Goal: Task Accomplishment & Management: Complete application form

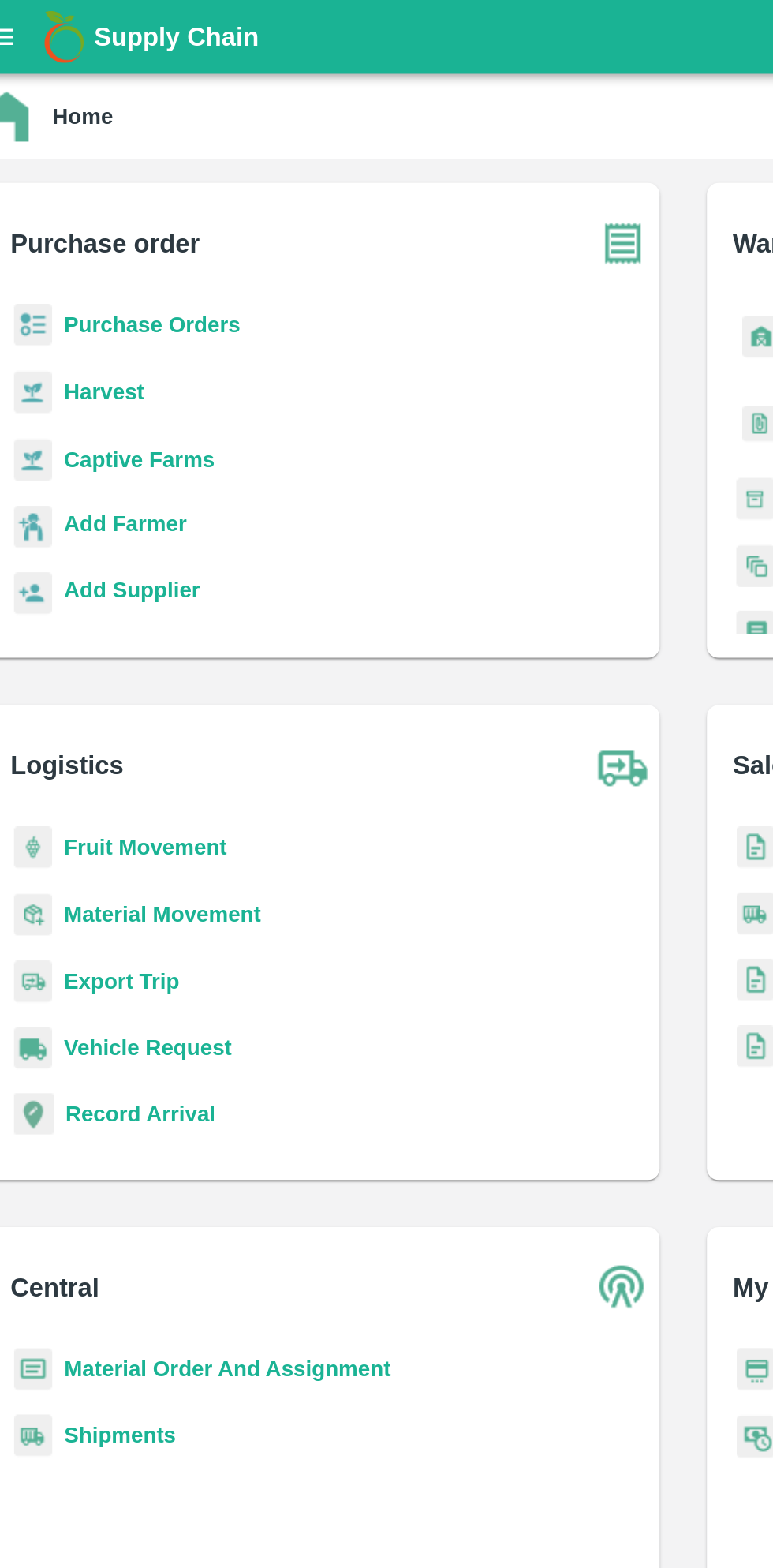
click at [129, 171] on b "Purchase Orders" at bounding box center [103, 174] width 95 height 13
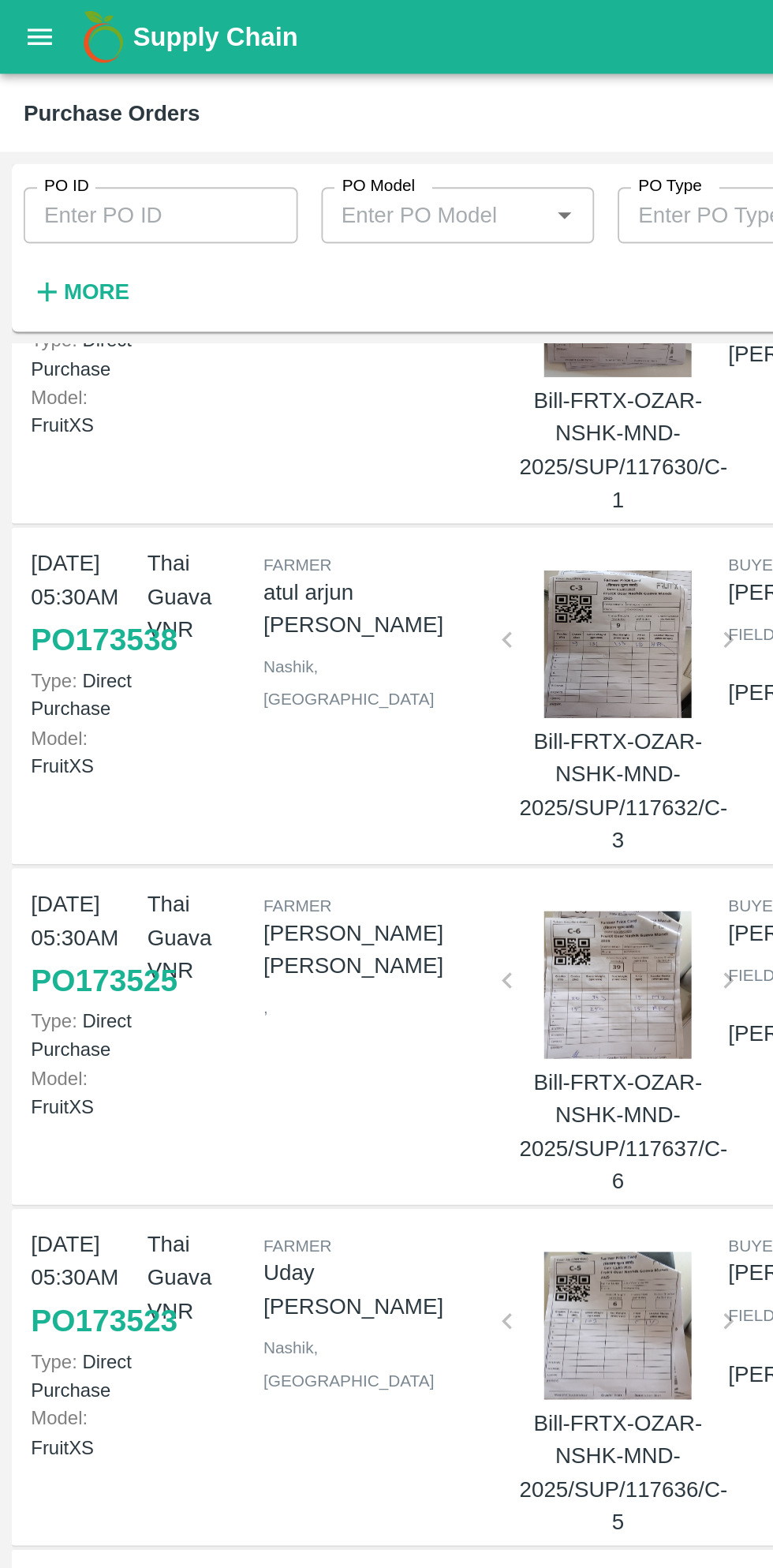
scroll to position [472, 0]
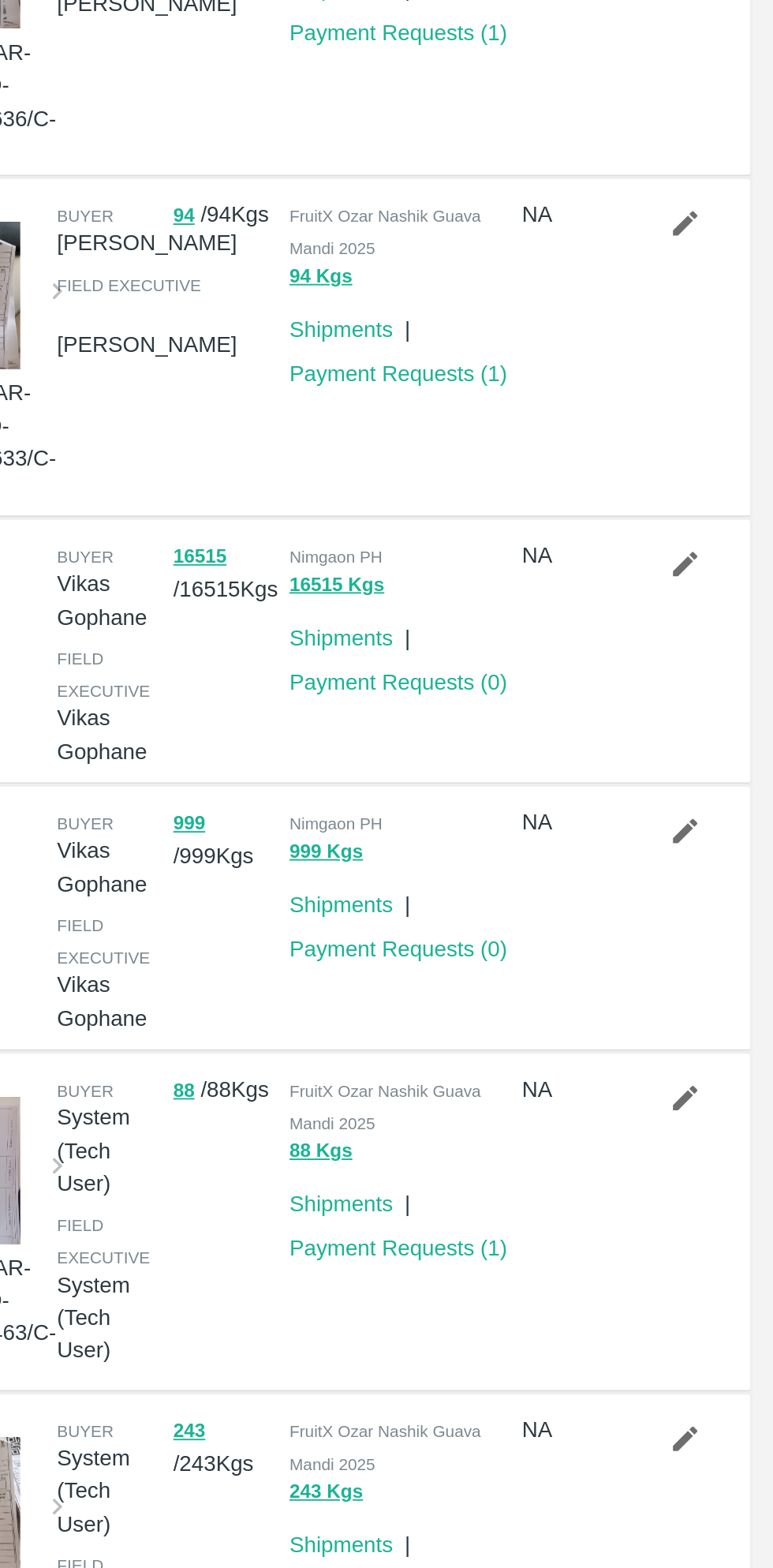
click at [602, 1097] on link "Payment Requests ( 0 )" at bounding box center [572, 1104] width 117 height 13
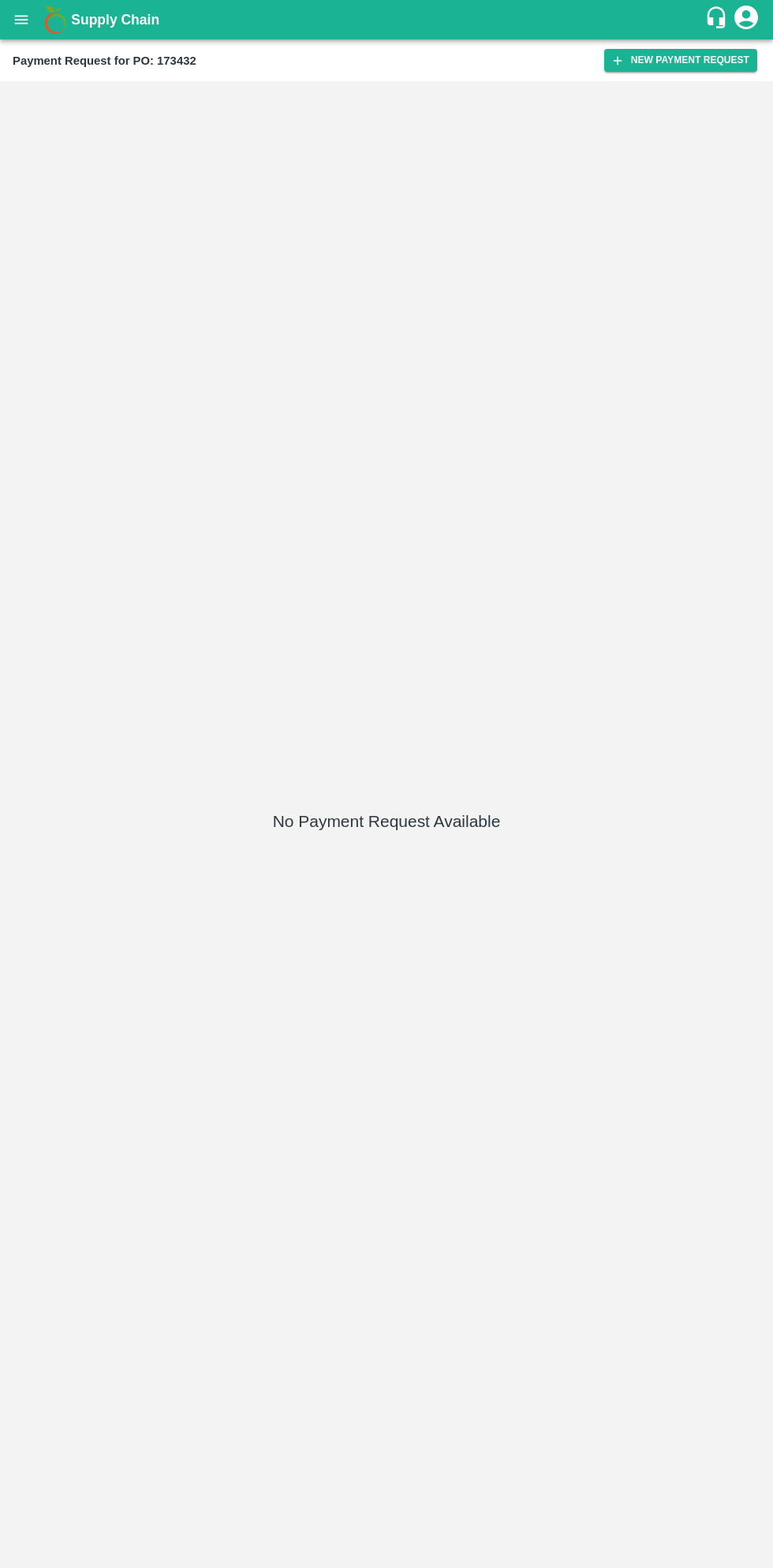
click at [699, 62] on button "New Payment Request" at bounding box center [680, 60] width 153 height 23
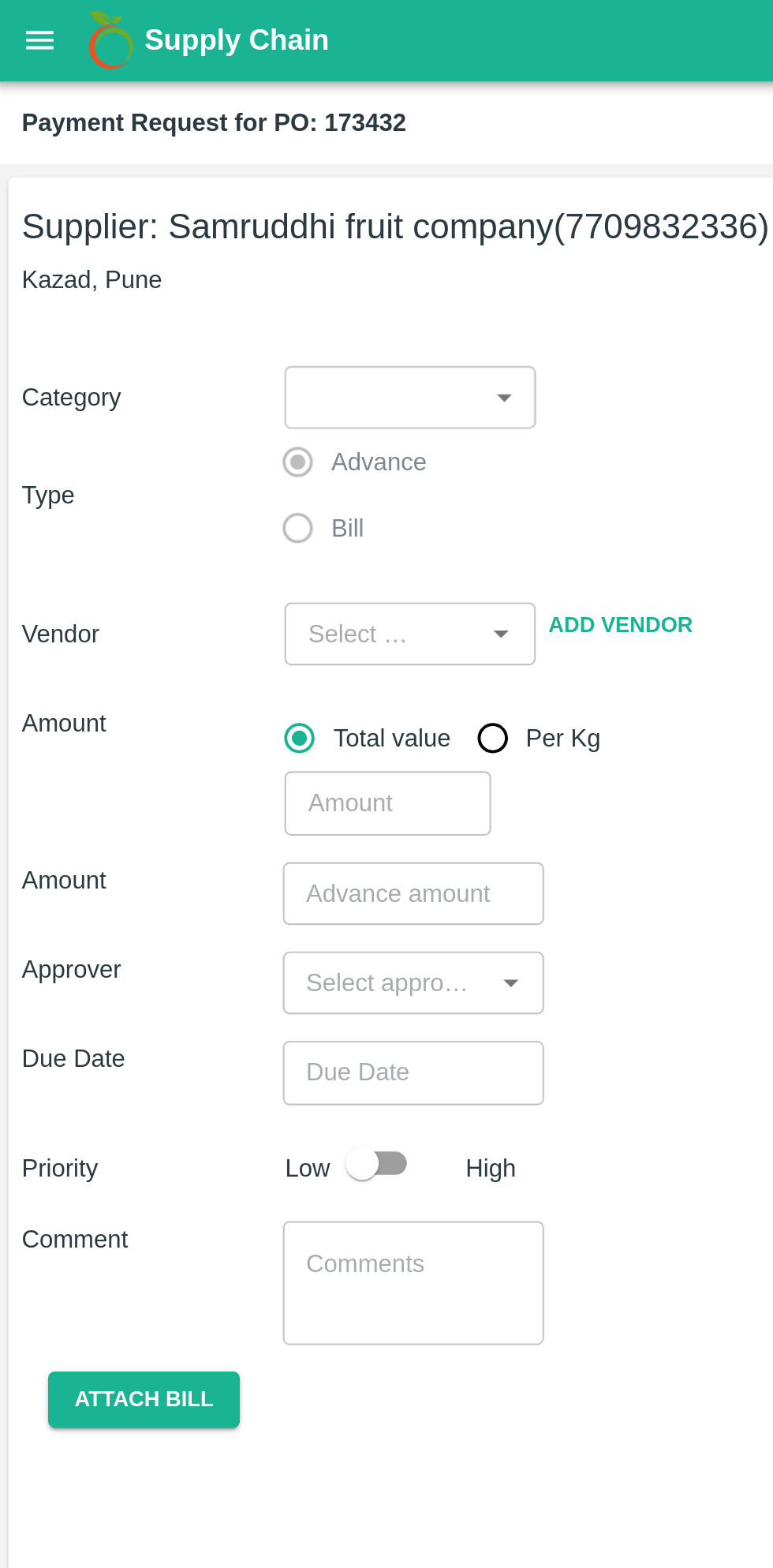
click at [236, 194] on body "Supply Chain Payment Request for PO: 173432 Supplier: Samruddhi fruit company (…" at bounding box center [386, 784] width 773 height 1568
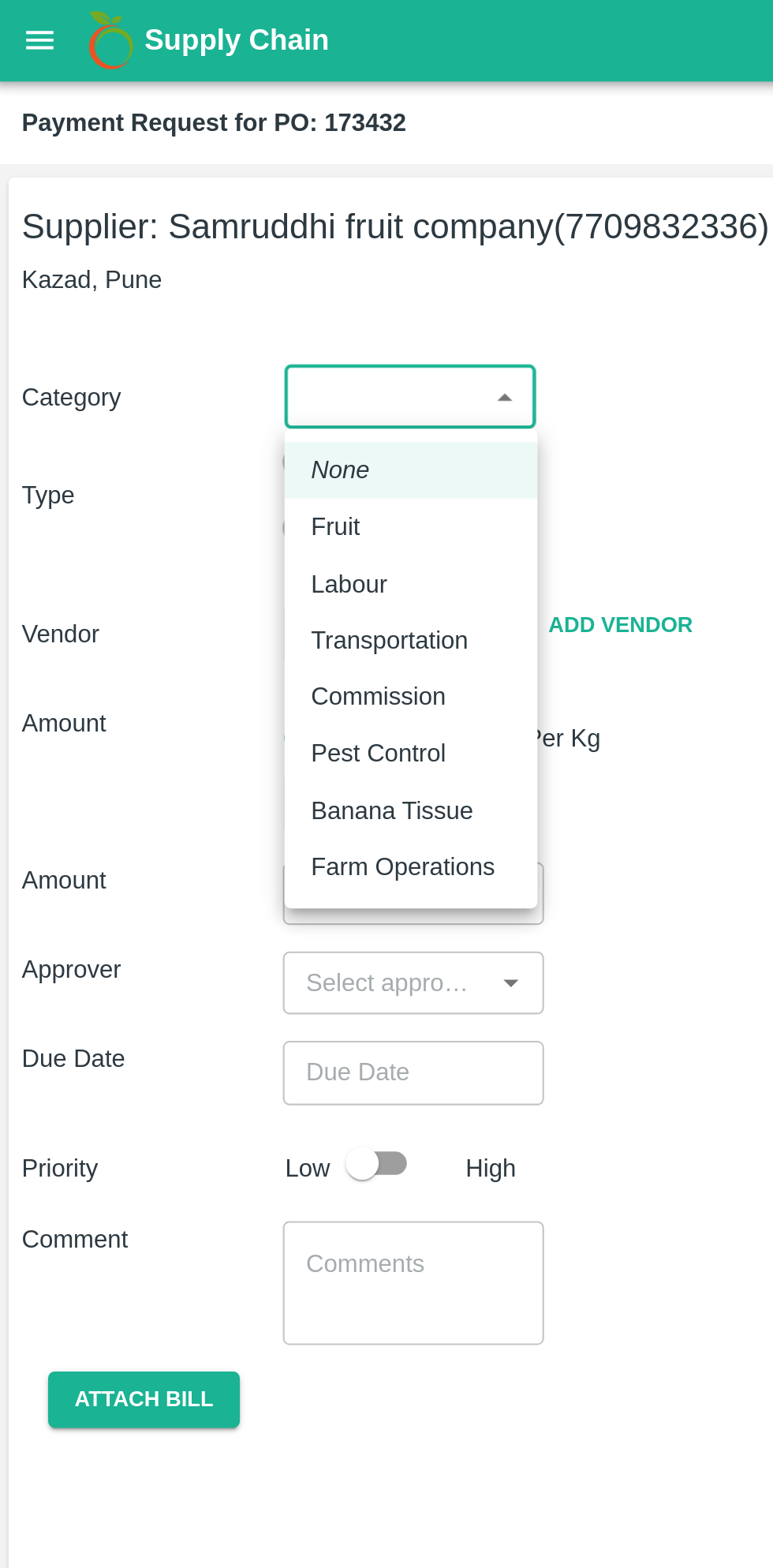
click at [187, 253] on div "Fruit" at bounding box center [198, 252] width 96 height 18
type input "1"
type input "Samruddhi fruit company - 7709832336(Supplier)"
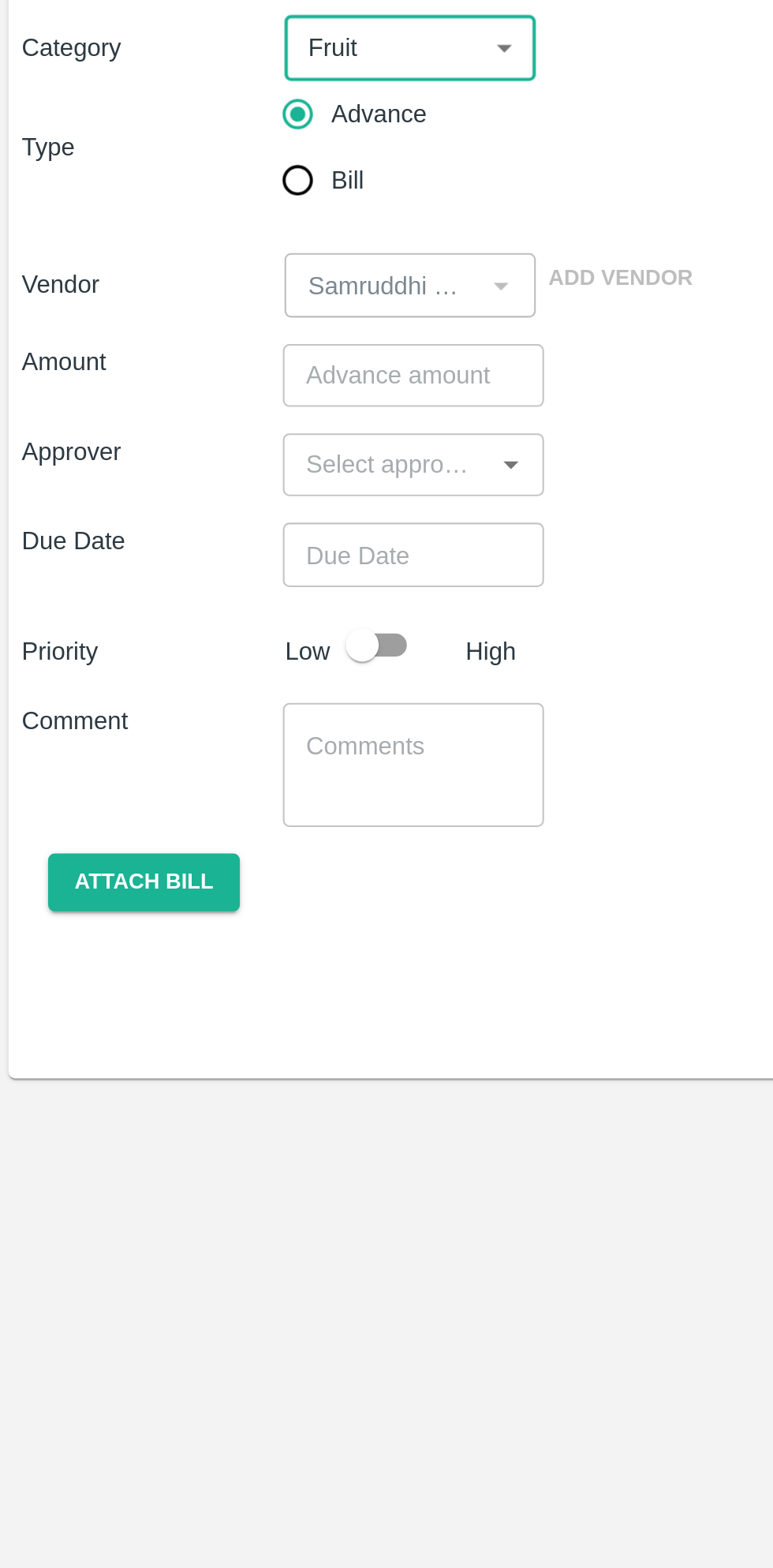
click at [200, 349] on input "number" at bounding box center [199, 346] width 125 height 30
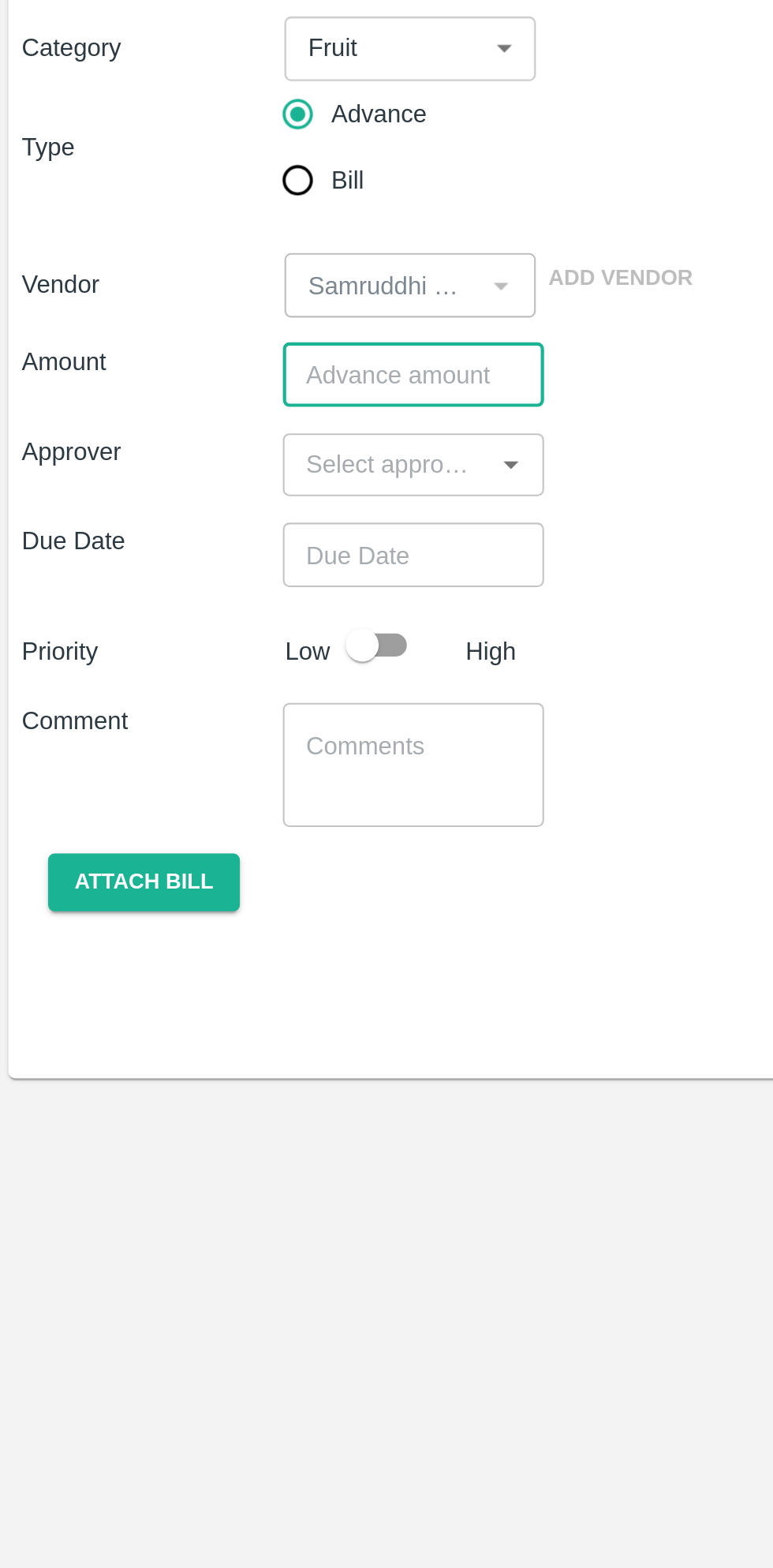
click at [224, 349] on input "number" at bounding box center [199, 346] width 125 height 30
click at [236, 391] on button "Open" at bounding box center [246, 389] width 21 height 21
type input "39860.1"
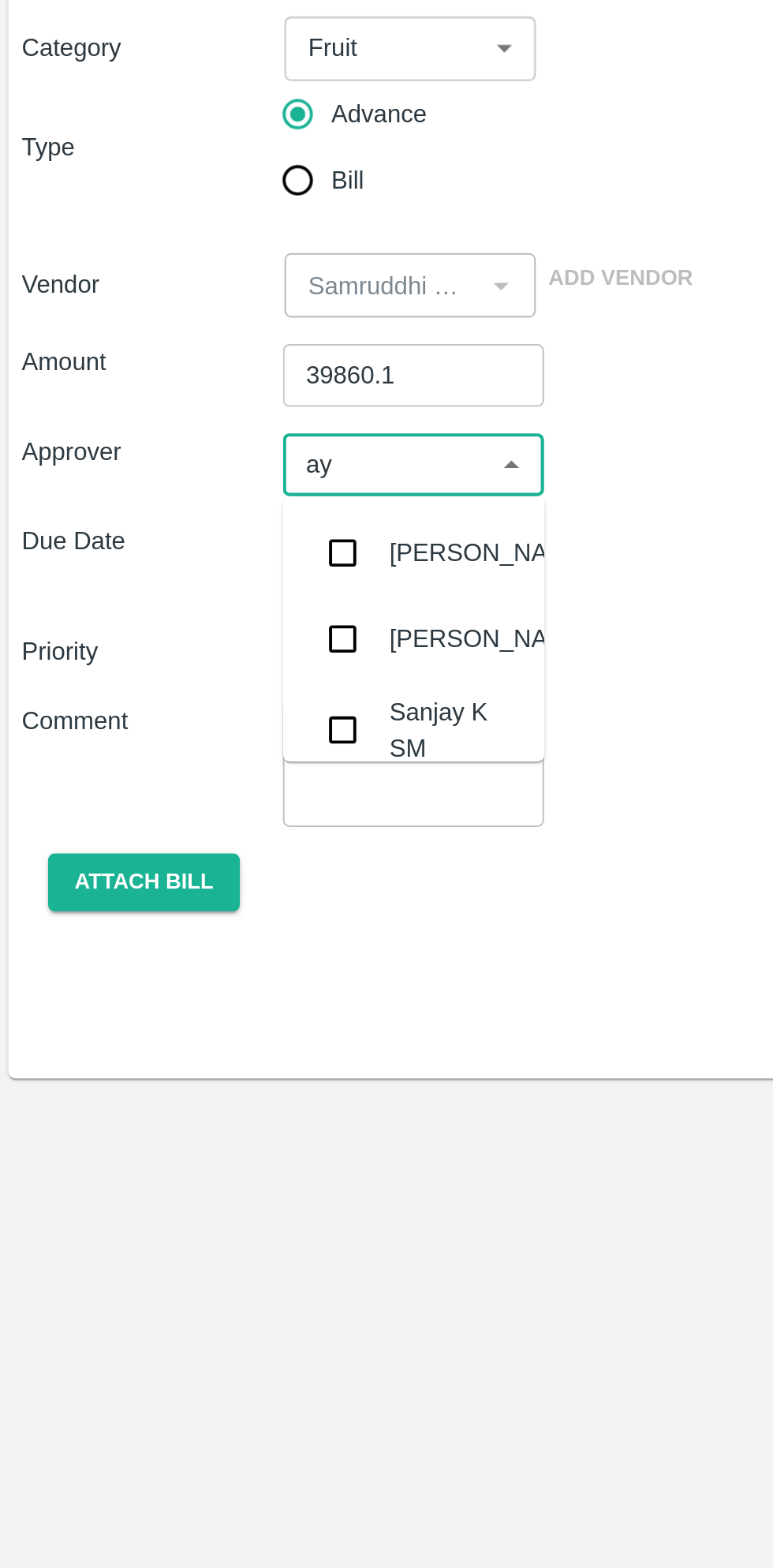
type input "ayu"
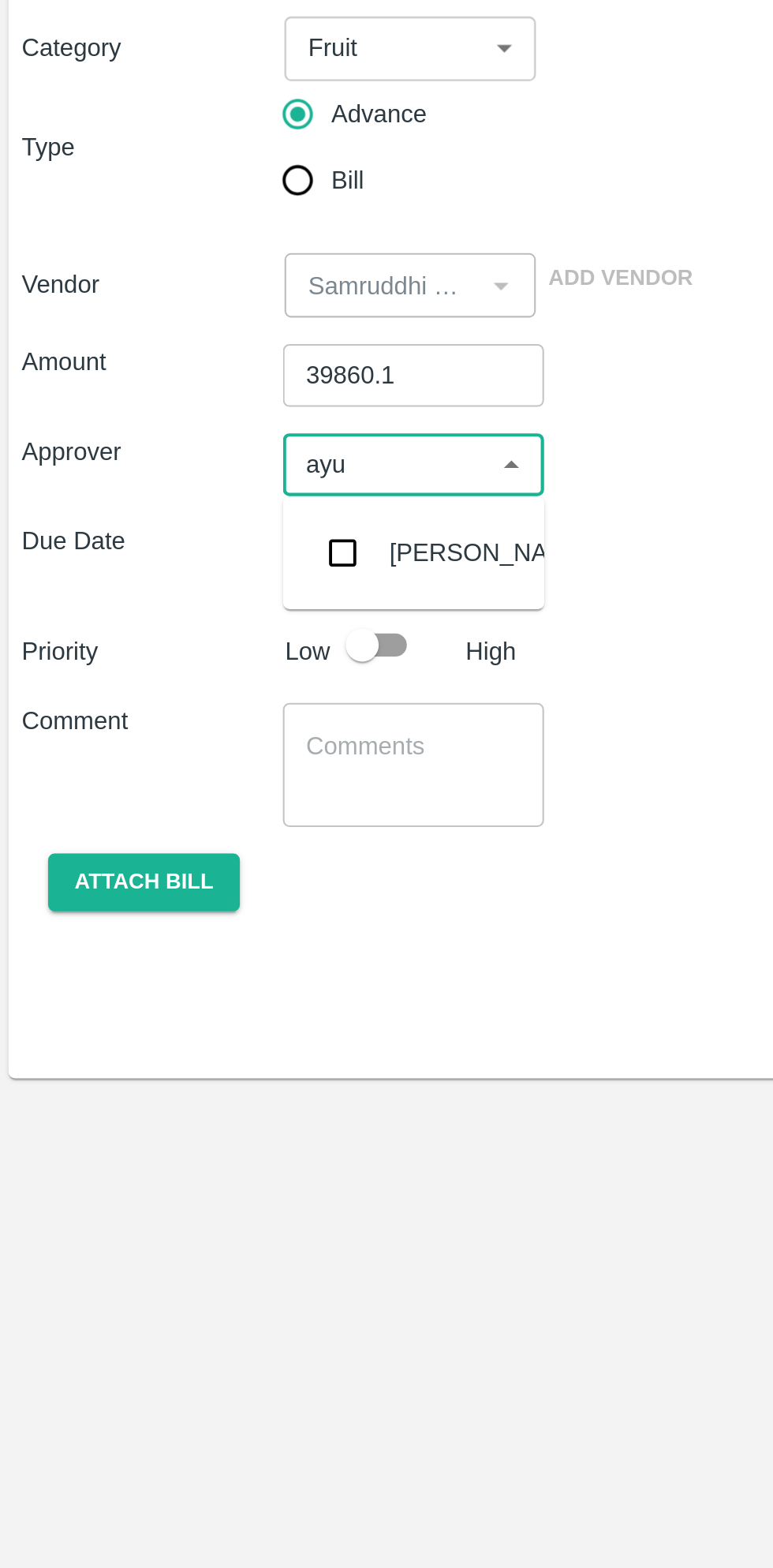
click at [221, 430] on div "Ayush Khandal" at bounding box center [236, 431] width 97 height 18
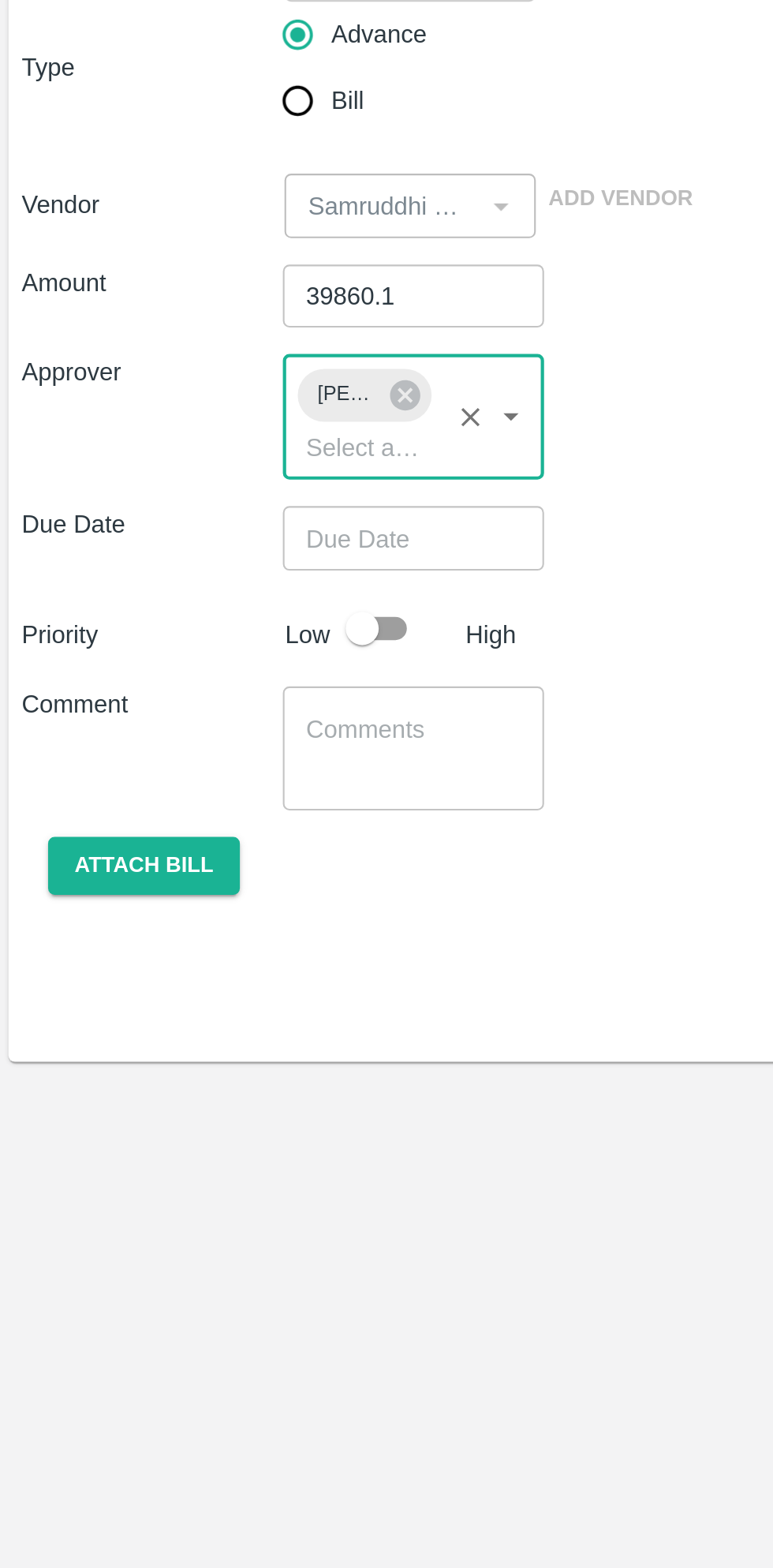
click at [204, 466] on input "Choose date" at bounding box center [194, 461] width 113 height 30
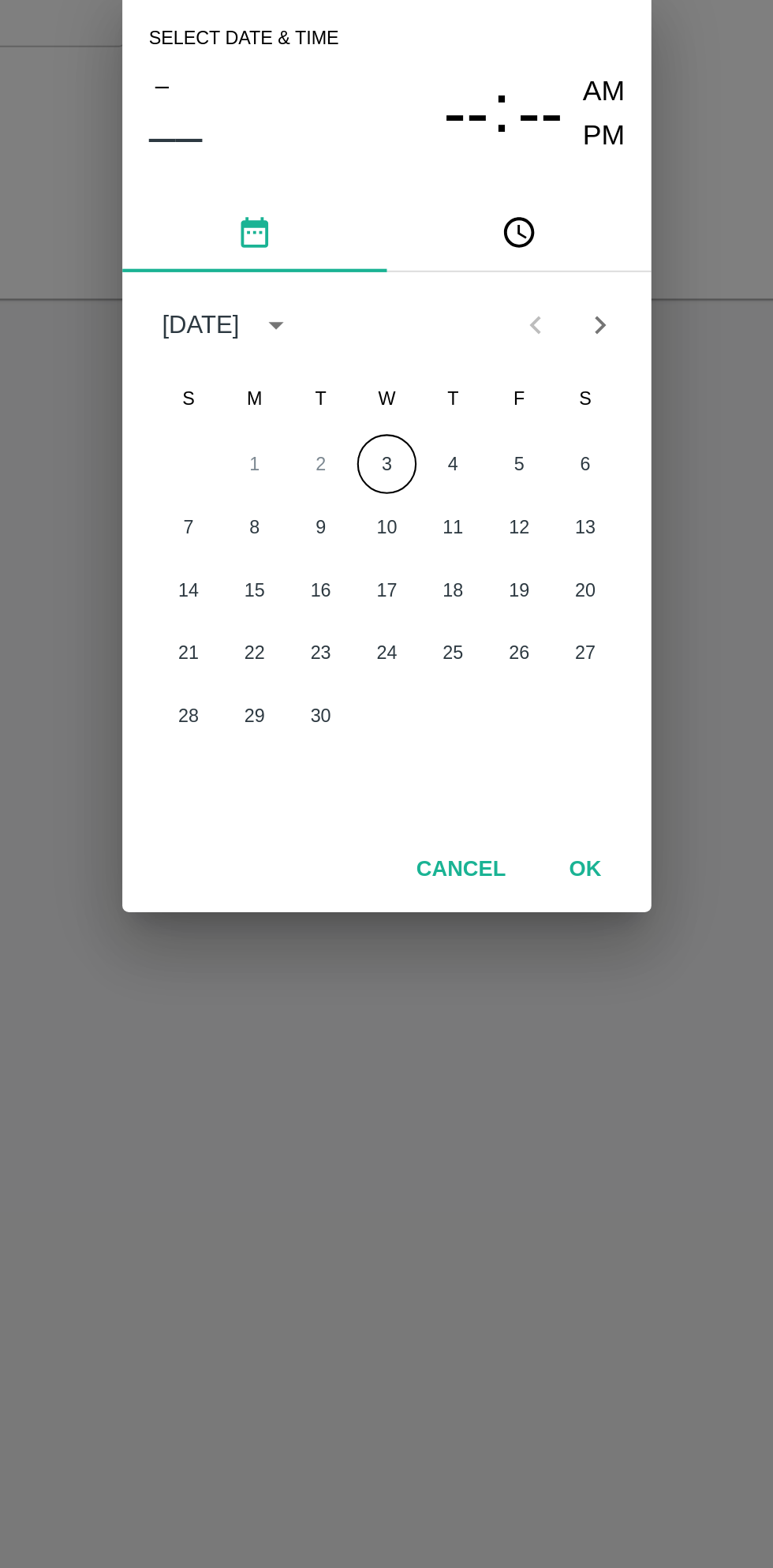
click at [386, 790] on button "3" at bounding box center [386, 790] width 28 height 28
type input "03/09/2025 12:00 AM"
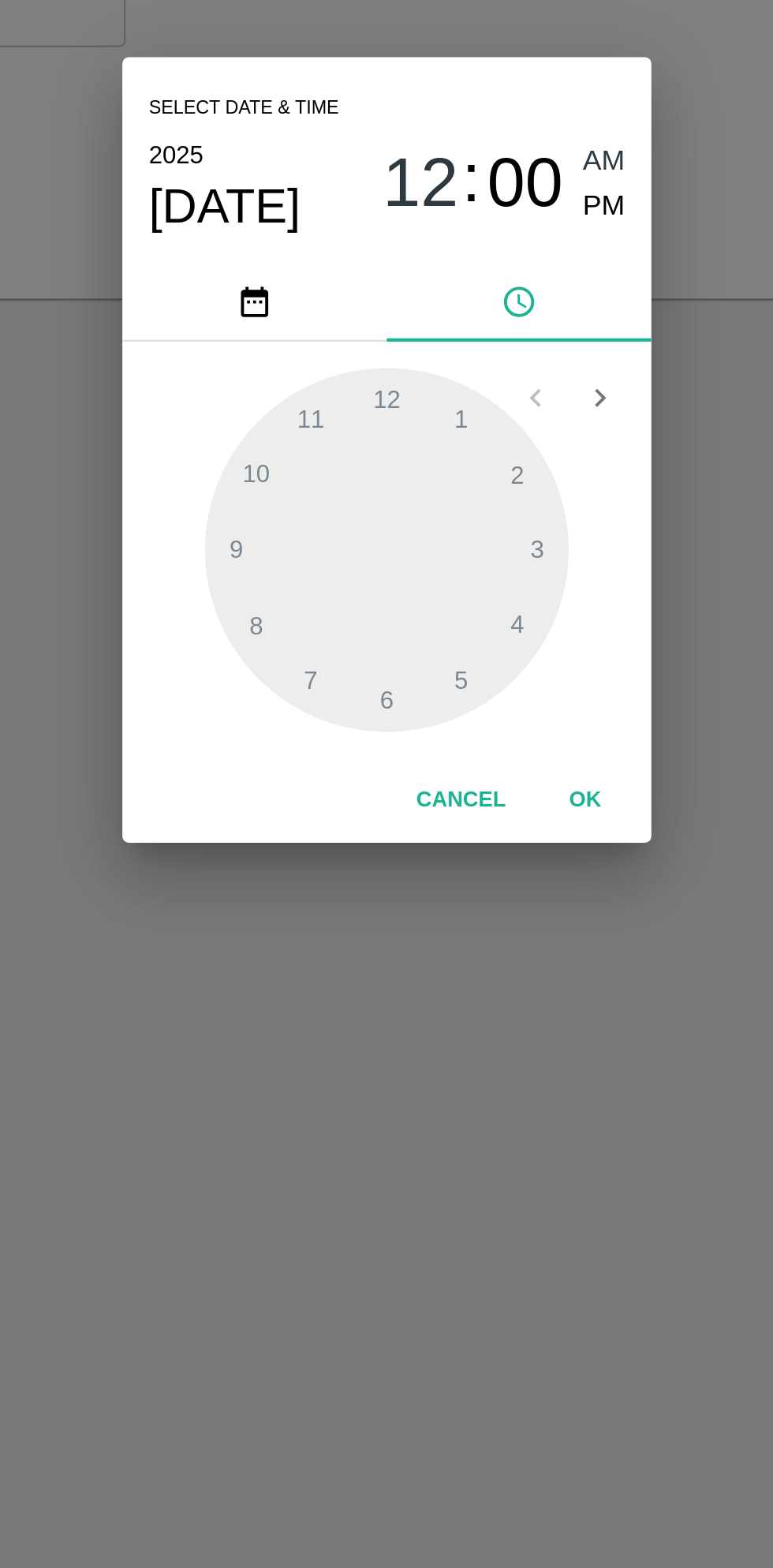
click at [478, 951] on button "OK" at bounding box center [481, 951] width 51 height 27
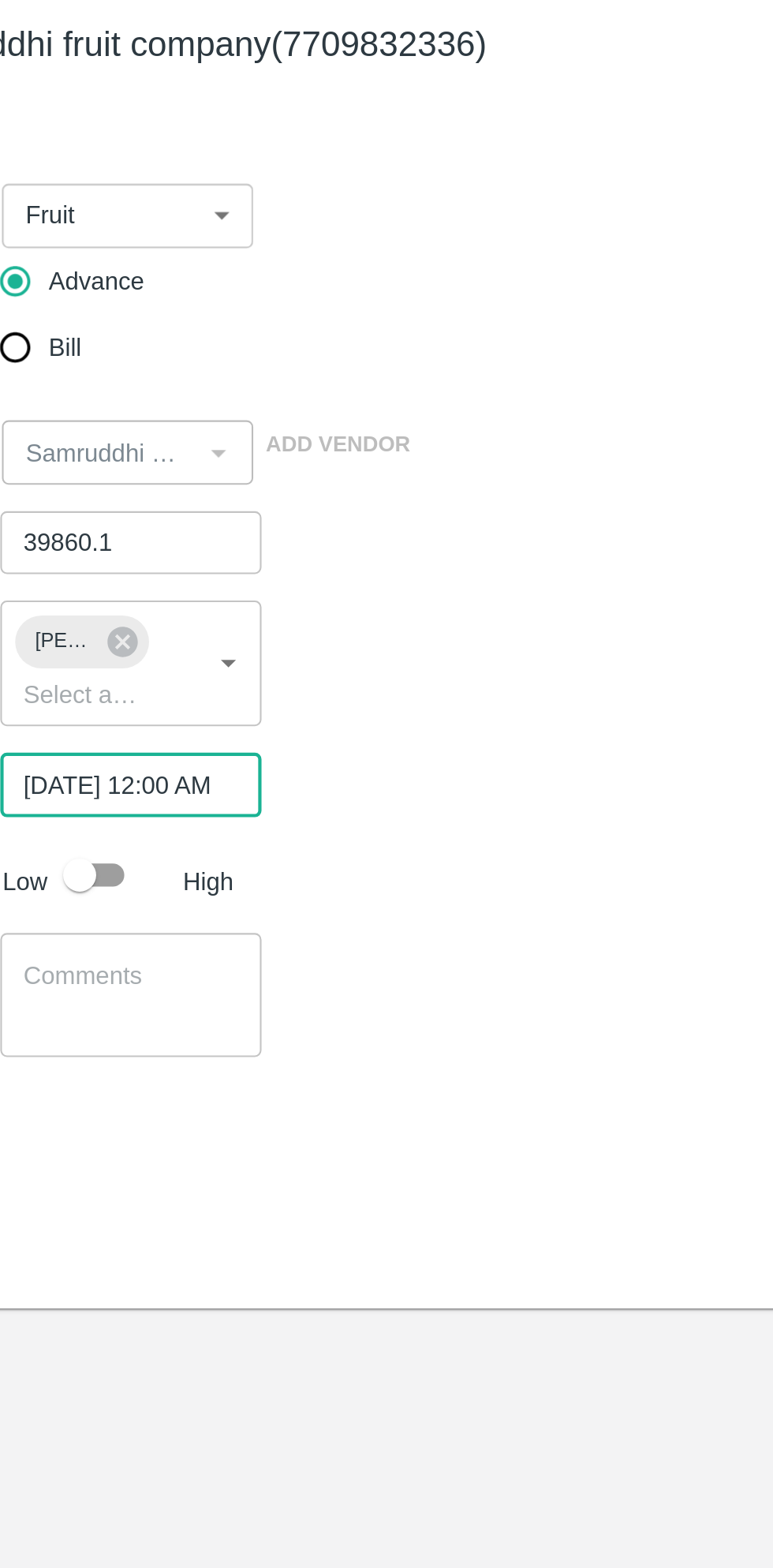
scroll to position [0, 10]
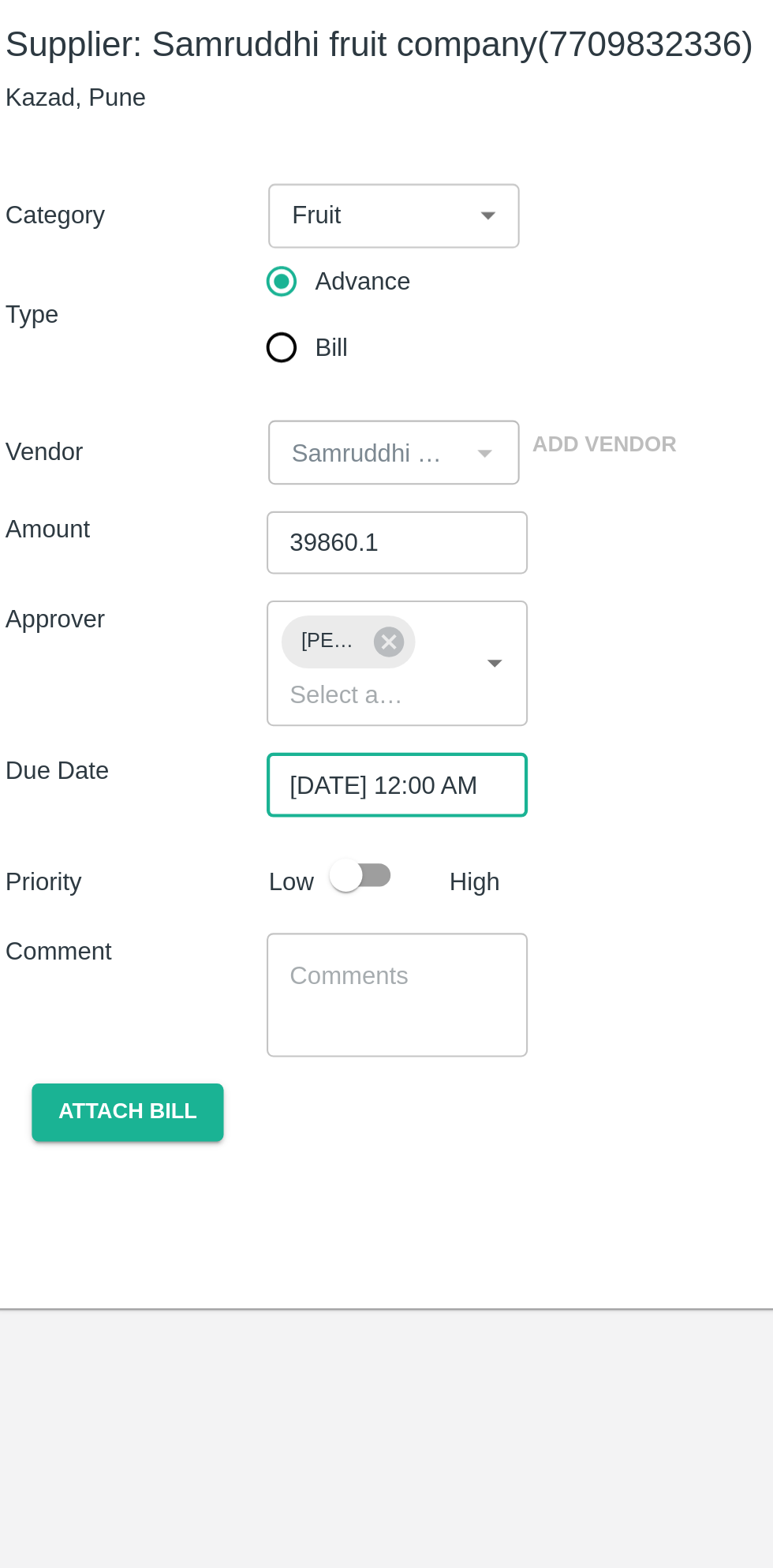
click at [192, 496] on input "checkbox" at bounding box center [175, 504] width 90 height 30
checkbox input "true"
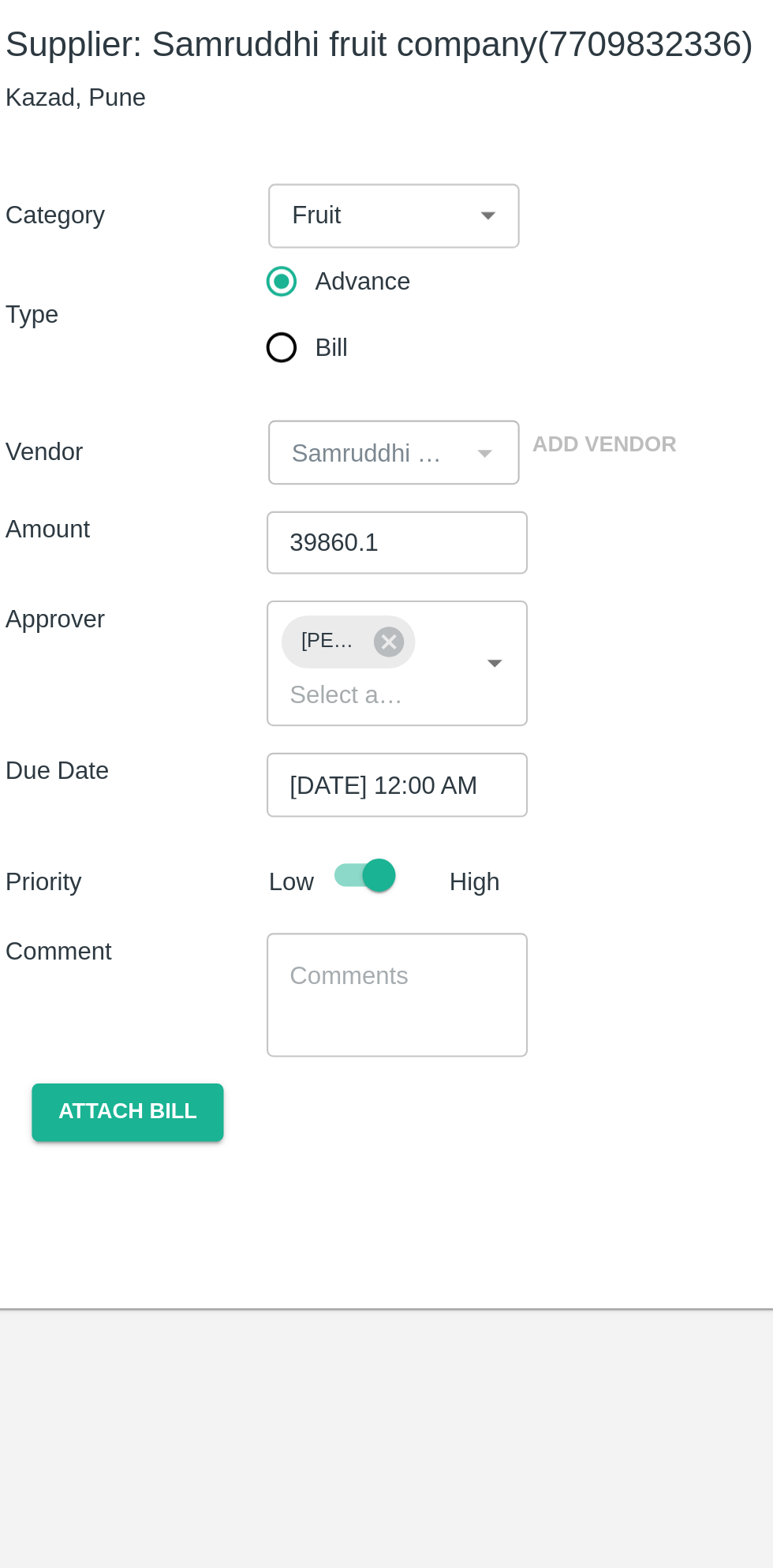
scroll to position [0, 0]
click at [206, 559] on textarea at bounding box center [199, 562] width 103 height 33
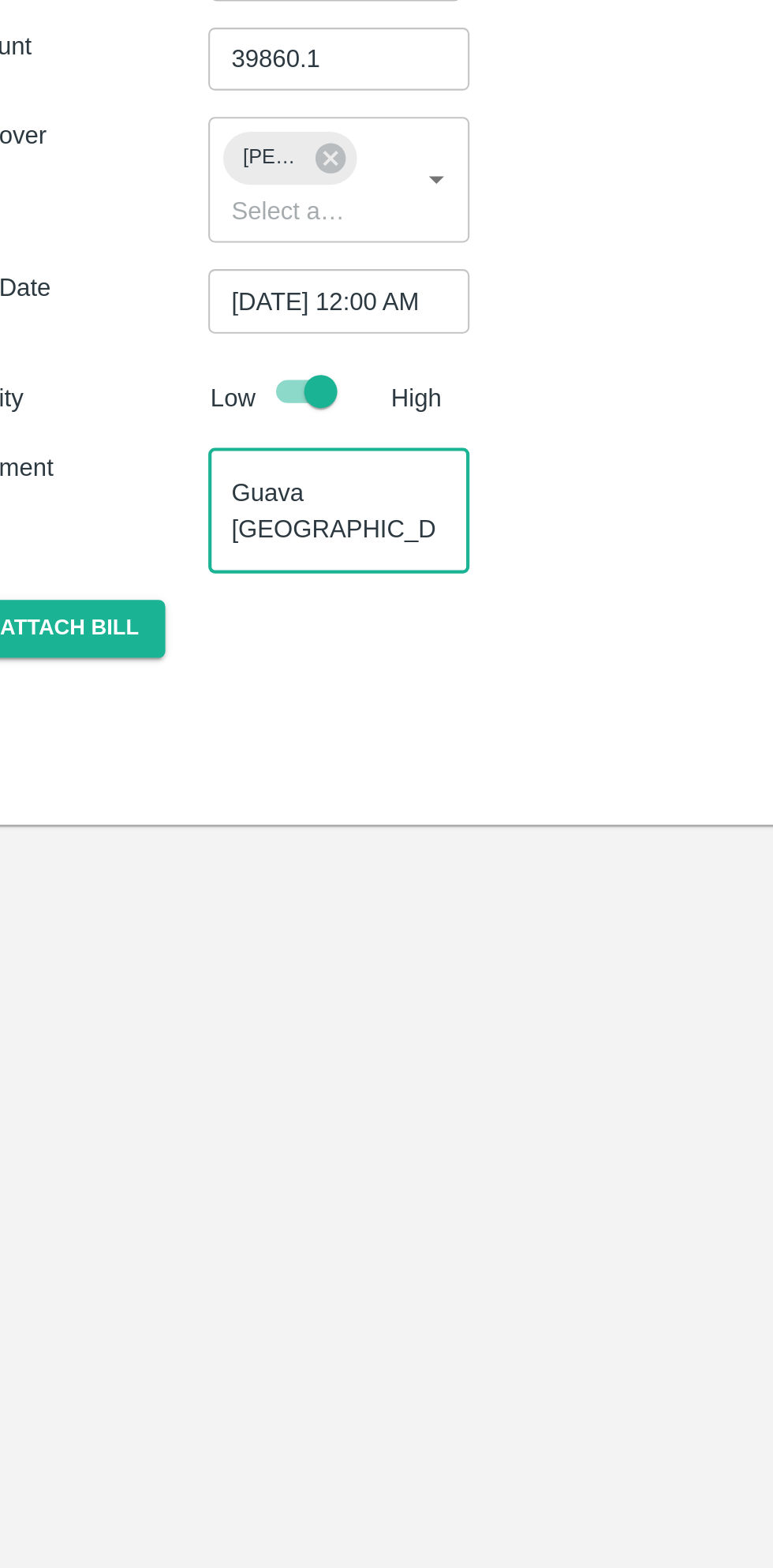
scroll to position [32, 0]
click at [224, 574] on textarea "Guava Dubai fixed rate container advance Container no" at bounding box center [199, 562] width 103 height 33
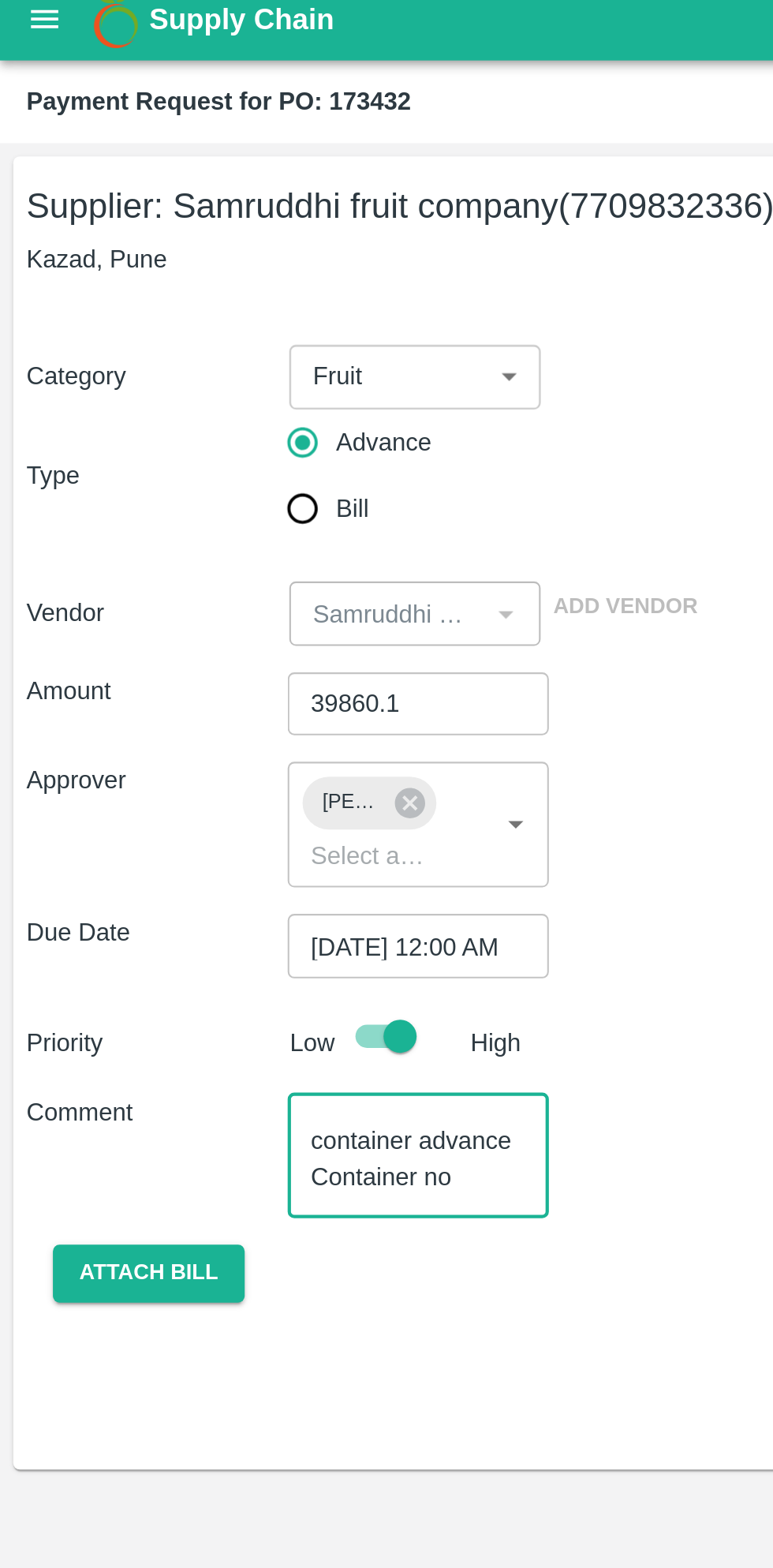
type textarea "Guava Dubai fixed rate container advance Container no SZLU9753923"
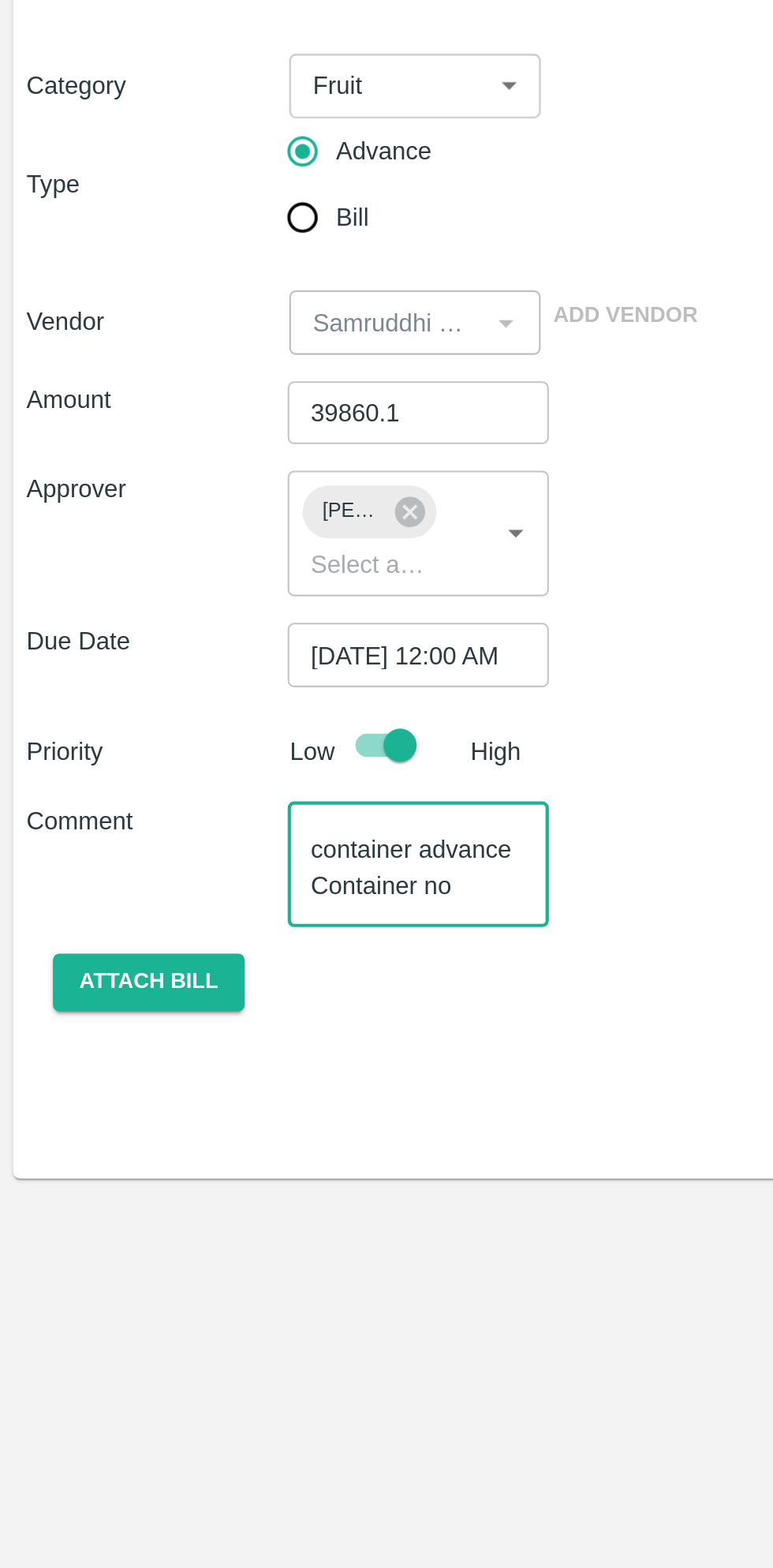
click at [50, 615] on button "Attach bill" at bounding box center [71, 618] width 92 height 27
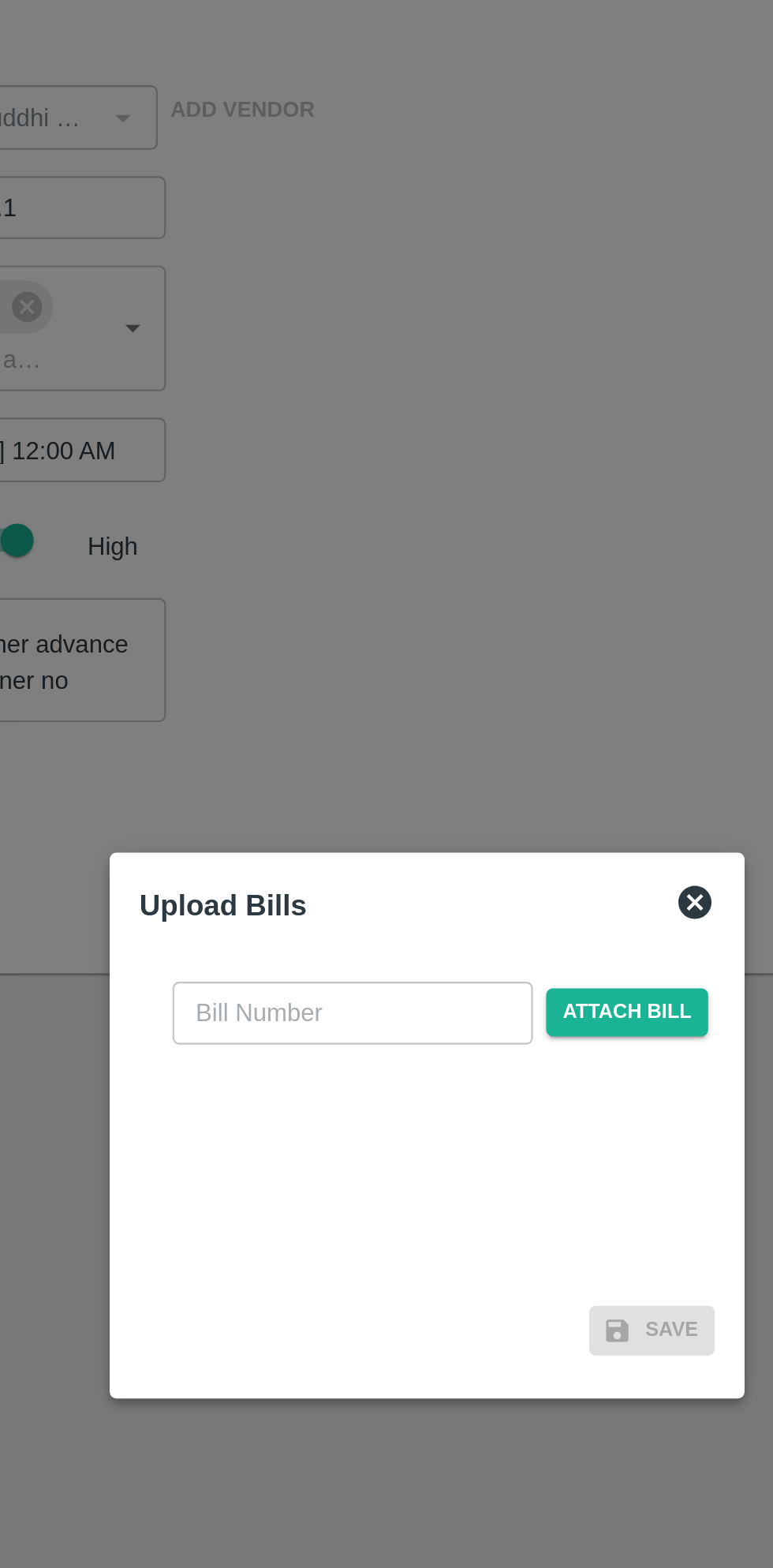
click at [492, 729] on span "Attach bill" at bounding box center [482, 730] width 77 height 23
click at [0, 0] on input "Attach bill" at bounding box center [0, 0] width 0 height 0
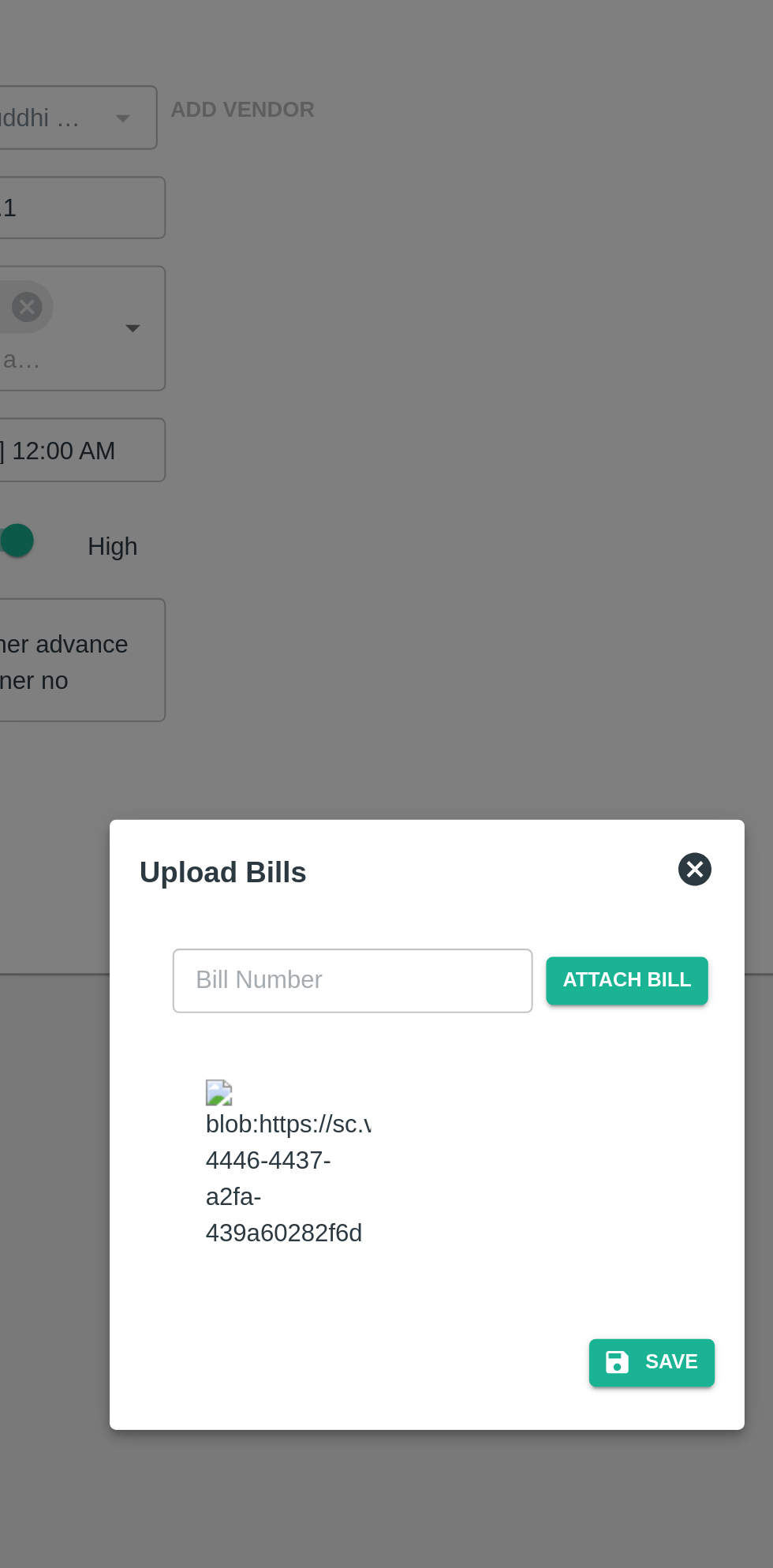
click at [326, 701] on input "text" at bounding box center [352, 714] width 172 height 30
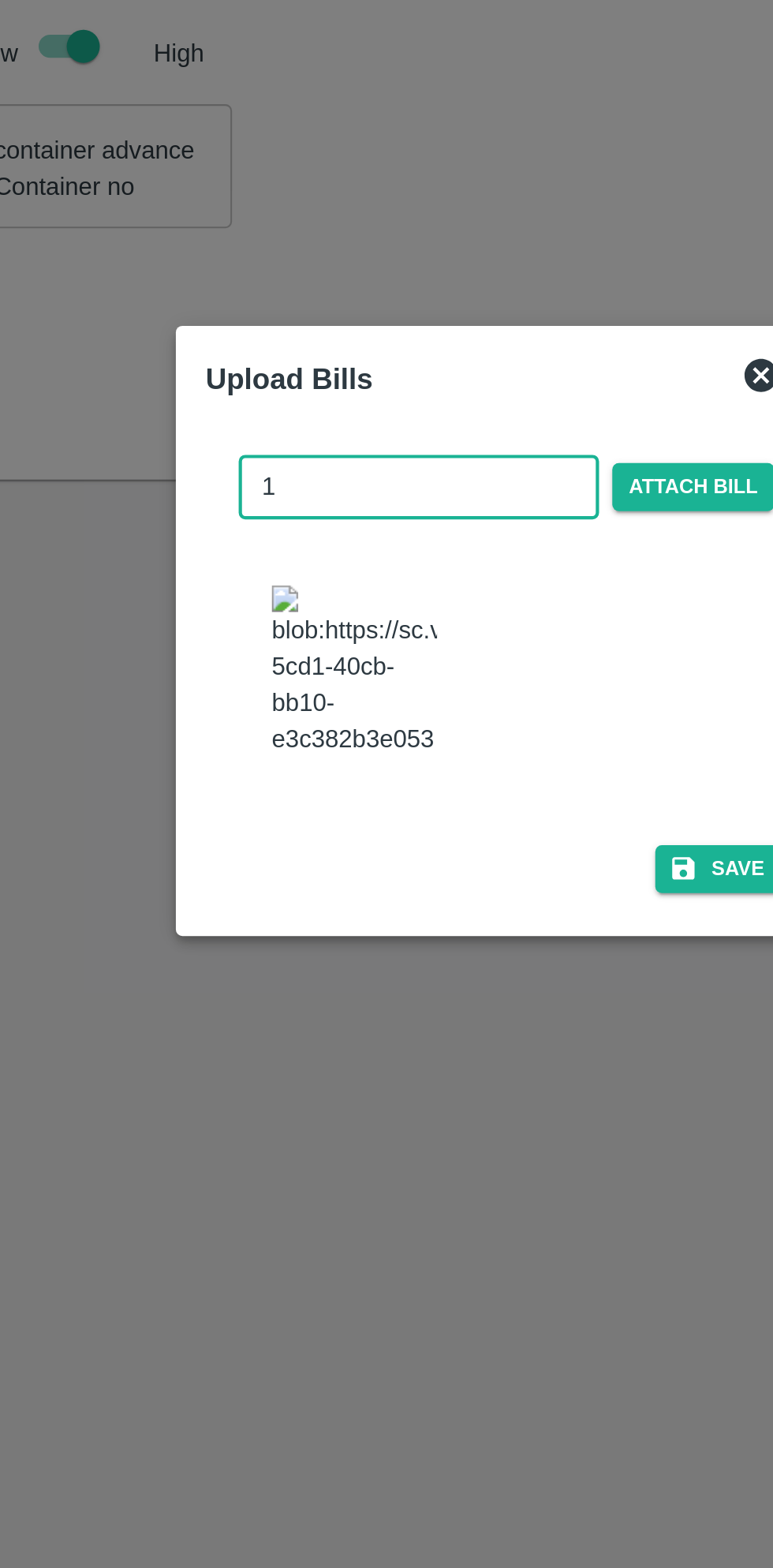
type input "12"
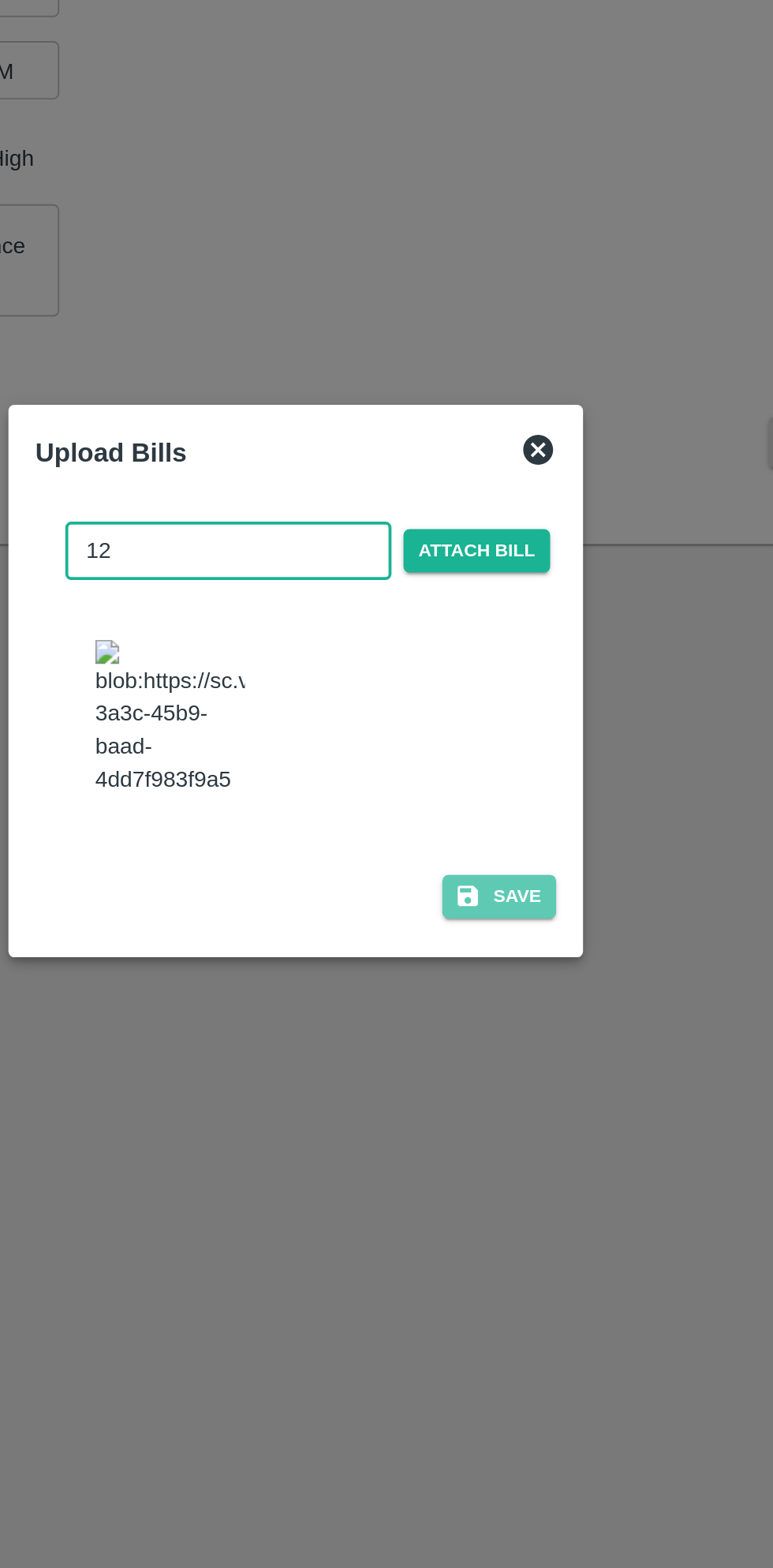
click at [504, 909] on button "Save" at bounding box center [494, 897] width 60 height 23
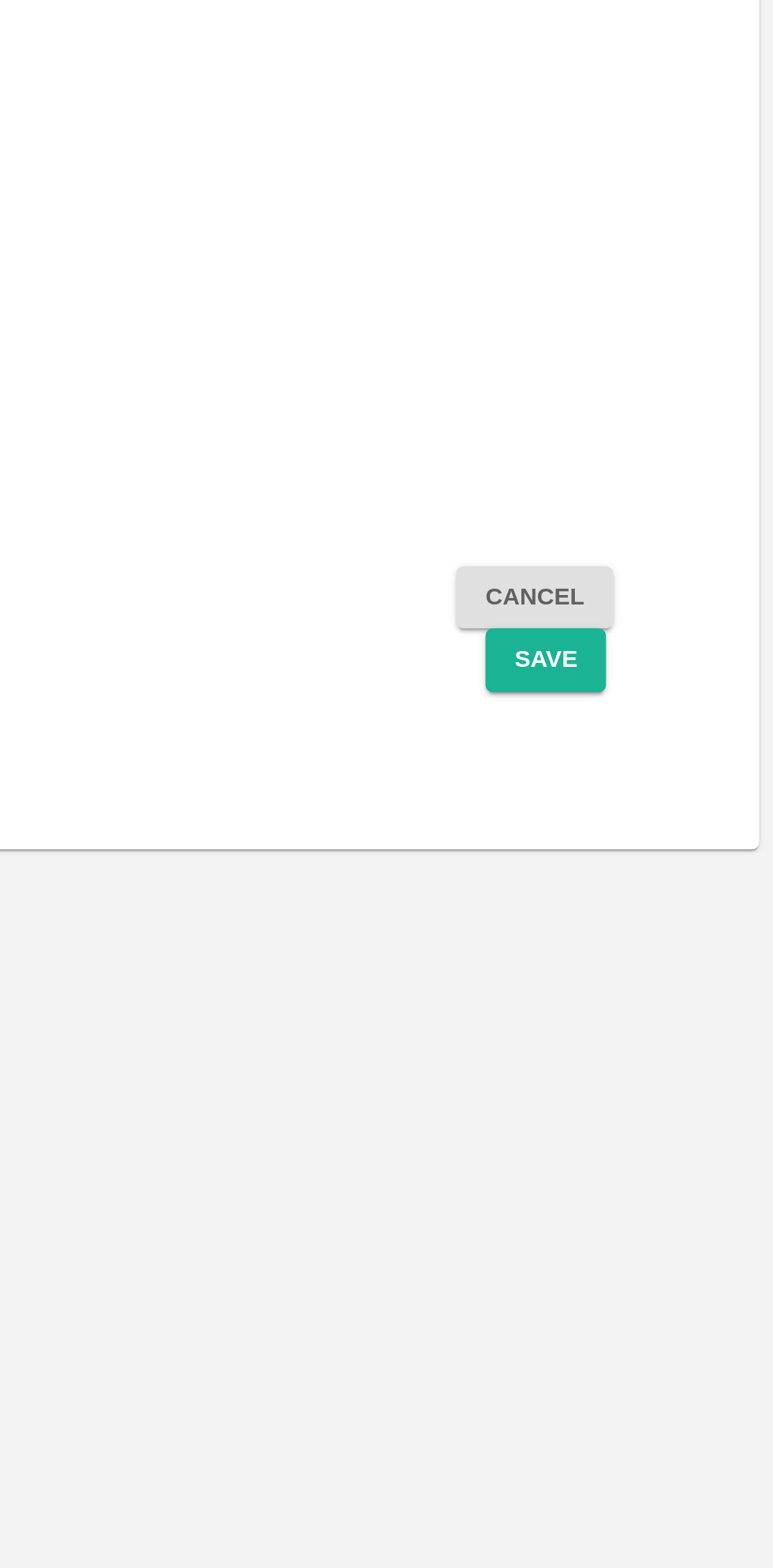
click at [676, 685] on button "Save" at bounding box center [674, 685] width 52 height 27
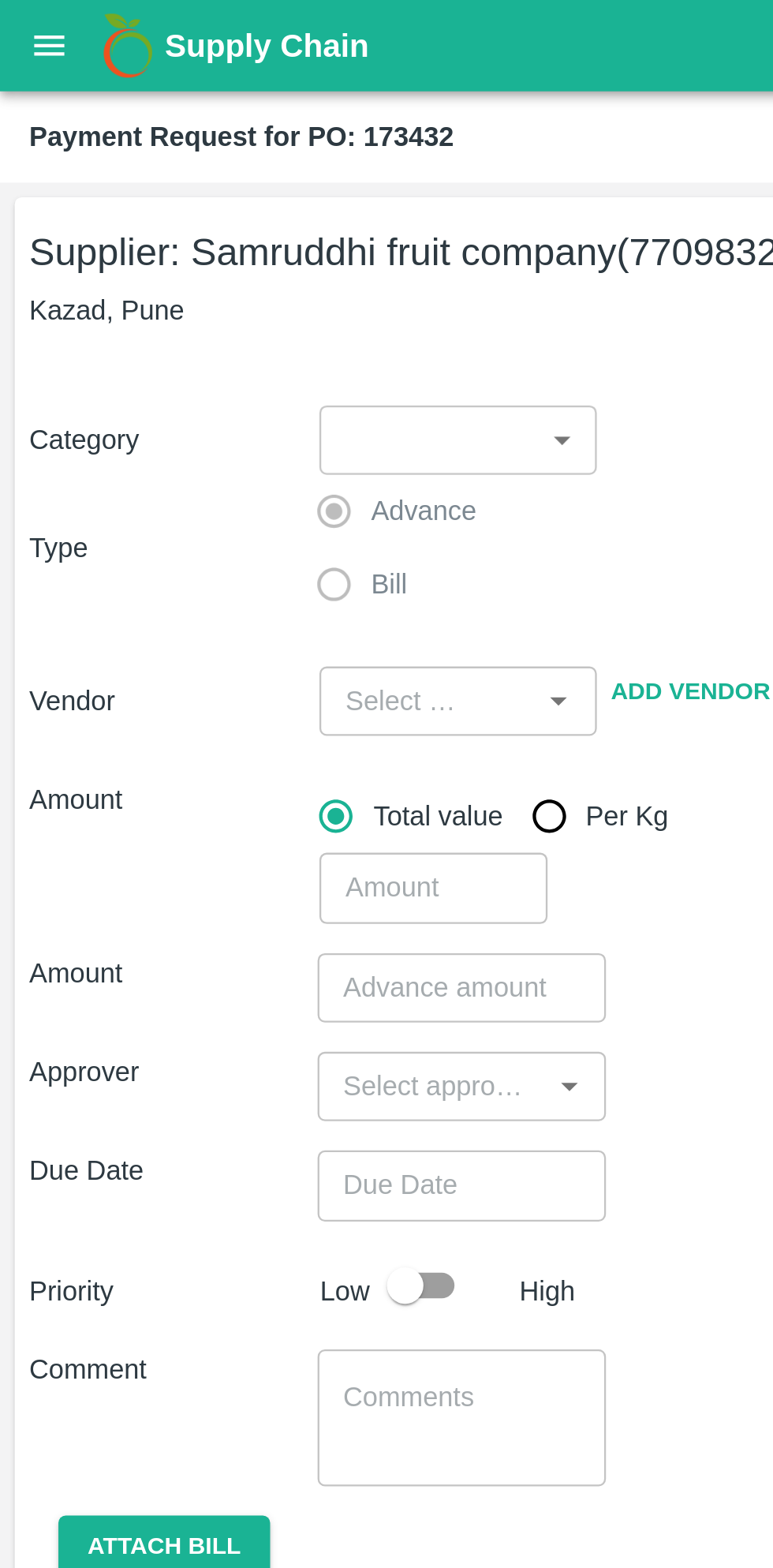
click at [13, 23] on icon "open drawer" at bounding box center [22, 20] width 18 height 18
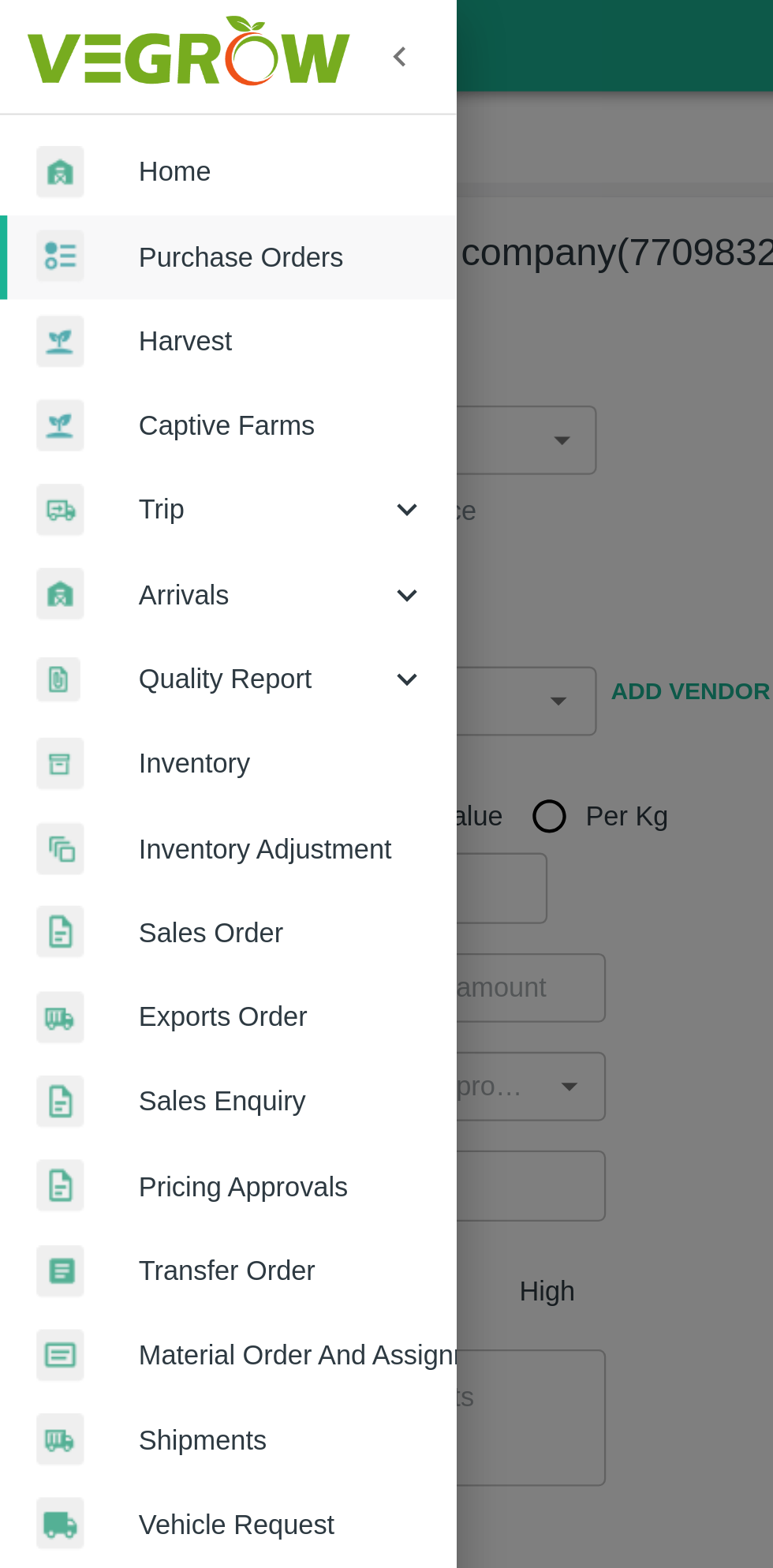
click at [74, 57] on link "Home" at bounding box center [98, 74] width 197 height 36
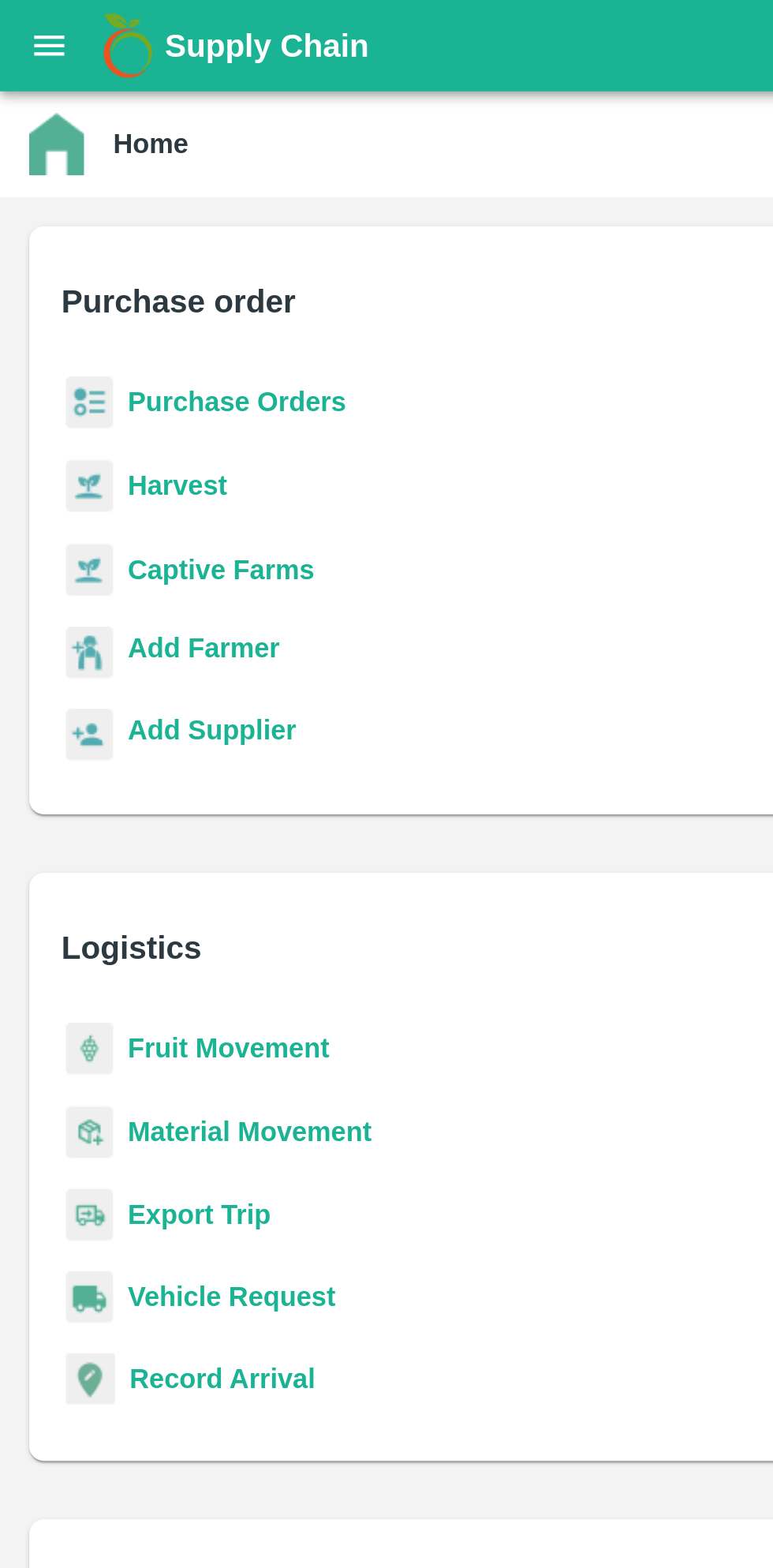
click at [142, 179] on b "Purchase Orders" at bounding box center [103, 174] width 95 height 13
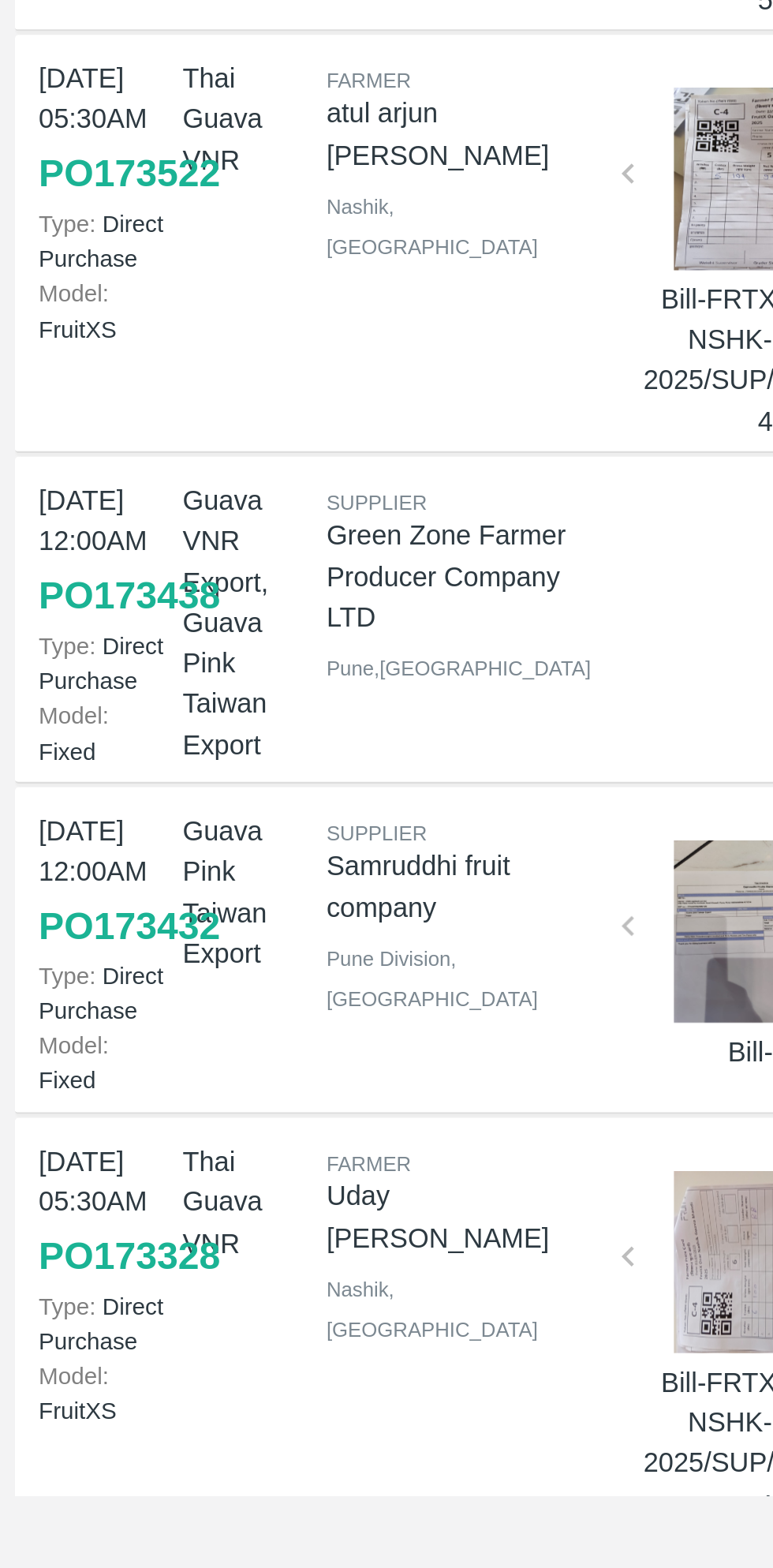
scroll to position [189, 0]
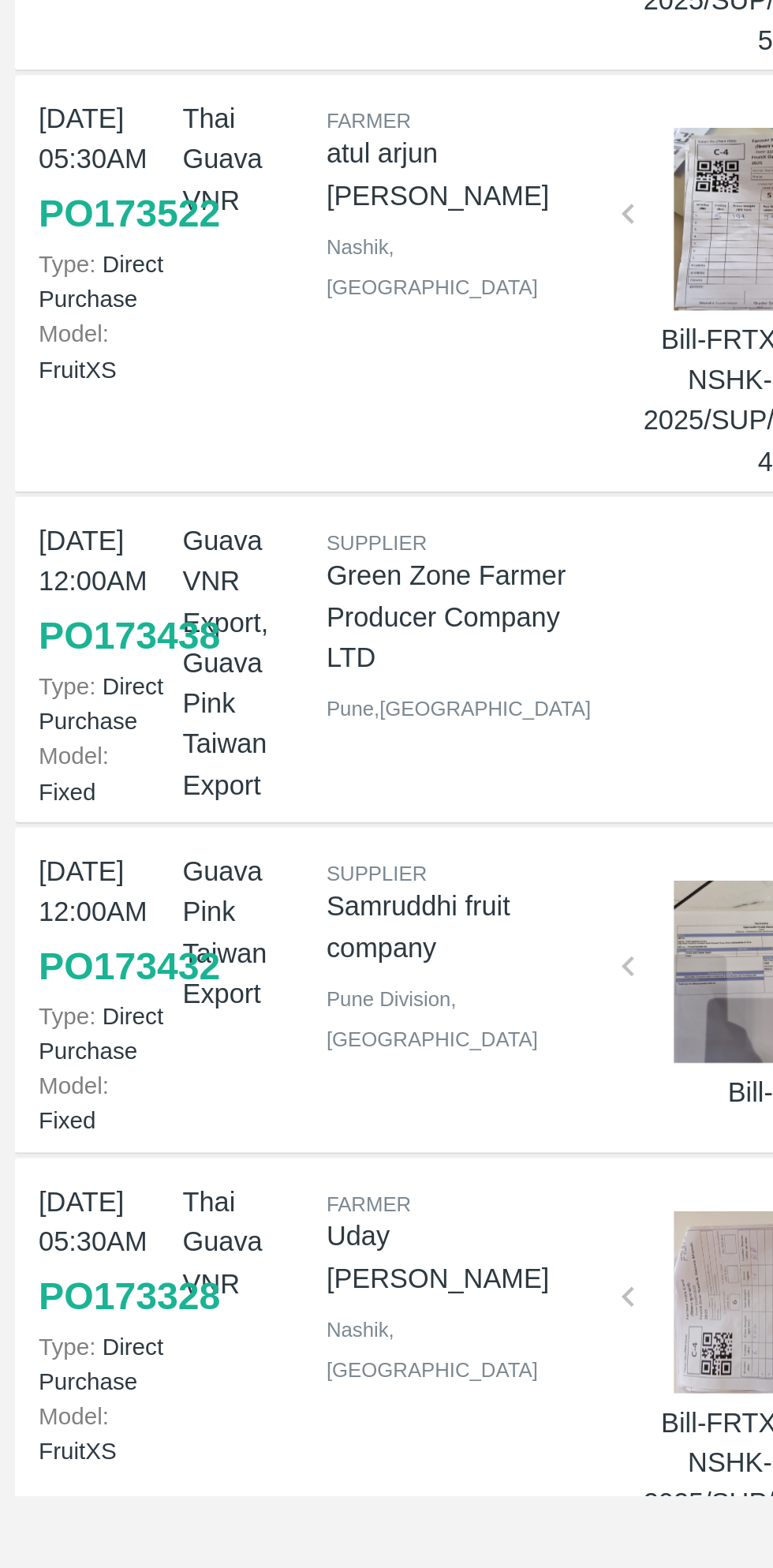
click at [30, 1179] on link "PO 173438" at bounding box center [56, 1164] width 78 height 28
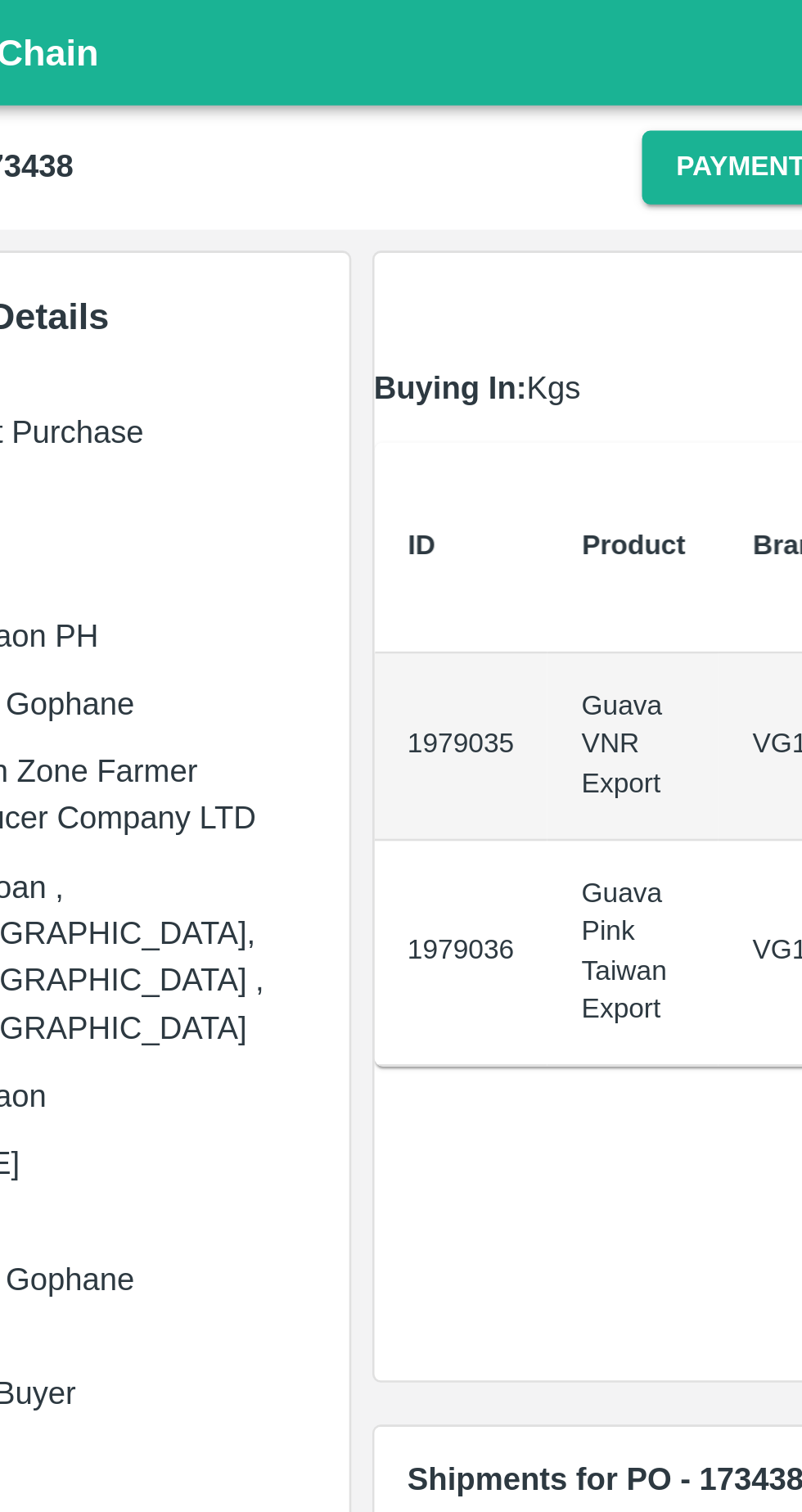
scroll to position [0, 2]
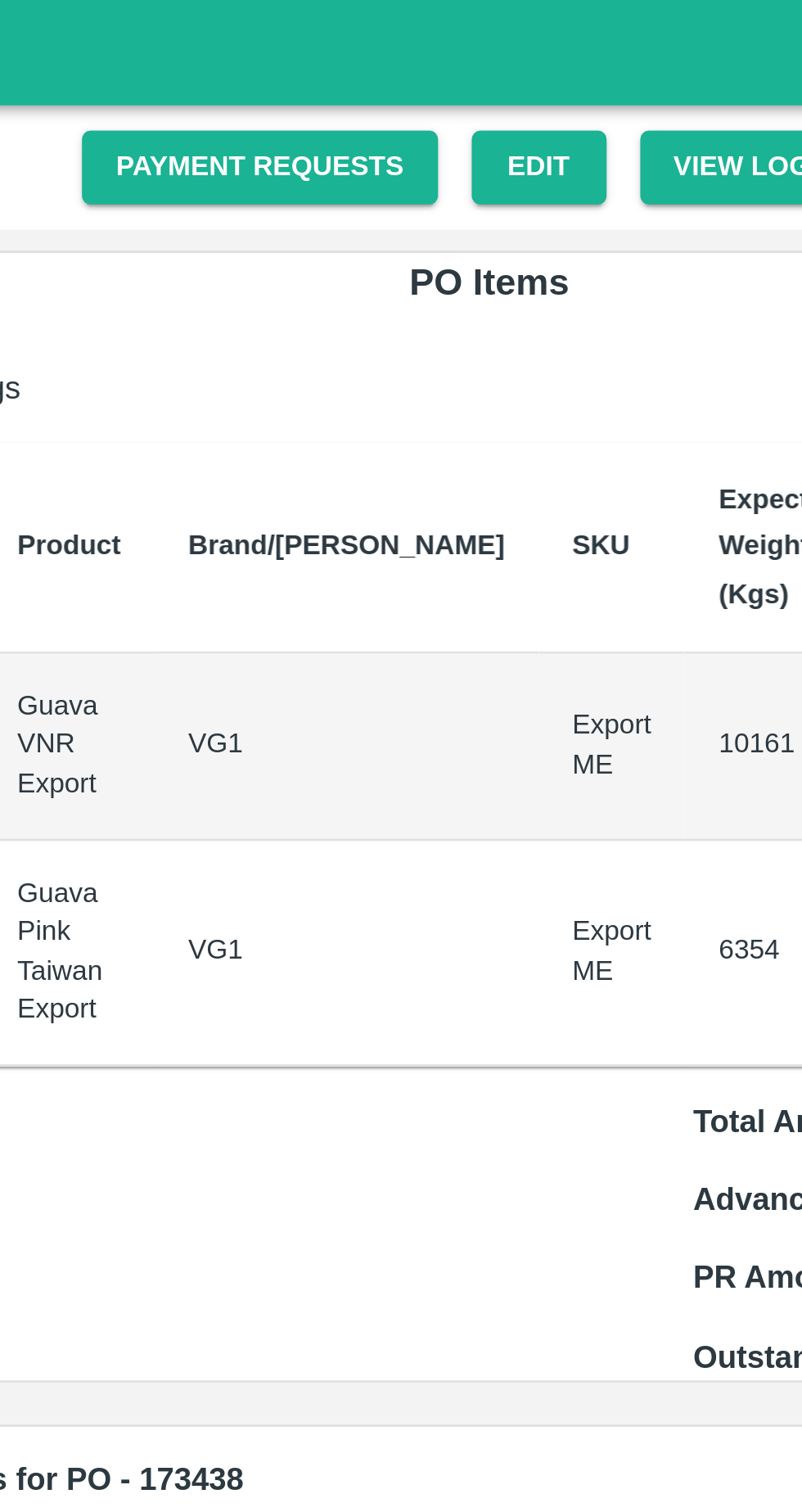
click at [481, 69] on link "Payment Requests" at bounding box center [446, 65] width 139 height 28
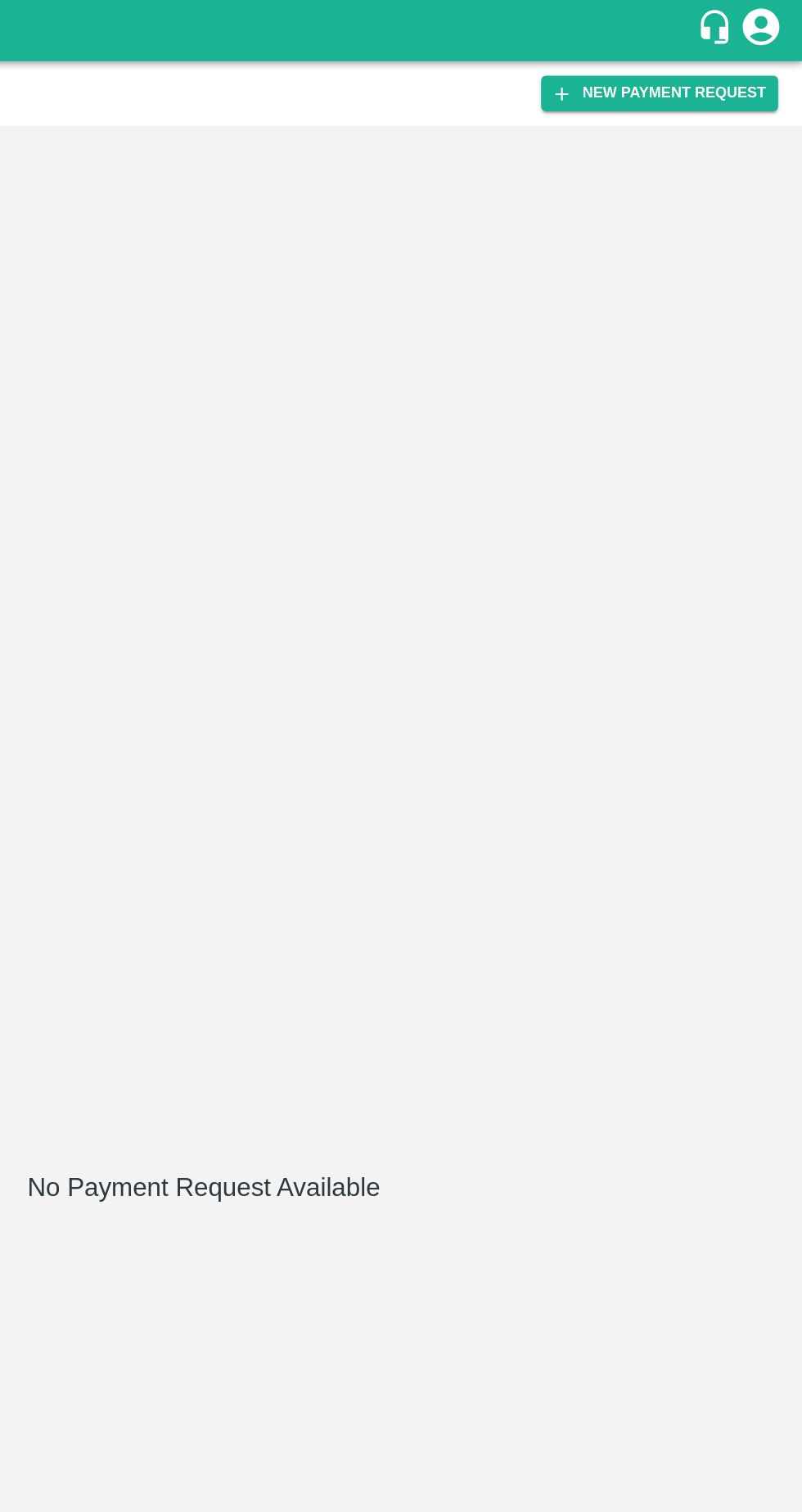
click at [706, 71] on button "New Payment Request" at bounding box center [706, 63] width 159 height 23
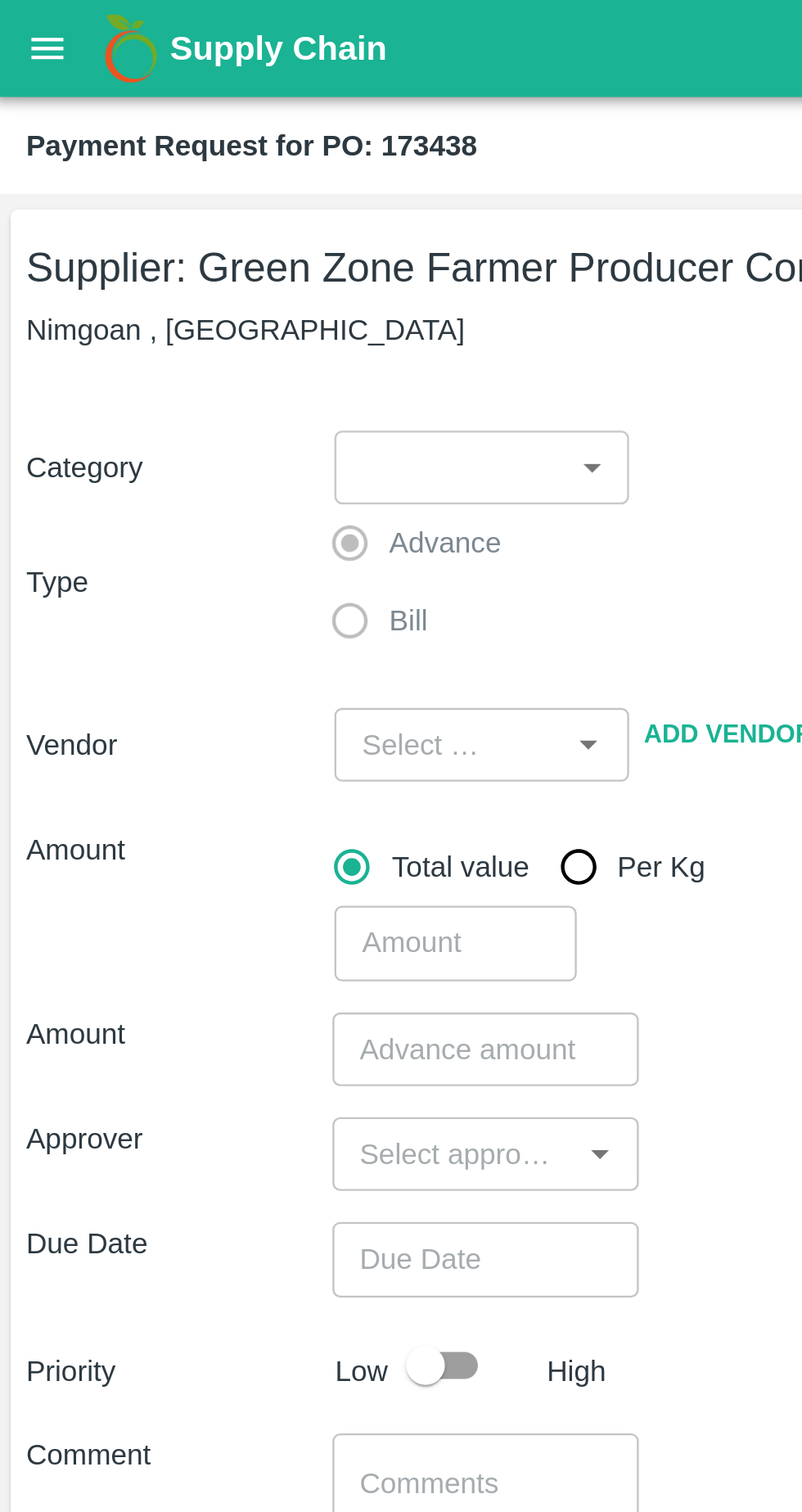
click at [267, 197] on body "Supply Chain Payment Request for PO: 173438 Supplier: Green Zone Farmer Produce…" at bounding box center [401, 756] width 802 height 1512
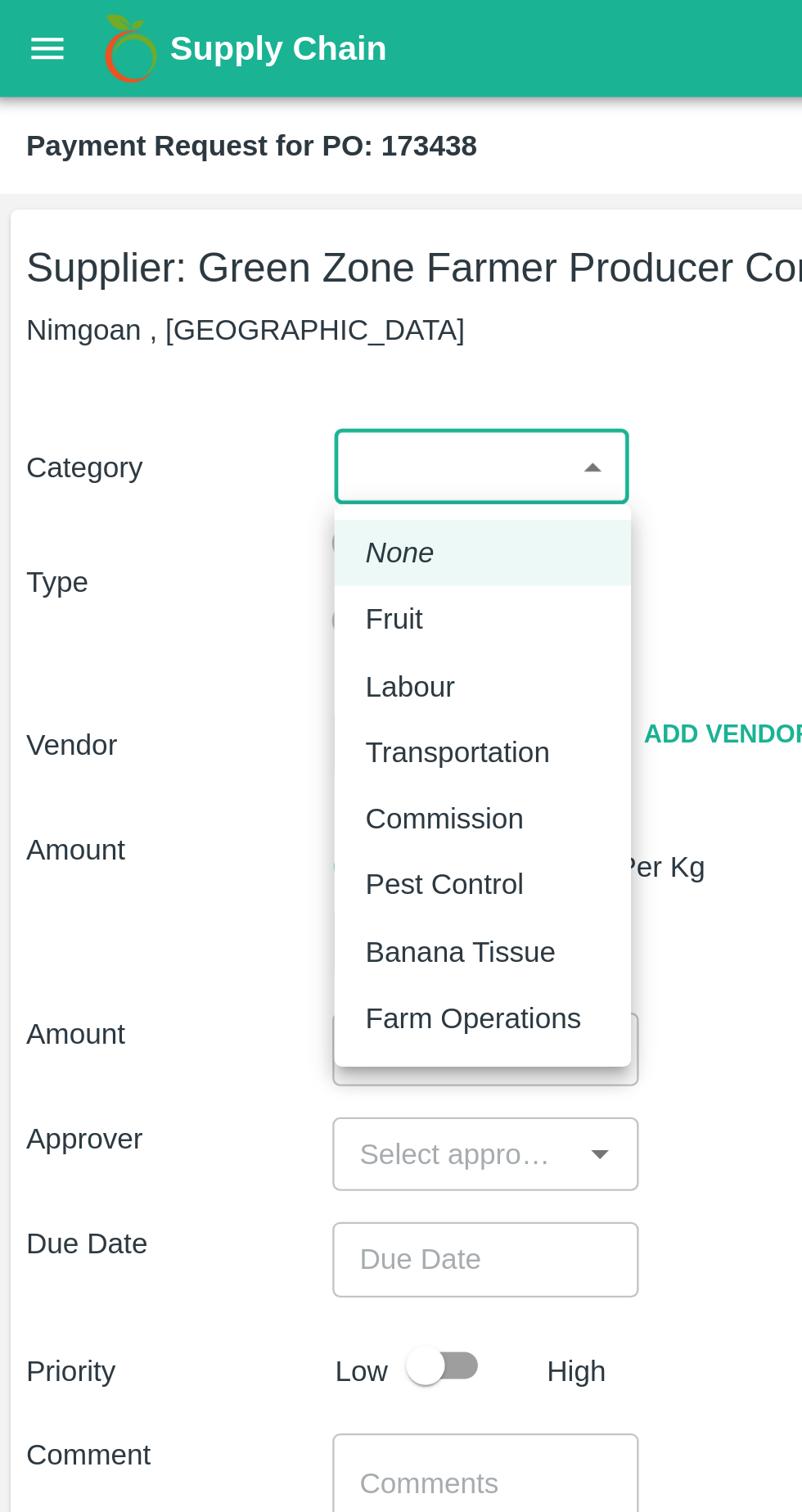
click at [178, 265] on p "Fruit" at bounding box center [168, 261] width 24 height 18
type input "1"
type input "Green Zone Farmer Producer Company LTD - 7387897006(Supplier)"
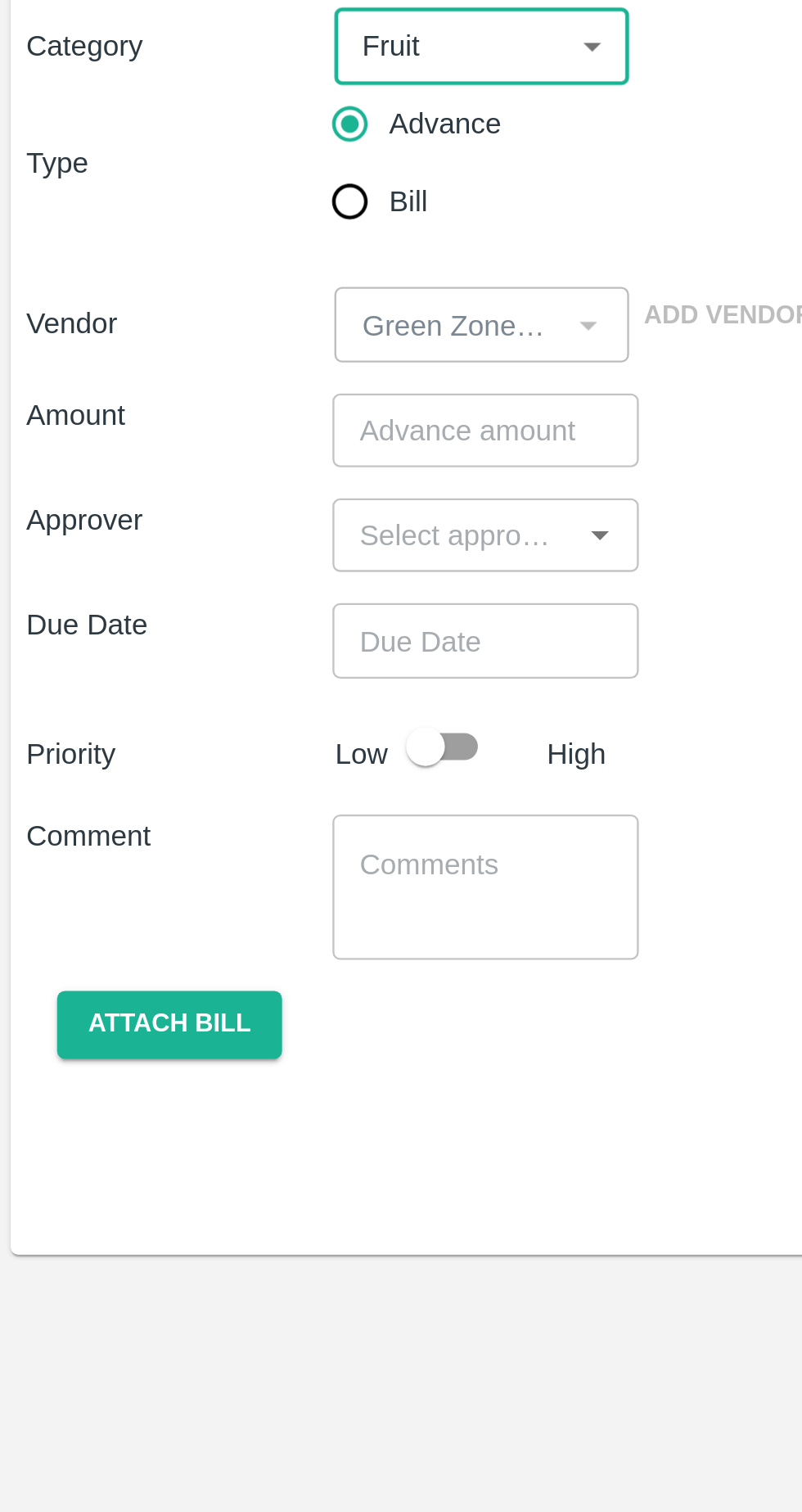
click at [248, 407] on icon "Open" at bounding box center [255, 404] width 18 height 18
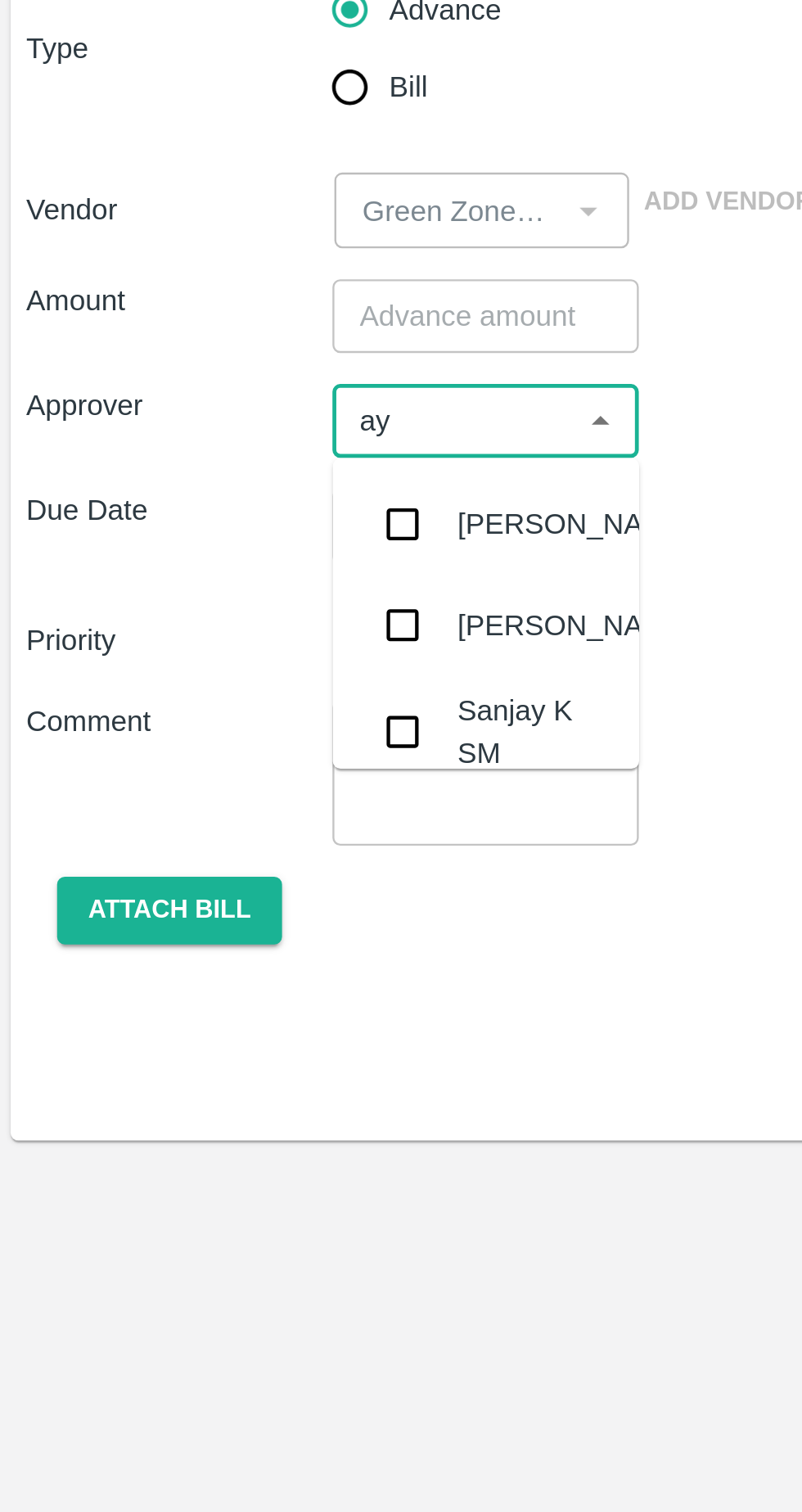
type input "ayu"
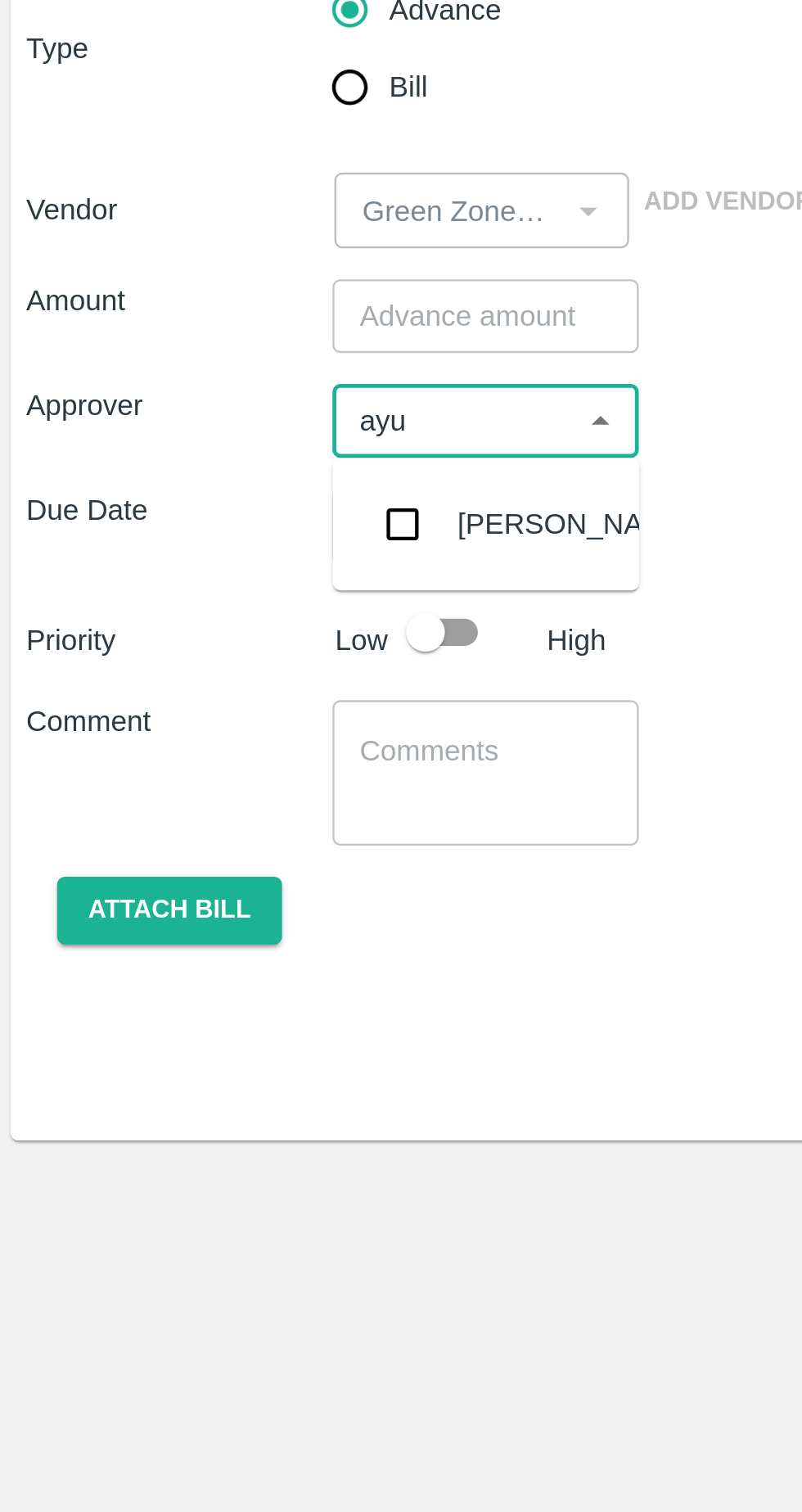
click at [188, 441] on input "checkbox" at bounding box center [171, 446] width 33 height 33
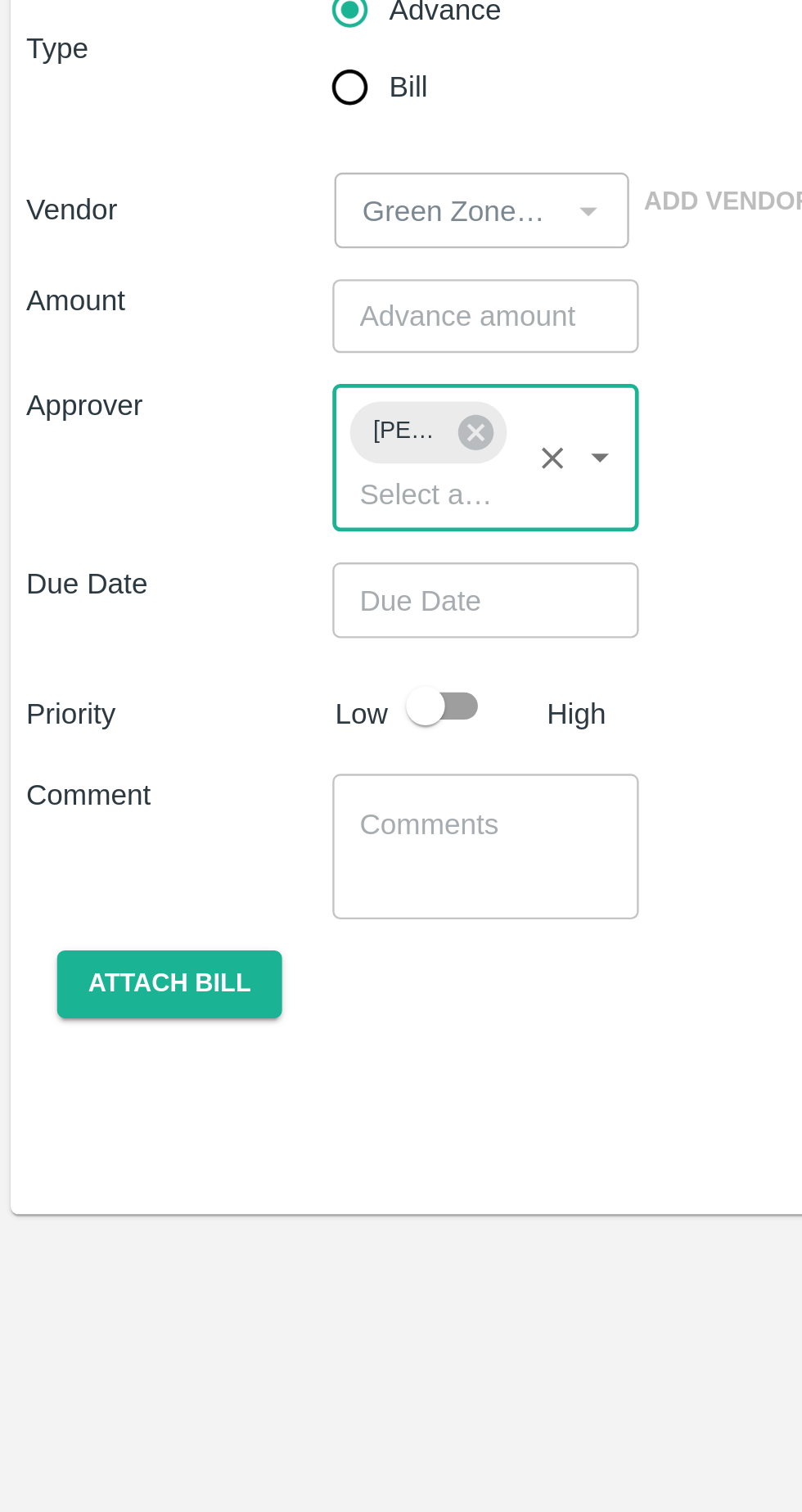
click at [218, 363] on input "number" at bounding box center [207, 359] width 129 height 31
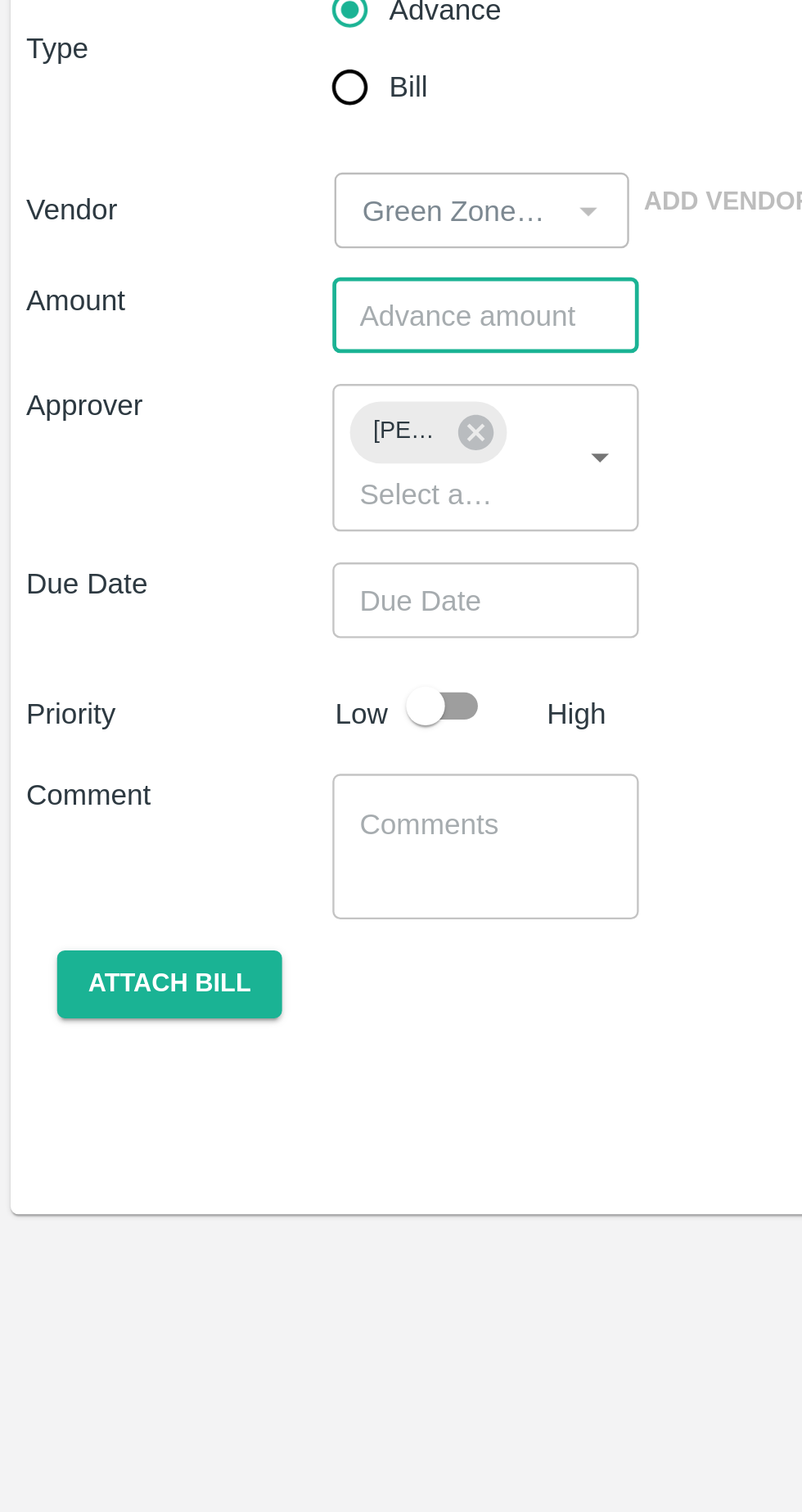
click at [199, 363] on input "number" at bounding box center [207, 359] width 129 height 31
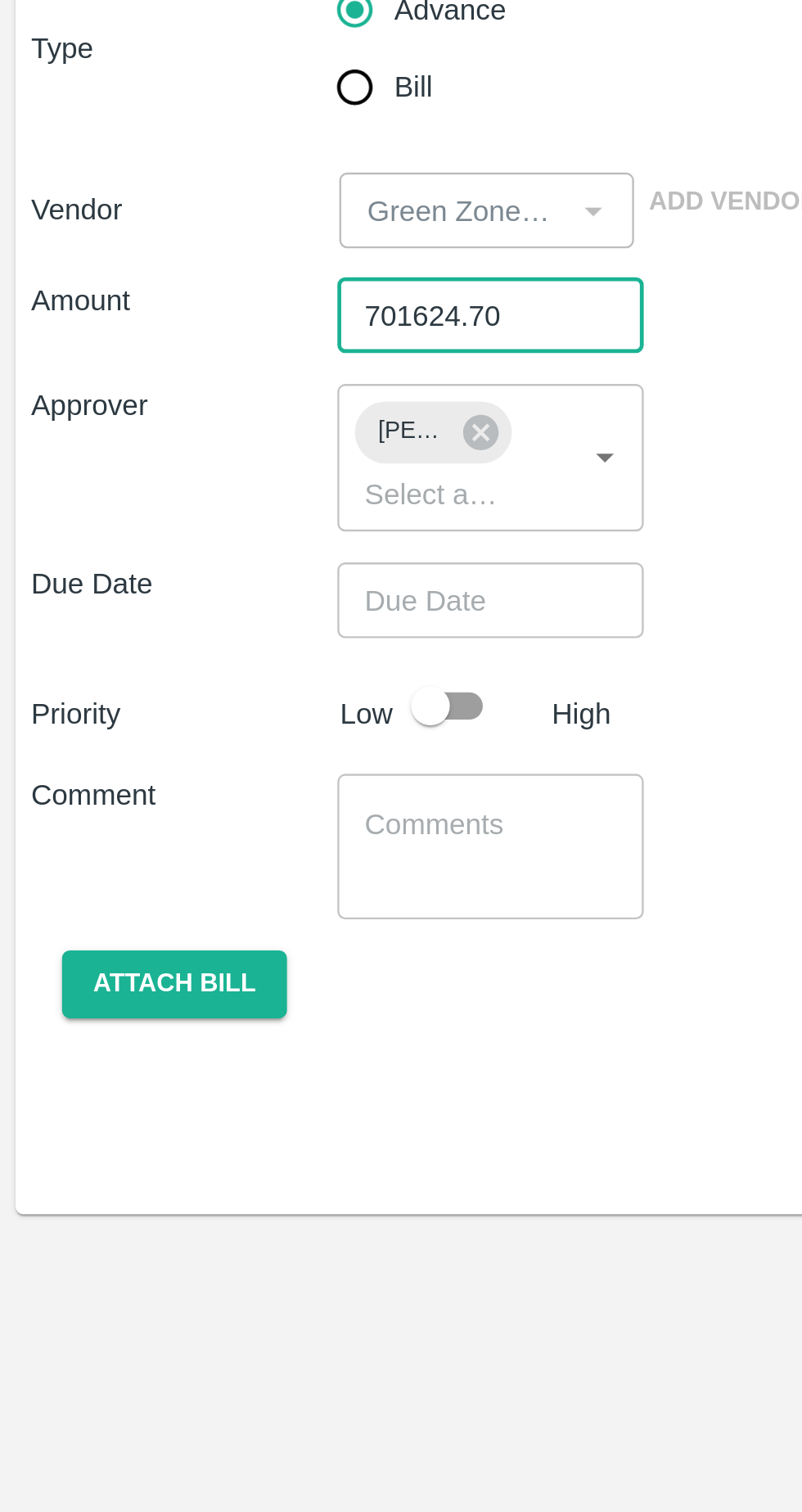
type input "701624.70"
click at [219, 479] on input "Choose date" at bounding box center [201, 478] width 118 height 31
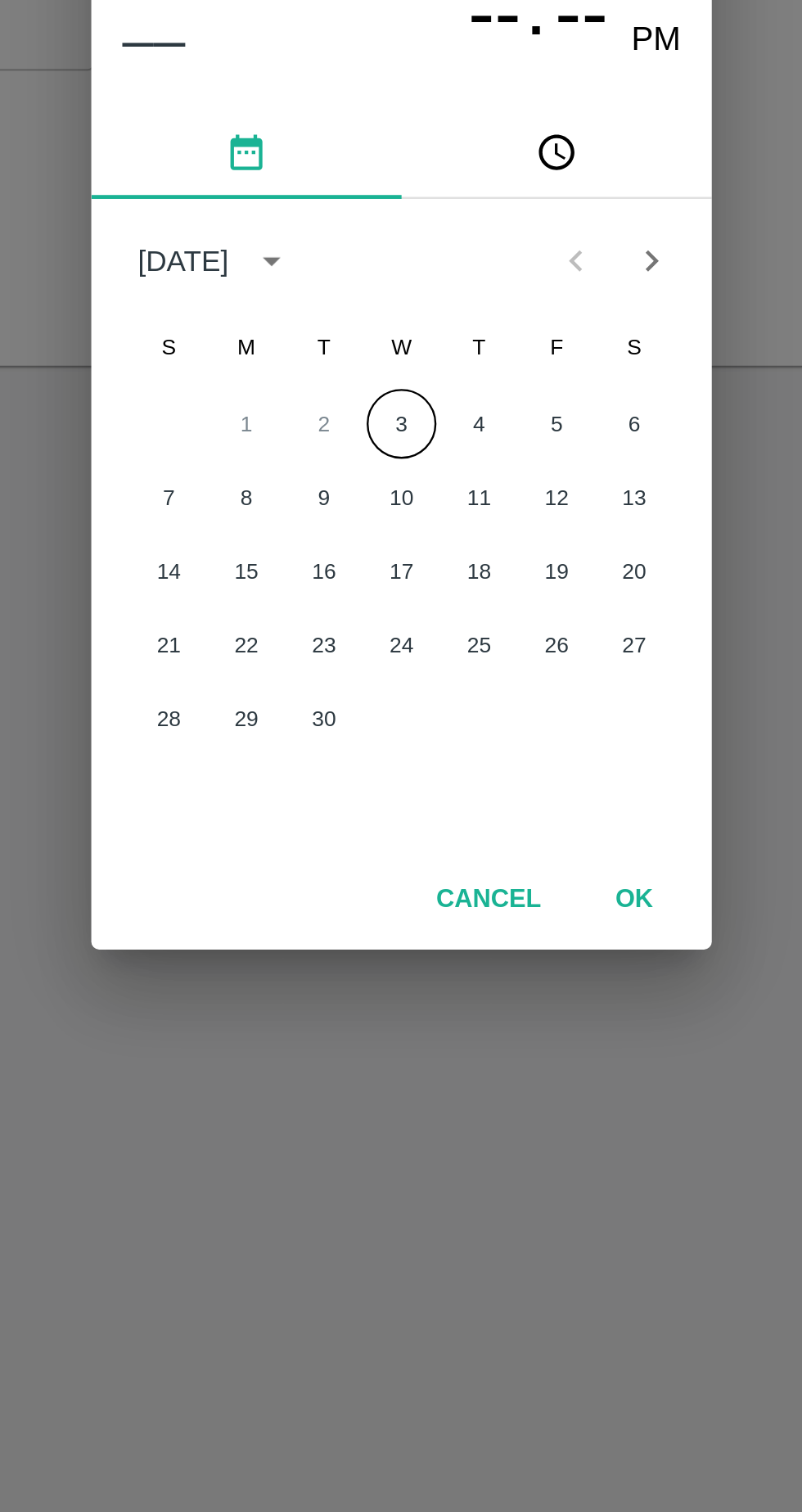
click at [401, 767] on button "3" at bounding box center [401, 762] width 29 height 29
type input "03/09/2025 12:00 AM"
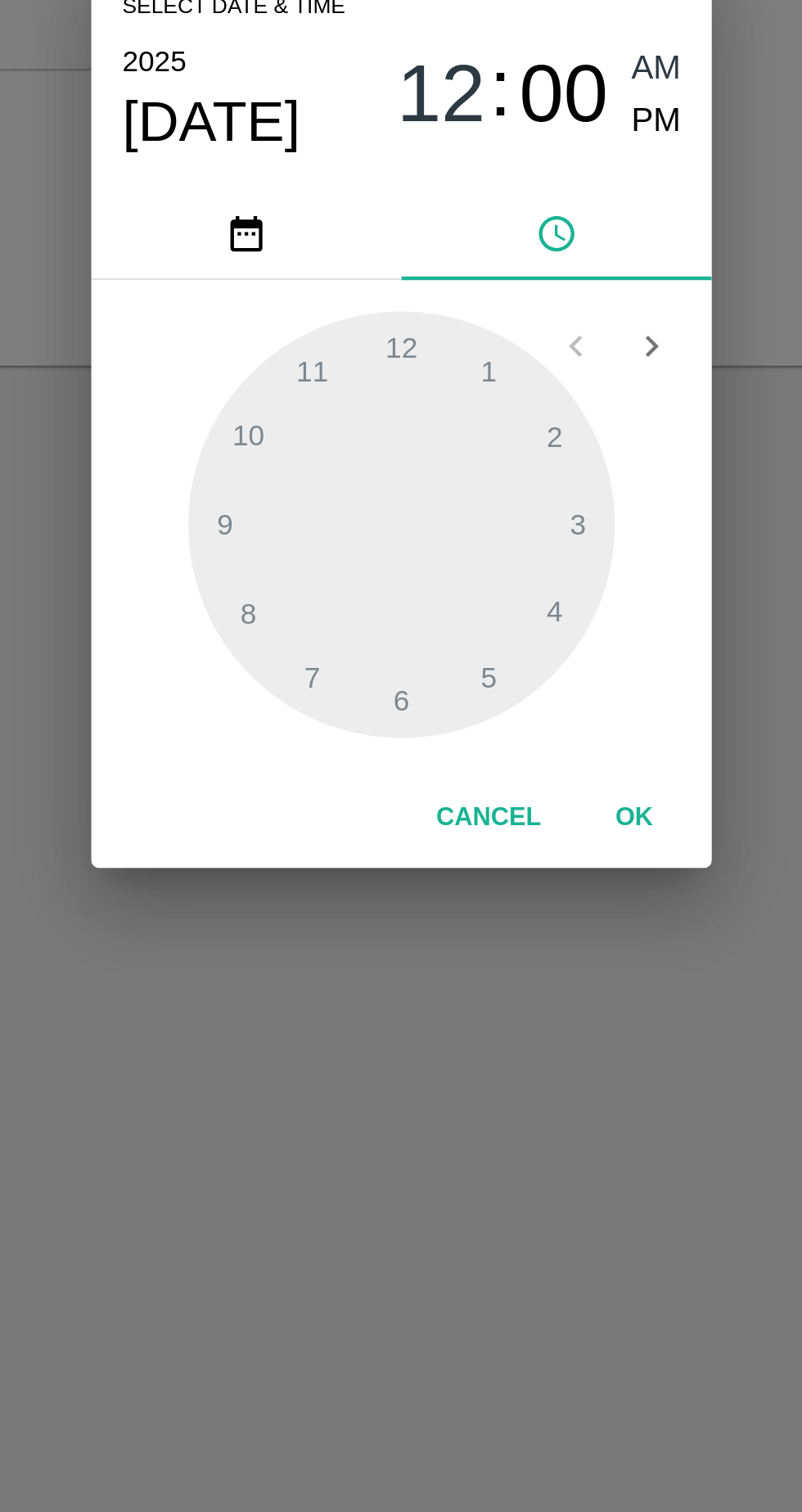
click at [502, 930] on button "OK" at bounding box center [499, 930] width 53 height 28
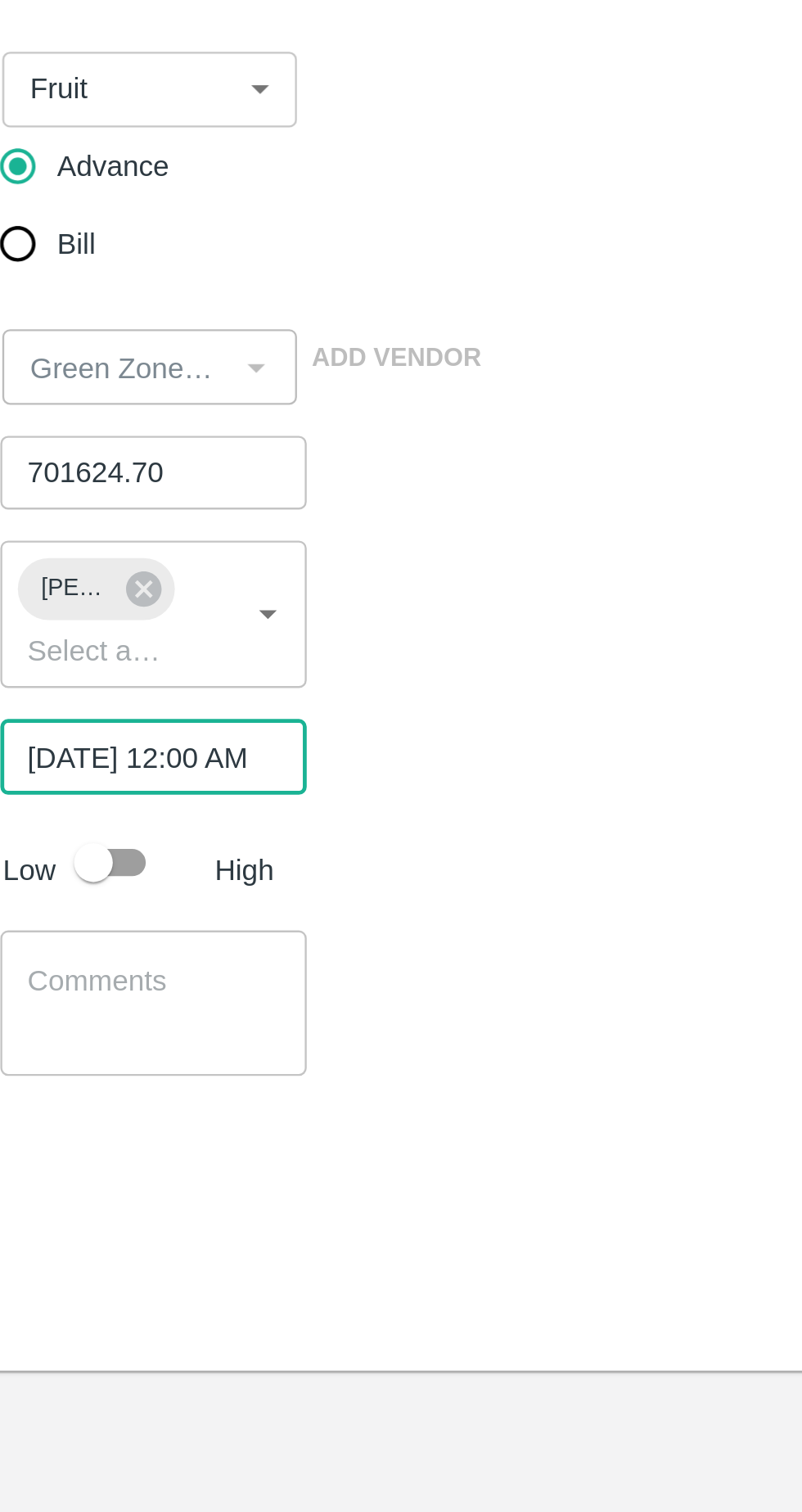
scroll to position [0, 11]
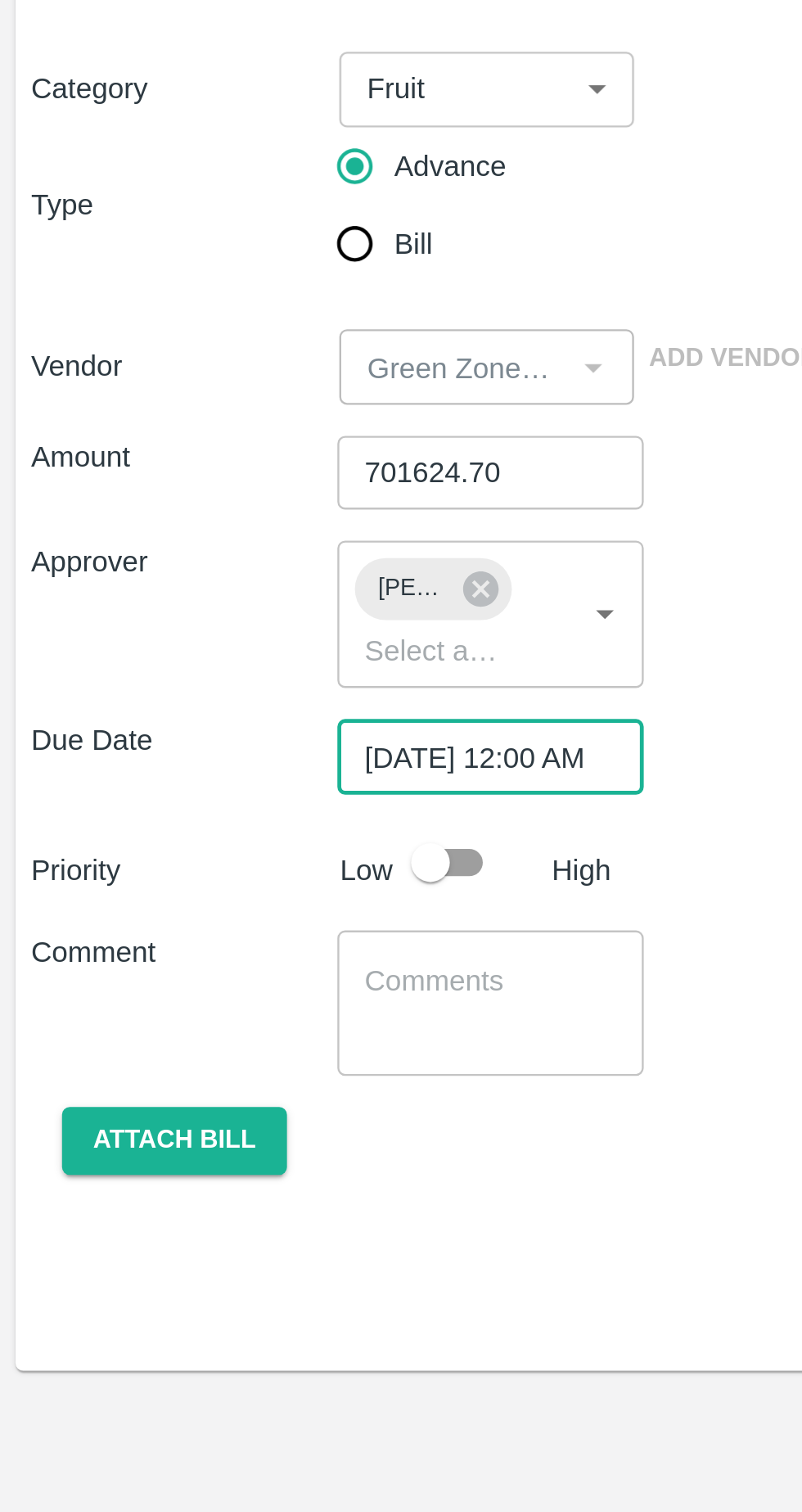
click at [203, 523] on input "checkbox" at bounding box center [182, 523] width 93 height 31
checkbox input "true"
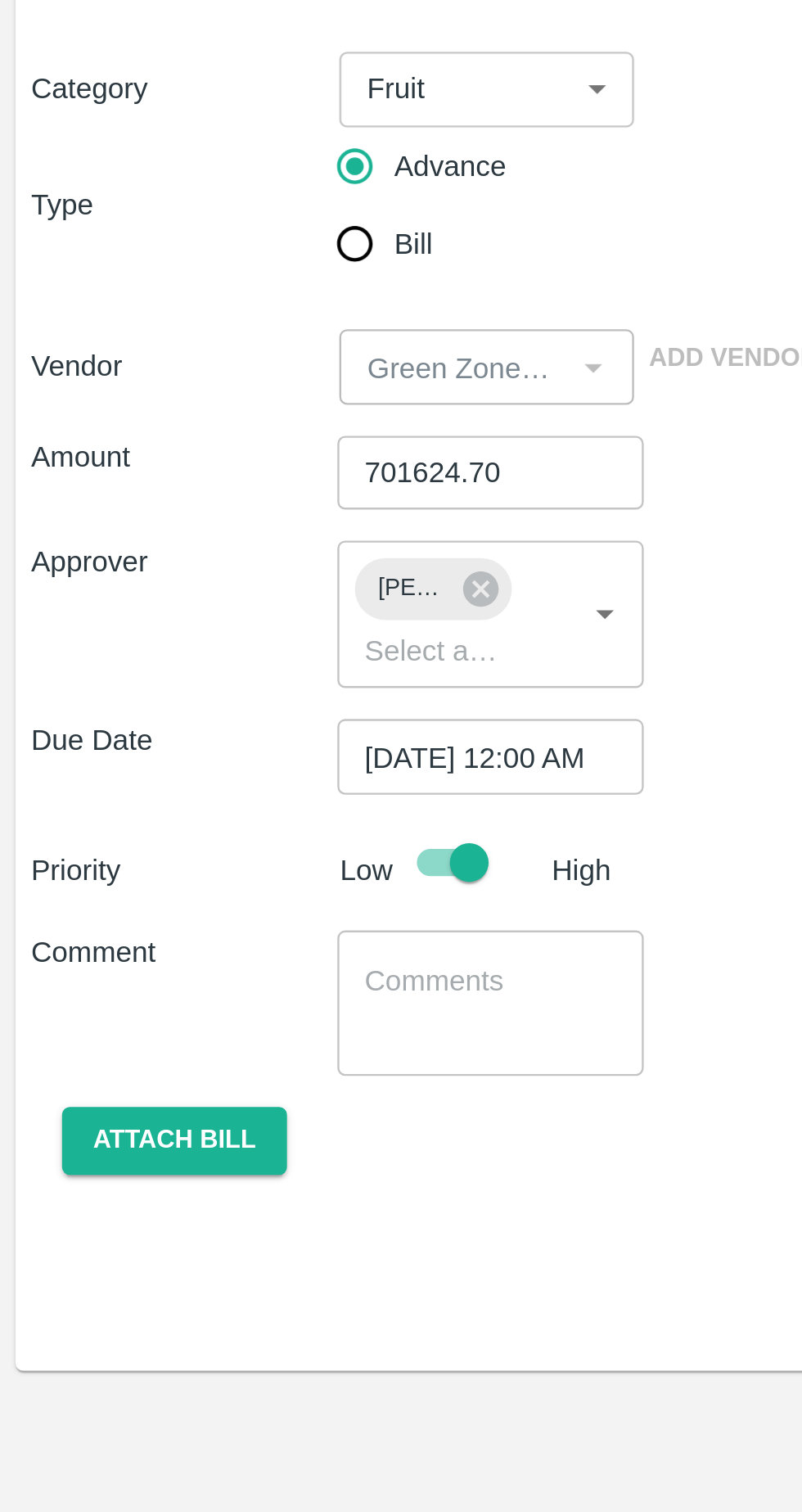
scroll to position [0, 0]
click at [199, 579] on textarea at bounding box center [207, 582] width 107 height 34
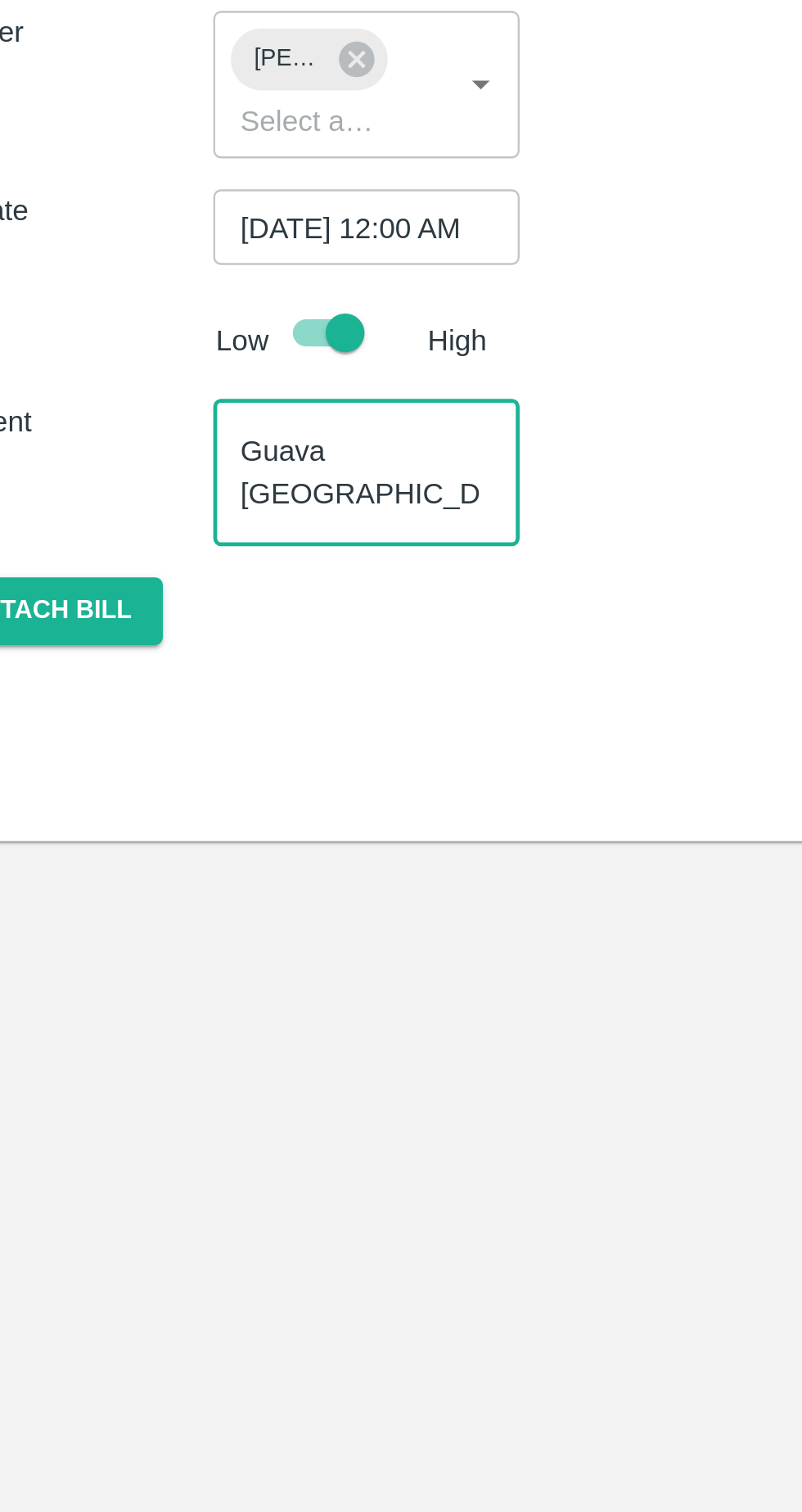
scroll to position [33, 0]
click at [235, 593] on textarea "Guava Dubai fixed rate container advance Container no" at bounding box center [207, 582] width 107 height 34
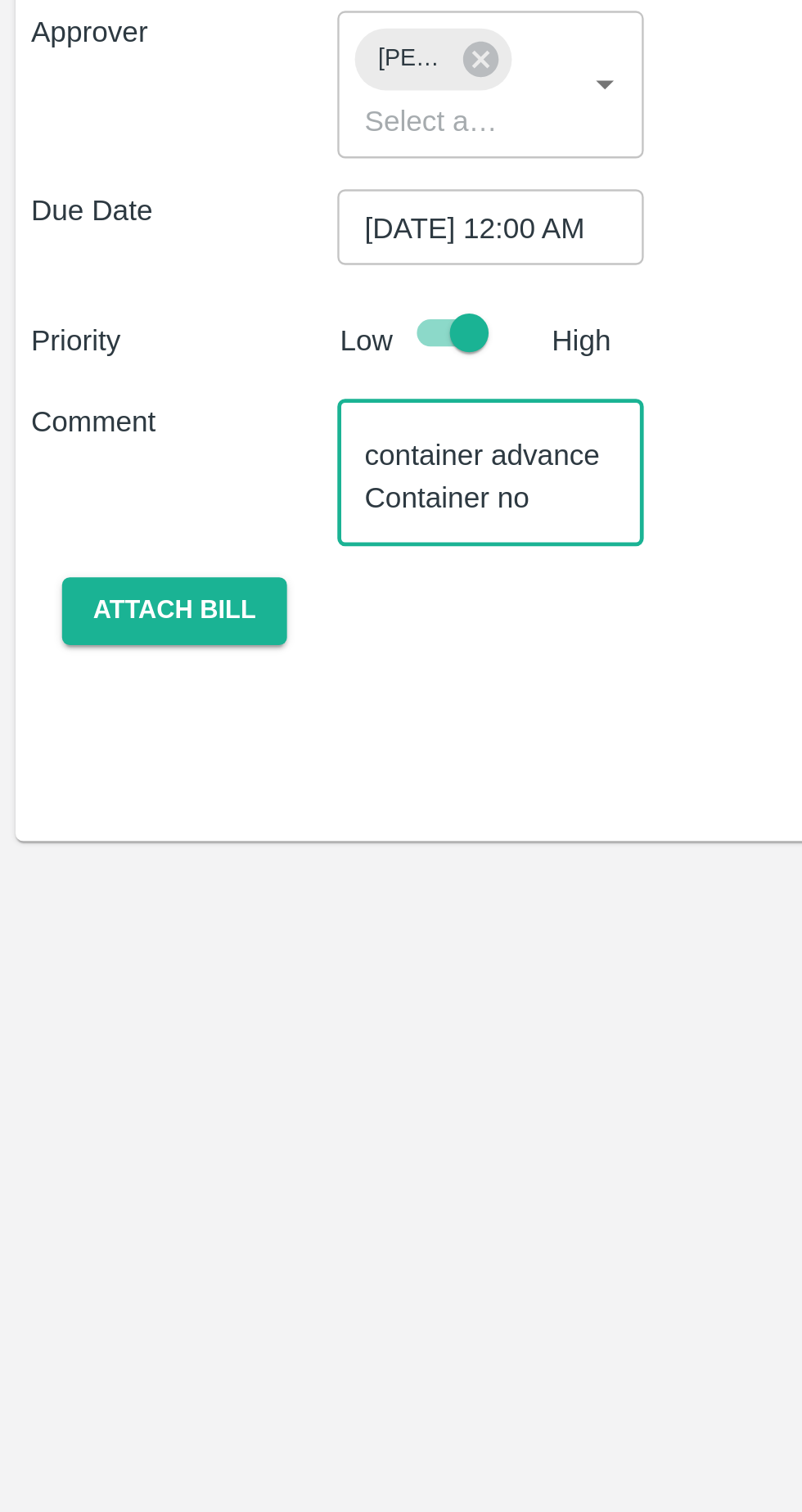
type textarea "Guava Dubai fixed rate container advance Container no SZLU9753923"
click at [99, 639] on button "Attach bill" at bounding box center [73, 641] width 95 height 28
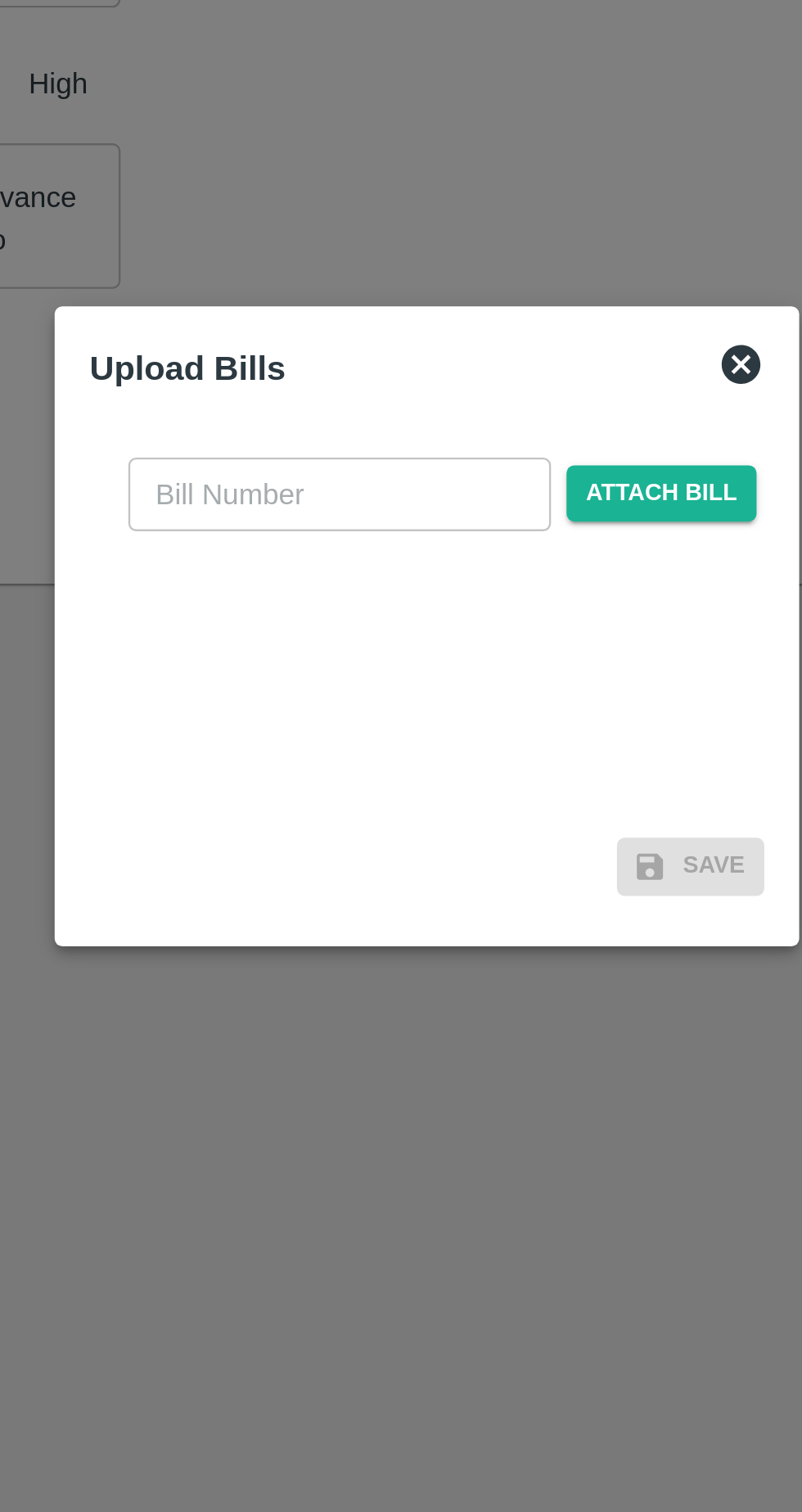
click at [519, 703] on span "Attach bill" at bounding box center [500, 700] width 80 height 23
click at [0, 0] on input "Attach bill" at bounding box center [0, 0] width 0 height 0
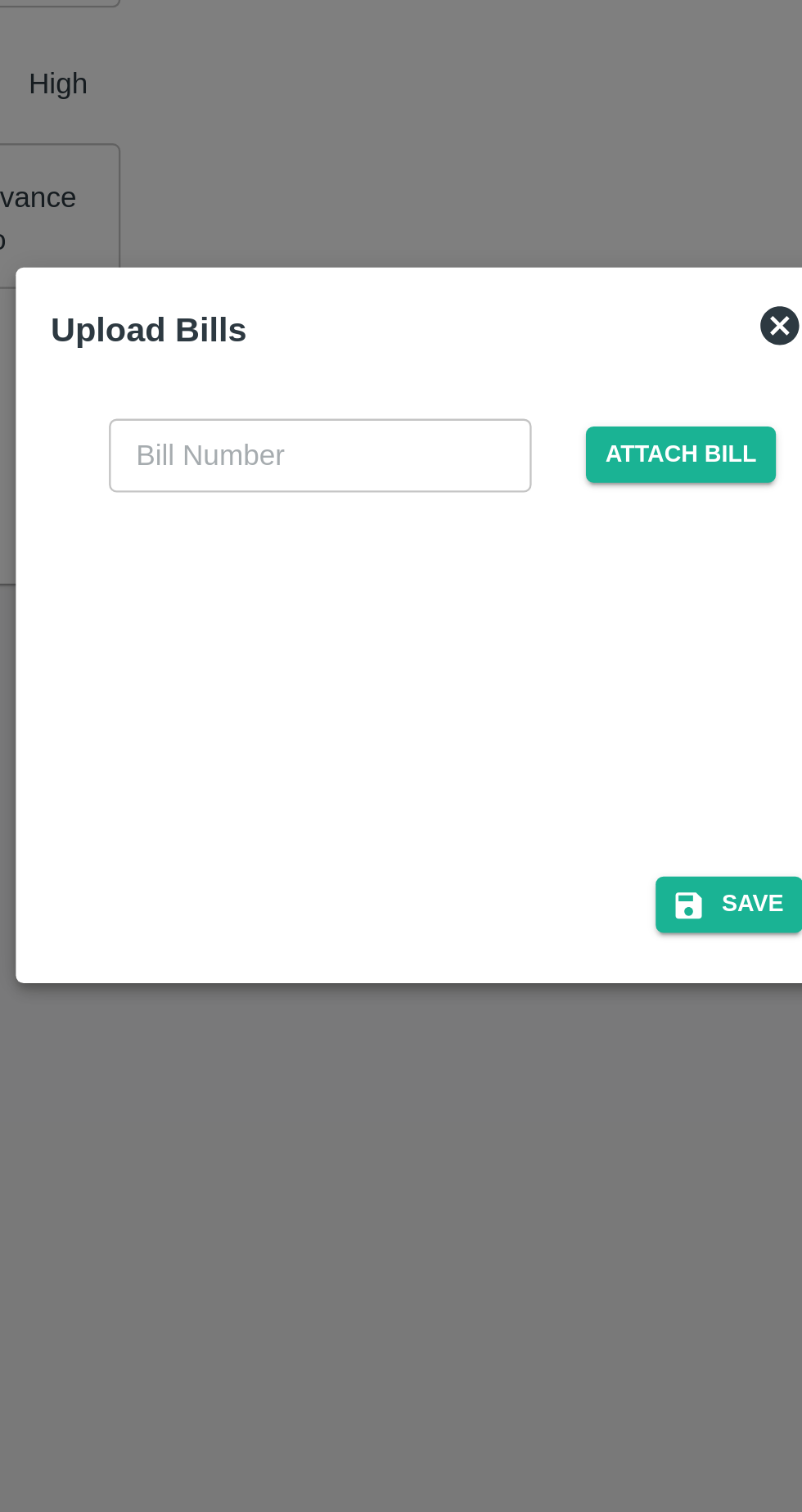
click at [351, 686] on input "text" at bounding box center [356, 683] width 179 height 31
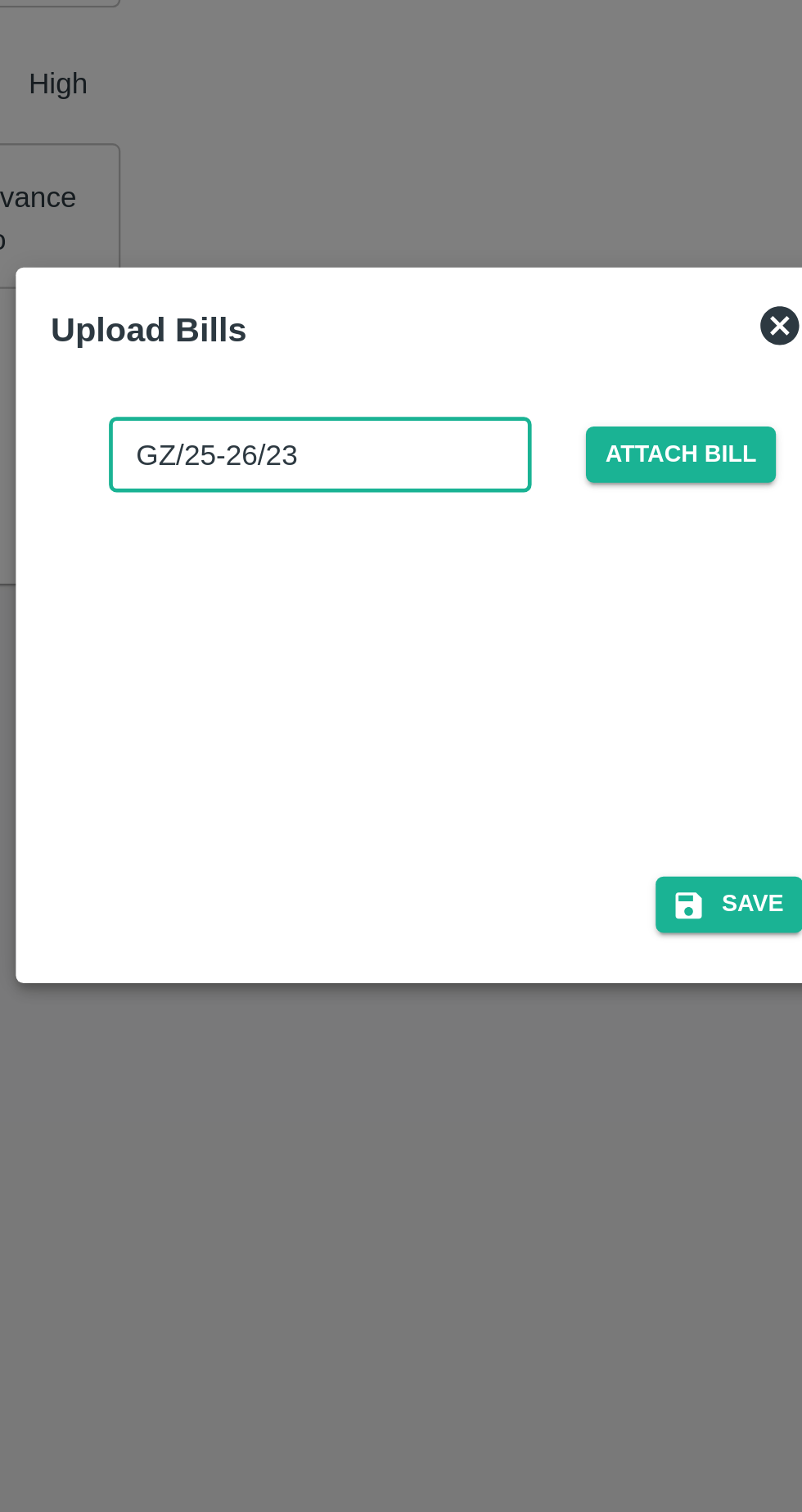
type input "GZ/25-26/230"
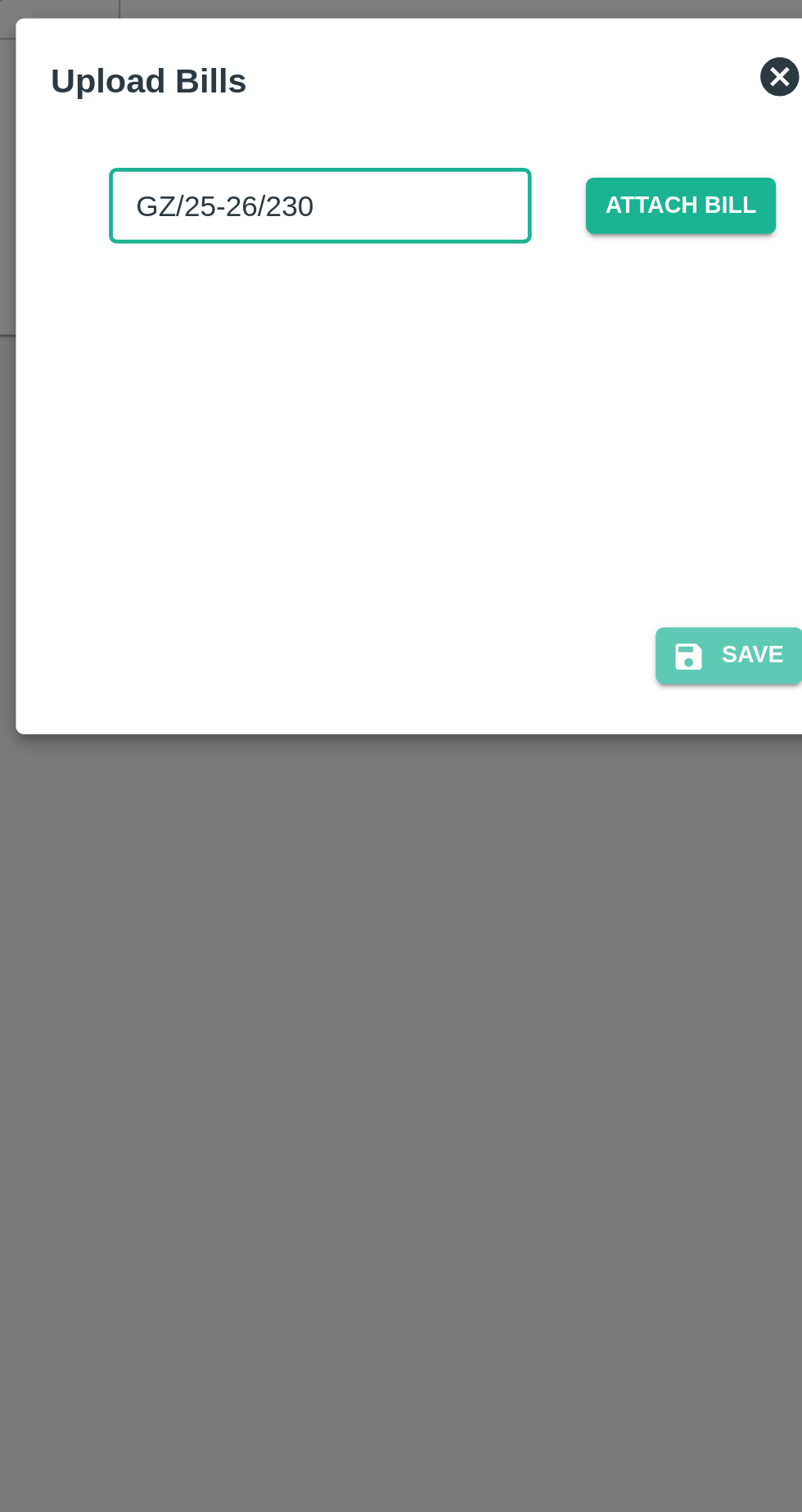
click at [531, 873] on button "Save" at bounding box center [528, 874] width 63 height 23
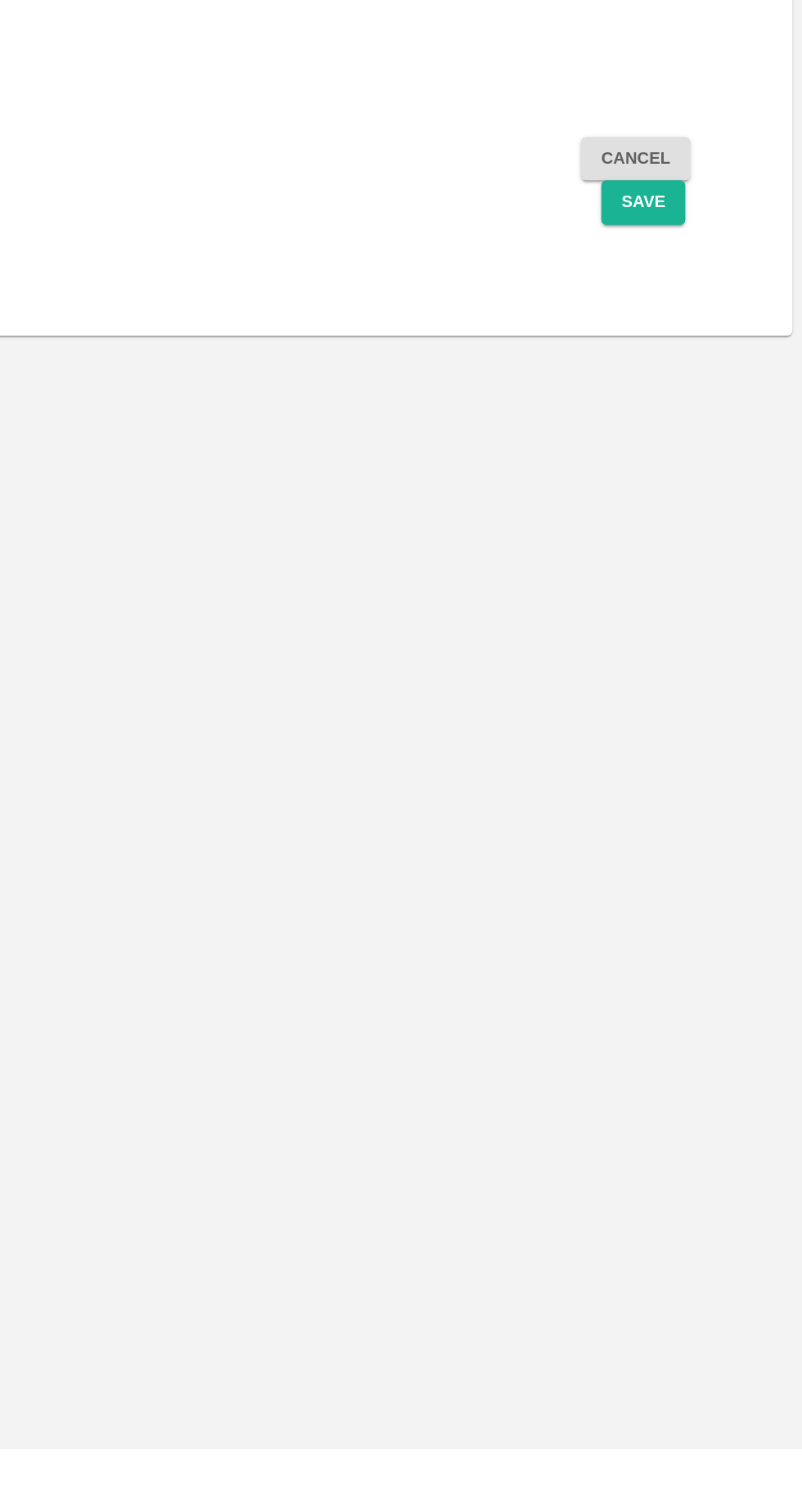
click at [701, 713] on button "Save" at bounding box center [699, 711] width 54 height 28
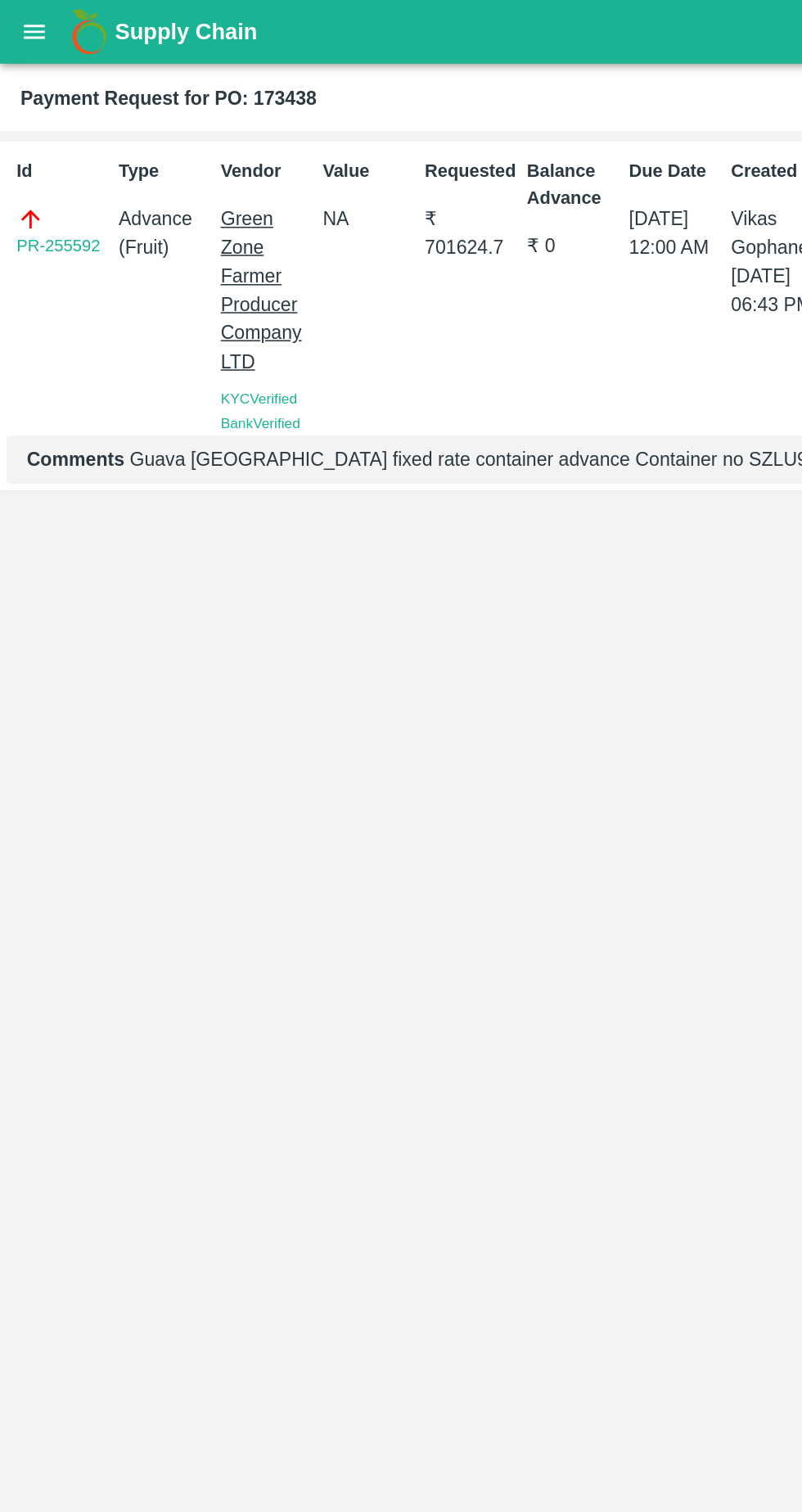
click at [22, 3] on button "open drawer" at bounding box center [22, 20] width 38 height 38
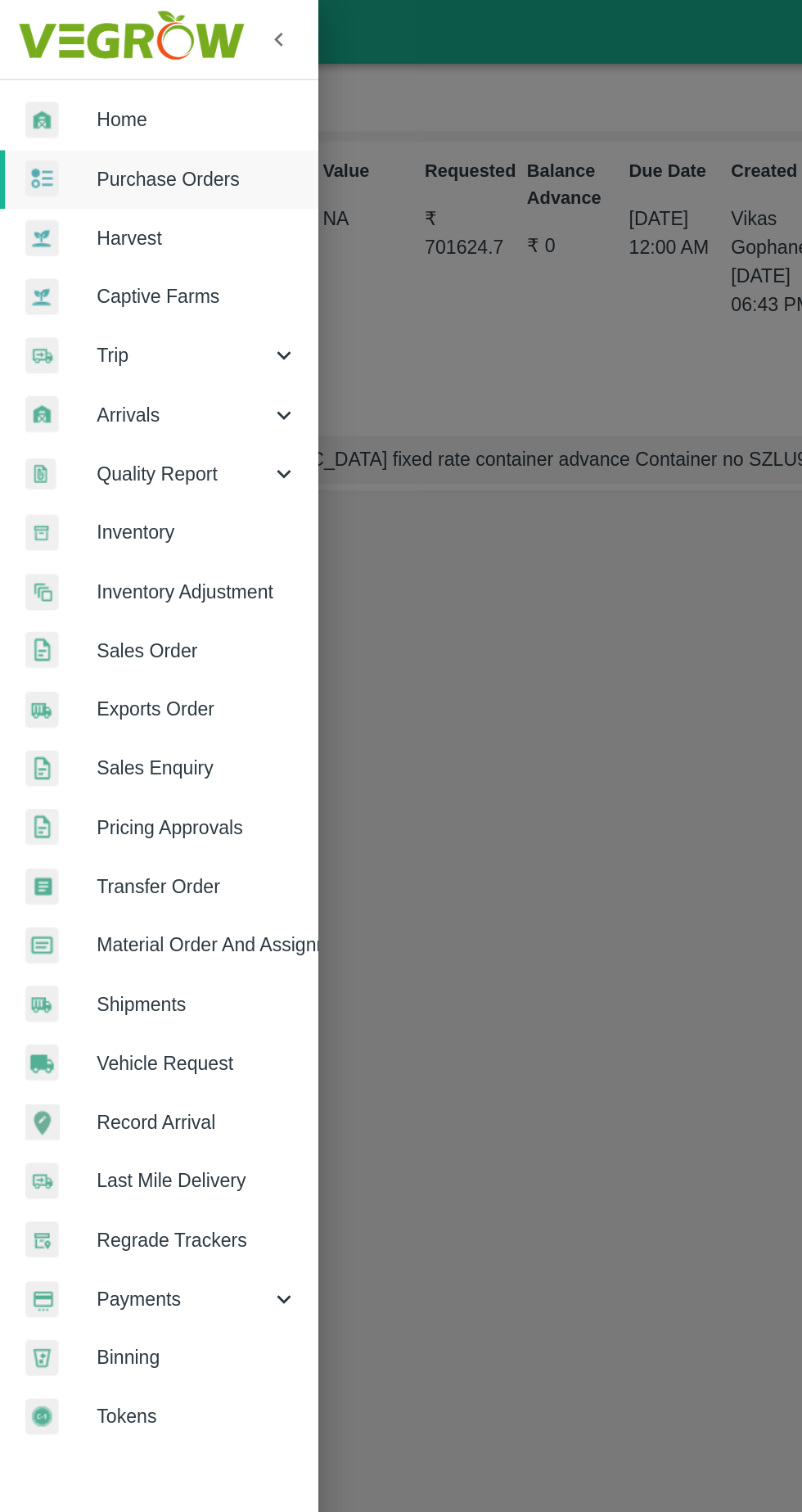
click at [85, 72] on span "Home" at bounding box center [127, 77] width 129 height 18
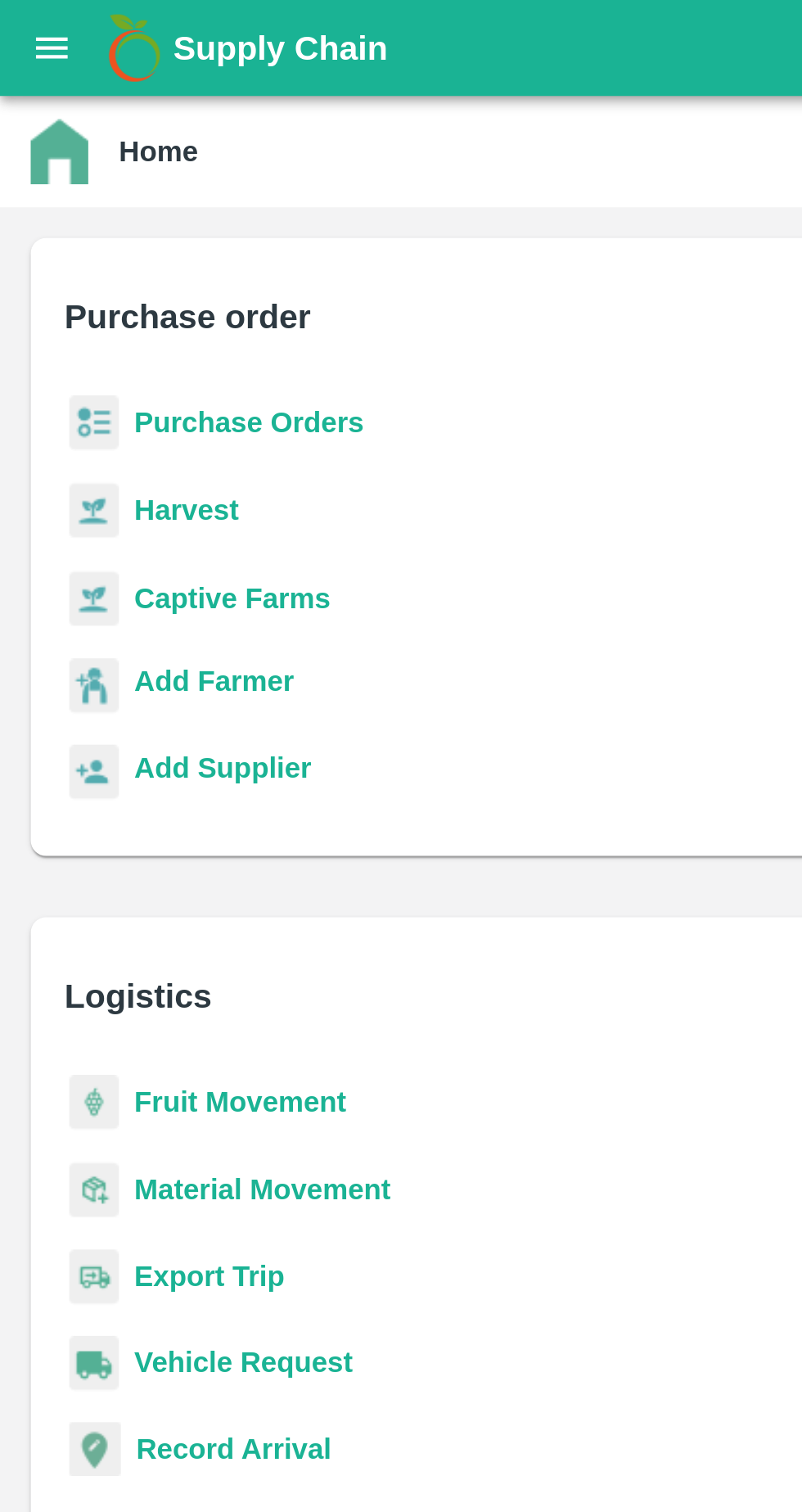
click at [21, 22] on icon "open drawer" at bounding box center [23, 21] width 18 height 18
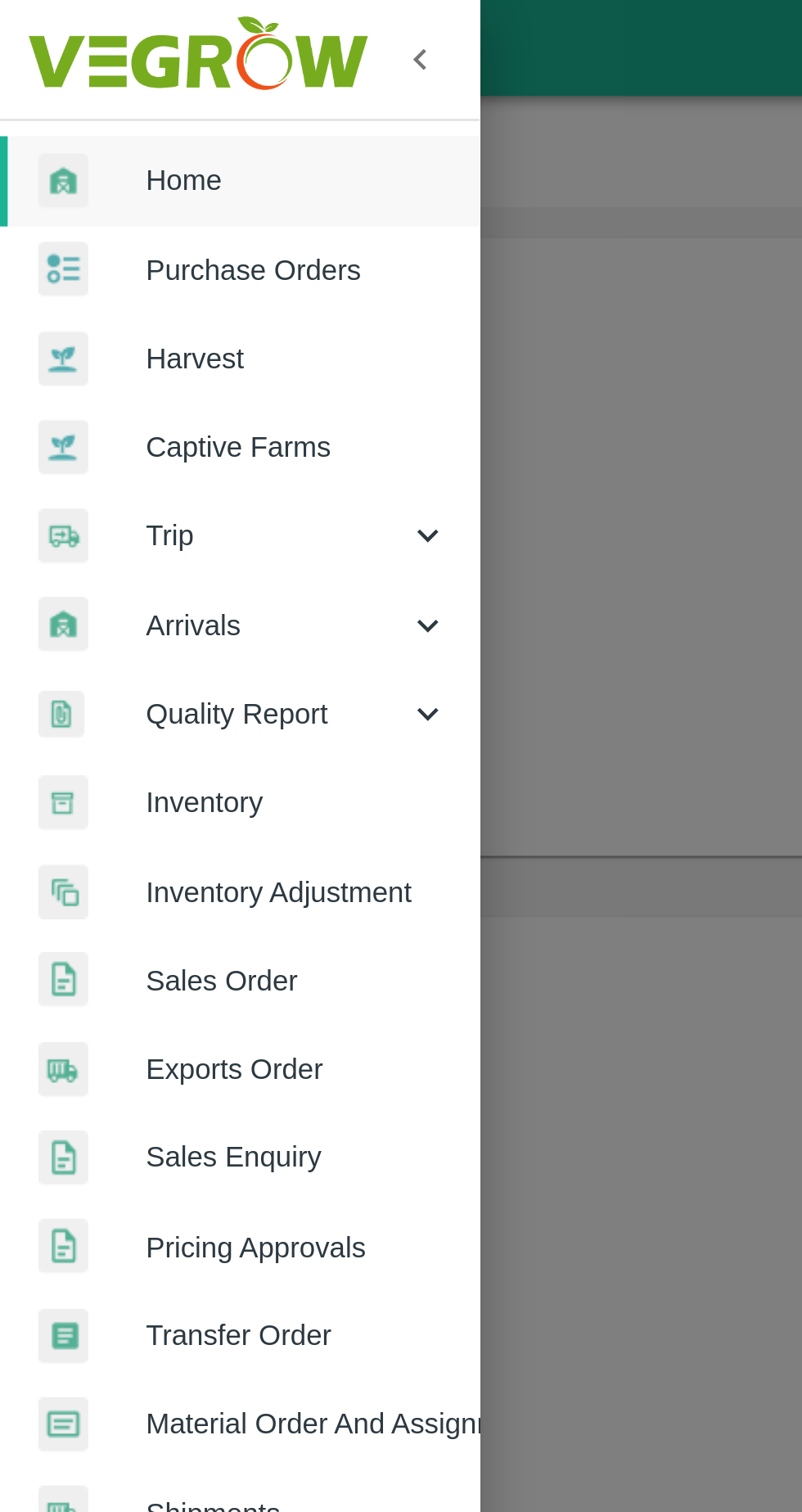
click at [129, 79] on span "Home" at bounding box center [127, 77] width 129 height 18
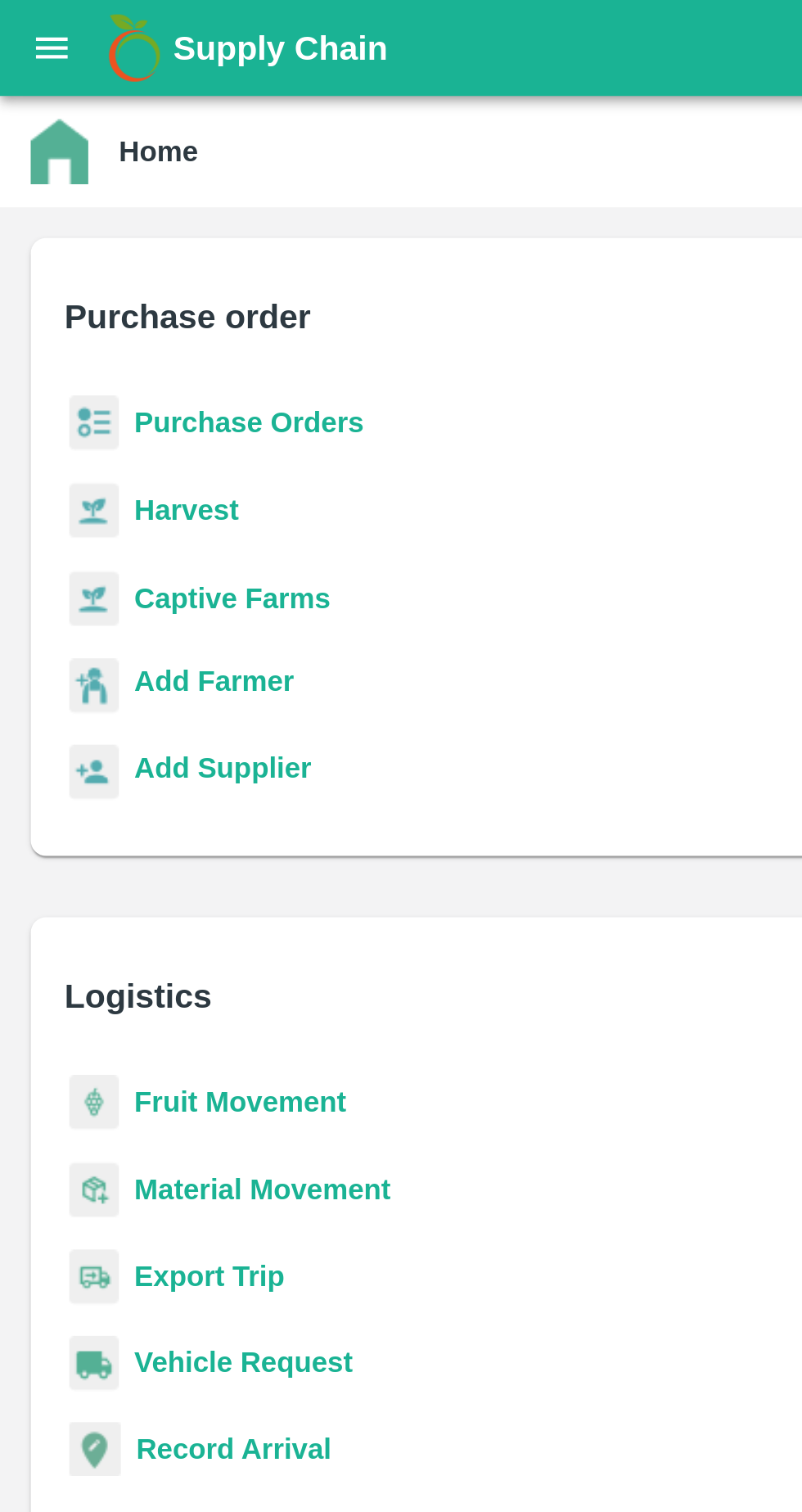
click at [103, 174] on b "Purchase Orders" at bounding box center [107, 180] width 98 height 13
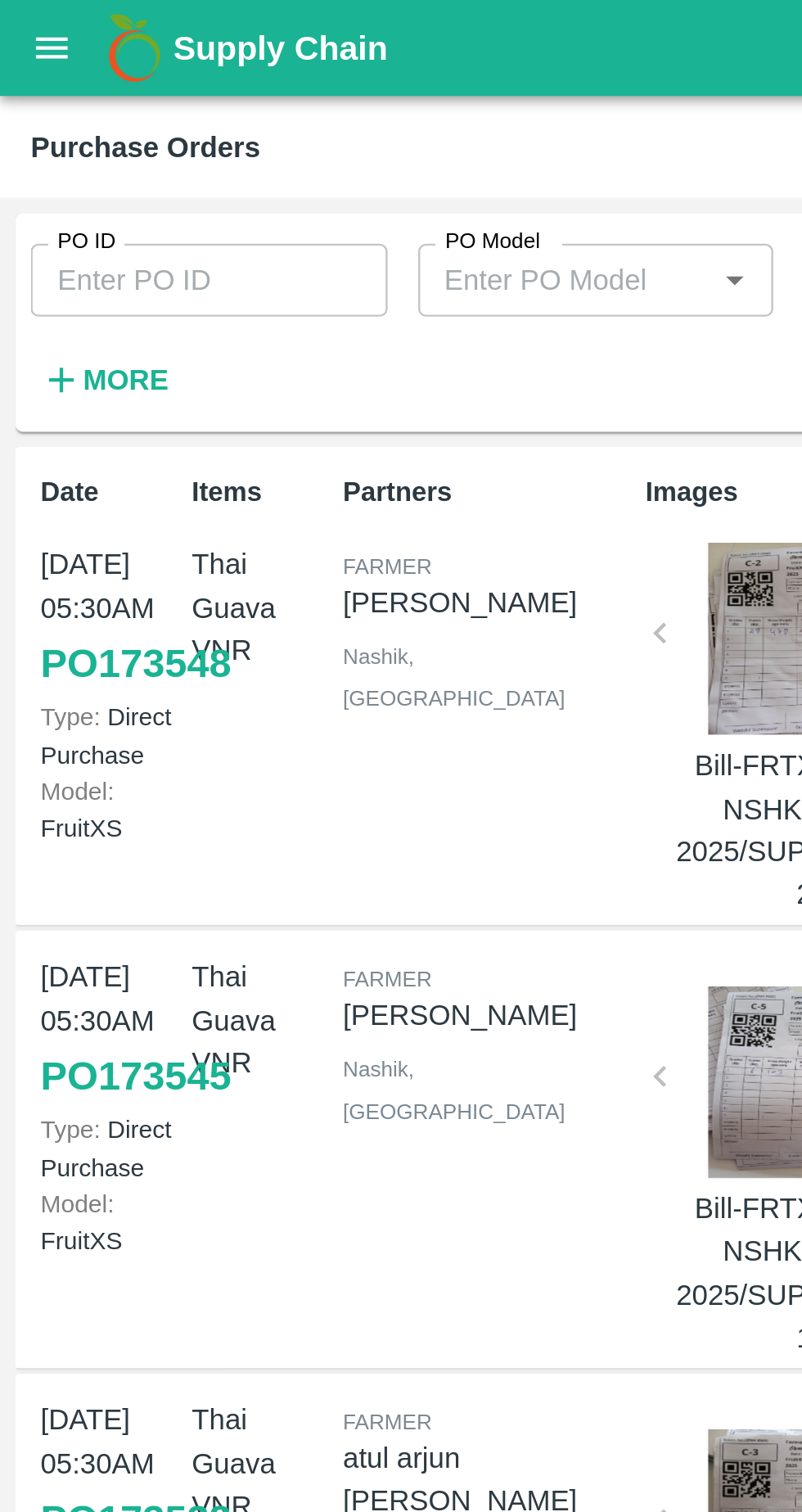
click at [26, 121] on input "PO ID" at bounding box center [89, 119] width 152 height 31
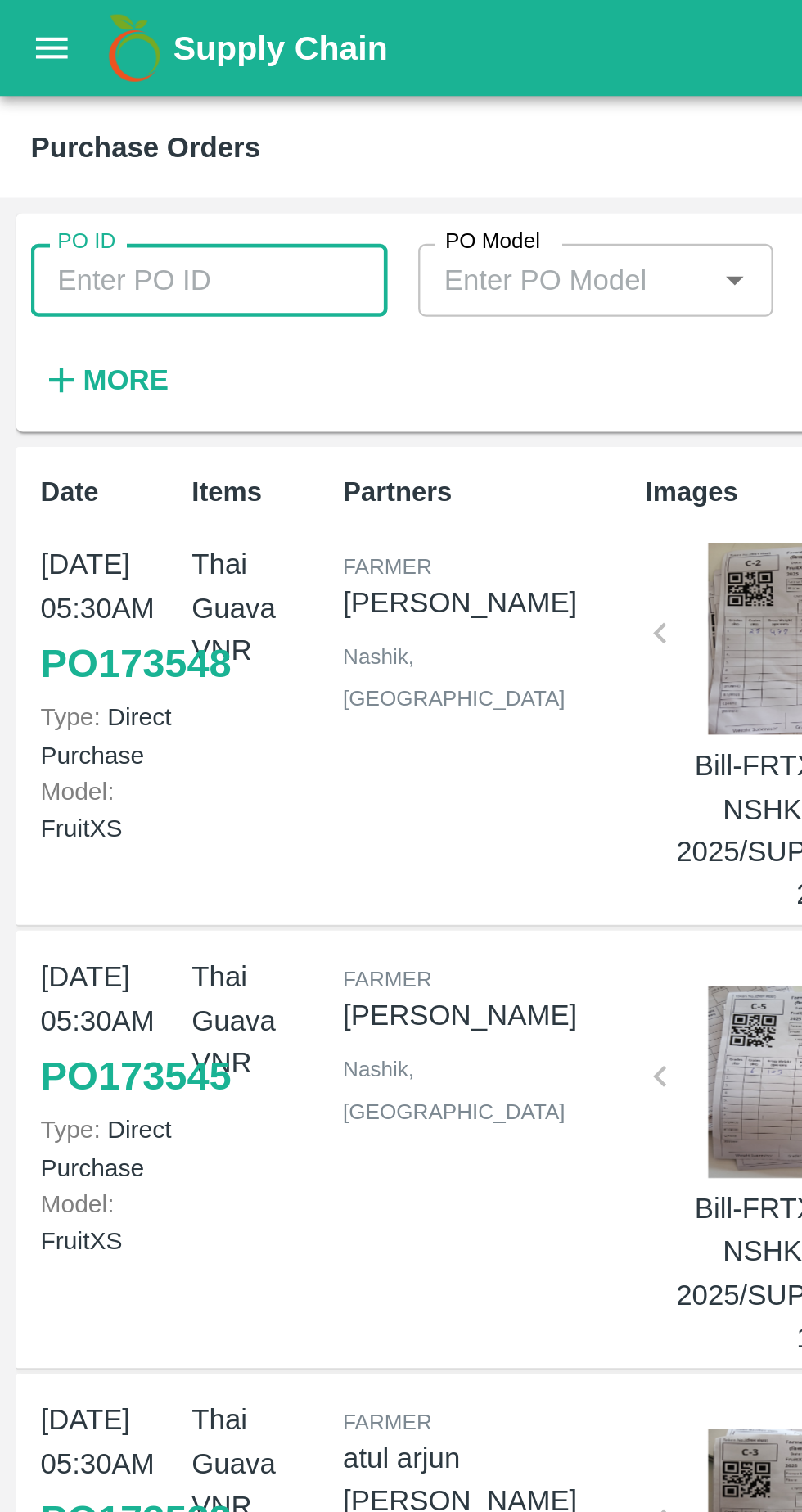
click at [100, 124] on input "PO ID" at bounding box center [89, 119] width 152 height 31
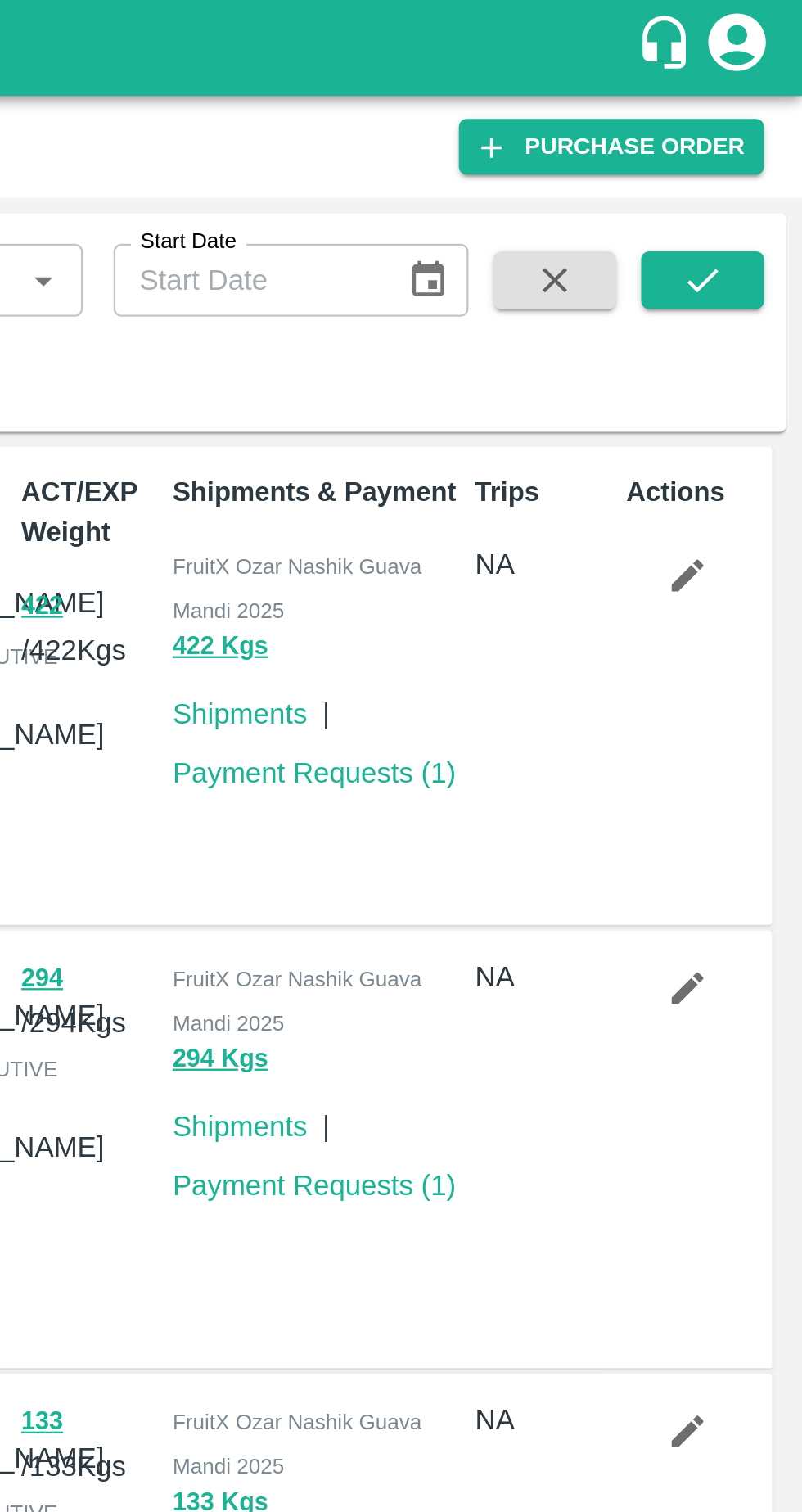
type input "170392"
click at [756, 121] on icon "submit" at bounding box center [759, 119] width 18 height 18
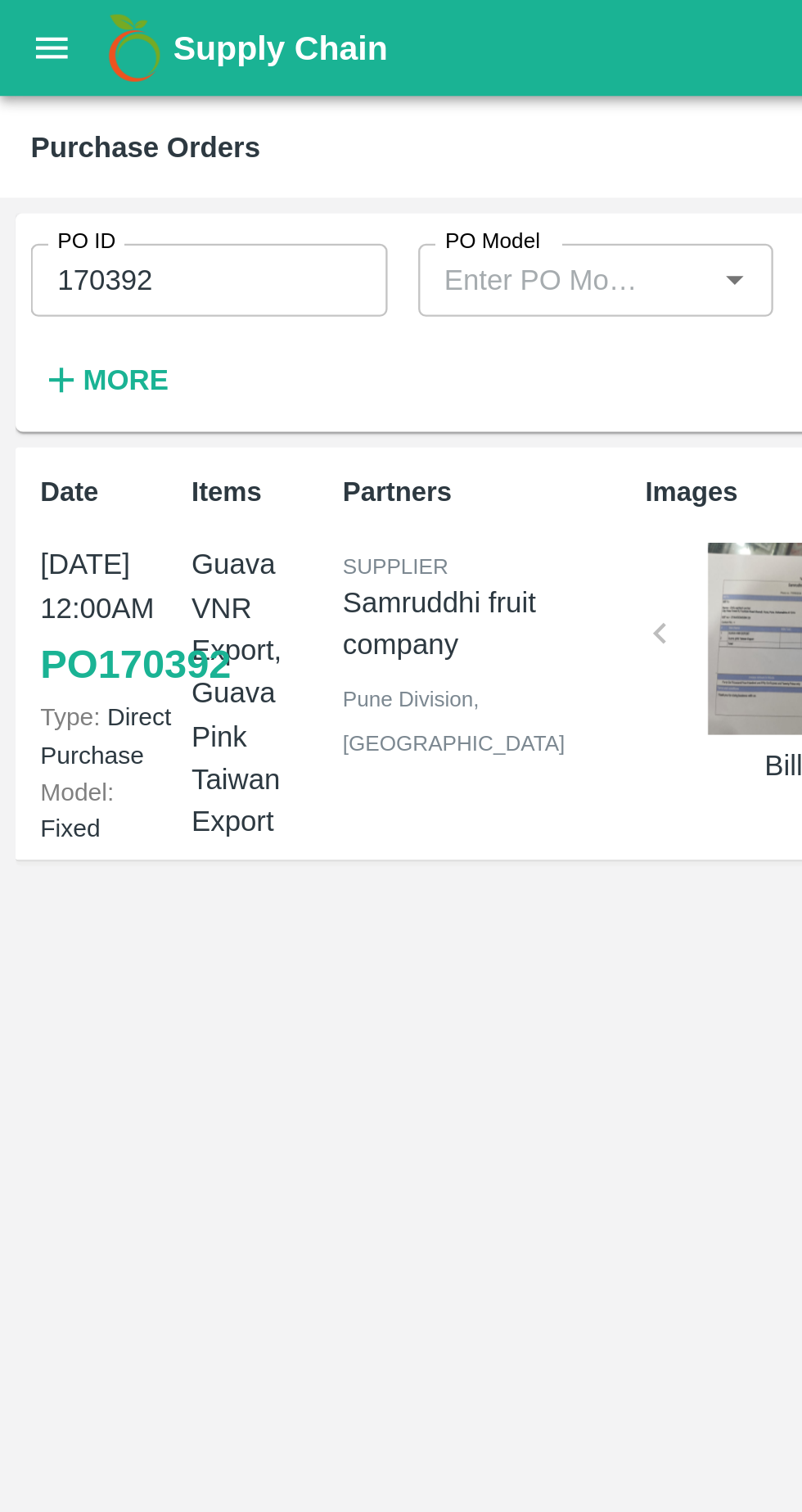
click at [26, 298] on link "PO 170392" at bounding box center [58, 283] width 81 height 29
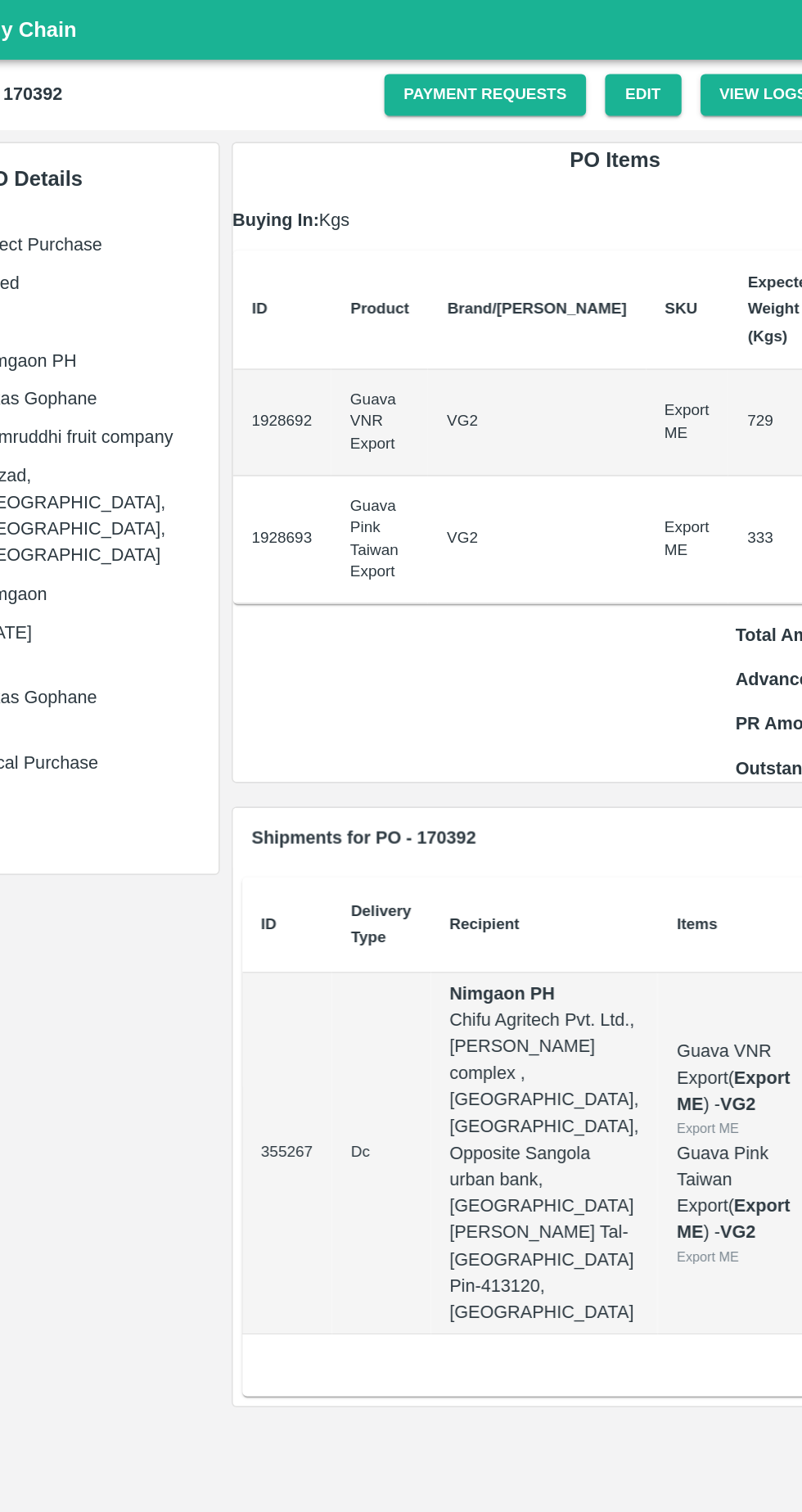
click at [469, 63] on link "Payment Requests" at bounding box center [446, 65] width 139 height 28
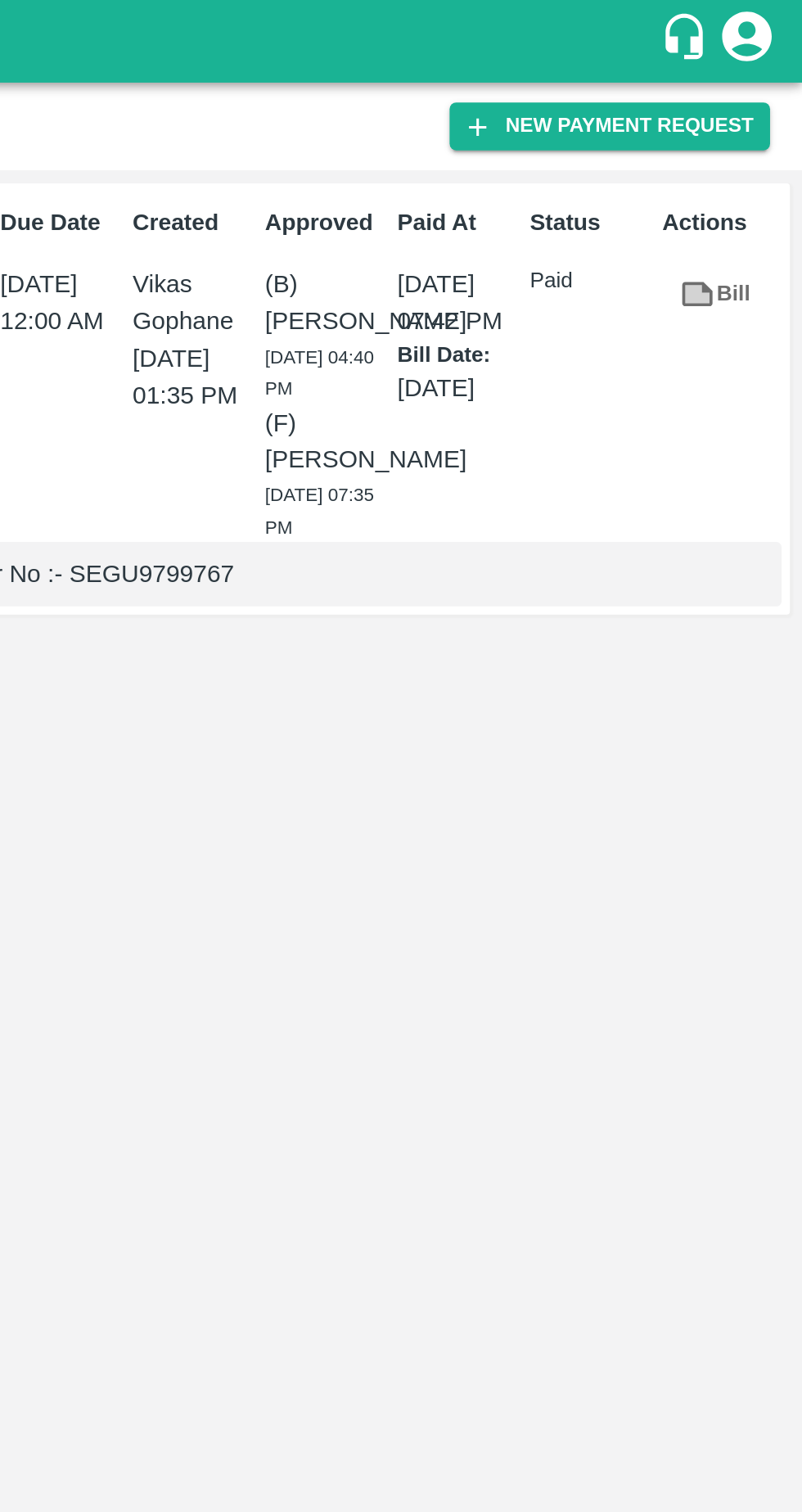
click at [693, 60] on button "New Payment Request" at bounding box center [706, 63] width 159 height 23
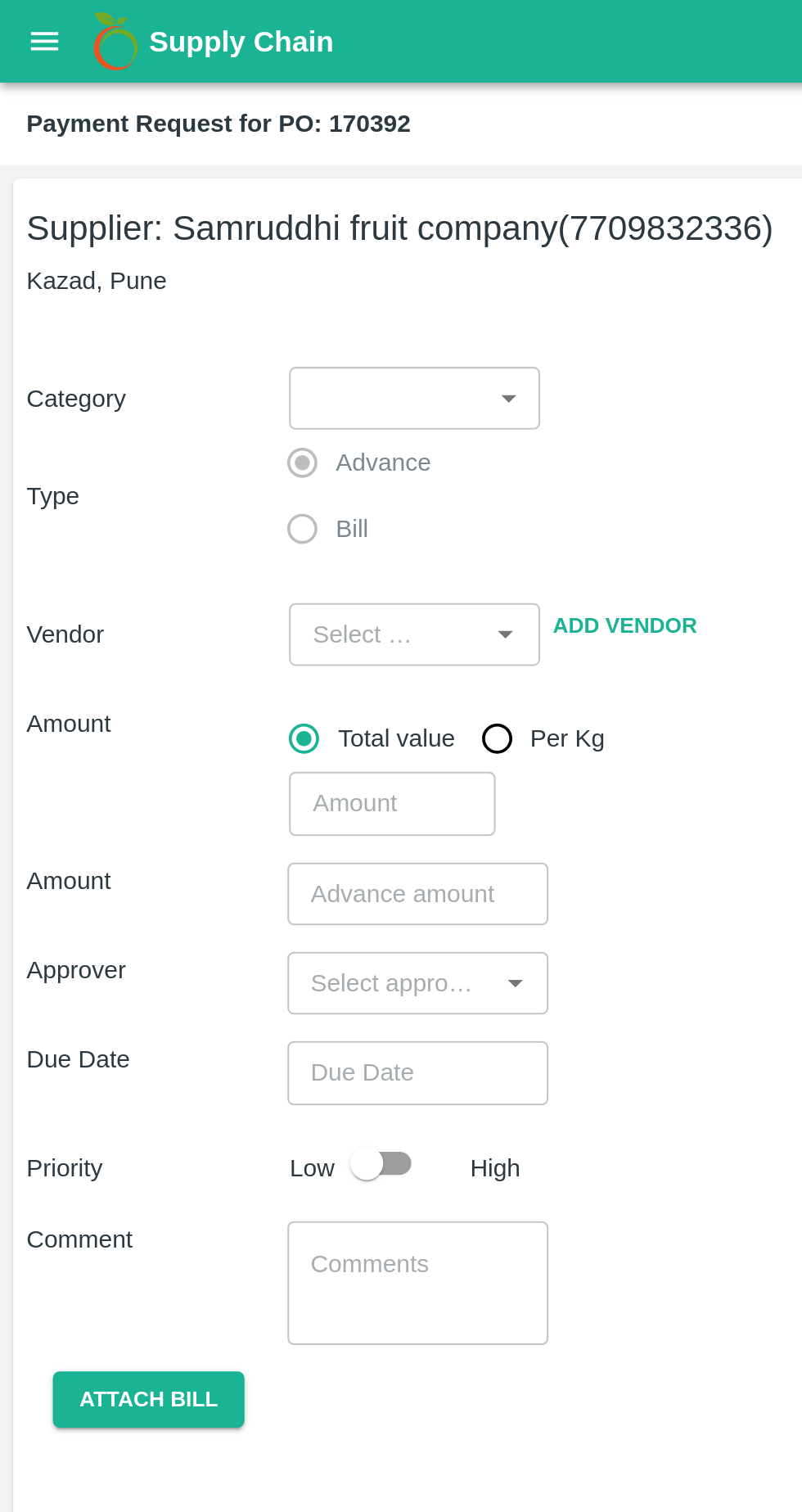
click at [254, 200] on body "Supply Chain Payment Request for PO: 170392 Supplier: Samruddhi fruit company (…" at bounding box center [401, 756] width 802 height 1512
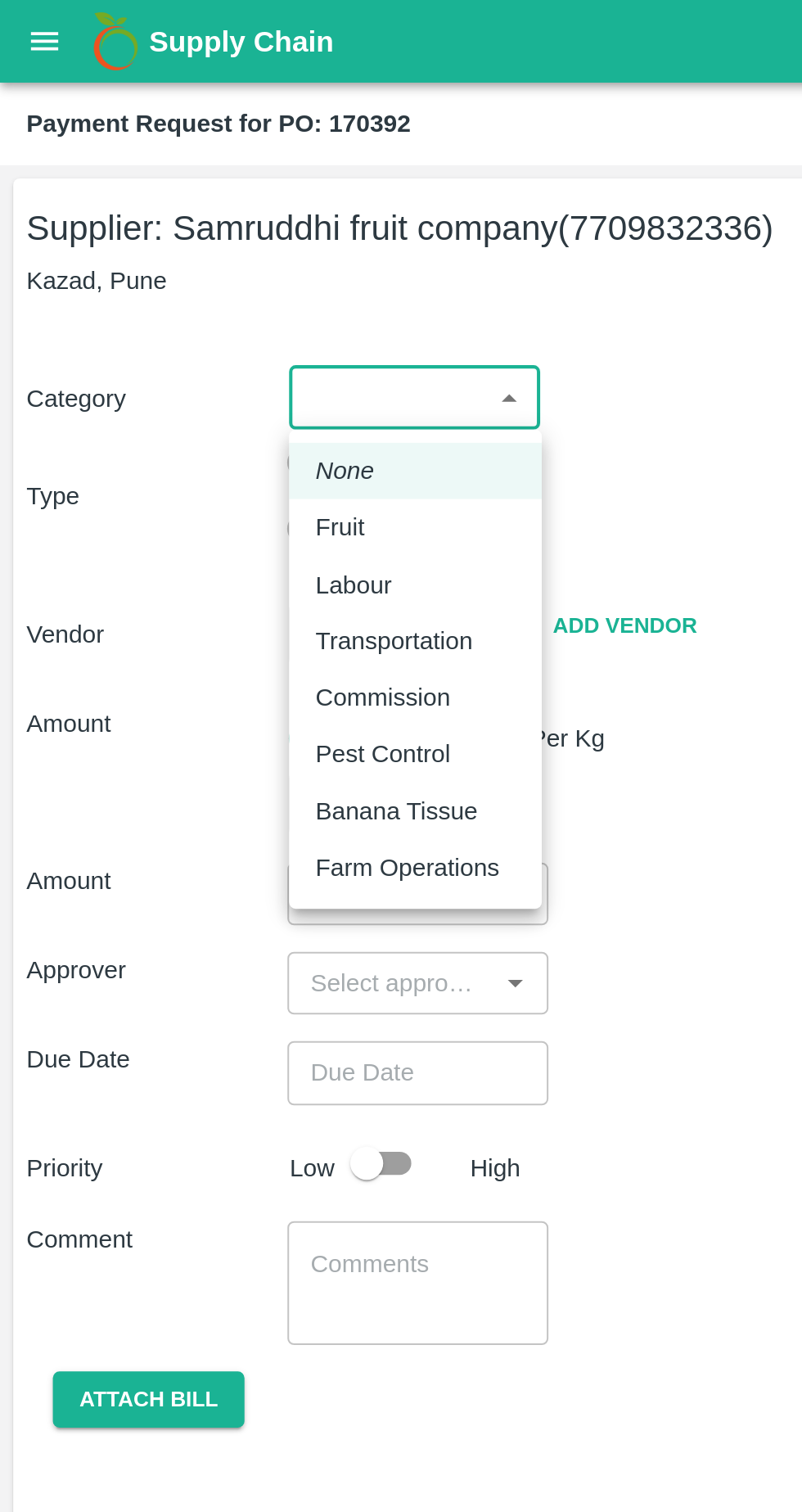
click at [187, 265] on div "Fruit" at bounding box center [172, 261] width 33 height 18
type input "1"
type input "Samruddhi fruit company - 7709832336(Supplier)"
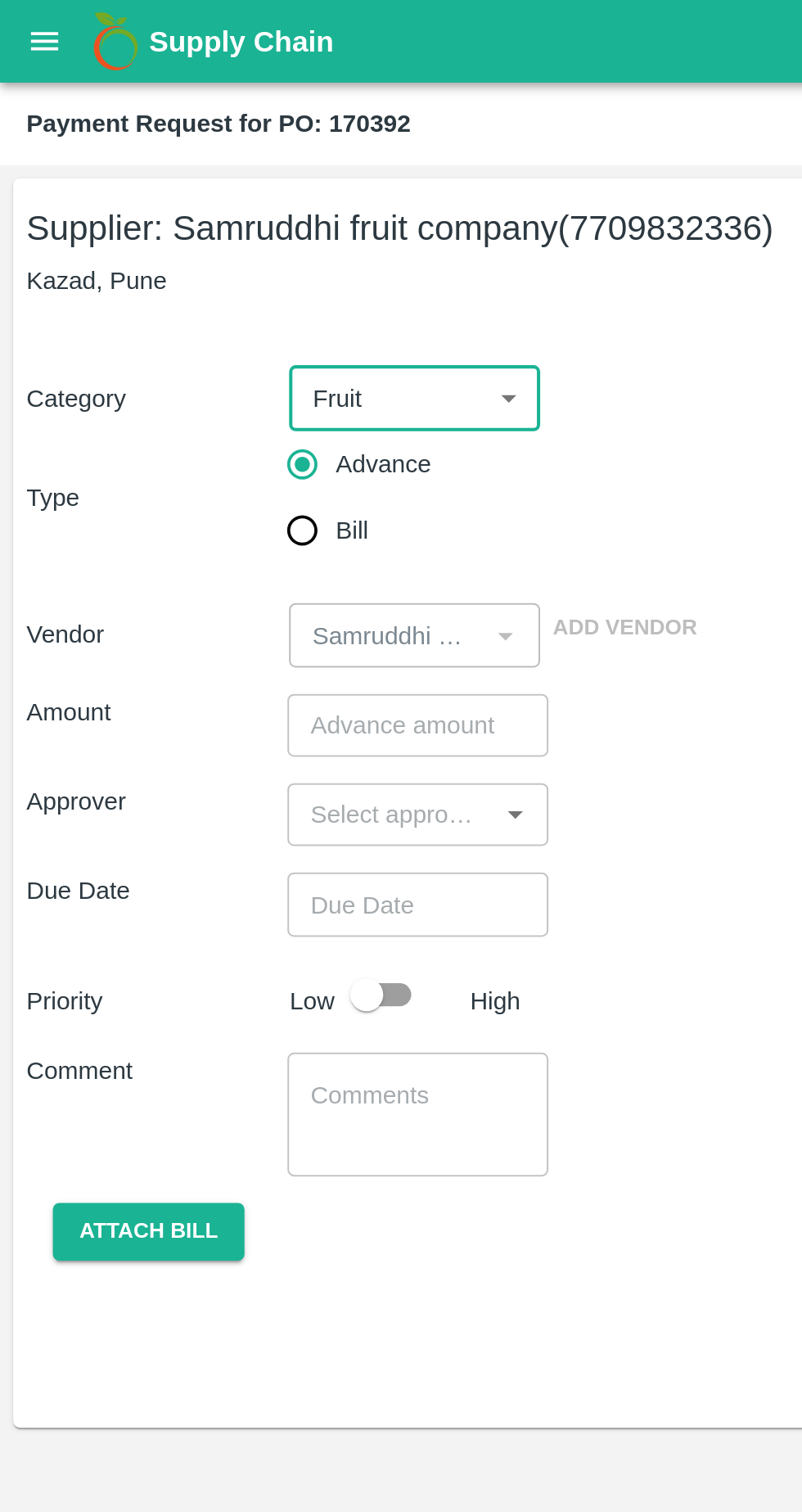
click at [148, 268] on input "Bill" at bounding box center [149, 262] width 33 height 33
radio input "true"
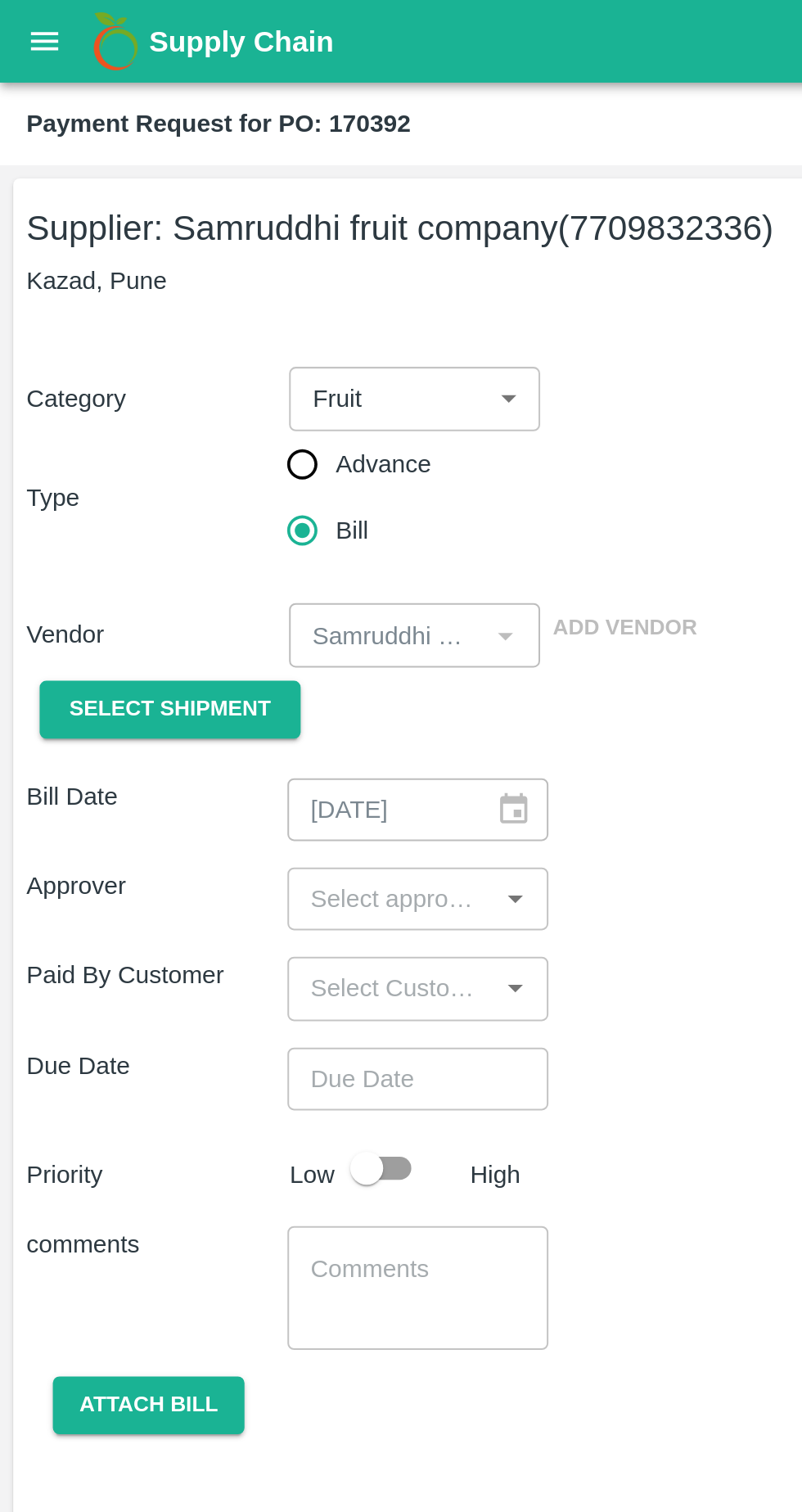
click at [115, 356] on span "Select Shipment" at bounding box center [84, 351] width 100 height 19
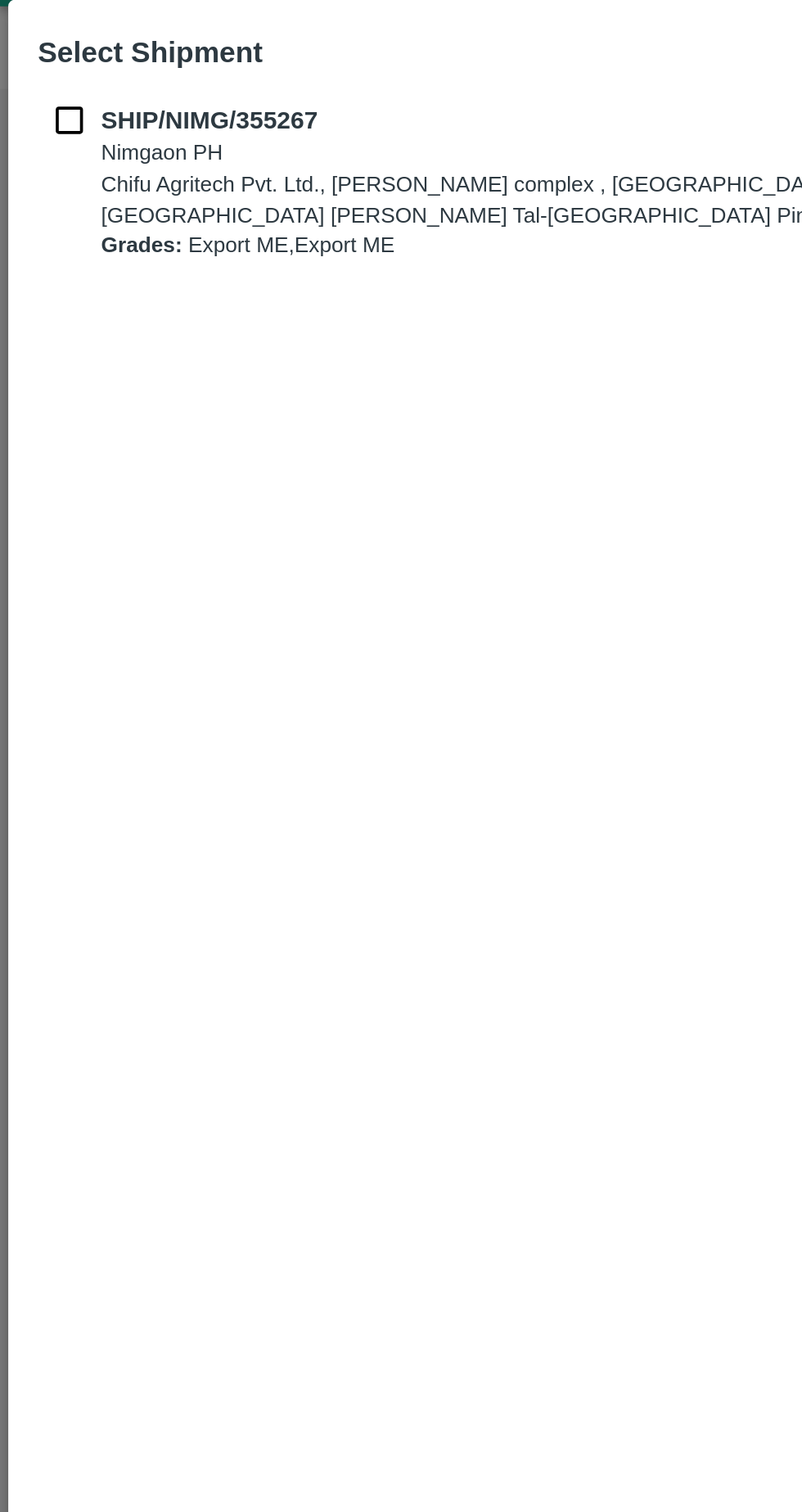
click at [22, 107] on input "checkbox" at bounding box center [34, 98] width 31 height 18
checkbox input "true"
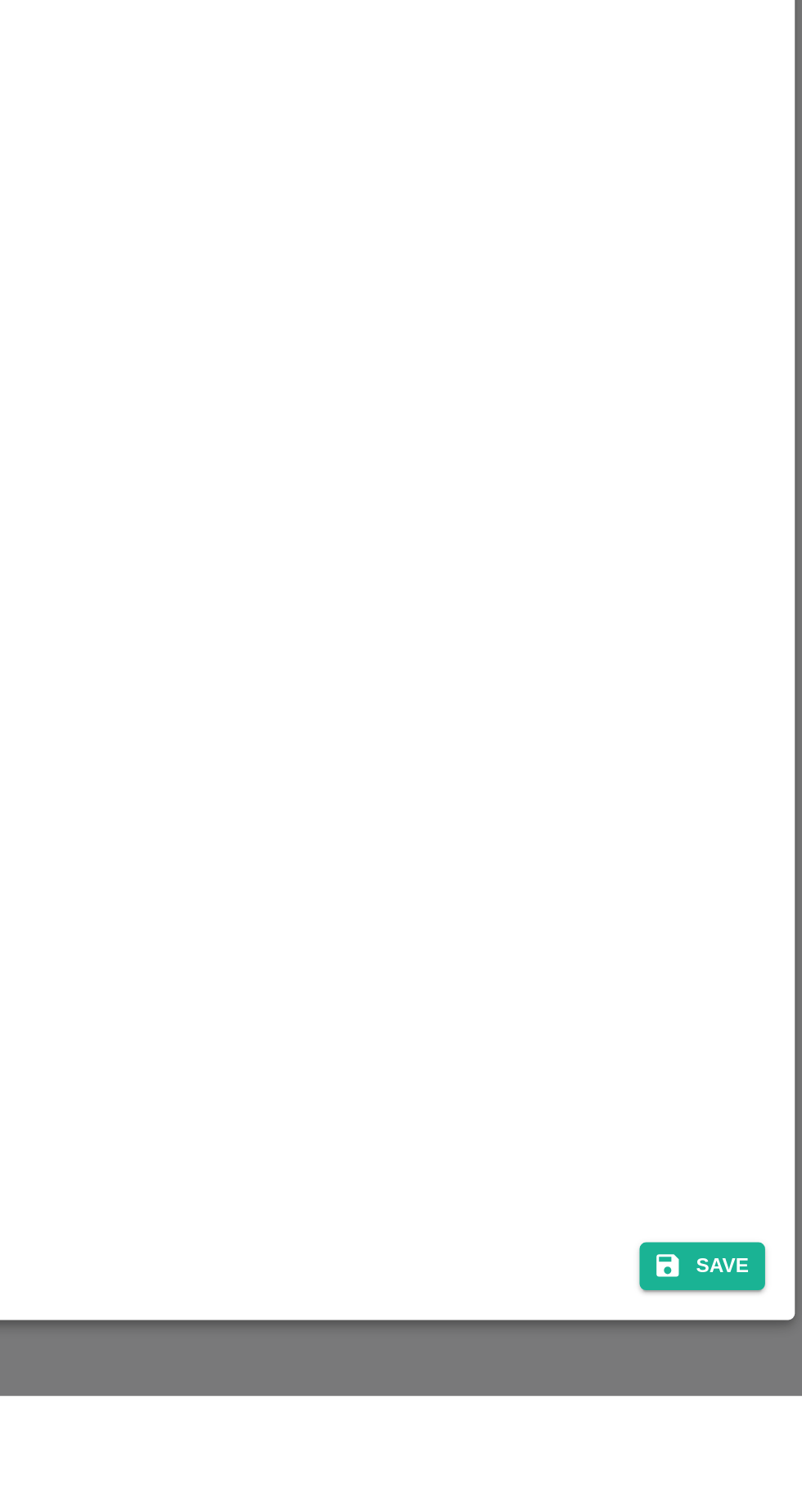
click at [760, 1459] on button "Save" at bounding box center [752, 1447] width 63 height 23
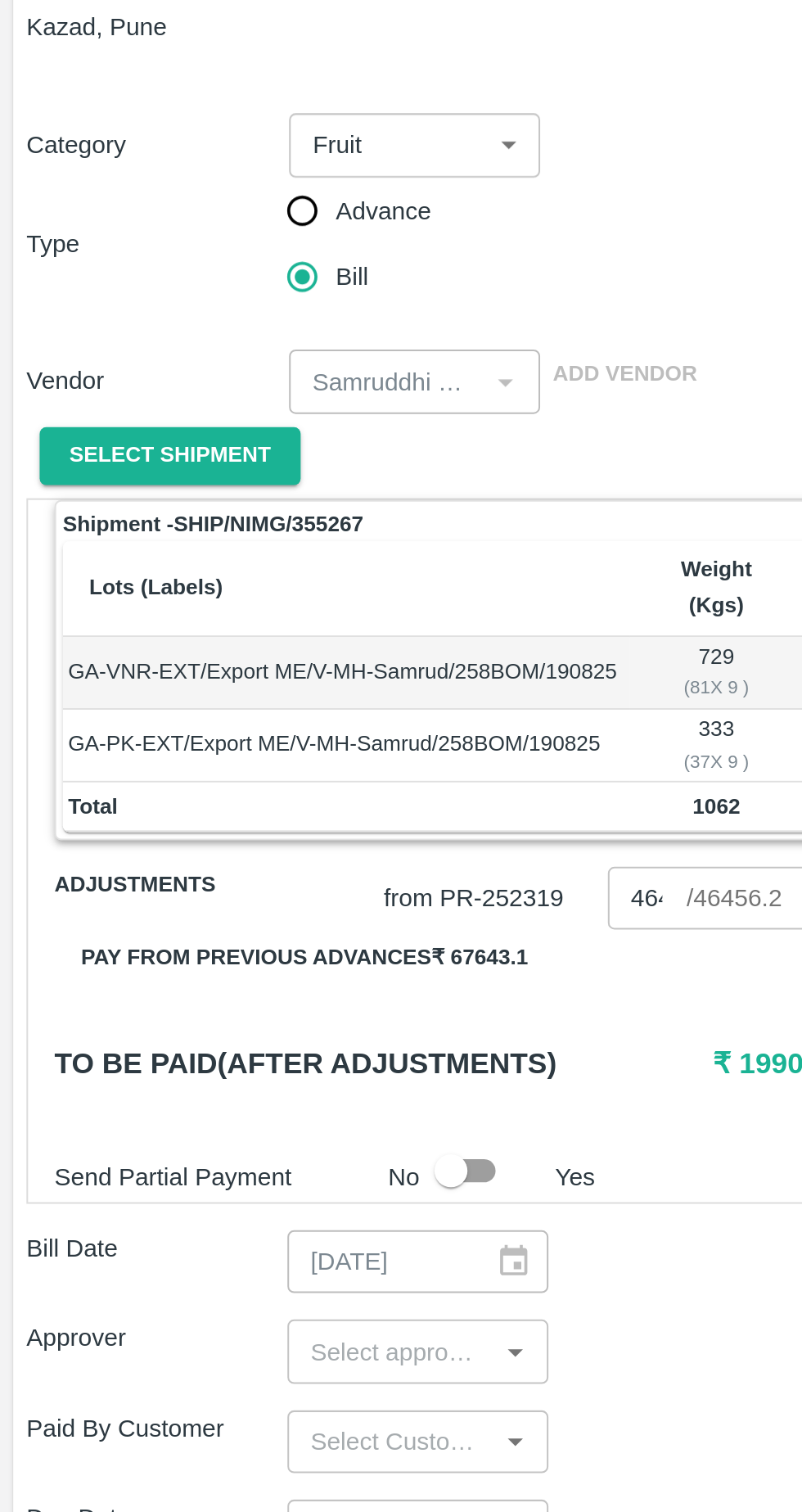
click at [236, 698] on input "checkbox" at bounding box center [224, 705] width 93 height 31
checkbox input "true"
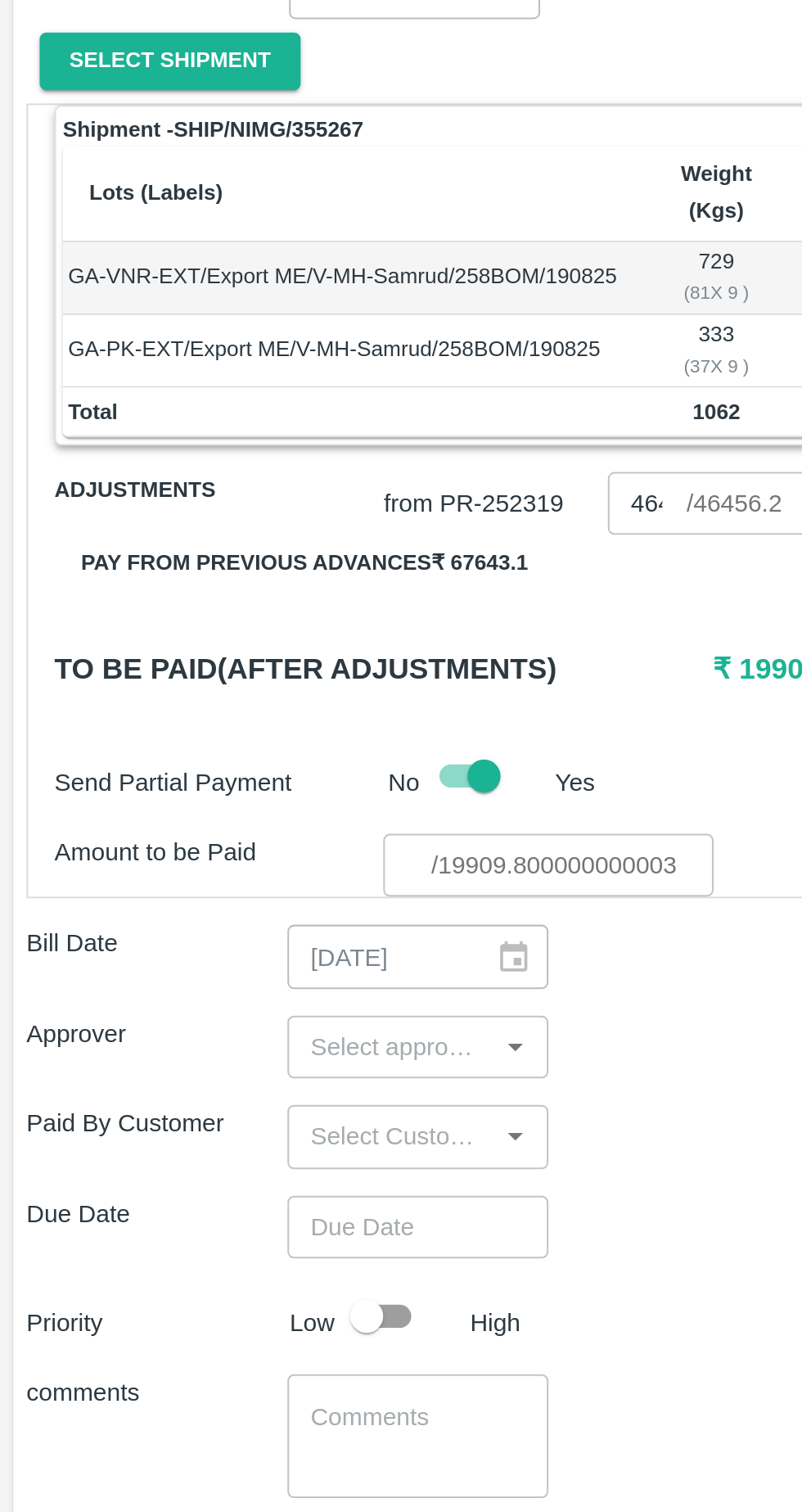
click at [245, 829] on button "Open" at bounding box center [255, 840] width 22 height 22
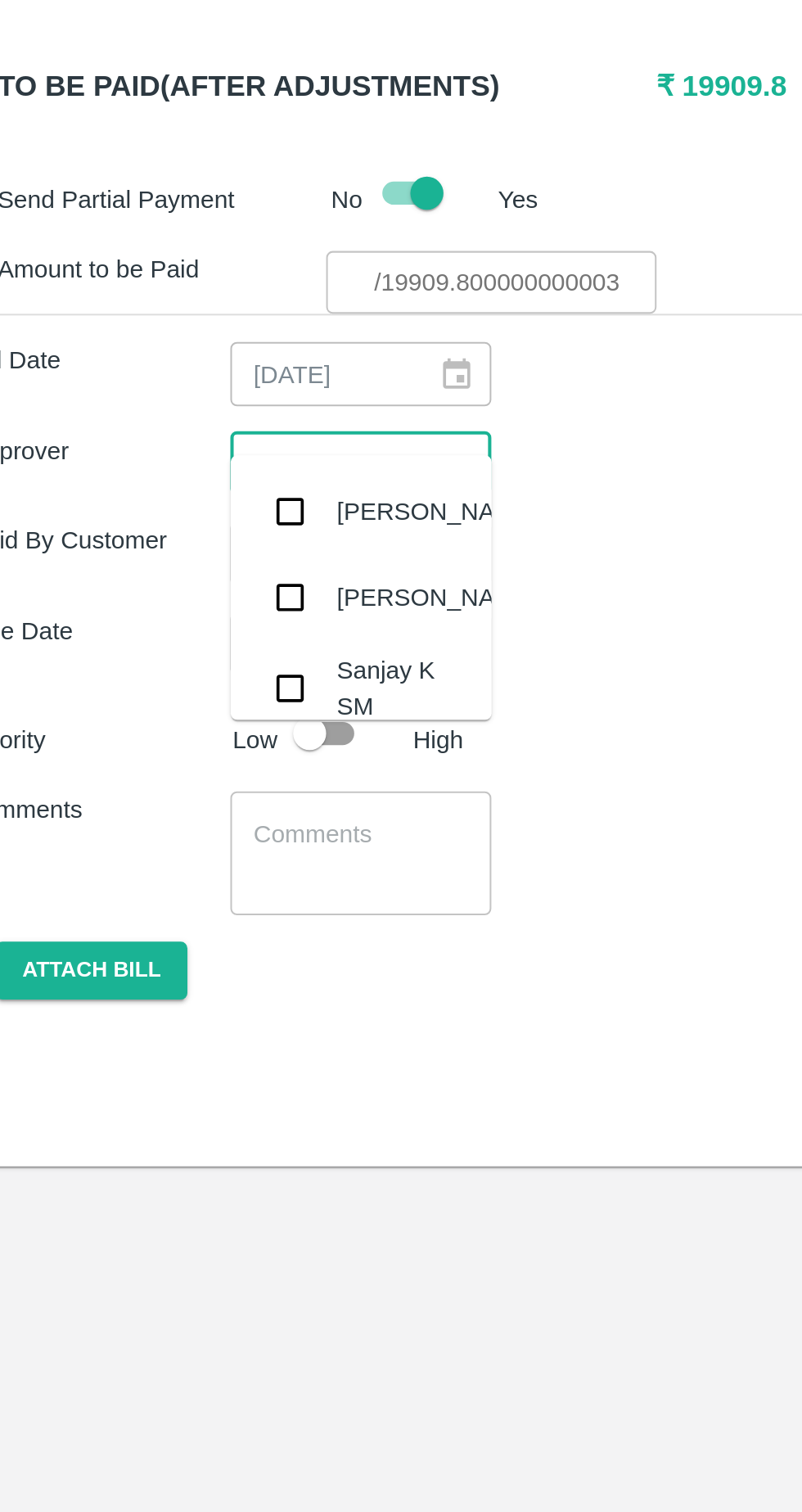
type input "ayu"
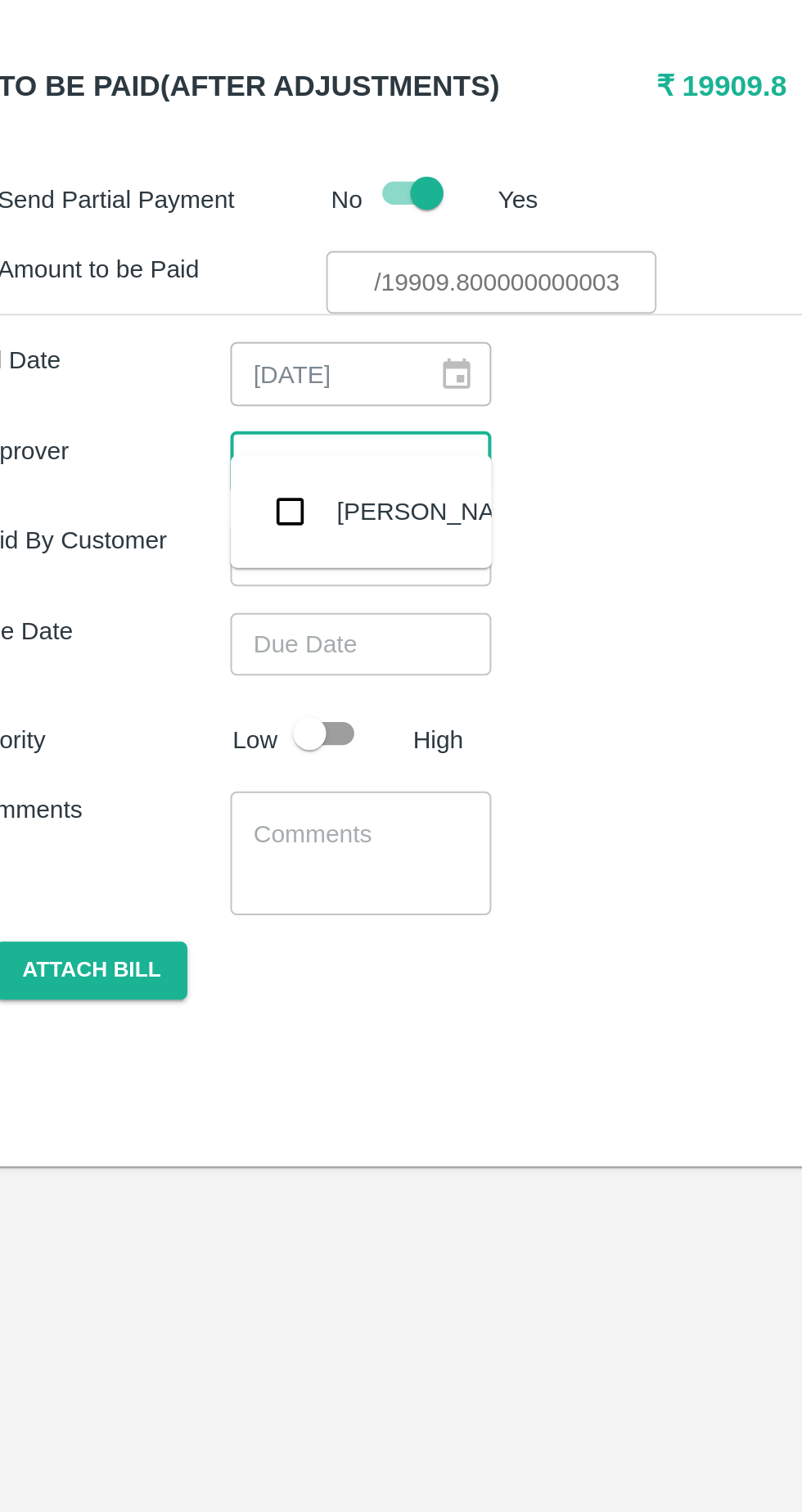
click at [172, 873] on input "checkbox" at bounding box center [171, 863] width 33 height 33
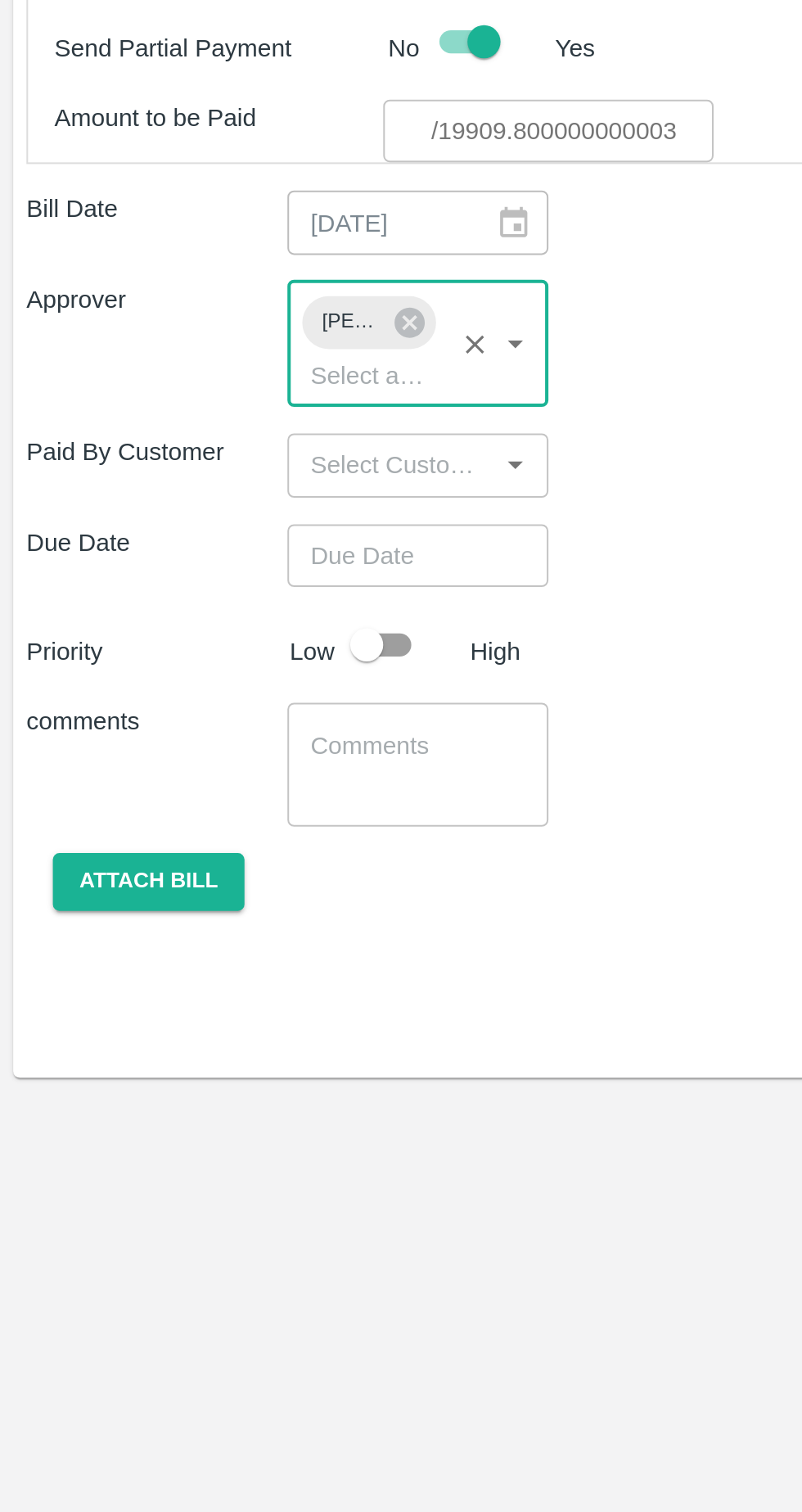
click at [255, 914] on icon "Open" at bounding box center [255, 915] width 8 height 4
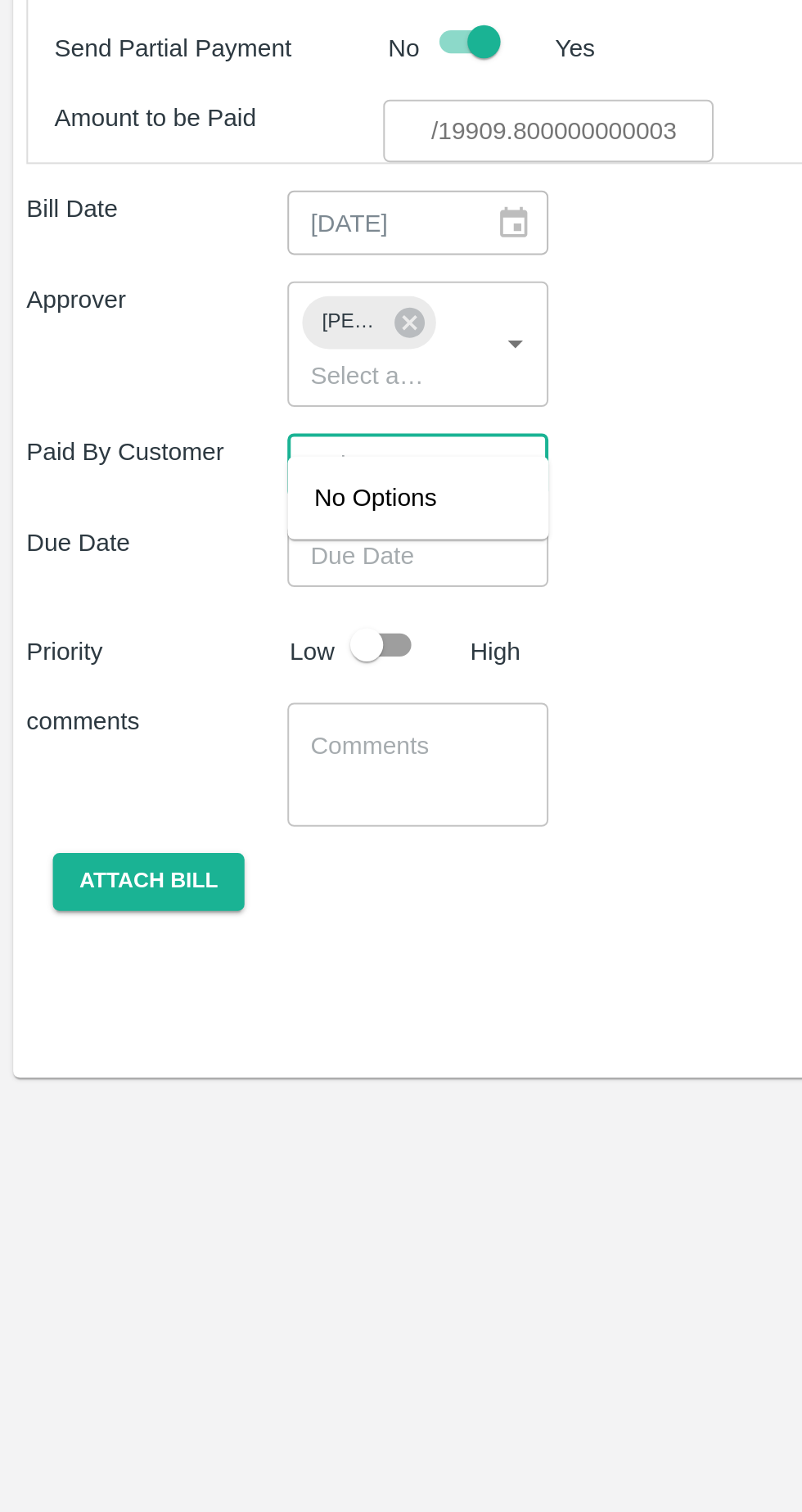
click at [254, 914] on icon "Close" at bounding box center [255, 915] width 8 height 4
click at [223, 946] on input "Choose date" at bounding box center [201, 960] width 118 height 31
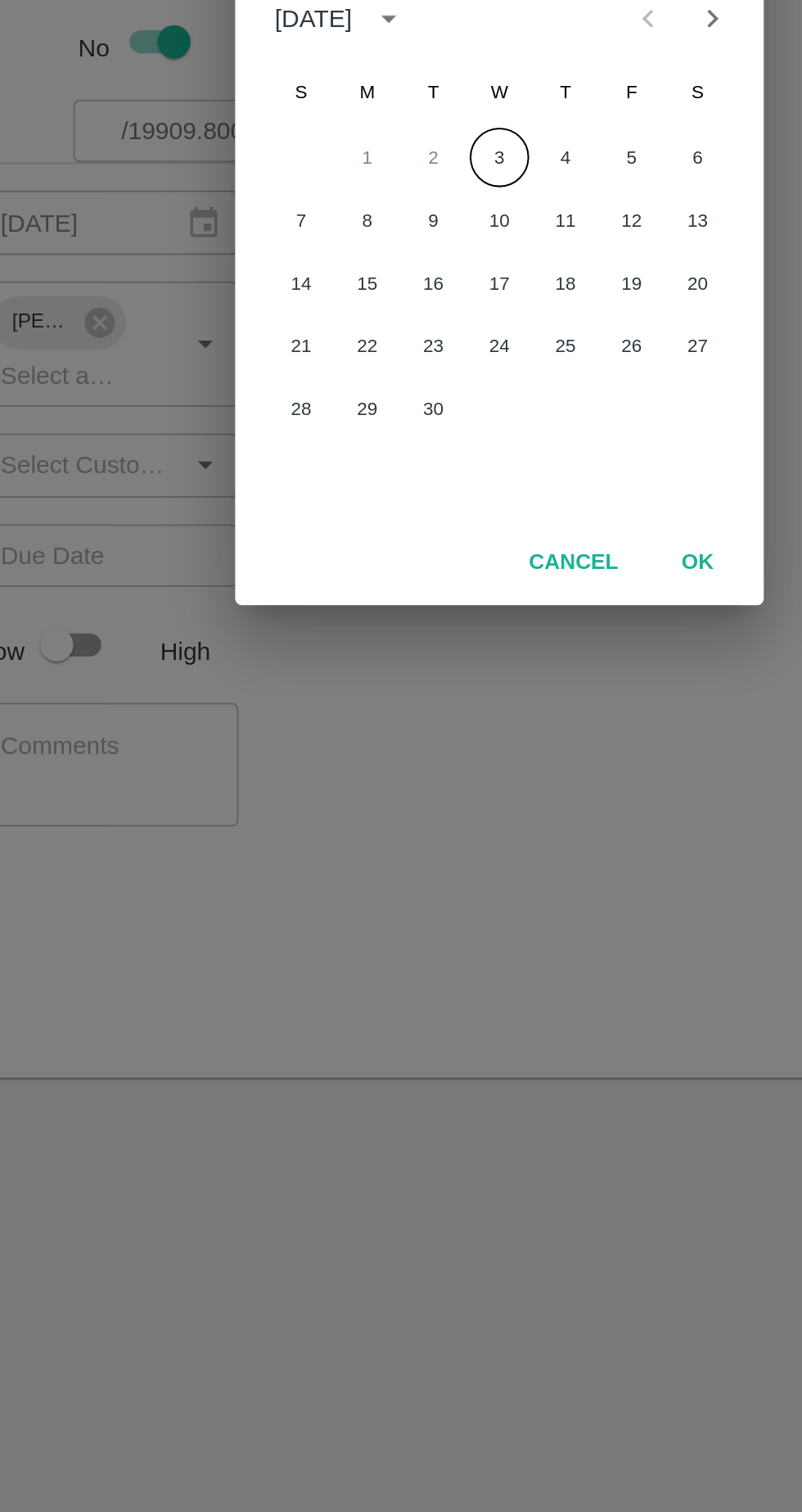
click at [401, 761] on button "3" at bounding box center [401, 762] width 29 height 29
type input "[DATE] 12:00 AM"
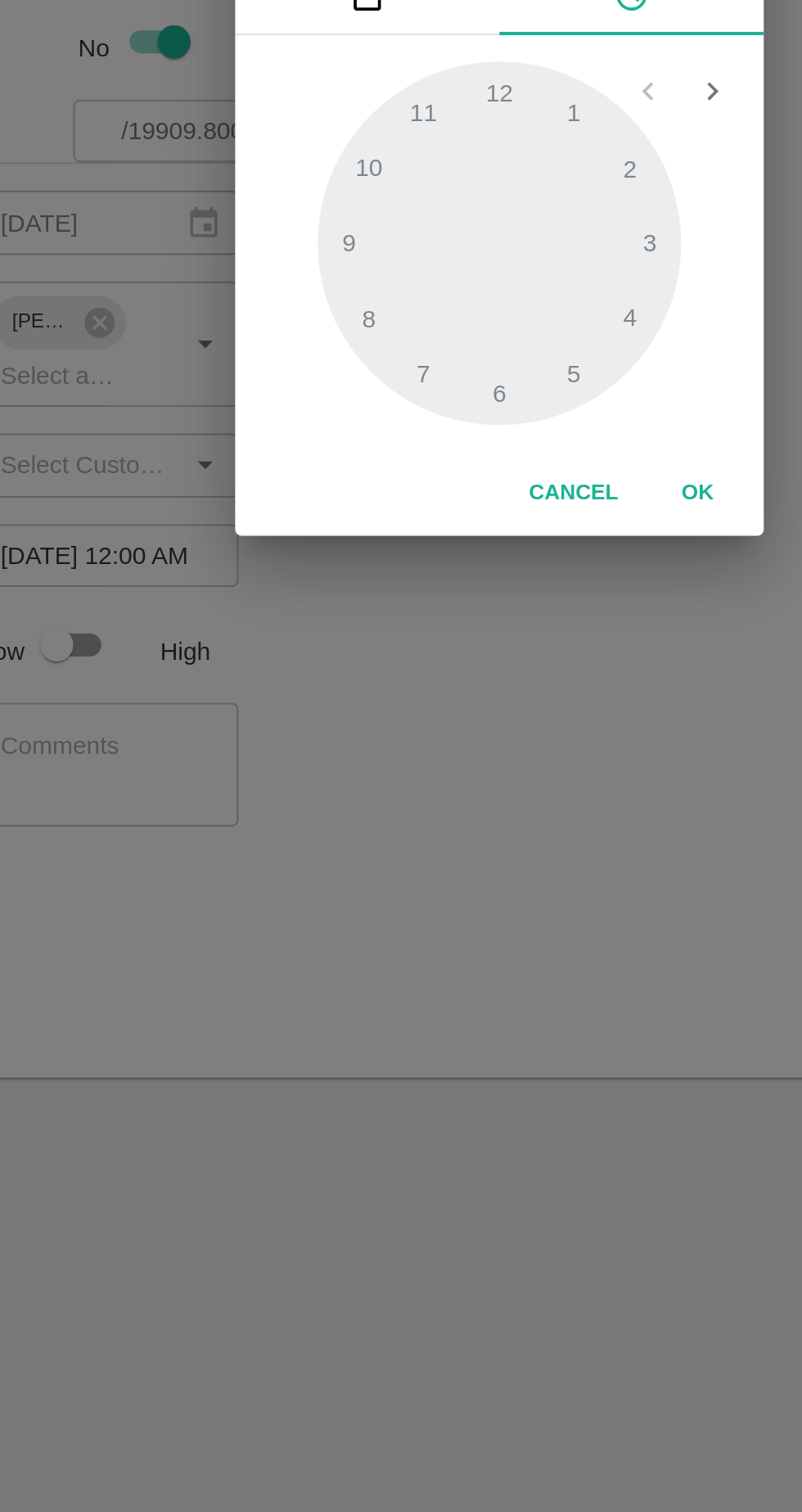
click at [502, 935] on button "OK" at bounding box center [499, 930] width 53 height 28
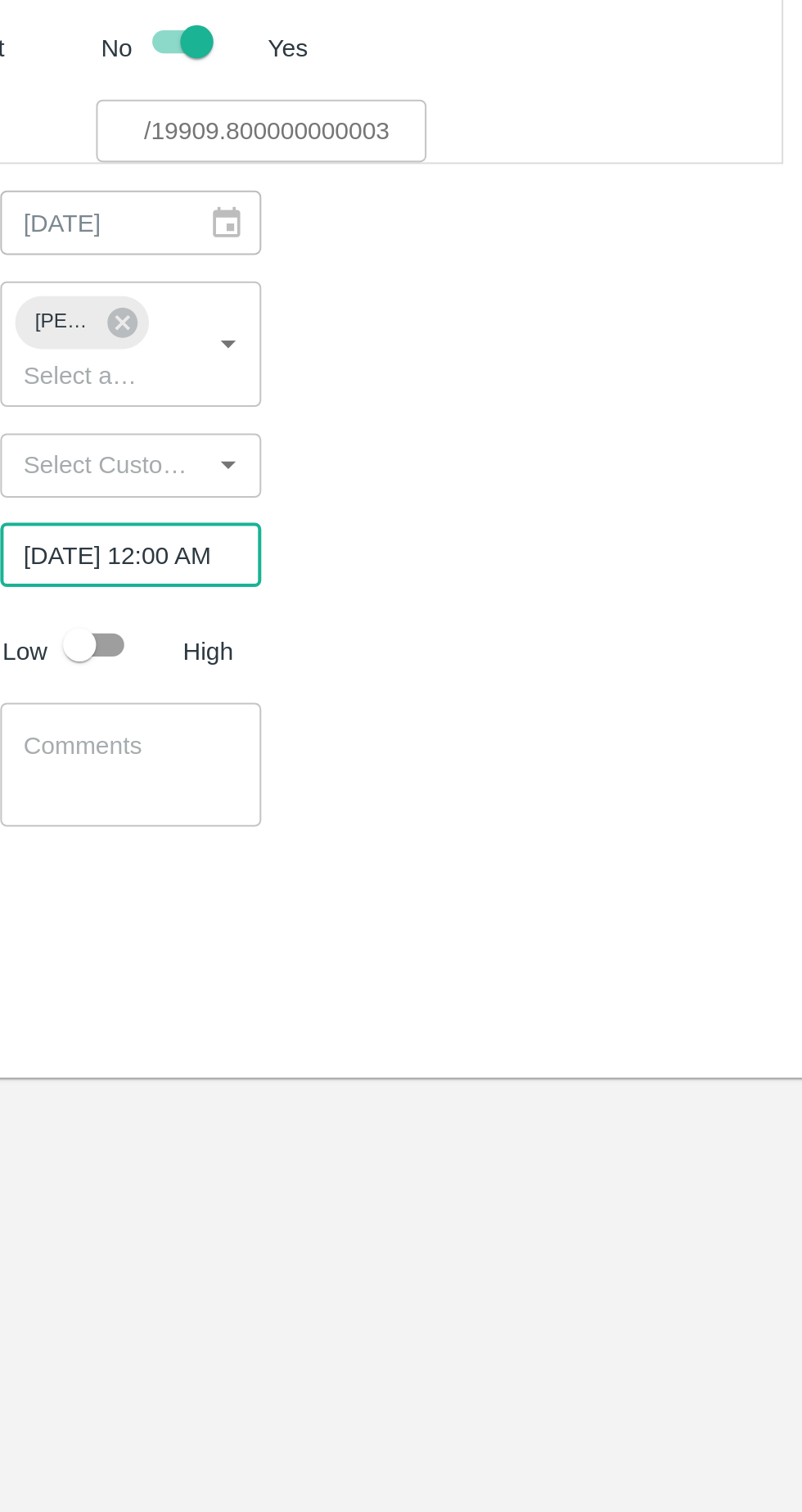
scroll to position [0, 11]
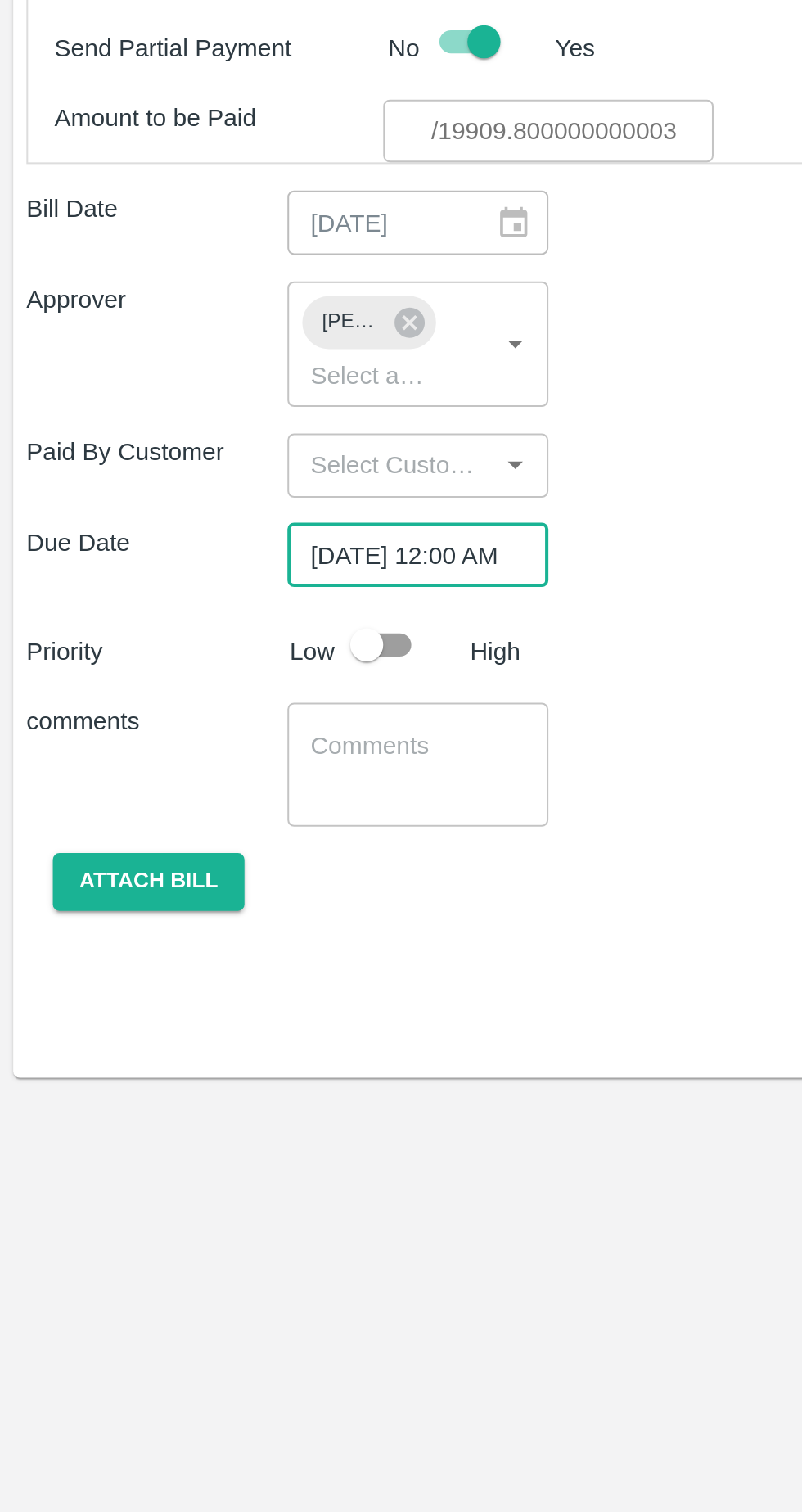
click at [190, 989] on input "checkbox" at bounding box center [182, 1004] width 93 height 31
checkbox input "true"
click at [224, 1046] on textarea at bounding box center [207, 1062] width 107 height 34
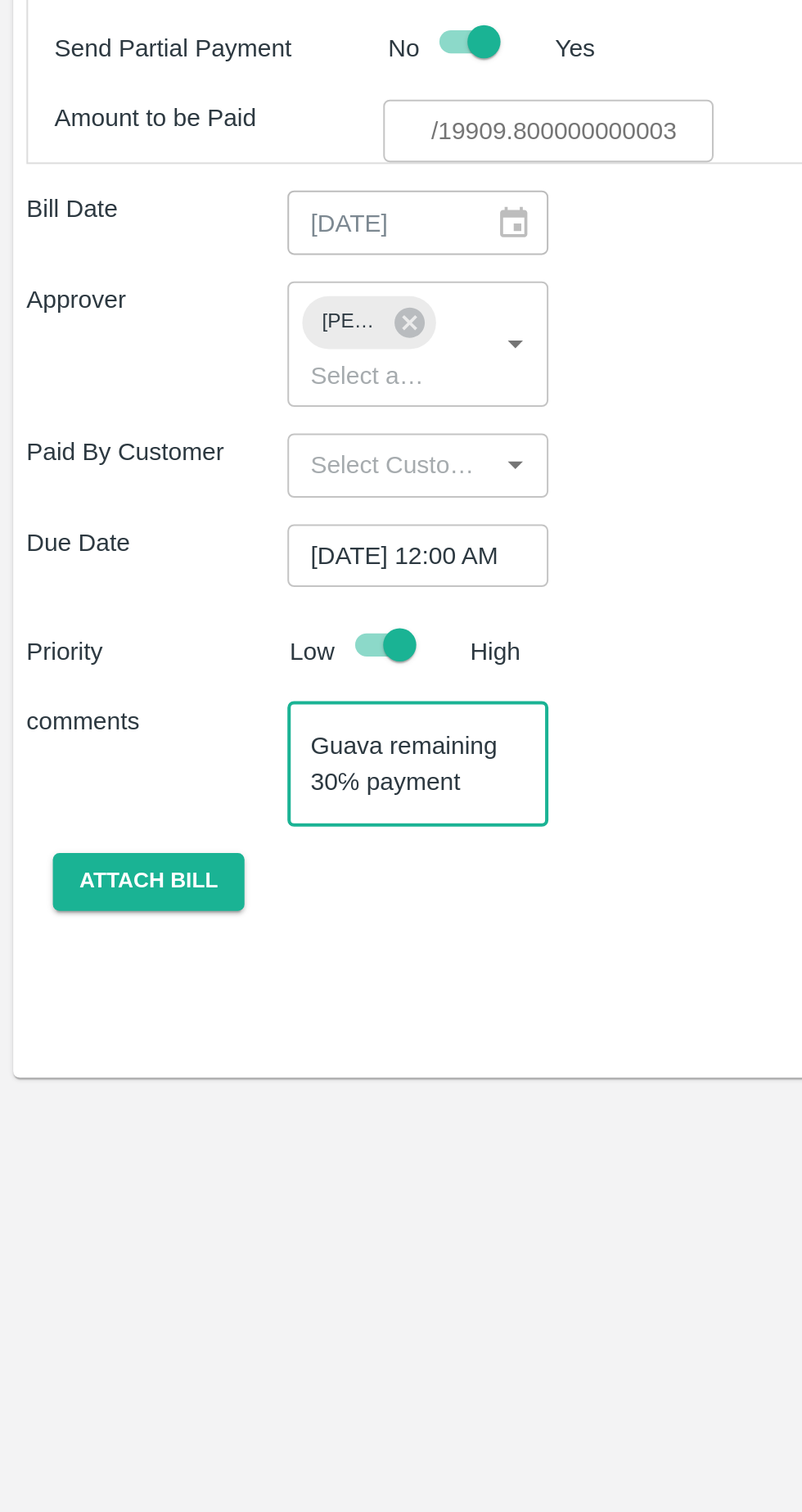
scroll to position [17, 0]
click at [227, 1058] on textarea "Guava remaining 30℅ payment Quality Report OK" at bounding box center [207, 1062] width 107 height 34
click at [237, 1056] on textarea "Guava remaining 30℅ payment Quality Report OK" at bounding box center [207, 1062] width 107 height 34
click at [235, 1058] on textarea "Guava remaining 30℅ payment Quality Report OK Container no -" at bounding box center [207, 1062] width 107 height 34
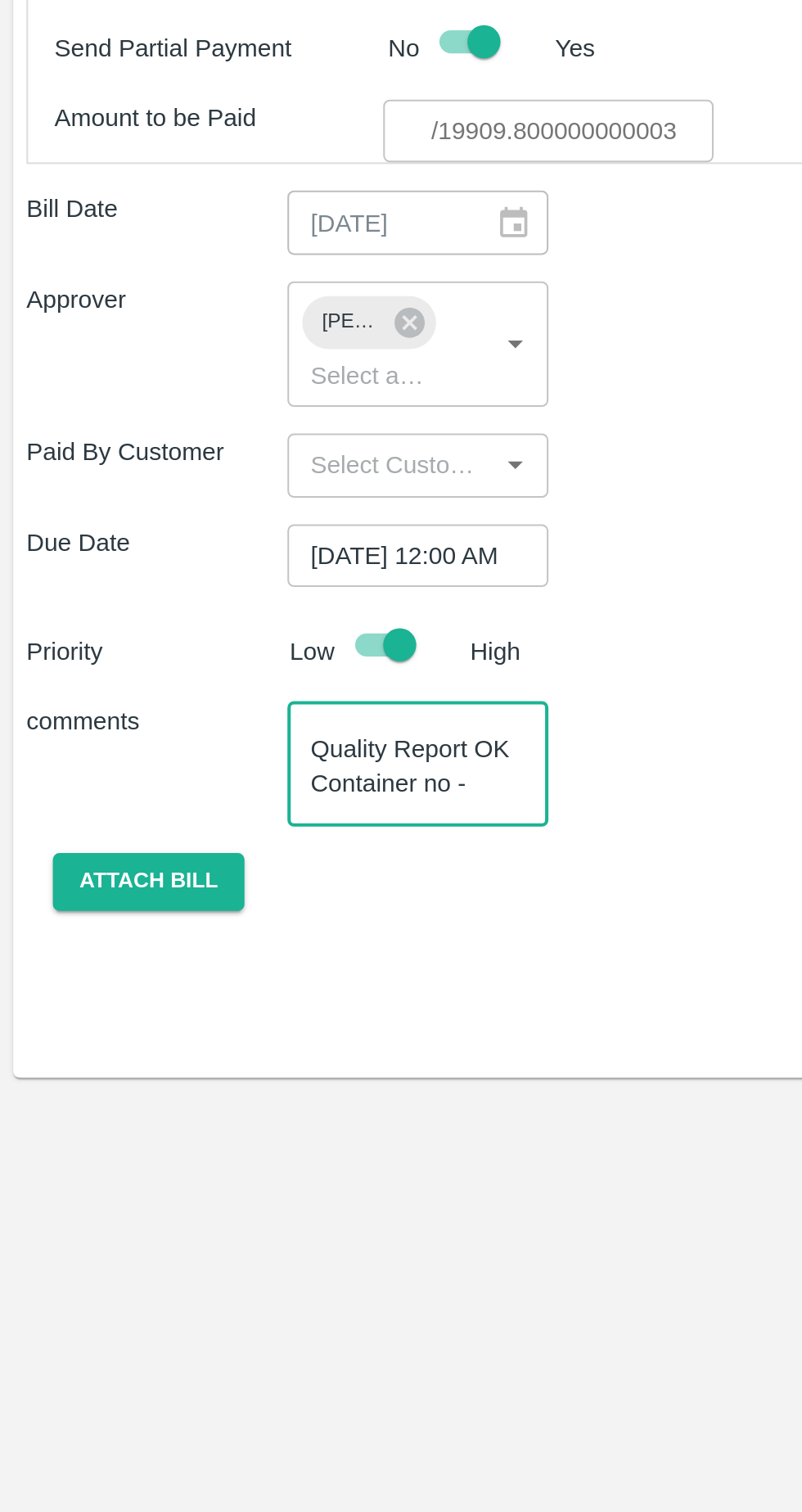
scroll to position [68, 0]
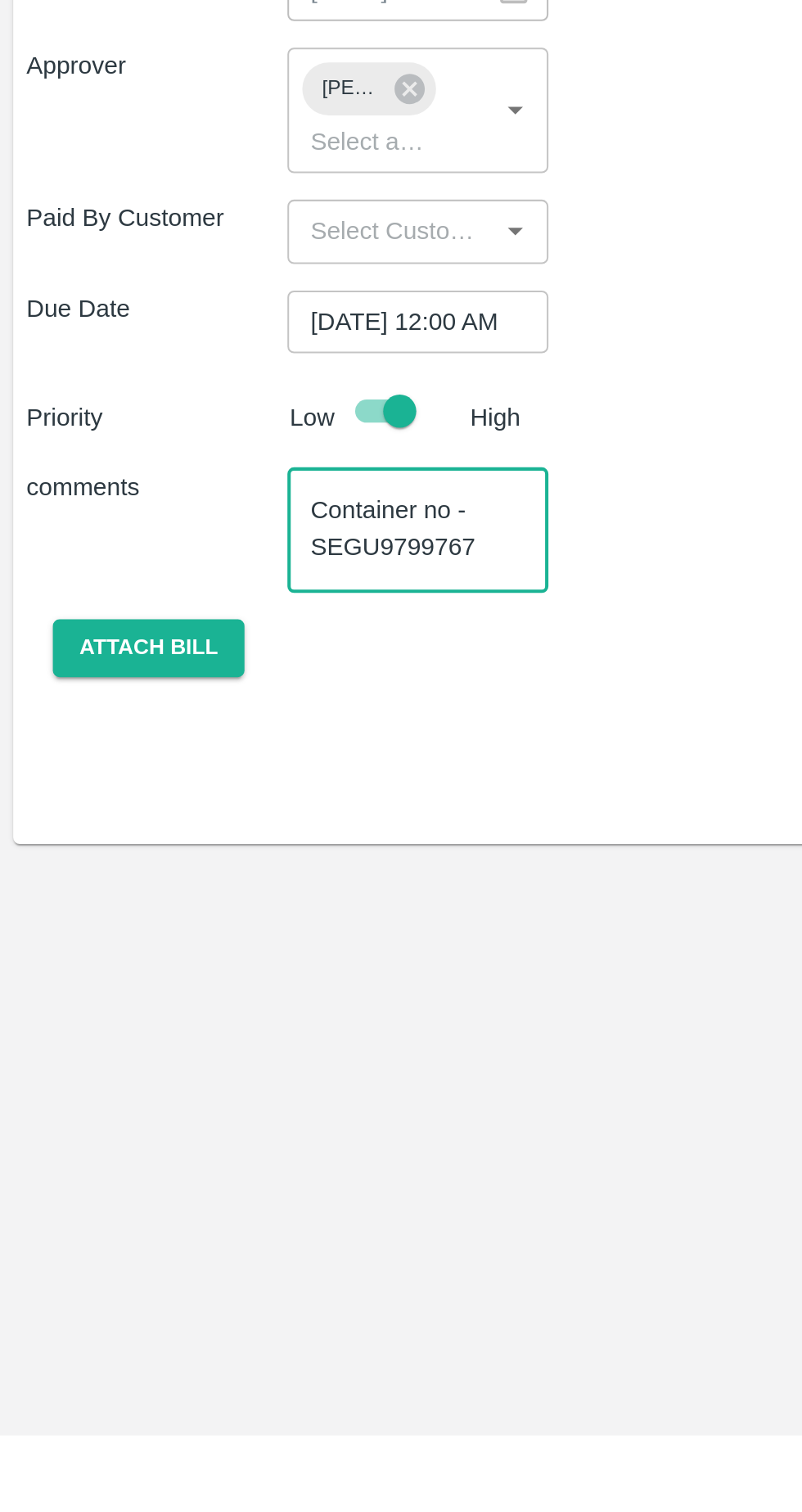
type textarea "Guava remaining 30℅ payment Quality Report OK Container no - SEGU9799767"
click at [79, 1107] on button "Attach bill" at bounding box center [73, 1121] width 95 height 28
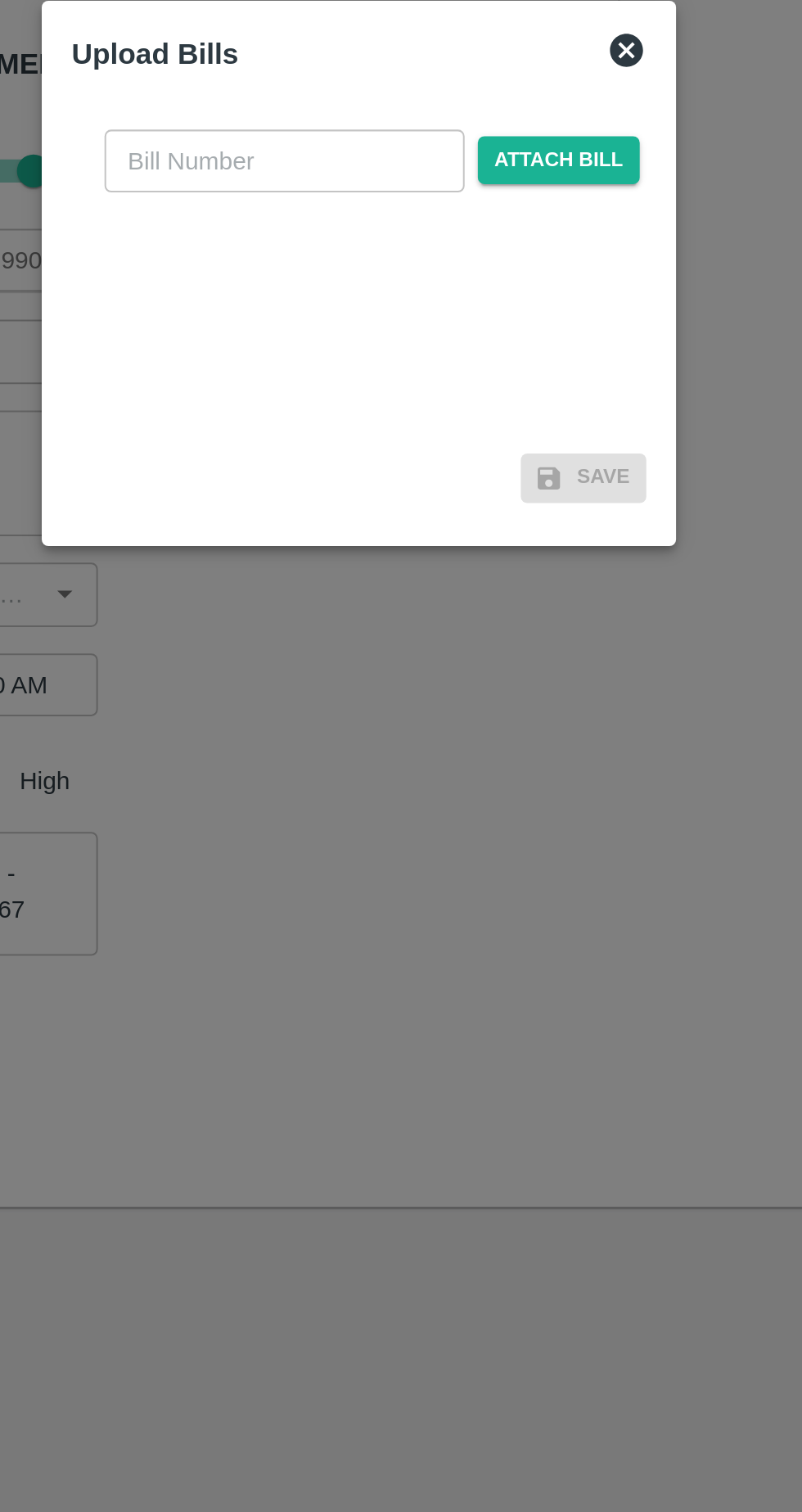
click at [511, 701] on span "Attach bill" at bounding box center [500, 700] width 80 height 23
click at [0, 0] on input "Attach bill" at bounding box center [0, 0] width 0 height 0
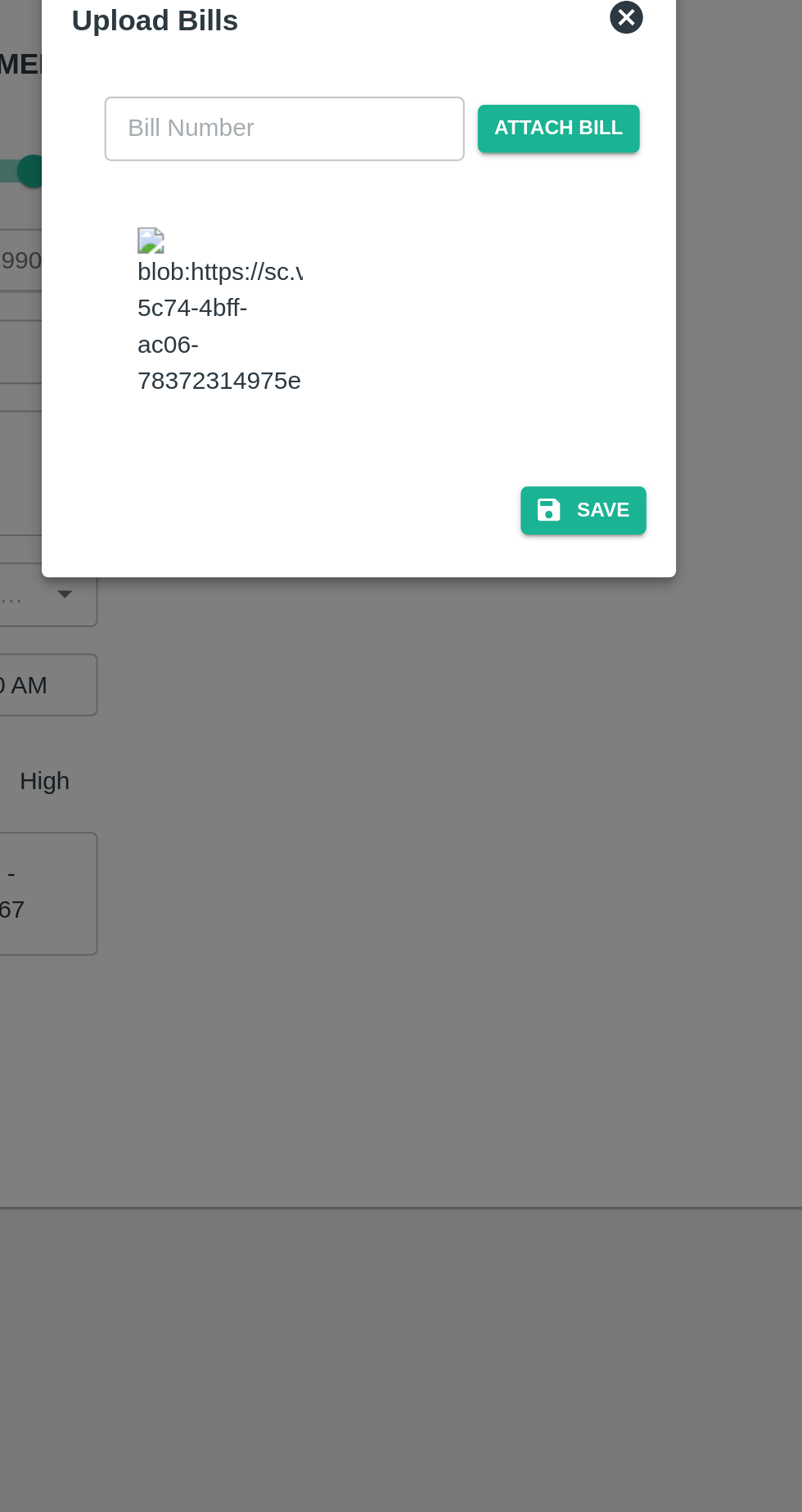
click at [346, 686] on input "text" at bounding box center [365, 683] width 179 height 31
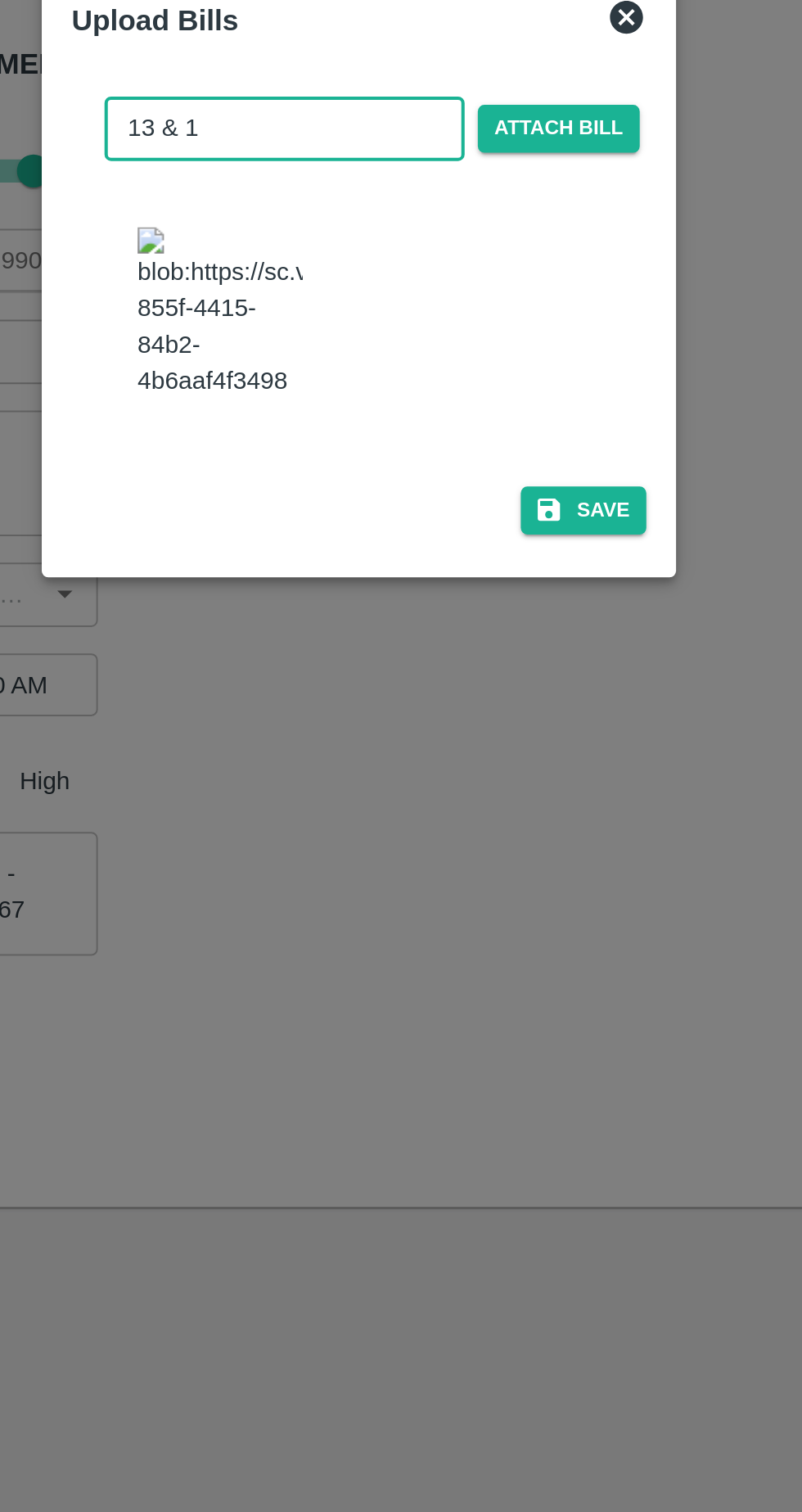
type input "13 & 14"
click at [524, 879] on button "Save" at bounding box center [512, 874] width 63 height 23
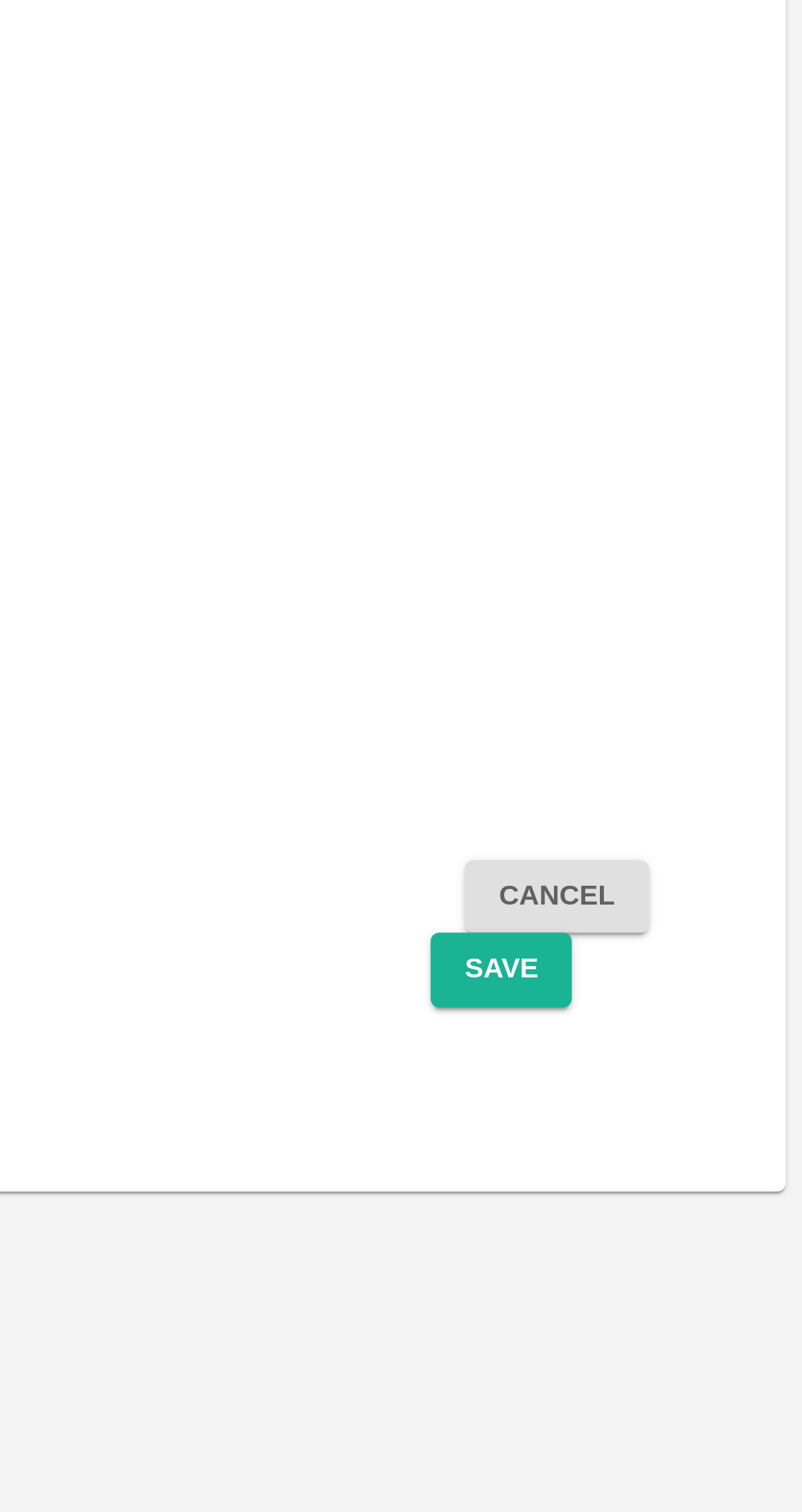
click at [688, 1177] on button "Save" at bounding box center [687, 1191] width 54 height 28
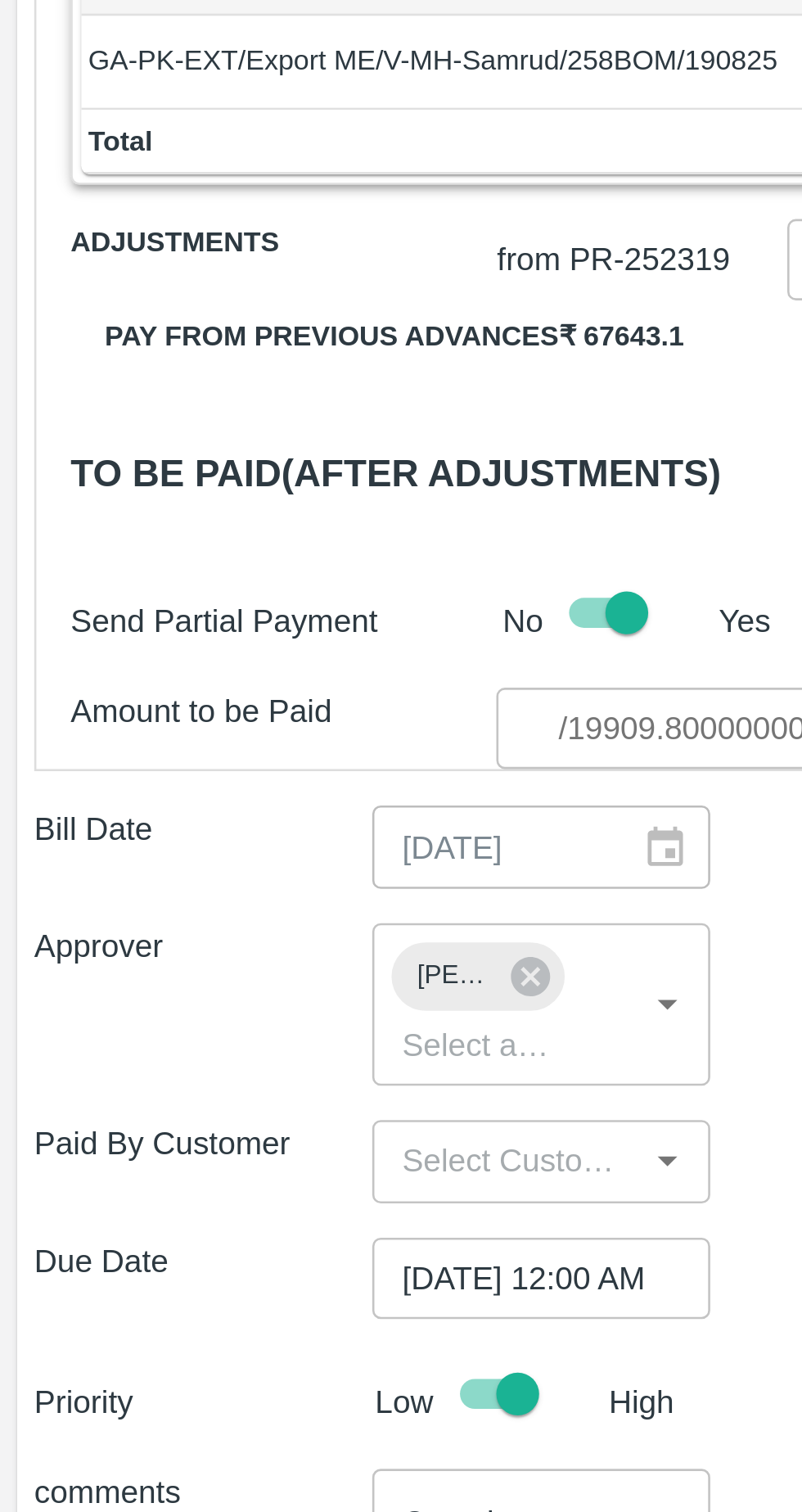
click at [254, 906] on icon "Open" at bounding box center [255, 915] width 18 height 18
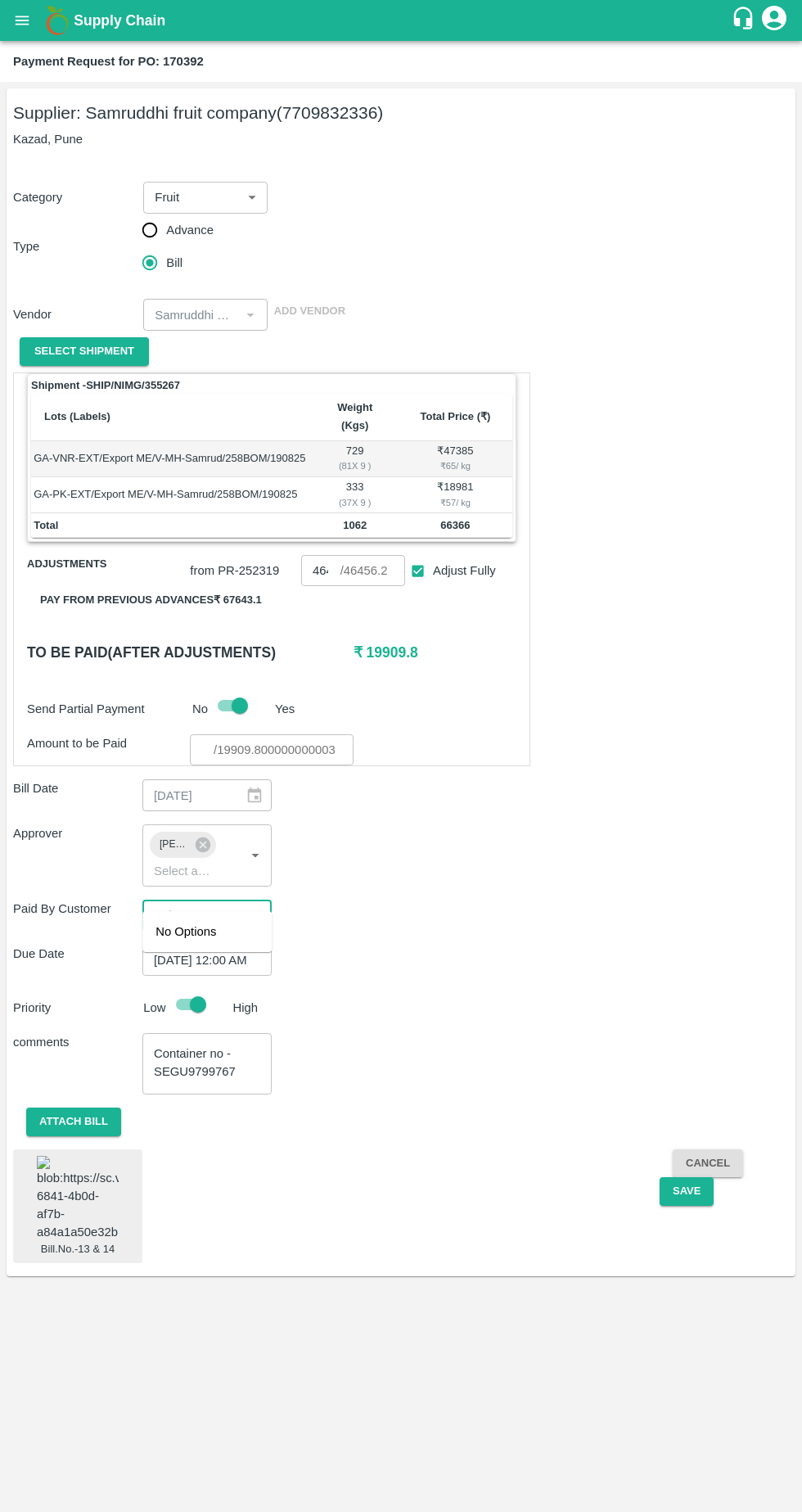
click at [685, 1177] on button "Save" at bounding box center [687, 1191] width 54 height 28
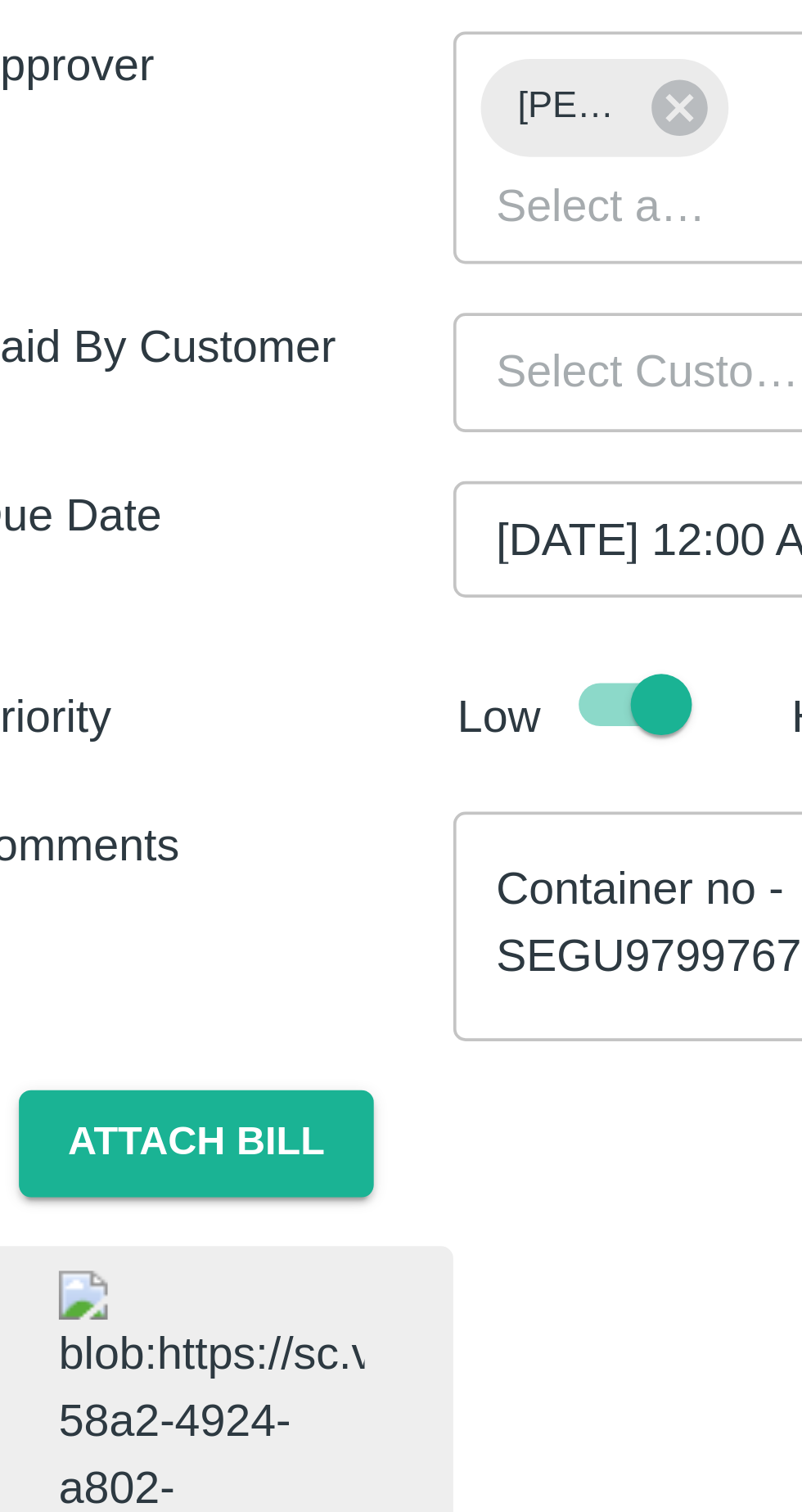
click at [90, 1186] on img at bounding box center [78, 1198] width 82 height 86
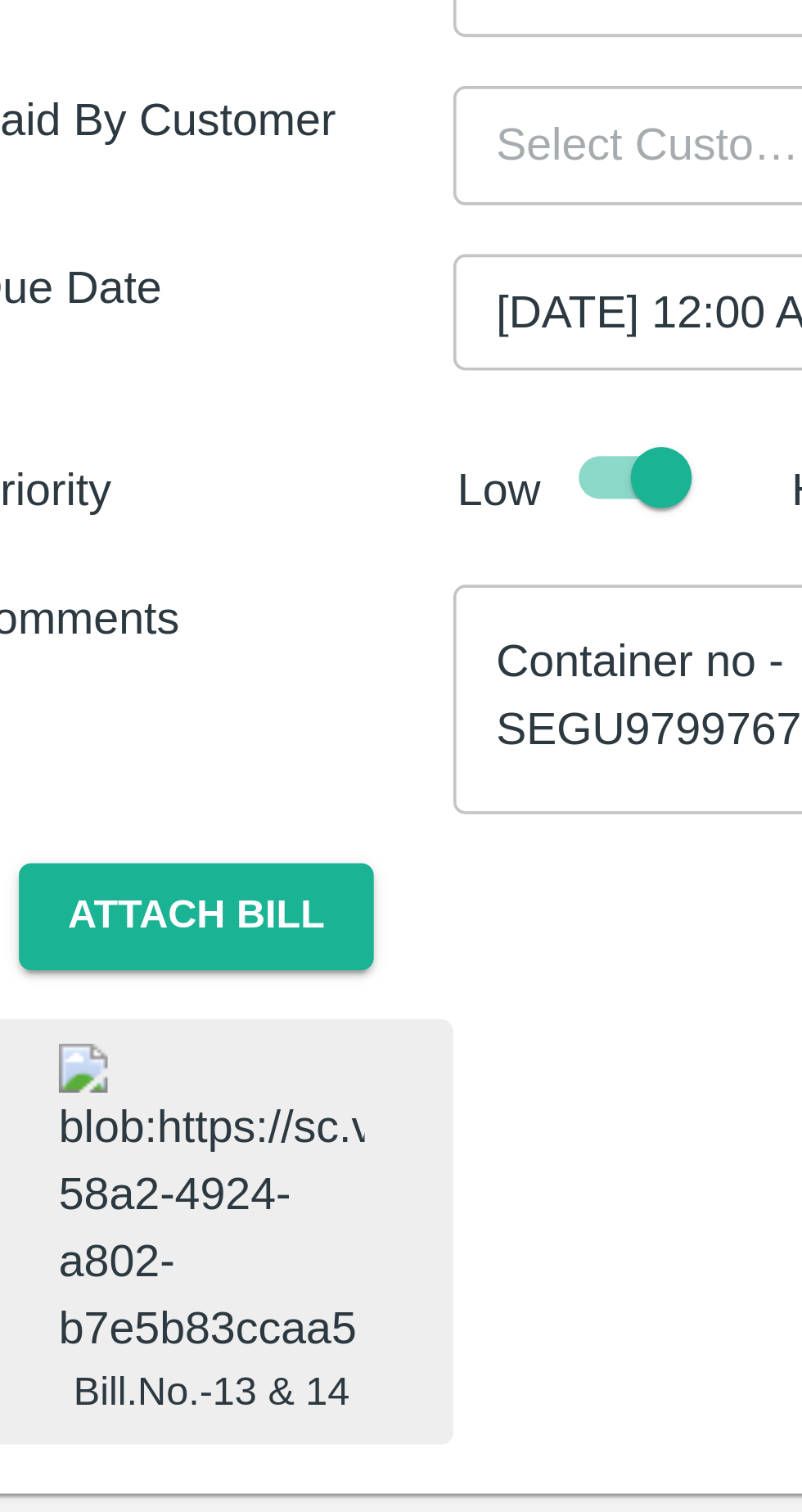
scroll to position [0, 0]
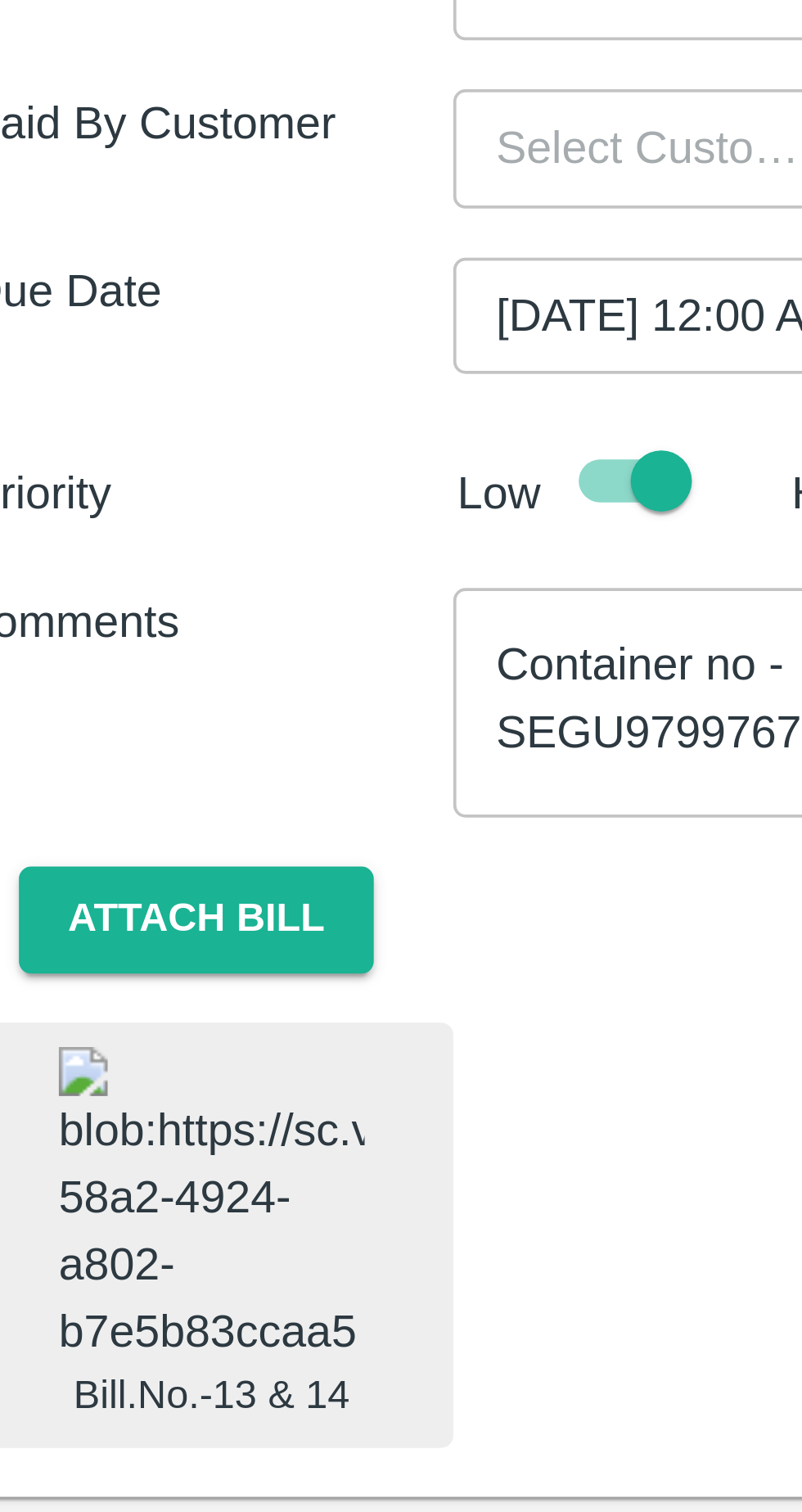
click at [68, 1107] on button "Attach bill" at bounding box center [73, 1121] width 95 height 28
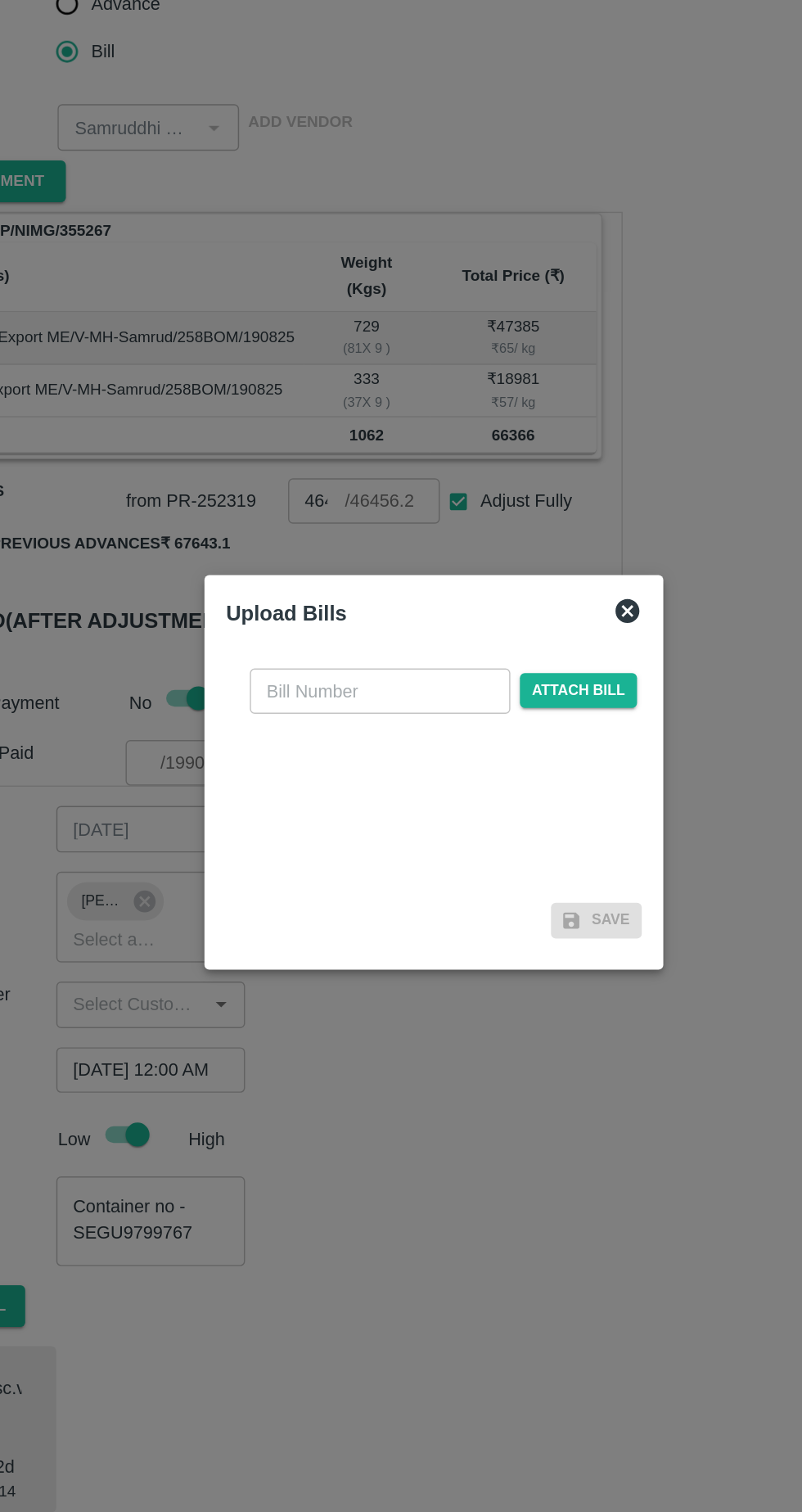
click at [534, 654] on icon at bounding box center [534, 646] width 17 height 17
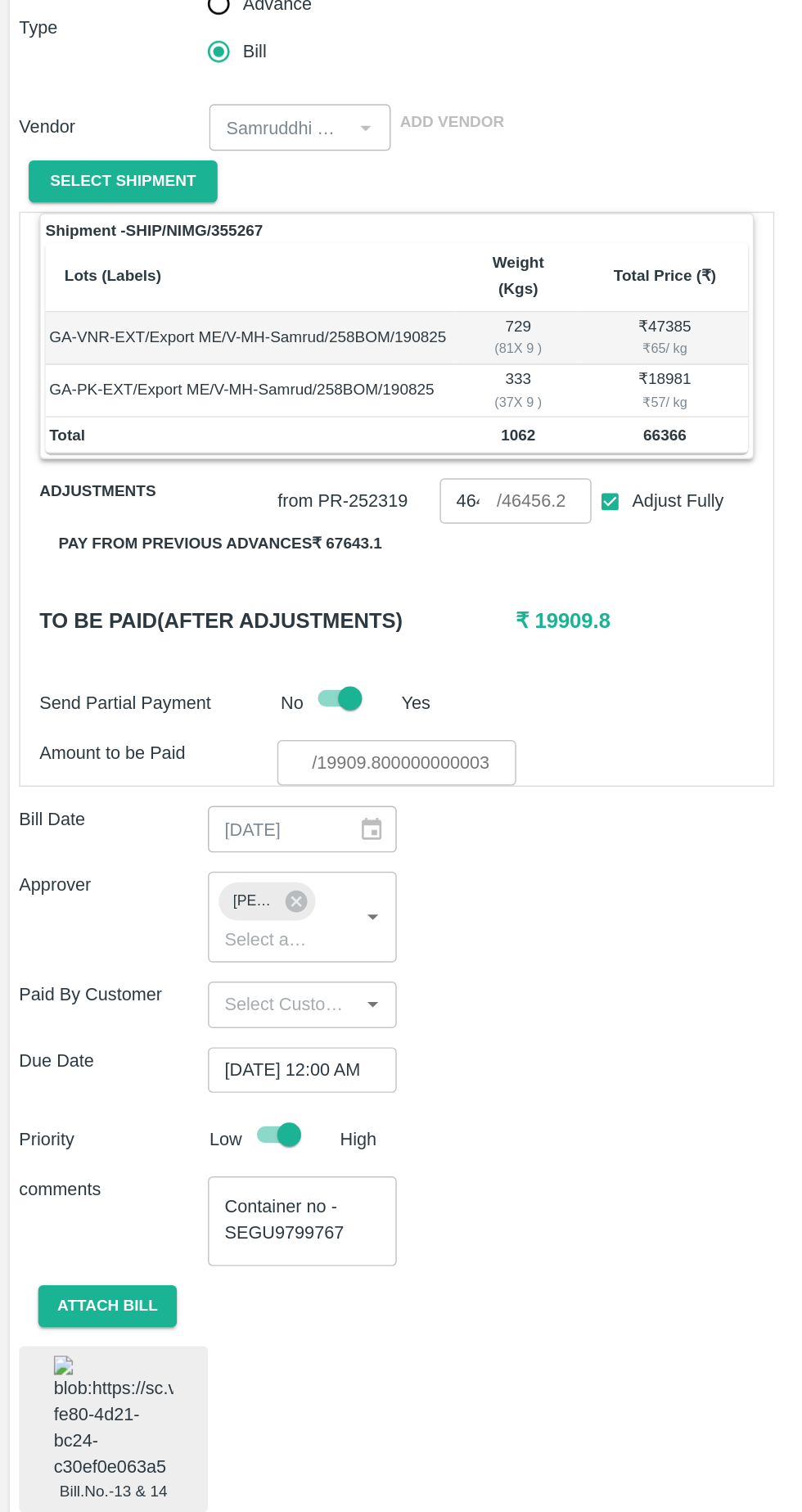
click at [82, 1188] on img at bounding box center [78, 1198] width 82 height 86
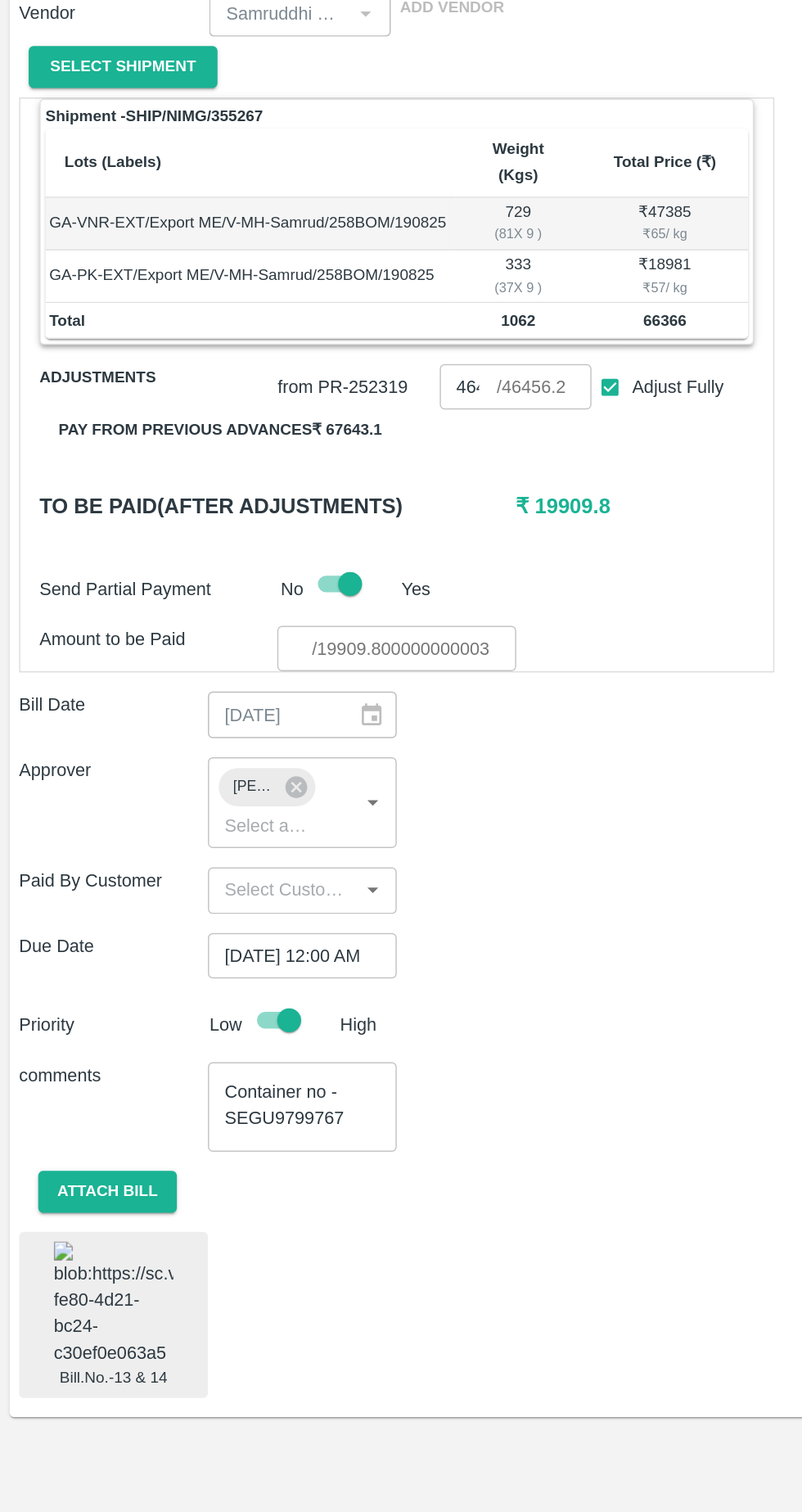
click at [59, 1107] on button "Attach bill" at bounding box center [73, 1121] width 95 height 28
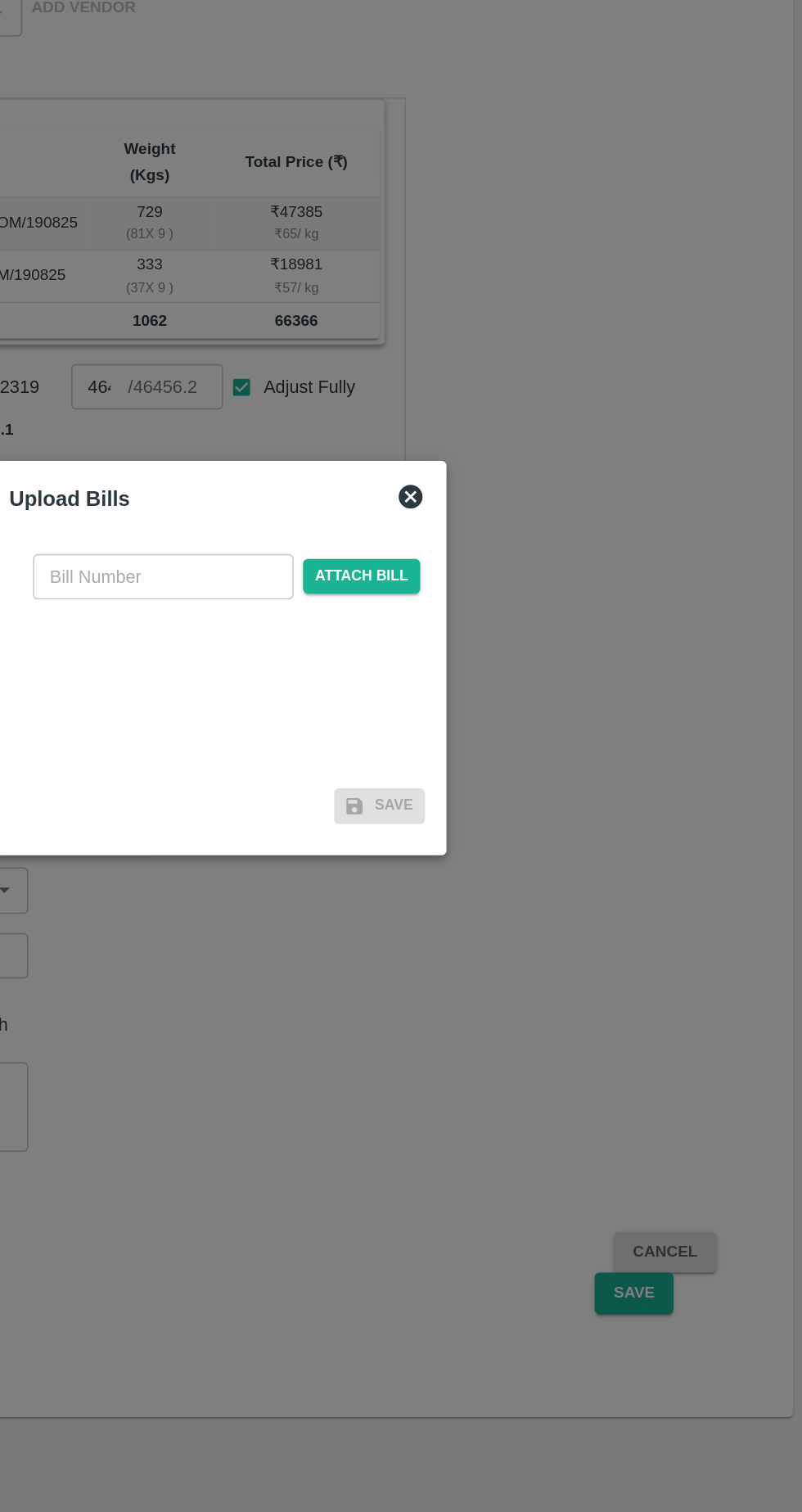
click at [512, 702] on span "Attach bill" at bounding box center [500, 700] width 80 height 23
click at [0, 0] on input "Attach bill" at bounding box center [0, 0] width 0 height 0
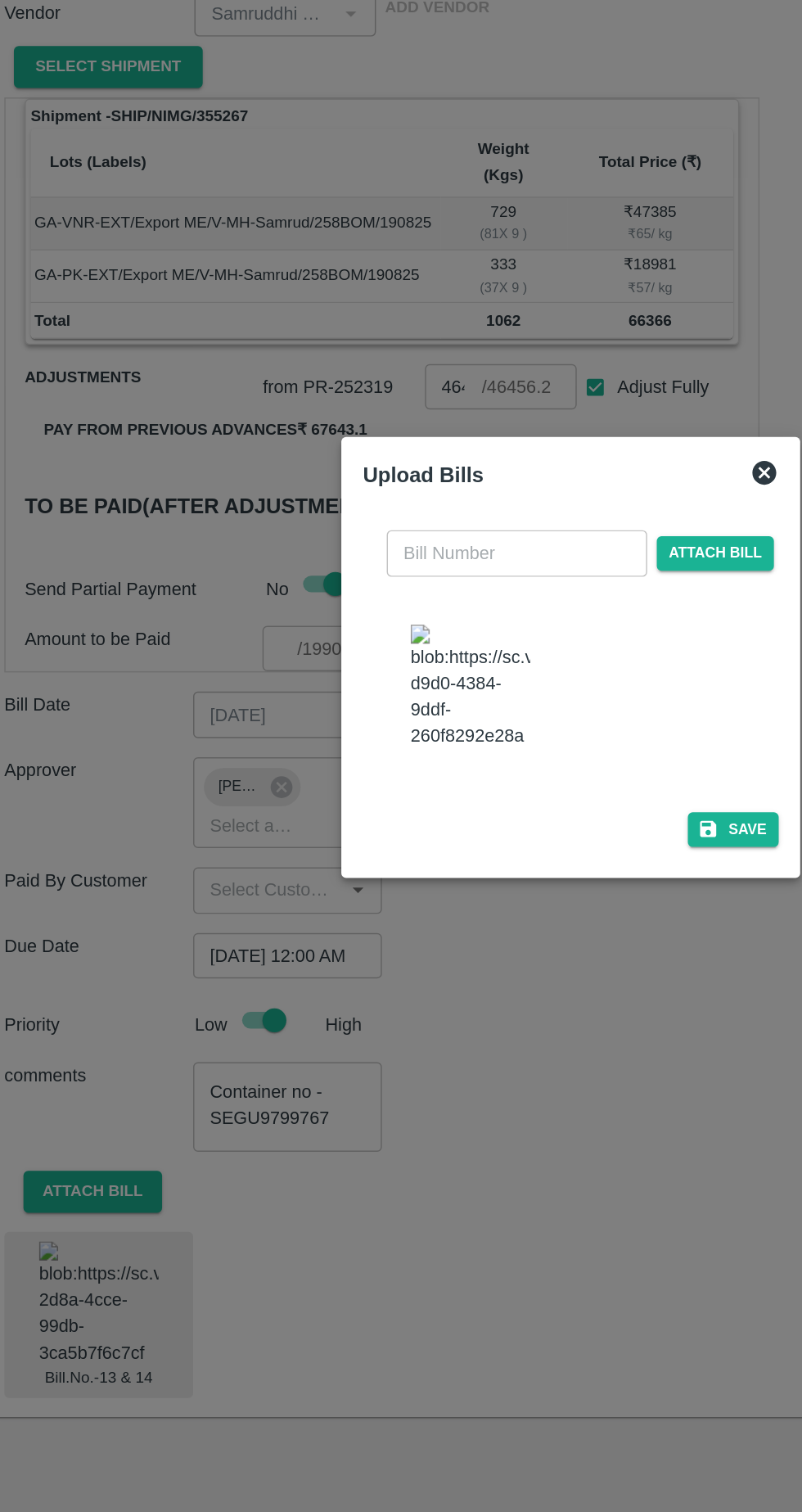
click at [352, 668] on input "text" at bounding box center [365, 683] width 179 height 31
type input "14"
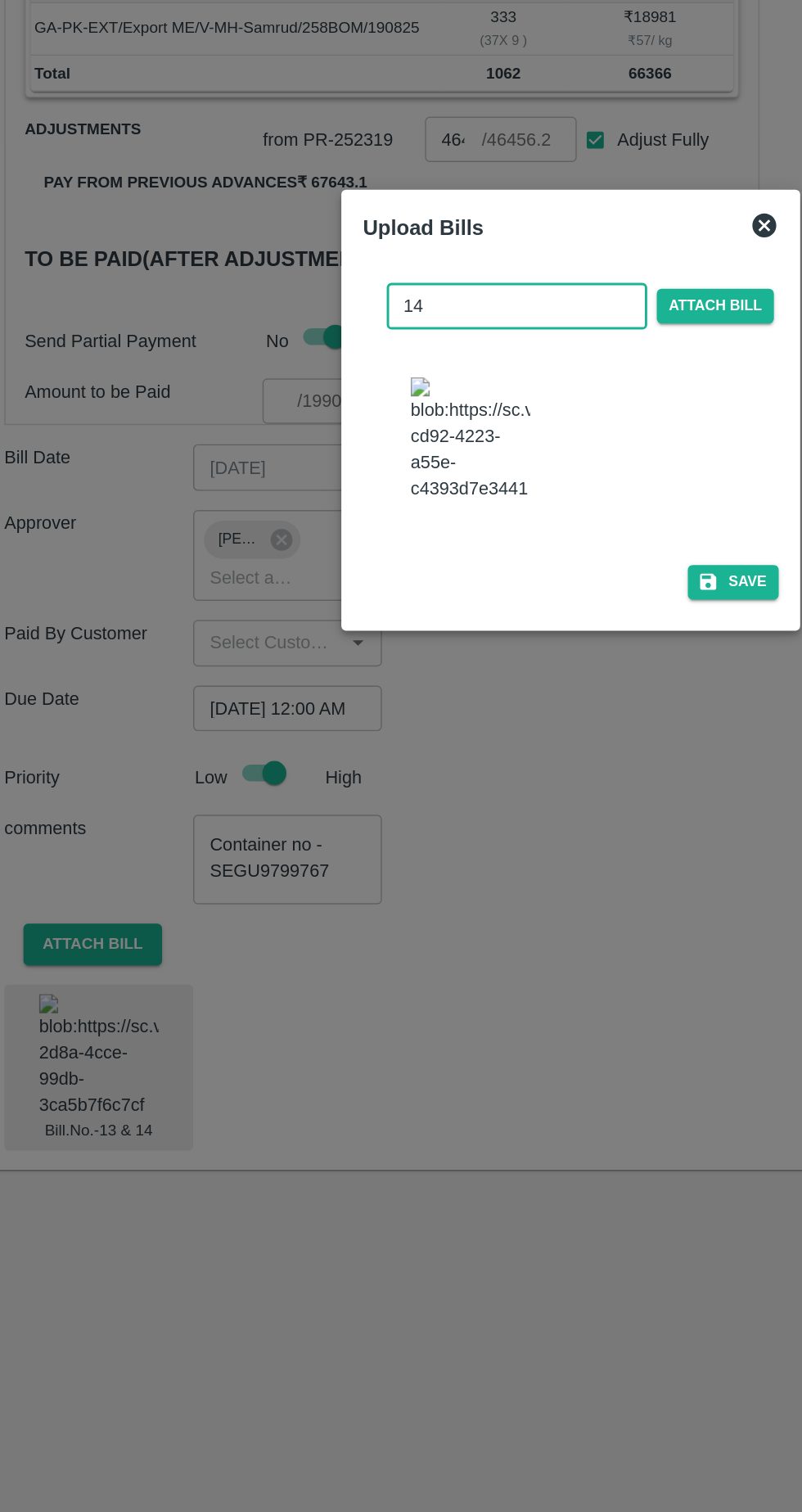
click at [532, 882] on button "Save" at bounding box center [512, 874] width 63 height 23
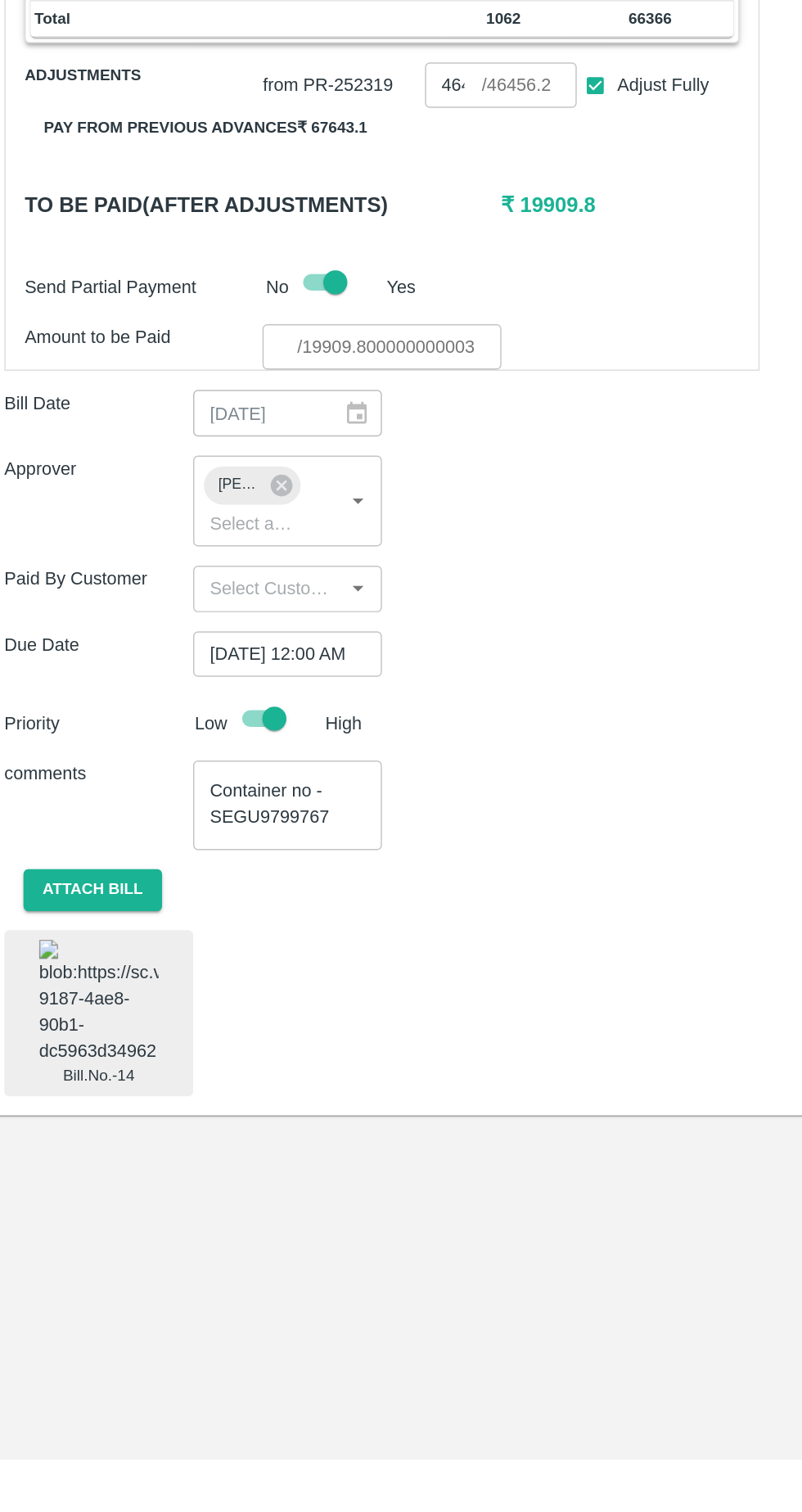
click at [104, 1228] on img at bounding box center [78, 1198] width 82 height 86
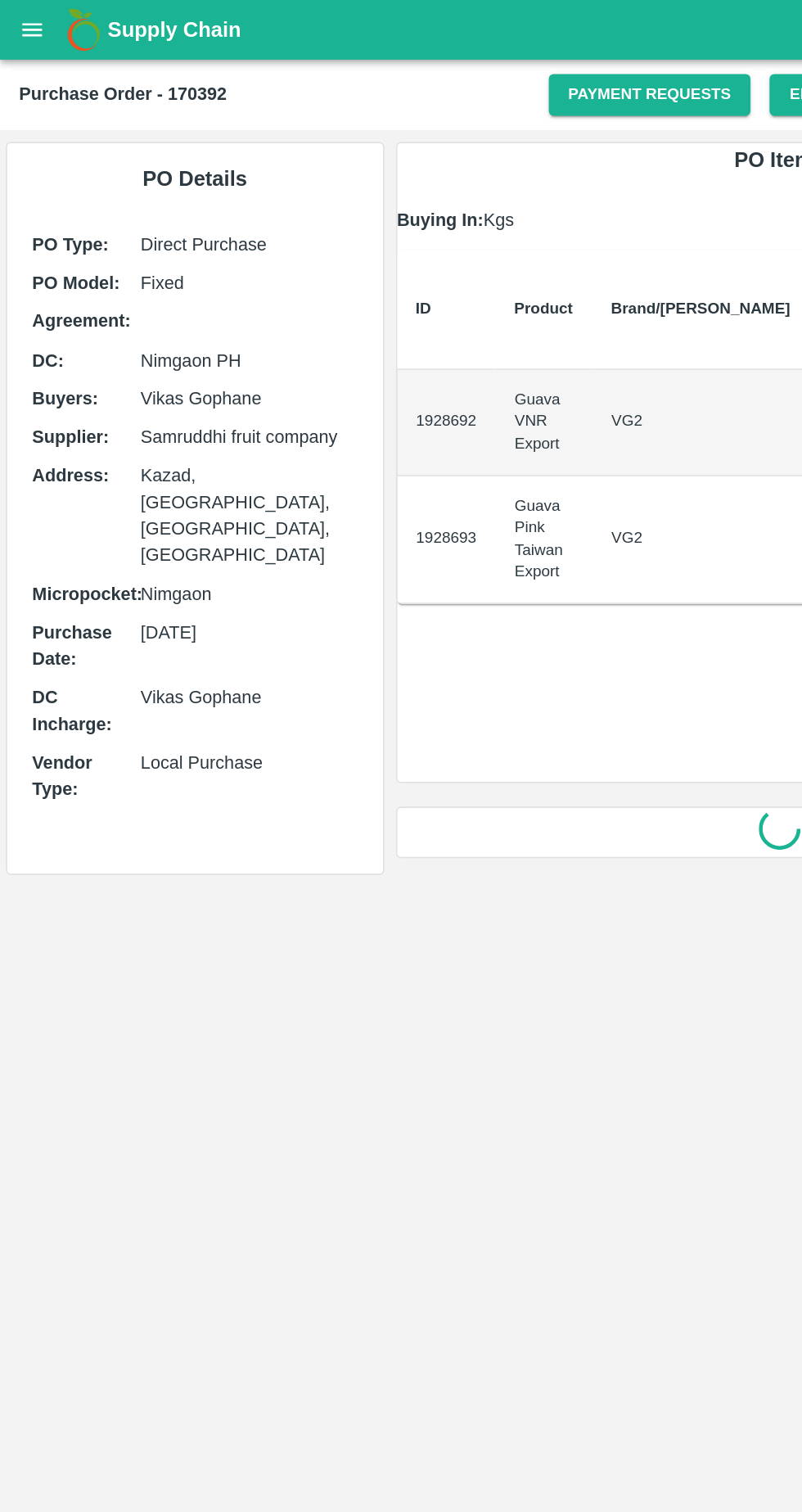
click at [5, 7] on div "Supply Chain" at bounding box center [401, 20] width 802 height 41
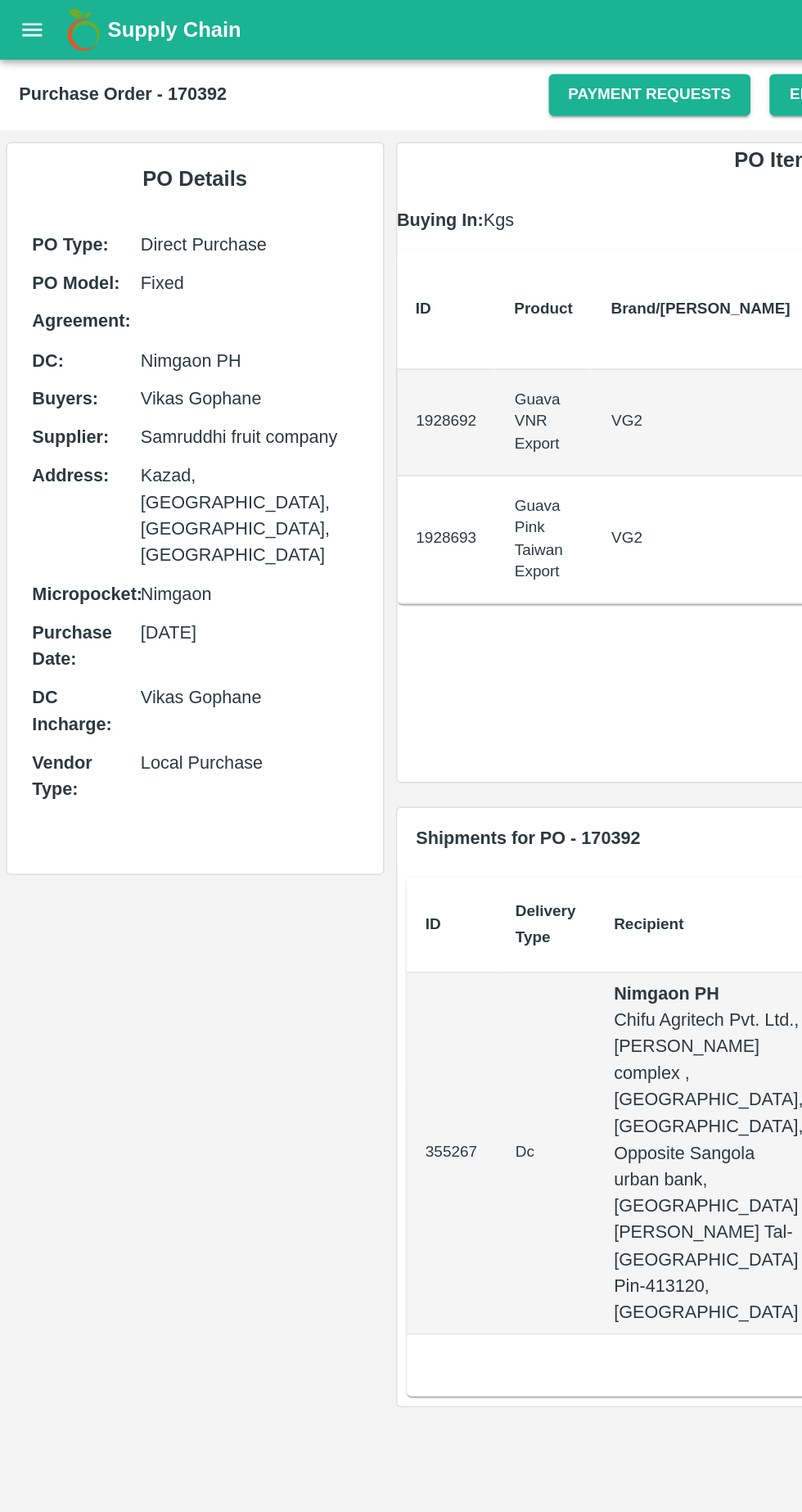
click at [22, 21] on icon "open drawer" at bounding box center [23, 20] width 14 height 9
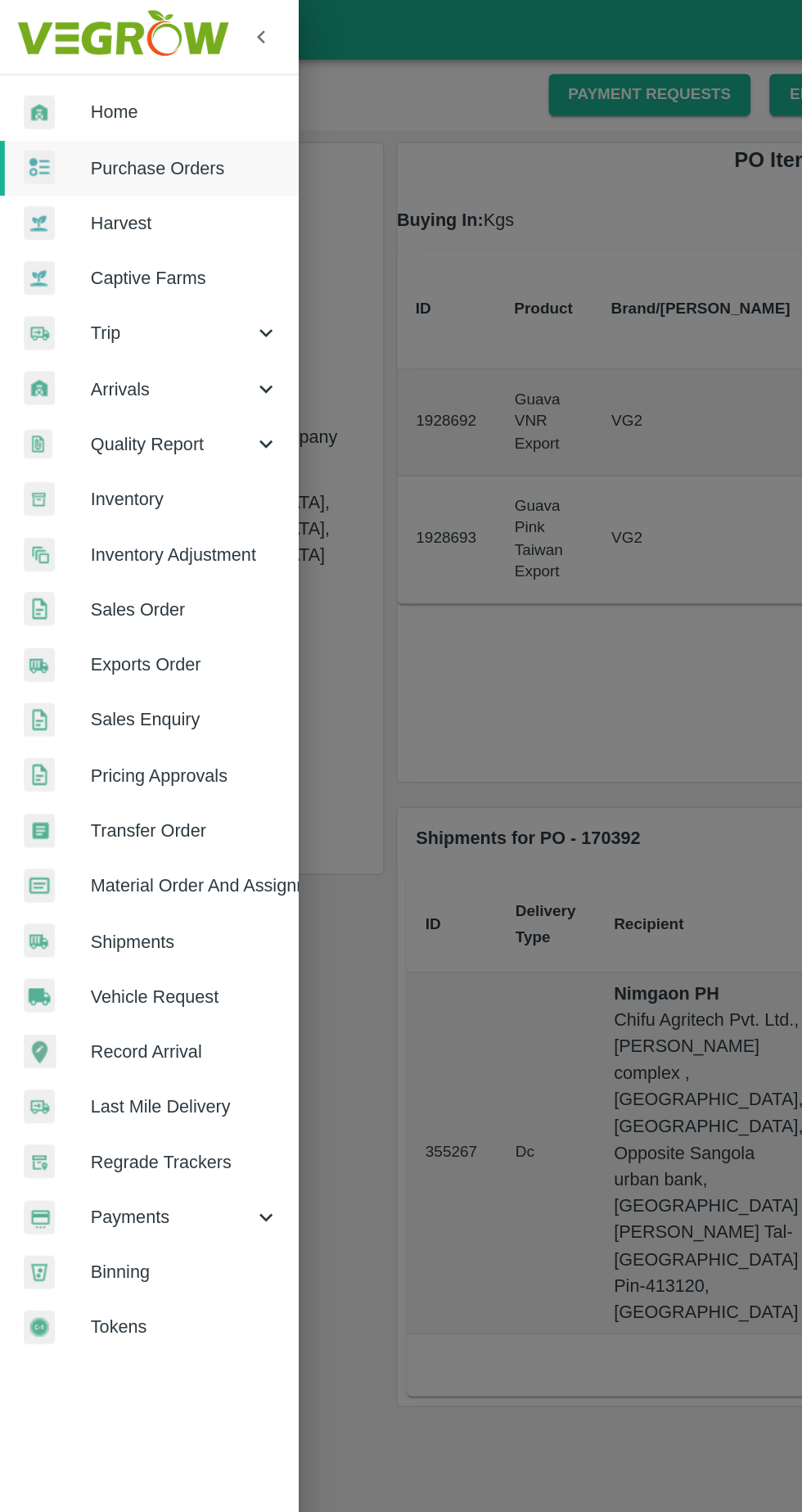
click at [116, 60] on link "Home" at bounding box center [102, 77] width 204 height 38
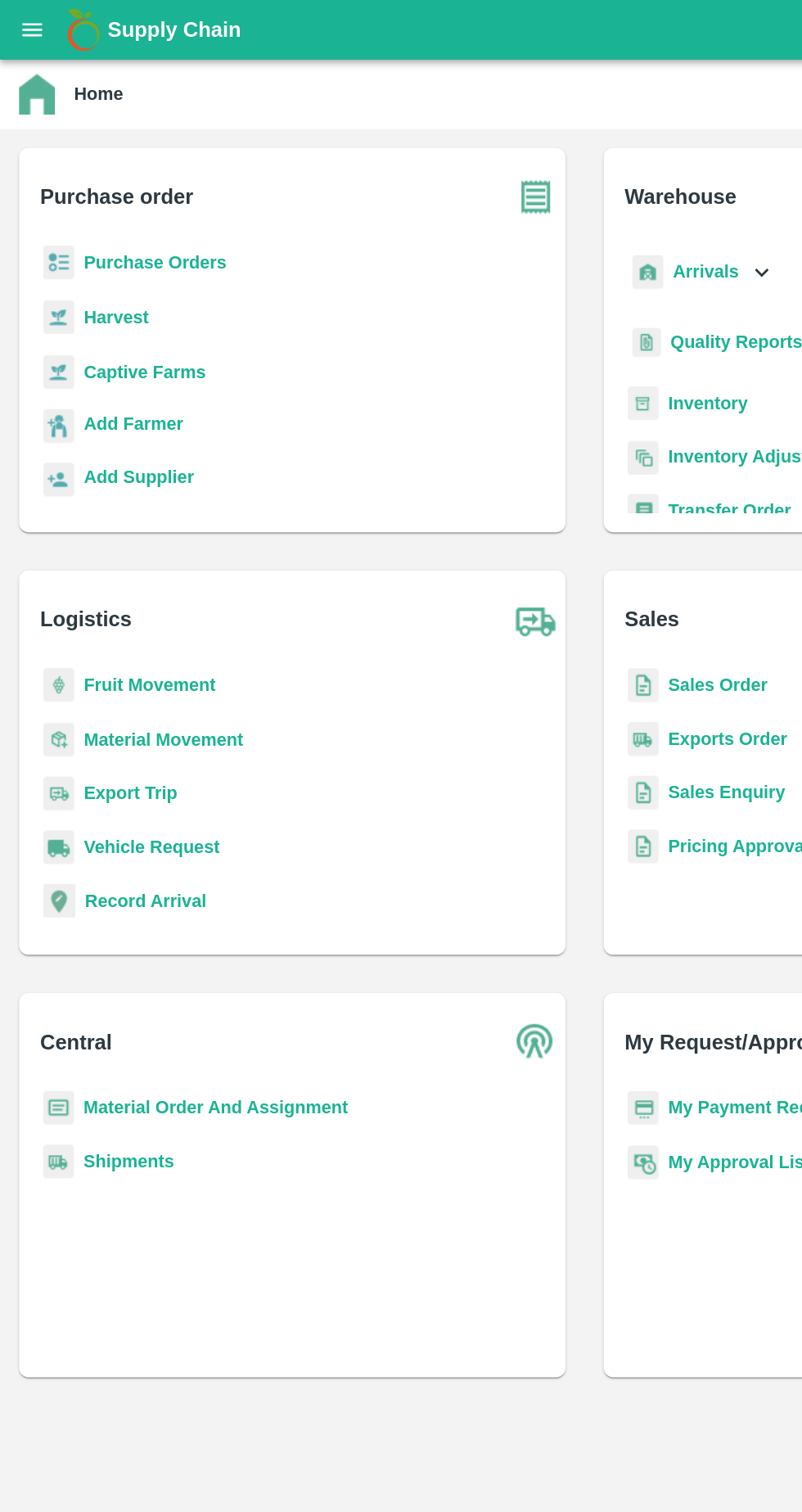
click at [72, 174] on b "Purchase Orders" at bounding box center [107, 180] width 98 height 13
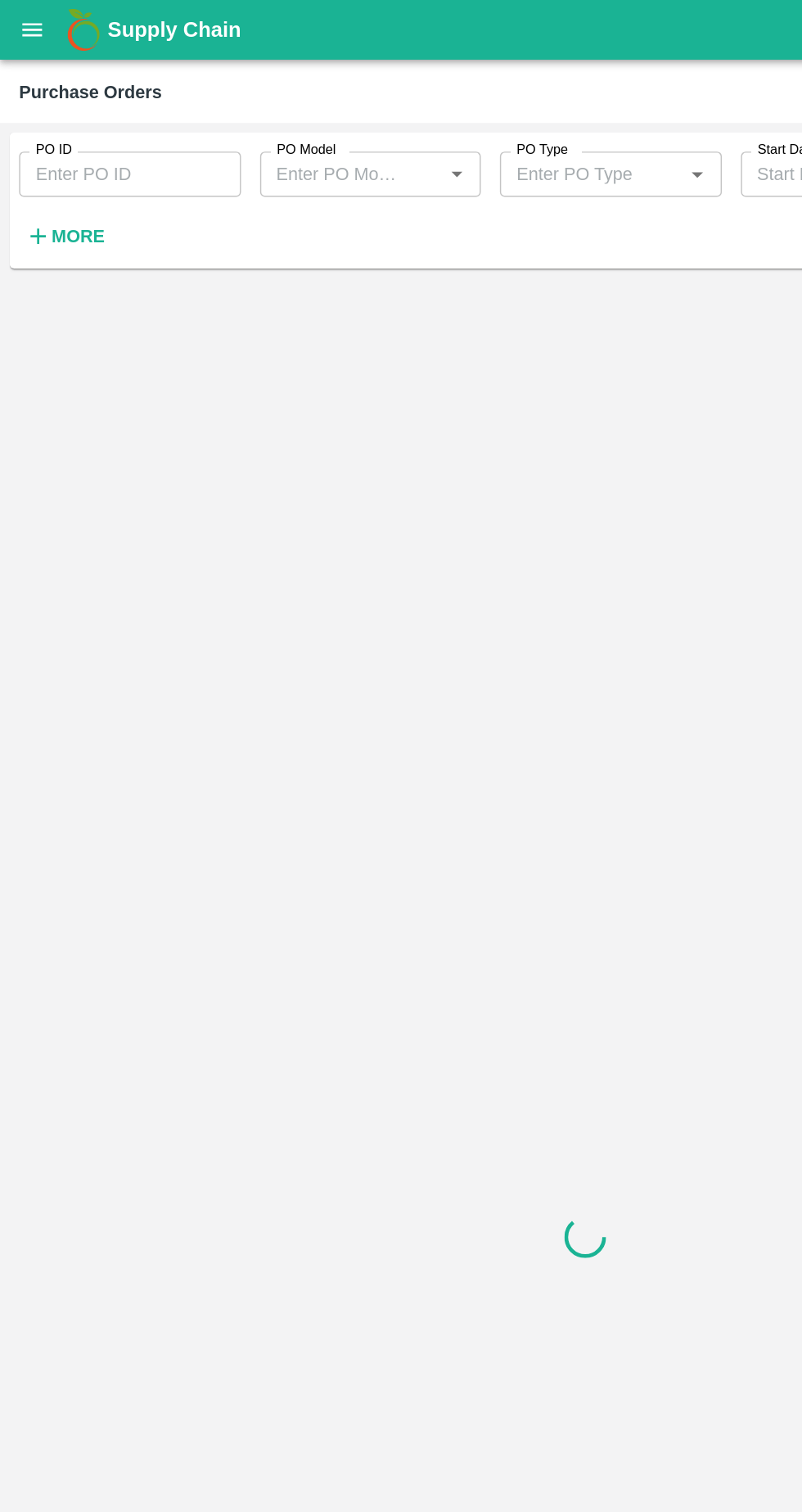
click at [40, 125] on input "PO ID" at bounding box center [89, 119] width 152 height 31
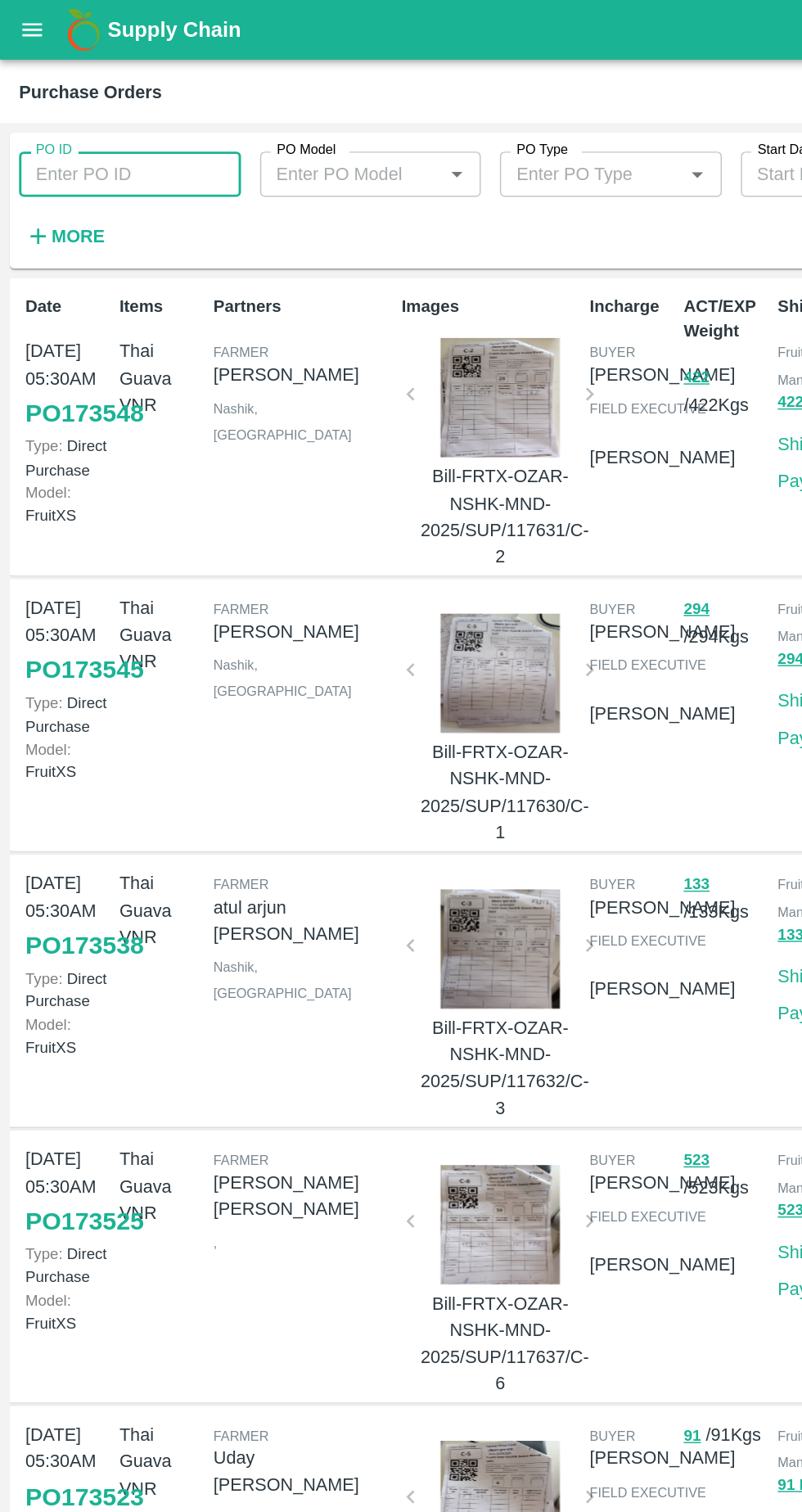
click at [90, 125] on input "PO ID" at bounding box center [89, 119] width 152 height 31
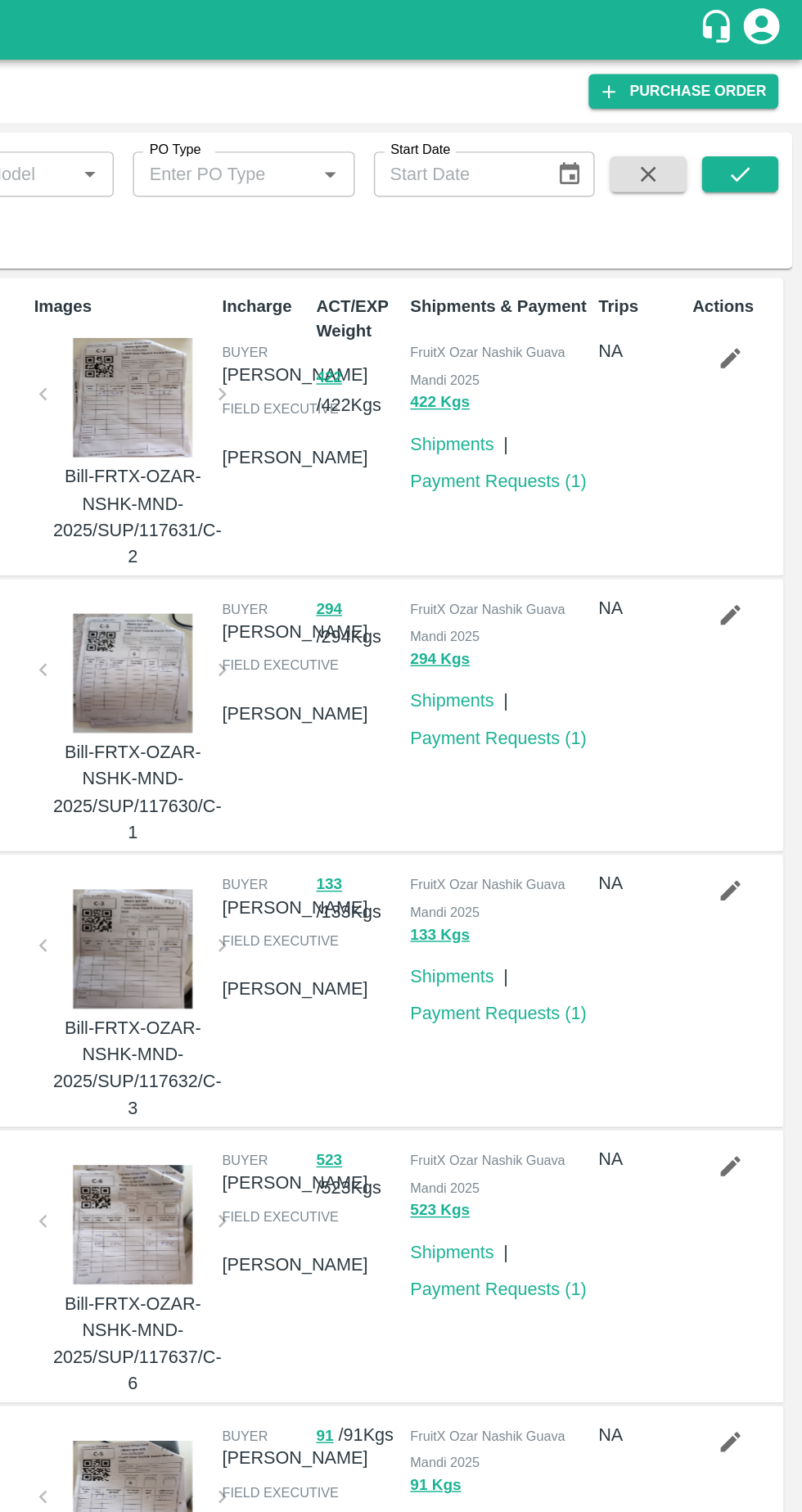
type input "170393"
click at [775, 120] on button "submit" at bounding box center [759, 118] width 53 height 24
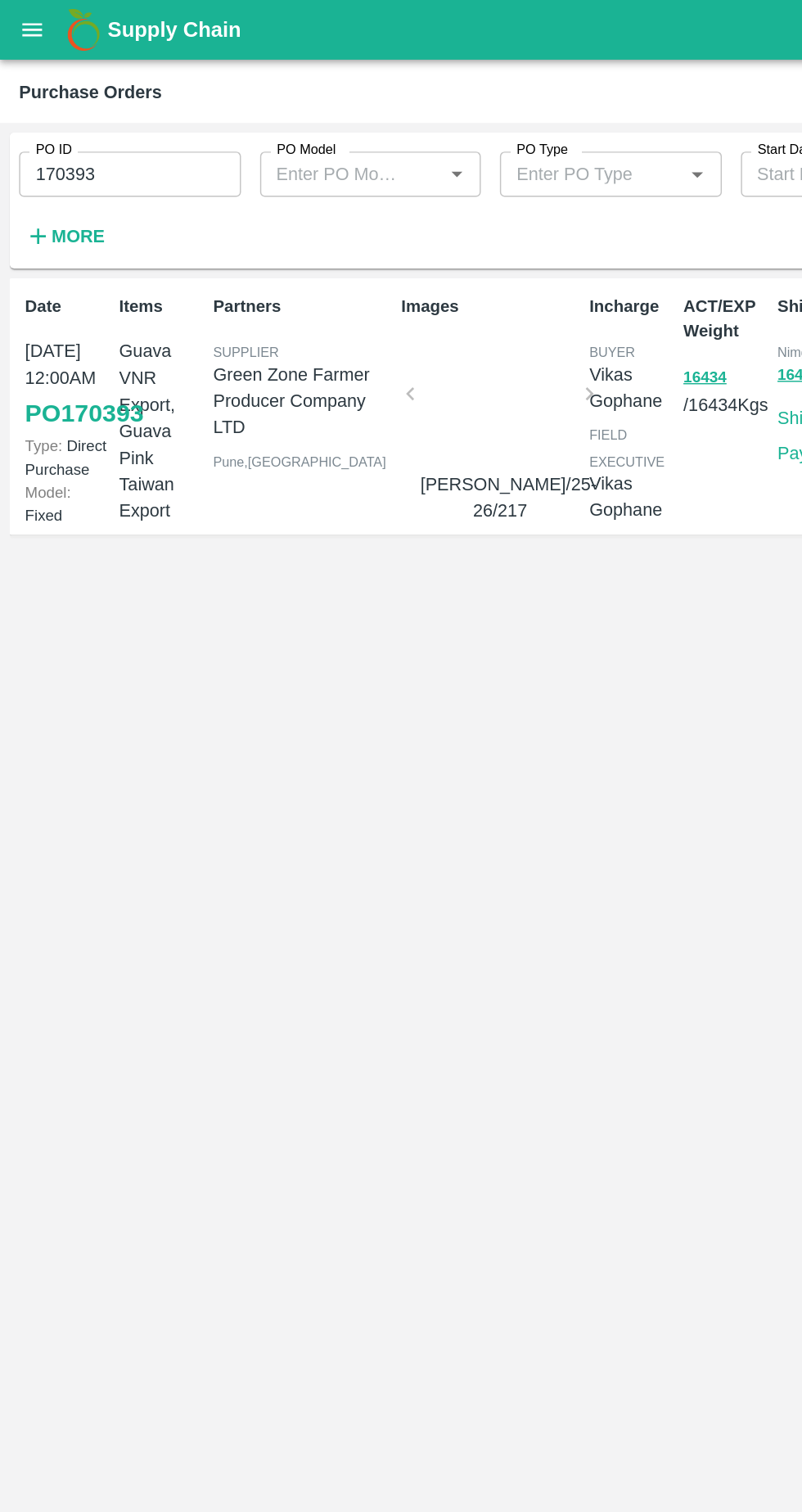
click at [28, 287] on link "PO 170393" at bounding box center [58, 283] width 81 height 29
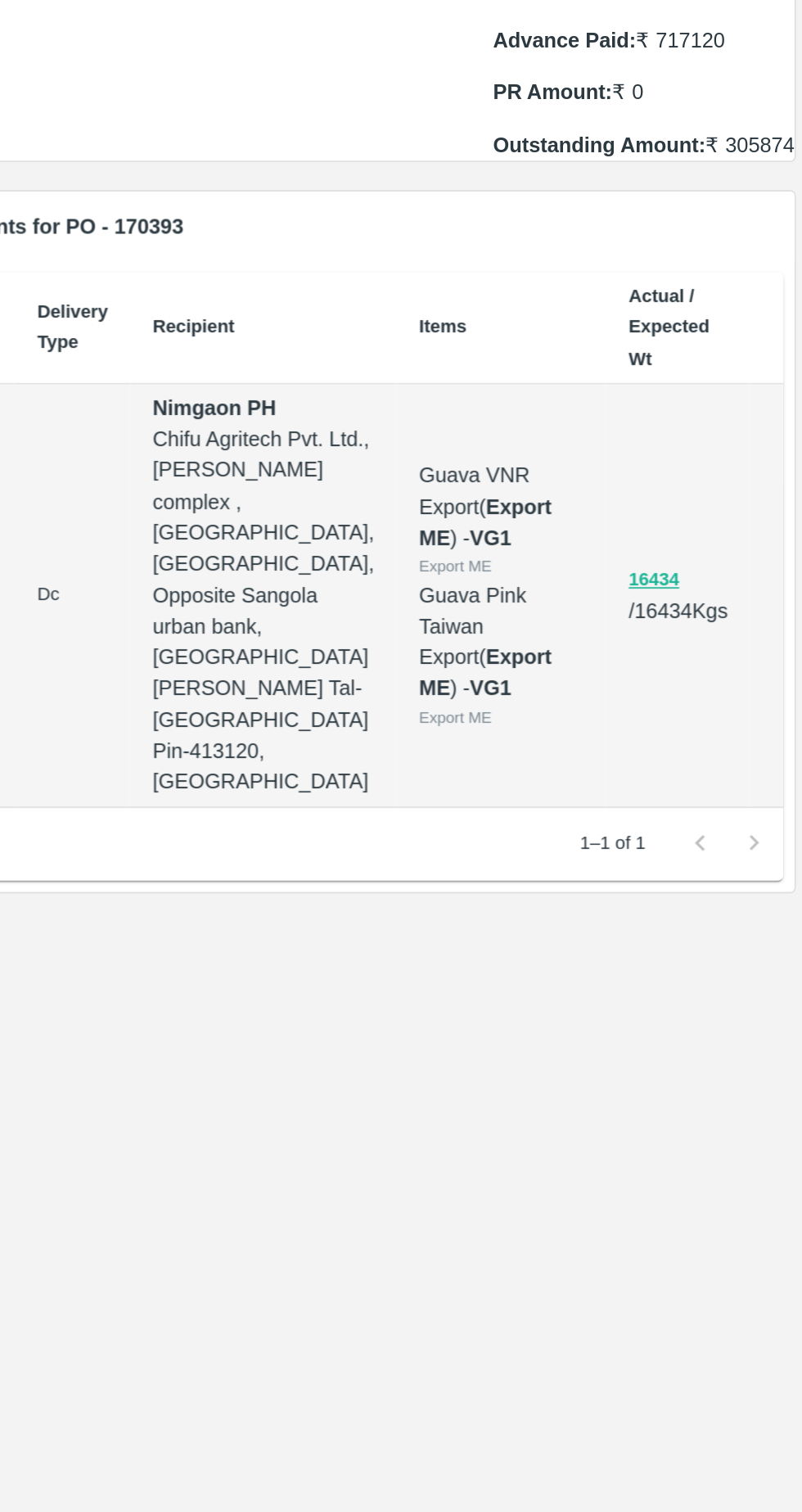
scroll to position [0, 108]
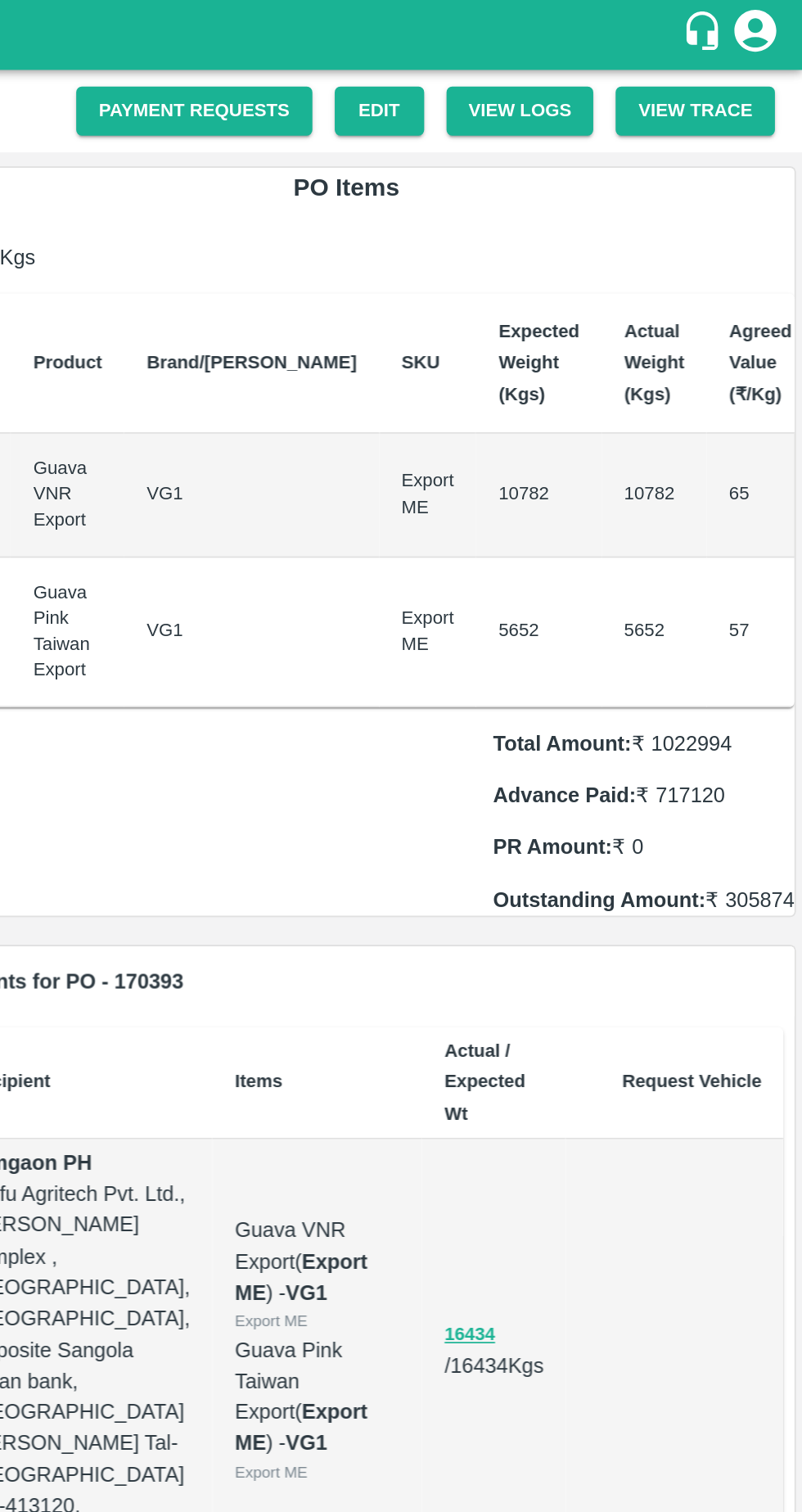
click at [492, 58] on link "Payment Requests" at bounding box center [446, 65] width 139 height 28
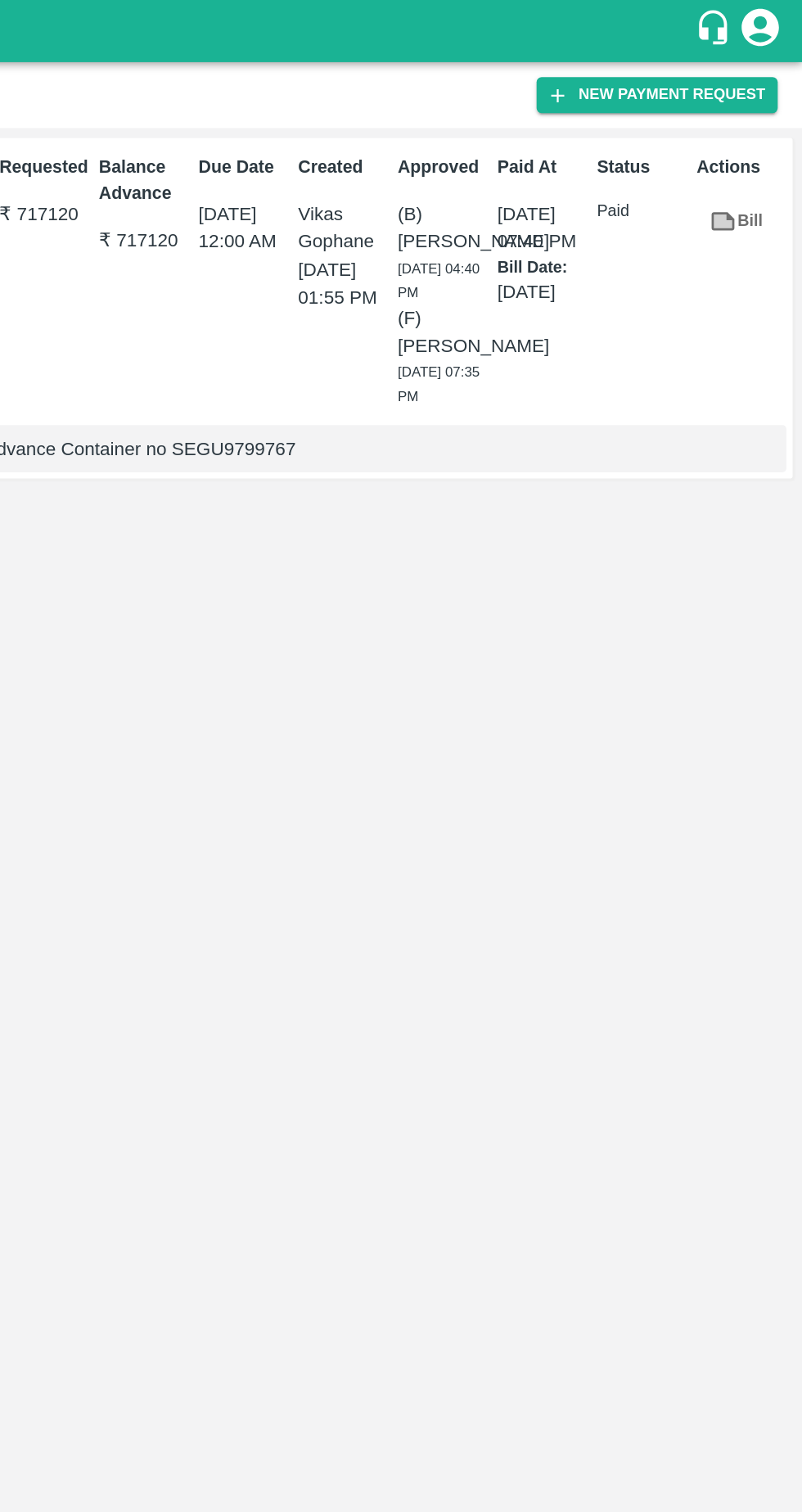
click at [701, 62] on button "New Payment Request" at bounding box center [706, 63] width 159 height 23
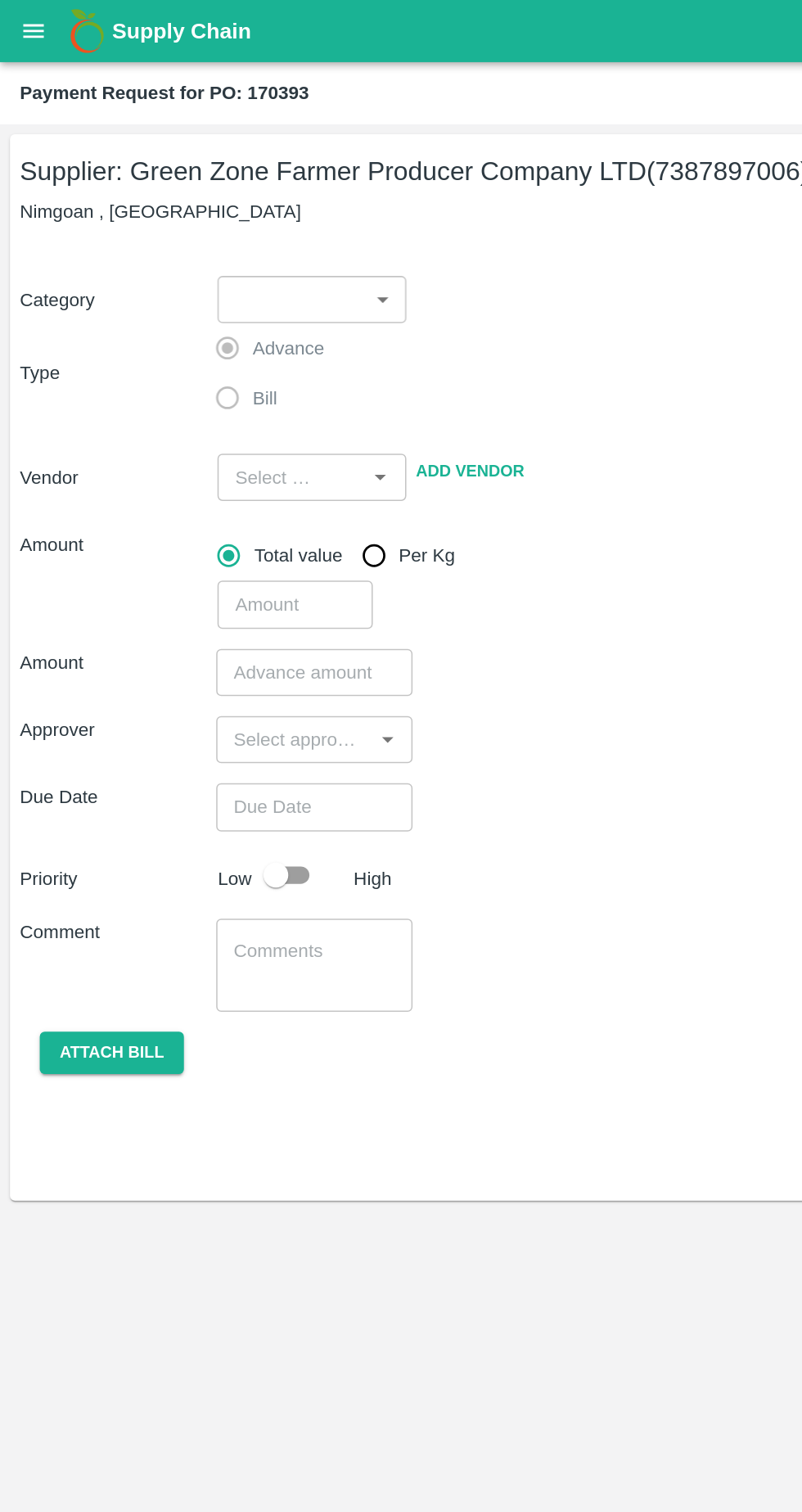
click at [260, 198] on body "Supply Chain Payment Request for PO: 170393 Supplier: Green Zone Farmer Produce…" at bounding box center [401, 756] width 802 height 1512
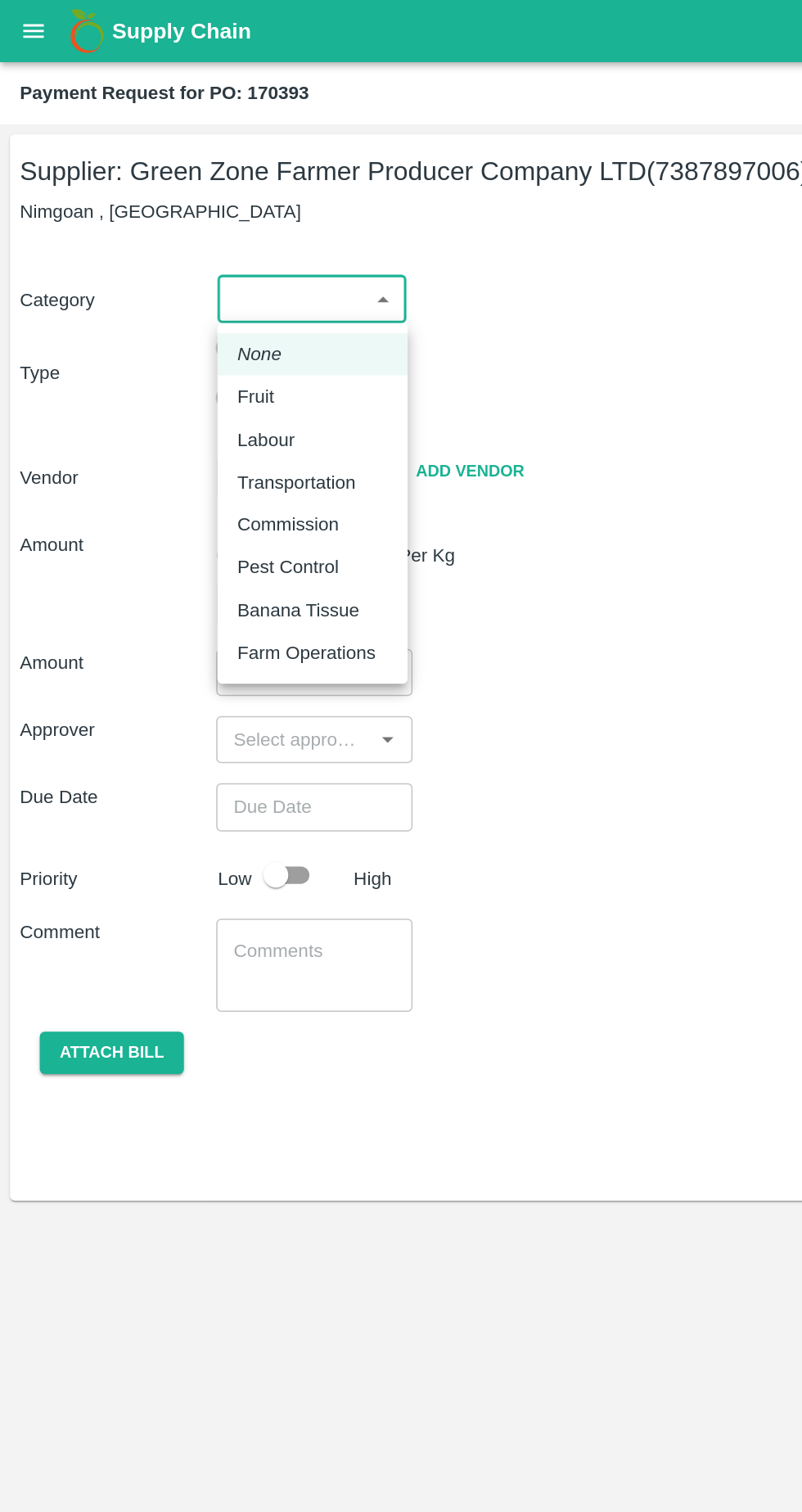
click at [200, 255] on div "Fruit" at bounding box center [205, 261] width 99 height 18
type input "1"
type input "Green Zone Farmer Producer Company LTD - 7387897006(Supplier)"
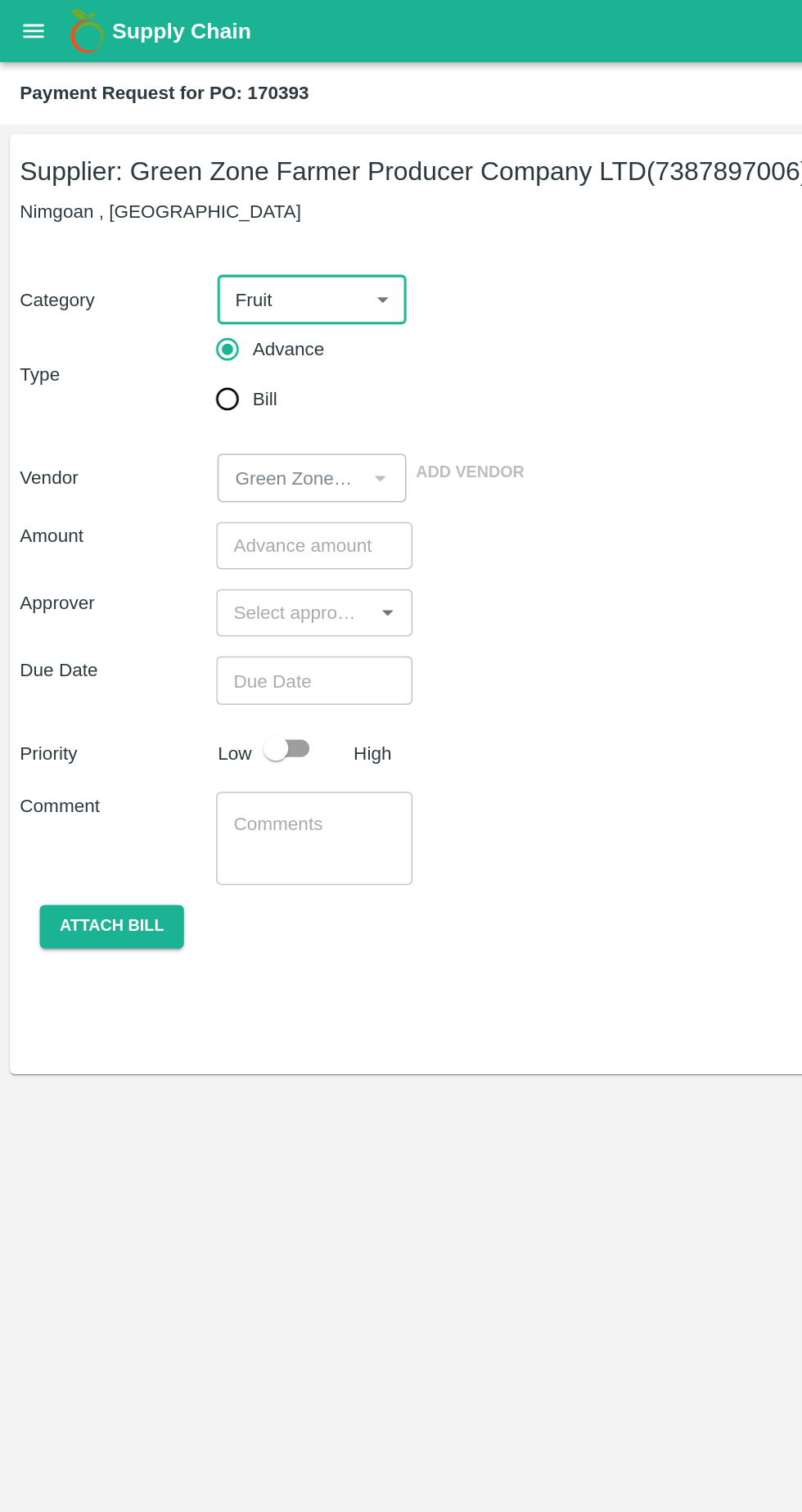
click at [154, 260] on input "Bill" at bounding box center [149, 262] width 33 height 33
radio input "true"
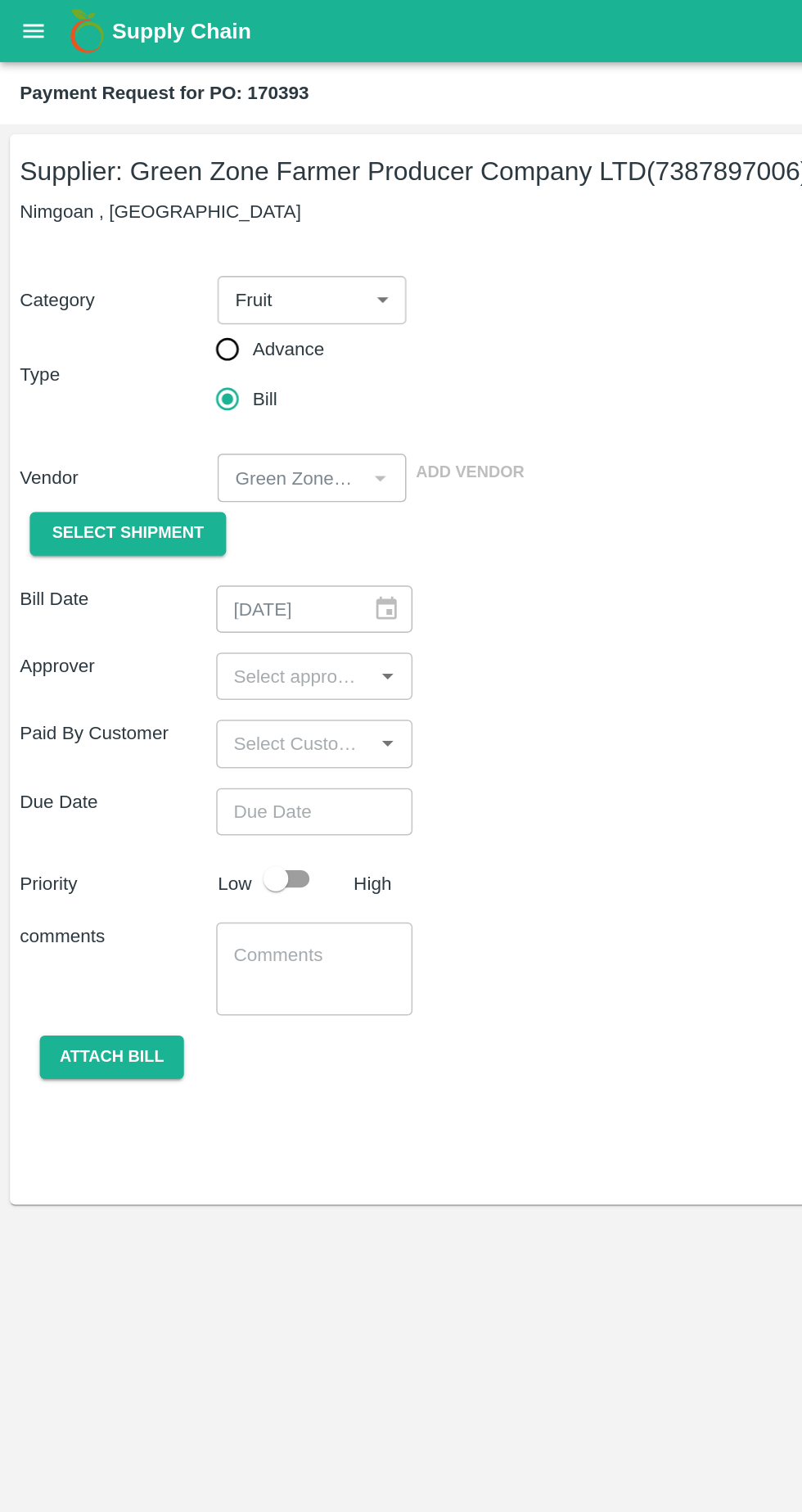
click at [107, 339] on button "Select Shipment" at bounding box center [84, 351] width 129 height 28
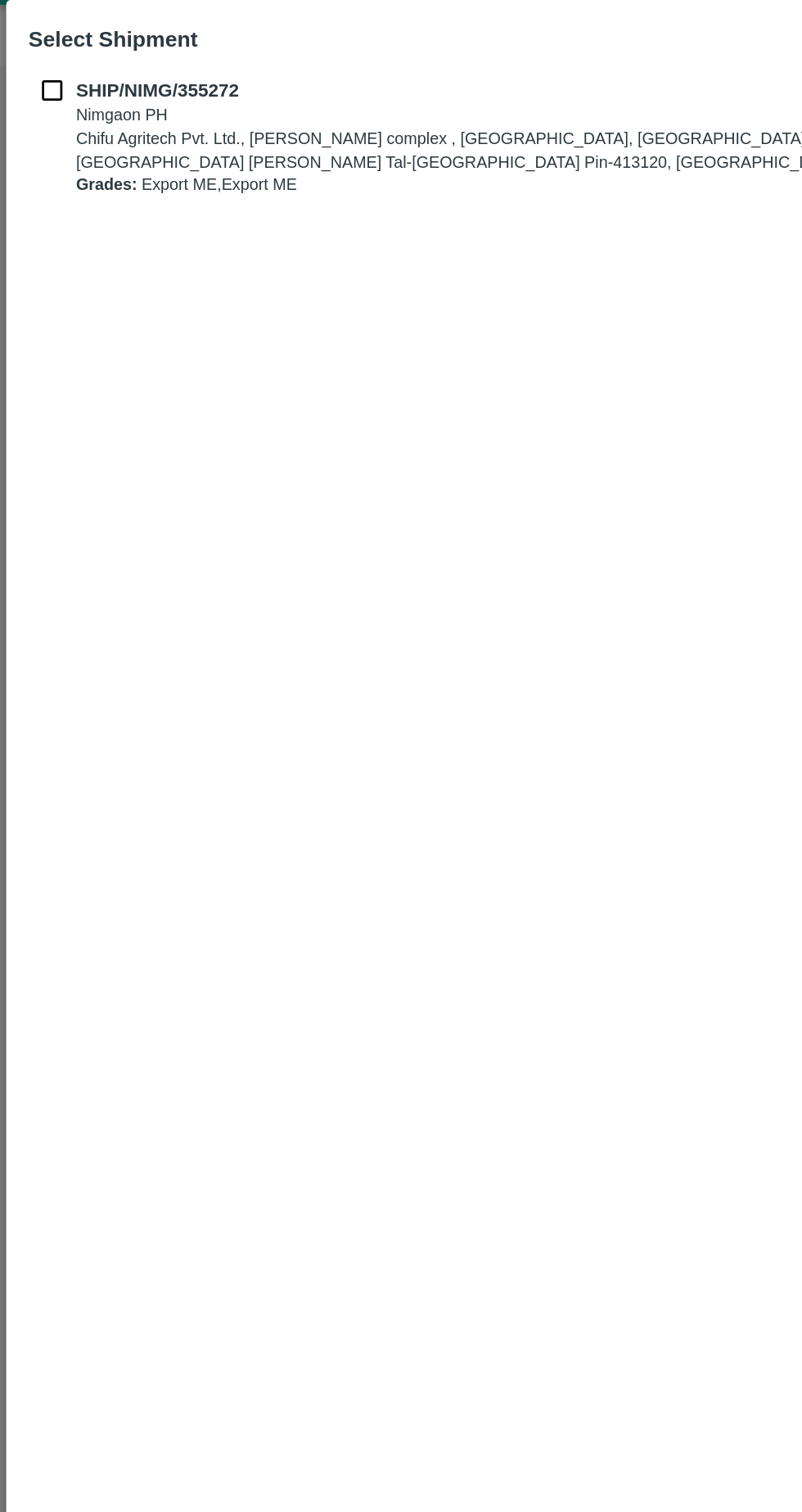
click at [29, 89] on input "checkbox" at bounding box center [34, 98] width 31 height 18
checkbox input "true"
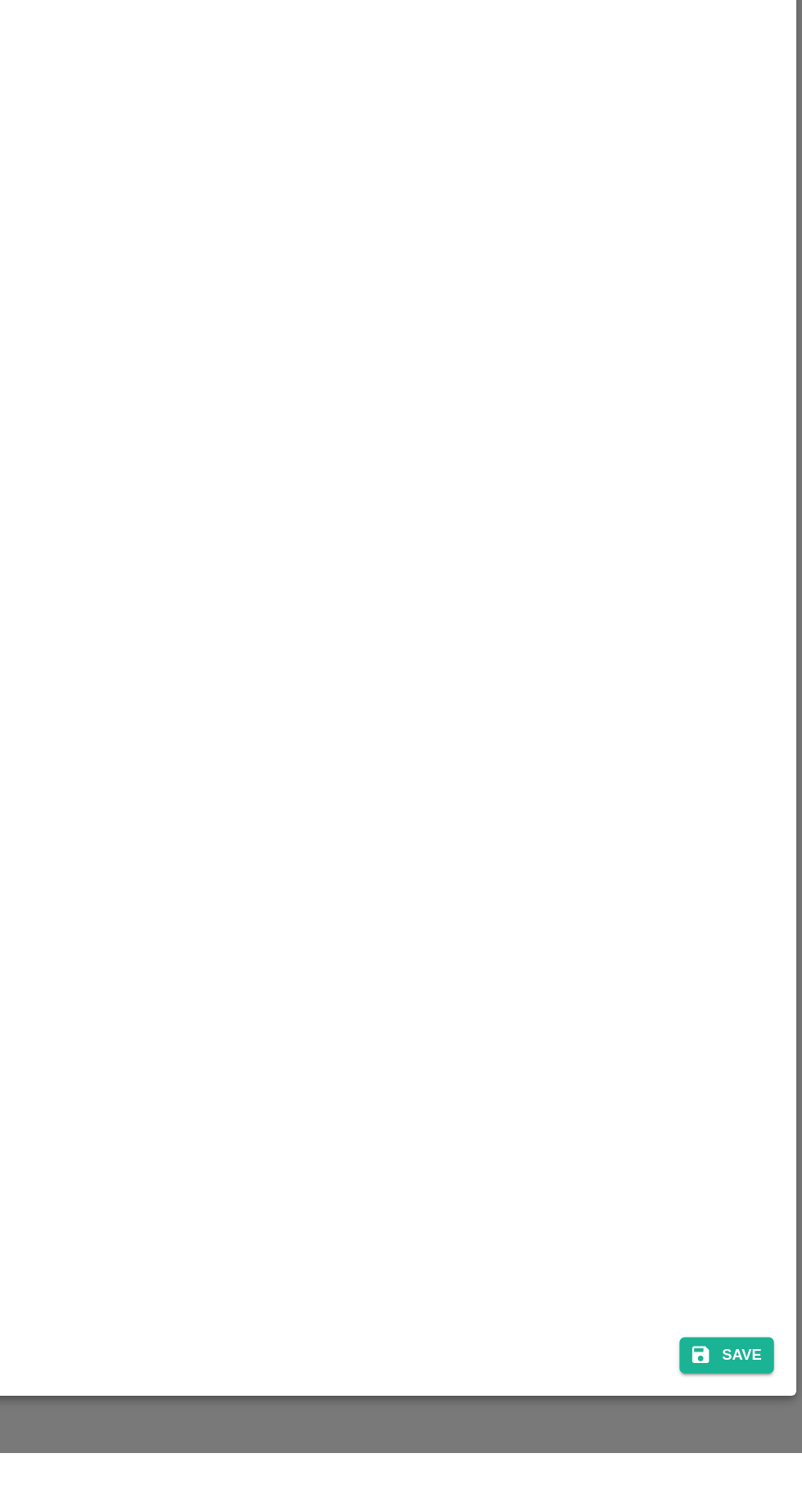
click at [769, 1459] on button "Save" at bounding box center [752, 1447] width 63 height 23
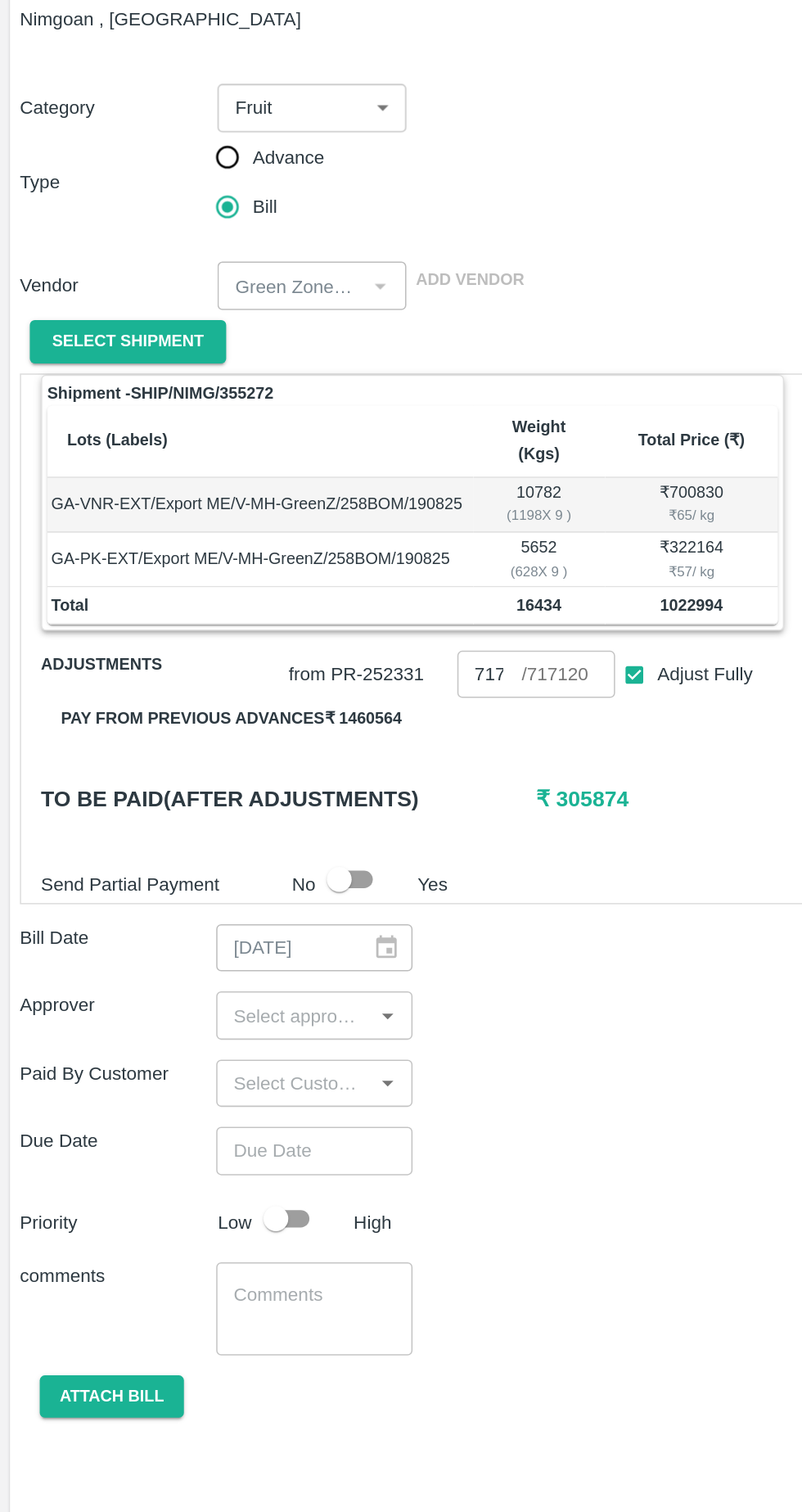
click at [232, 690] on input "checkbox" at bounding box center [224, 705] width 93 height 31
checkbox input "true"
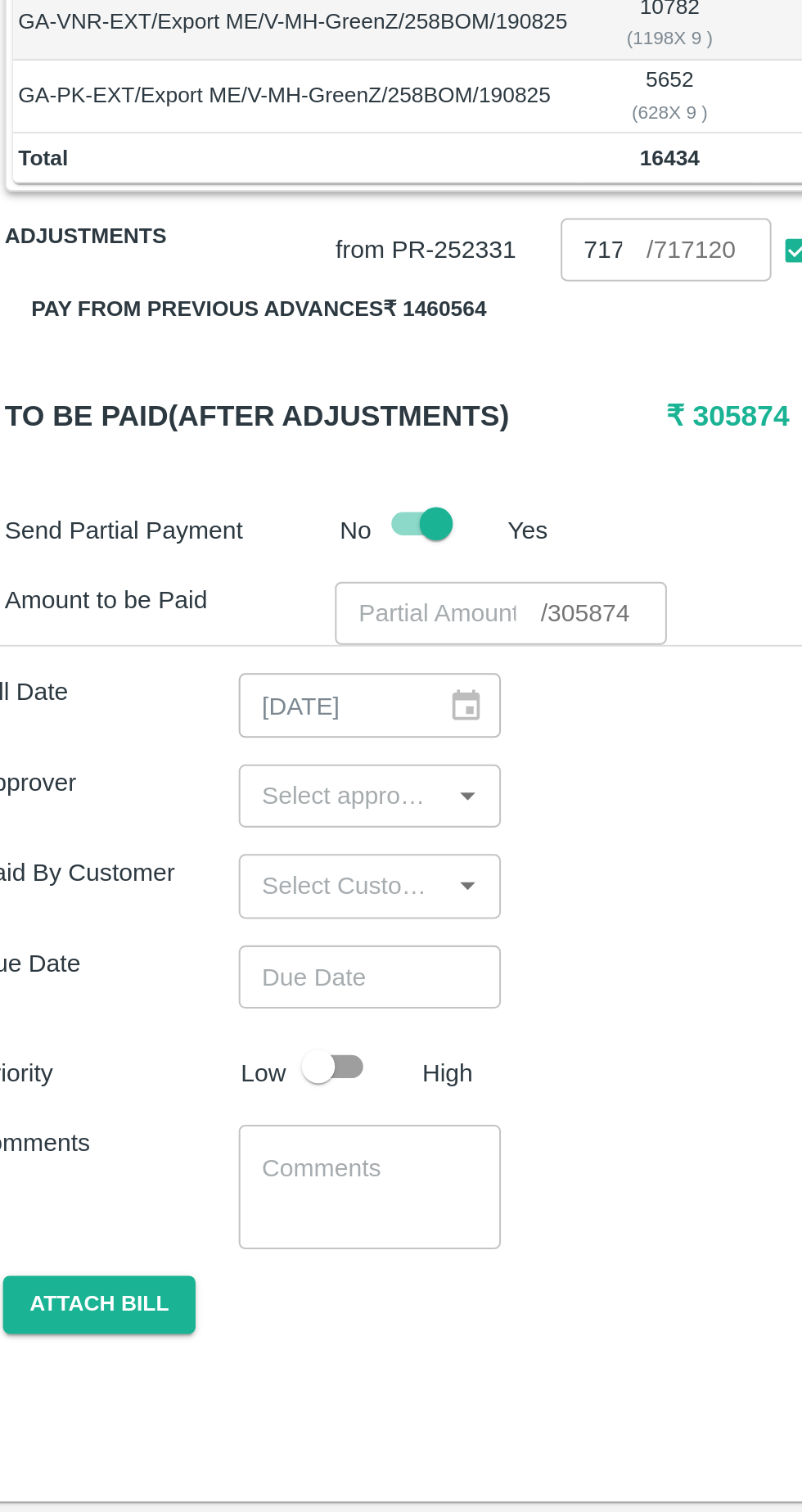
click at [240, 735] on input "number" at bounding box center [241, 749] width 102 height 31
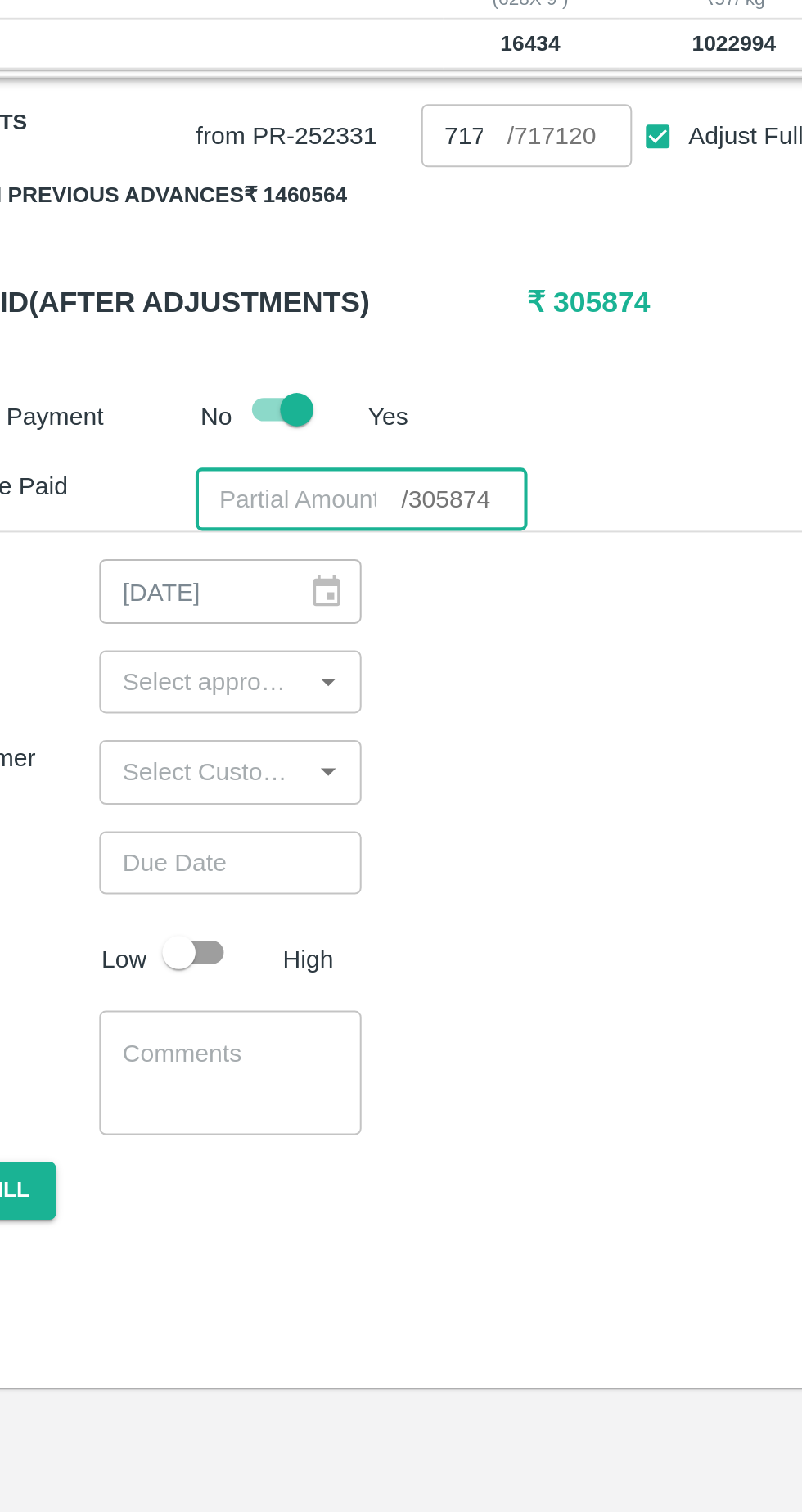
click at [232, 737] on input "number" at bounding box center [241, 749] width 102 height 31
type input "3"
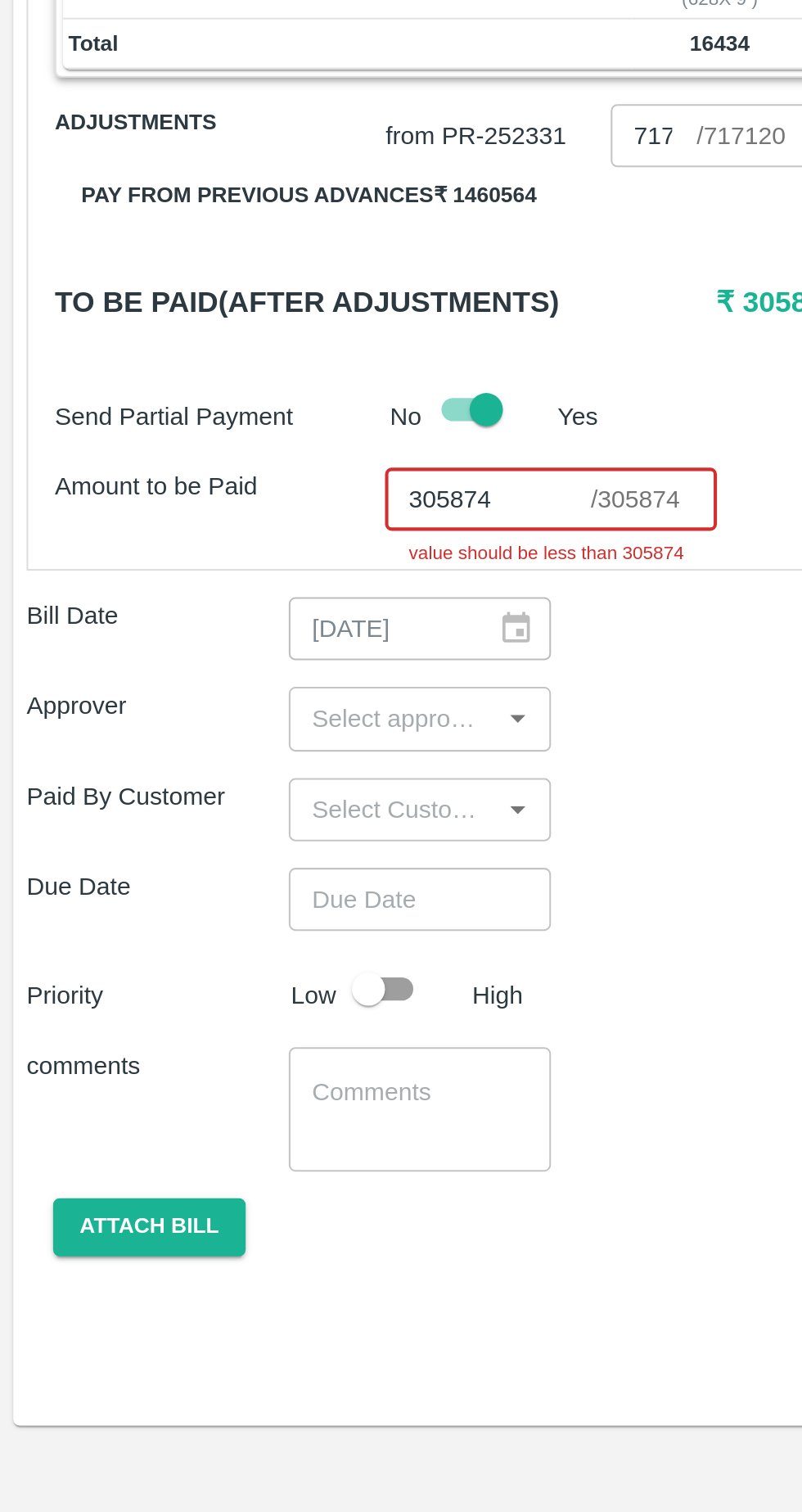
click at [255, 857] on icon "Open" at bounding box center [255, 859] width 8 height 4
type input "305874"
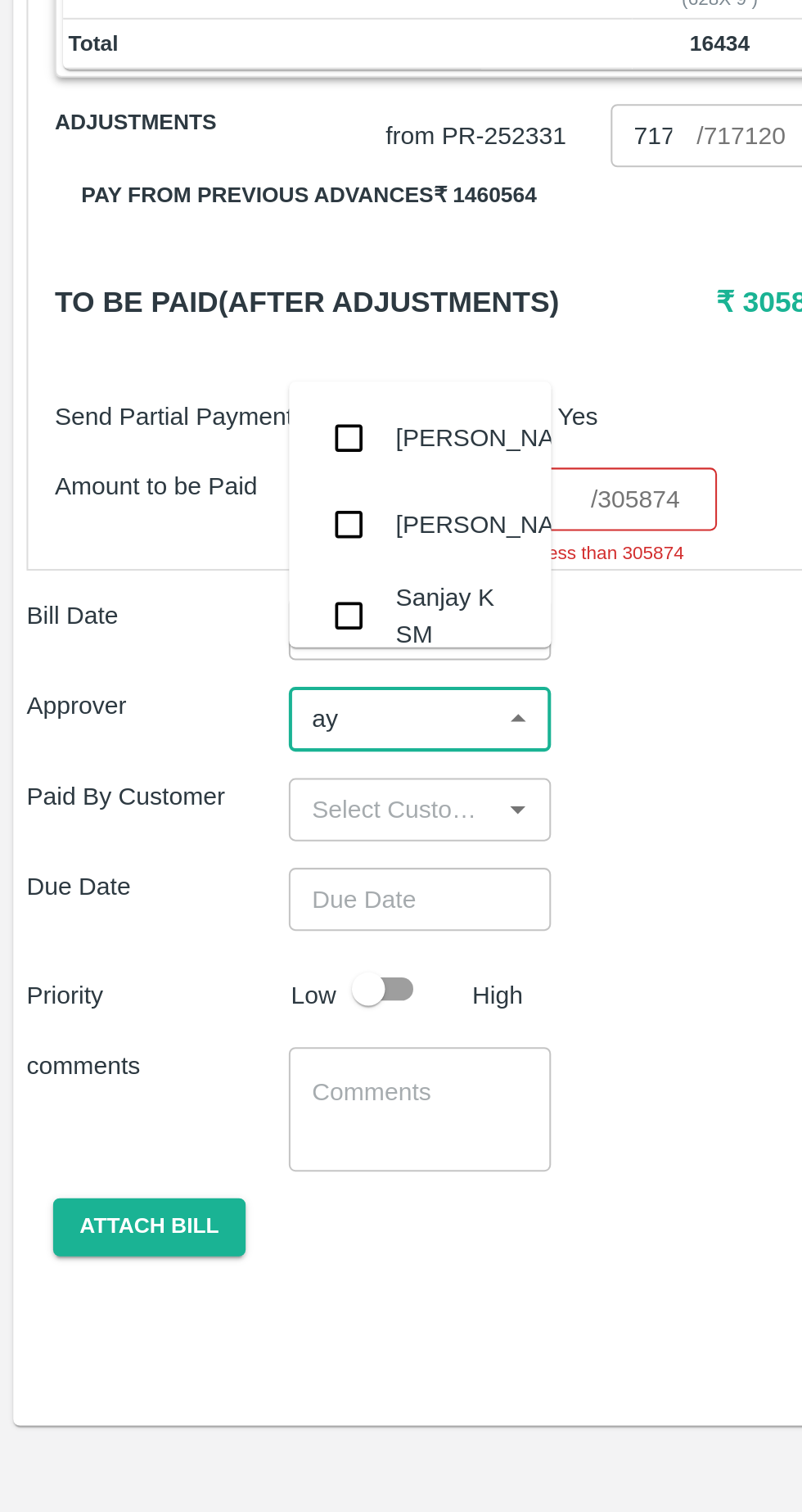
type input "ayu"
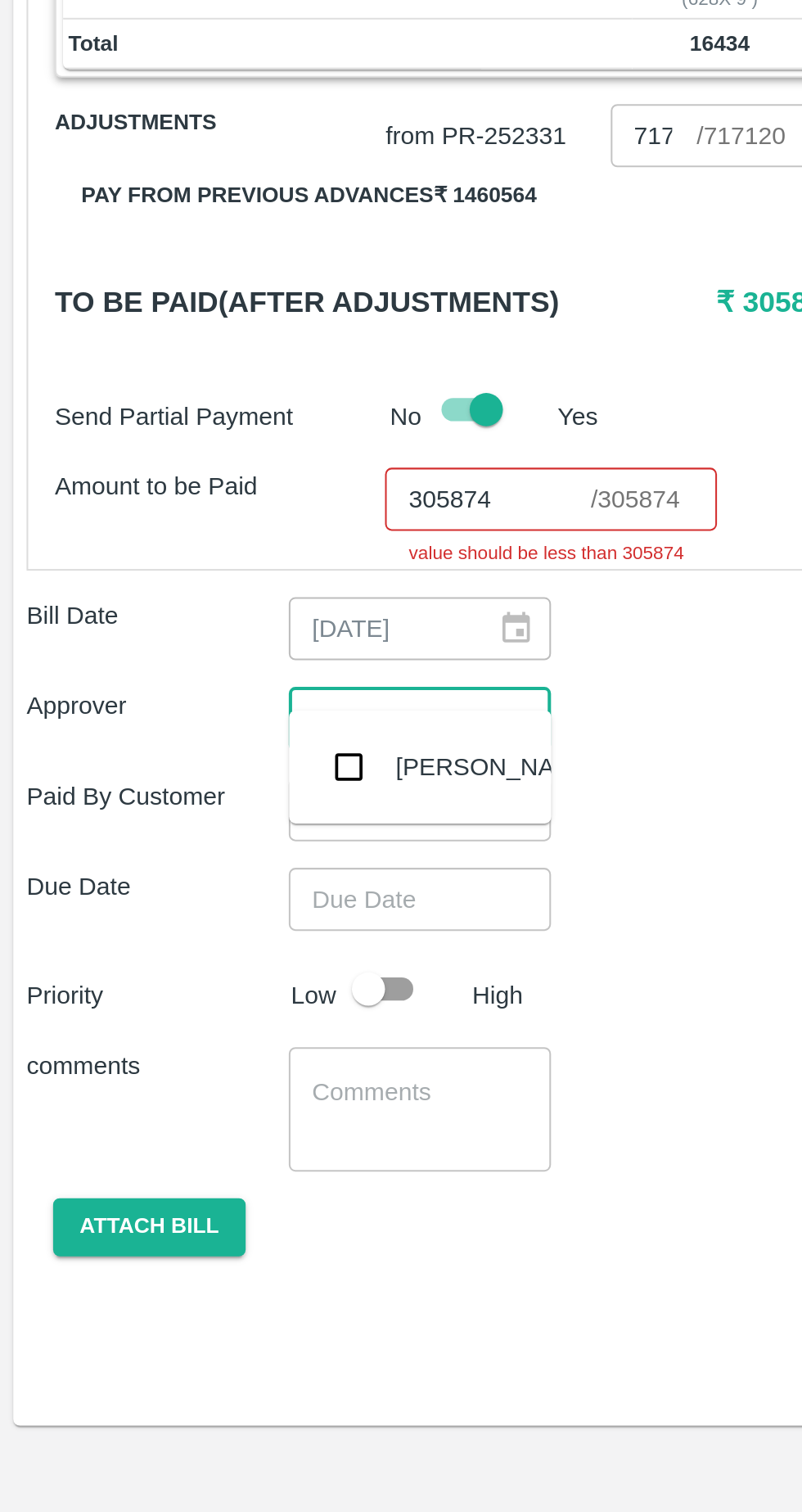
click at [214, 888] on div "[PERSON_NAME]" at bounding box center [245, 882] width 100 height 18
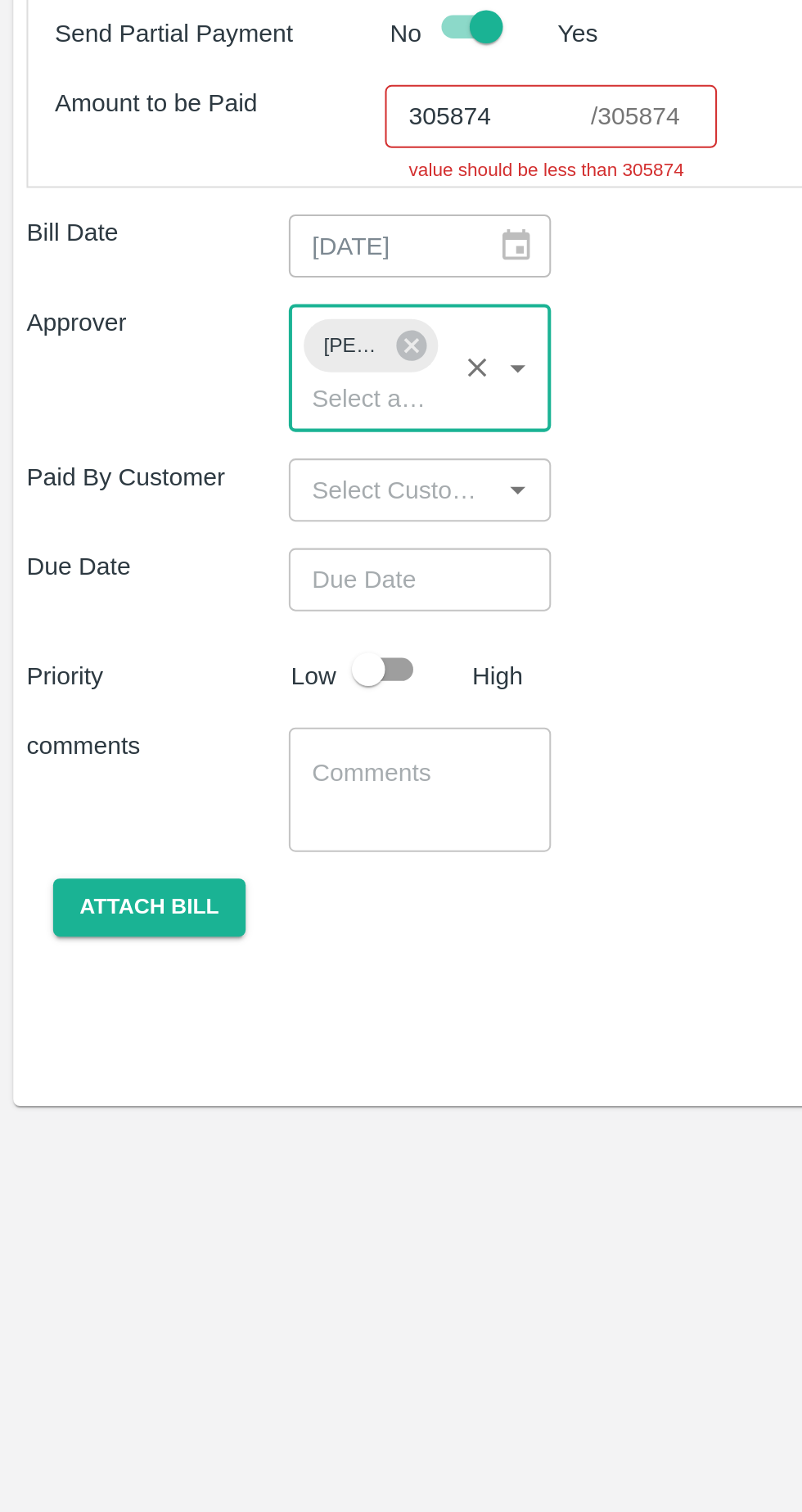
click at [214, 969] on input "Choose date" at bounding box center [201, 977] width 118 height 31
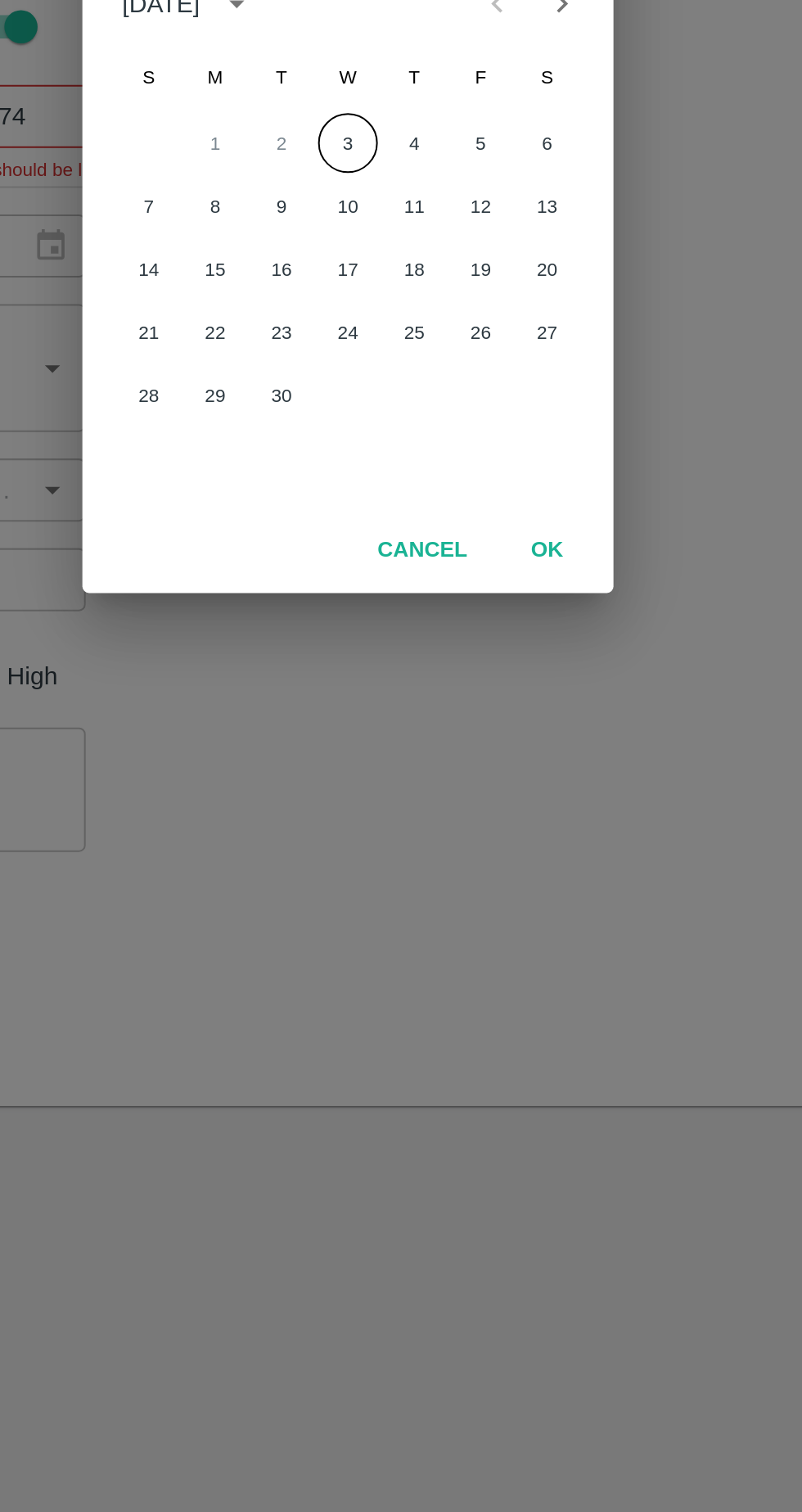
click at [401, 763] on button "3" at bounding box center [401, 762] width 29 height 29
type input "[DATE] 12:00 AM"
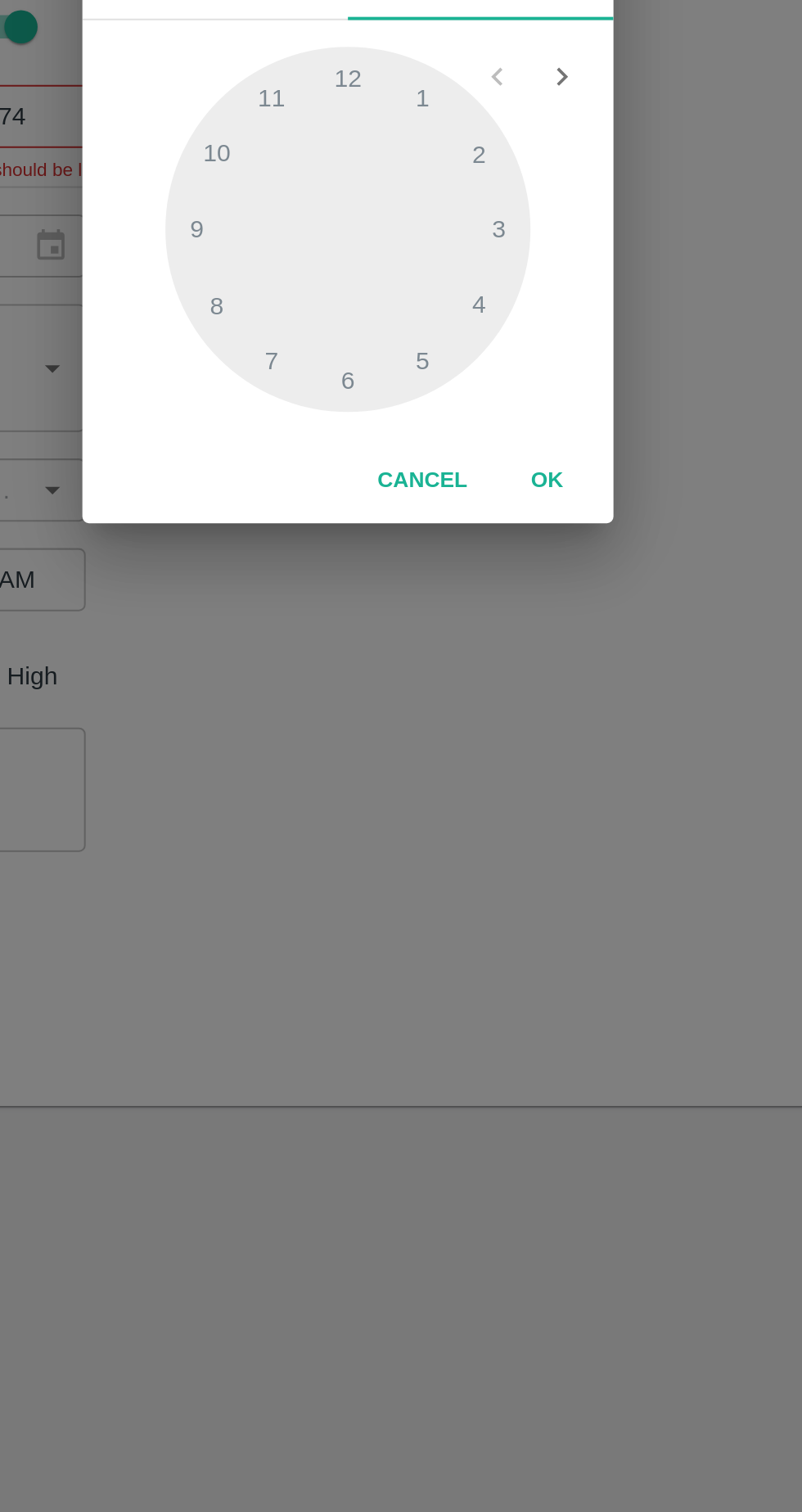
click at [501, 930] on button "OK" at bounding box center [499, 930] width 53 height 28
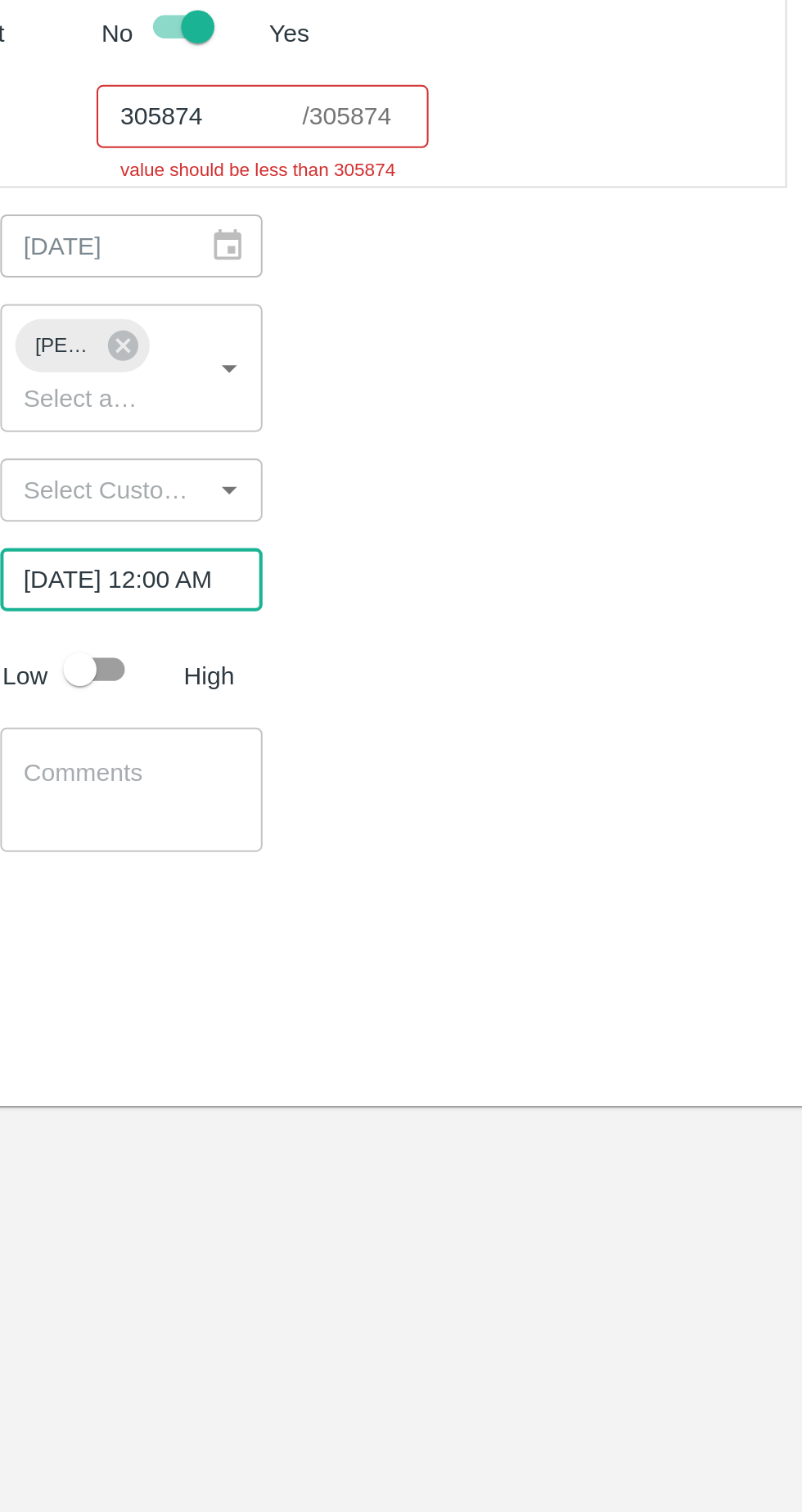
scroll to position [0, 11]
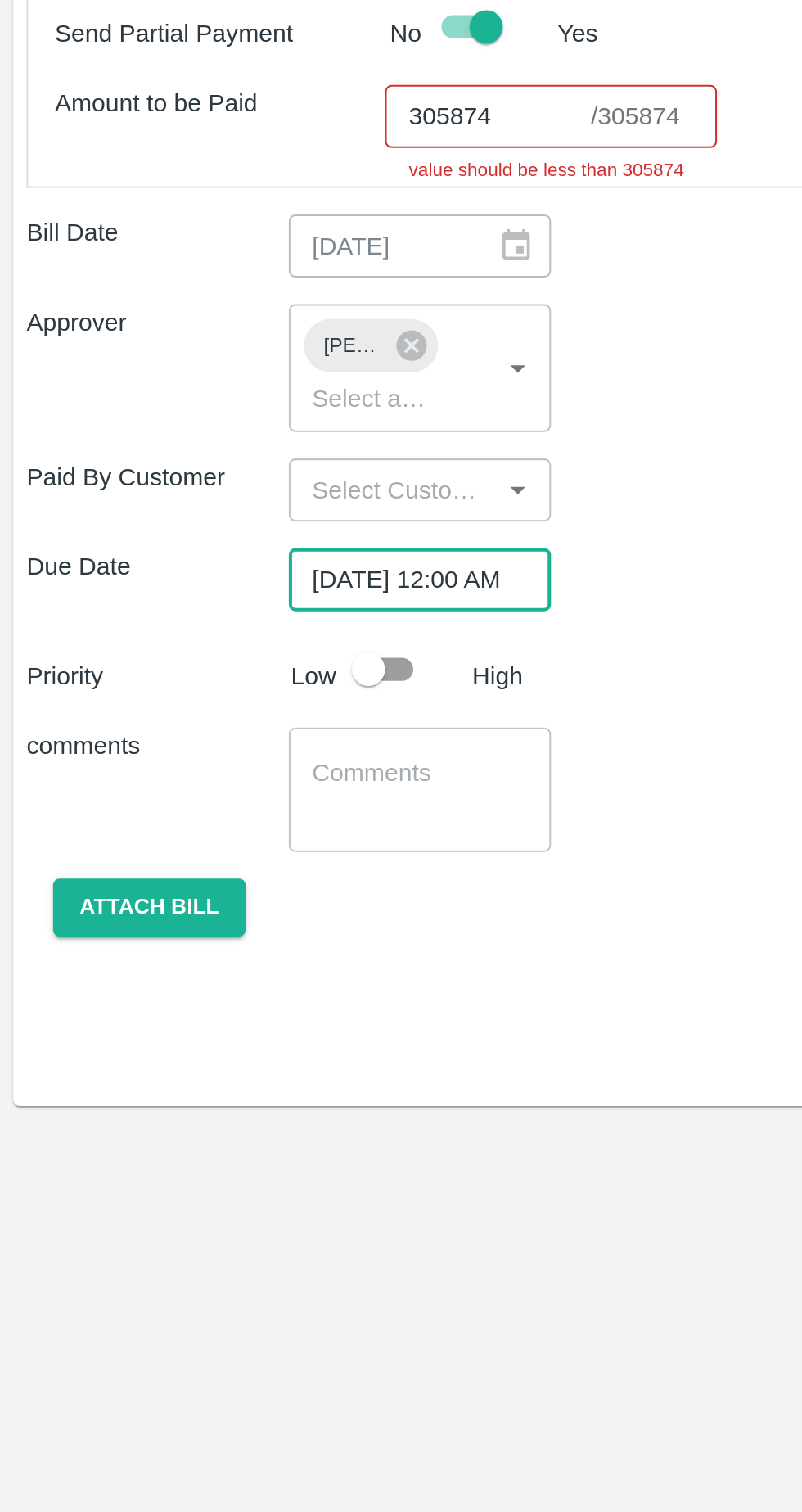
click at [192, 1006] on input "checkbox" at bounding box center [182, 1021] width 93 height 31
checkbox input "true"
click at [191, 1065] on textarea at bounding box center [207, 1081] width 107 height 34
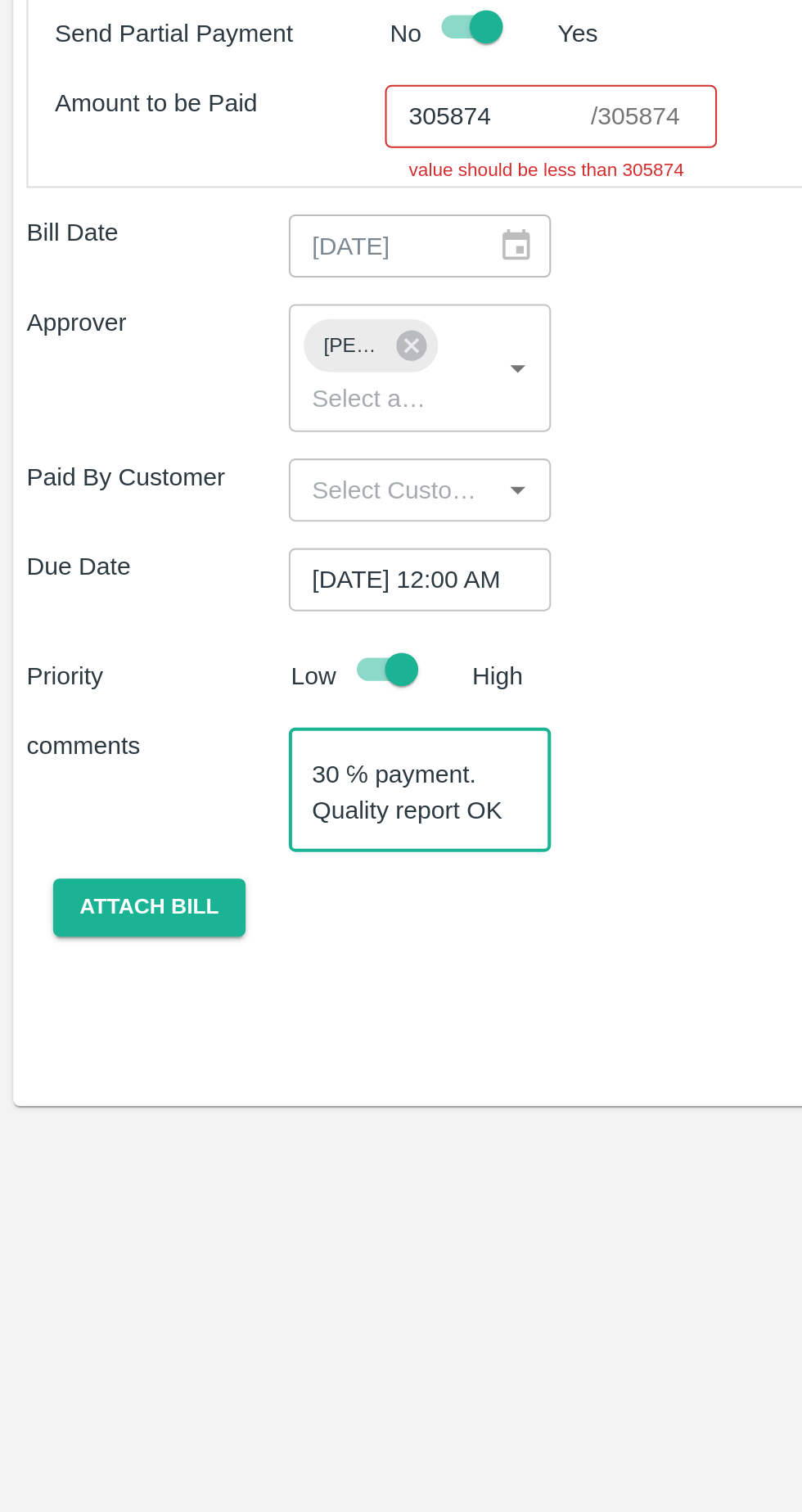
scroll to position [33, 0]
click at [233, 1065] on textarea "Guava remaining 30 ℅ payment. Quality report OK Container no :-" at bounding box center [207, 1081] width 107 height 34
click at [245, 1076] on textarea "Guava remaining 30 ℅ payment. Quality report OK Container no :-" at bounding box center [207, 1081] width 107 height 34
paste textarea "SEGU9799767"
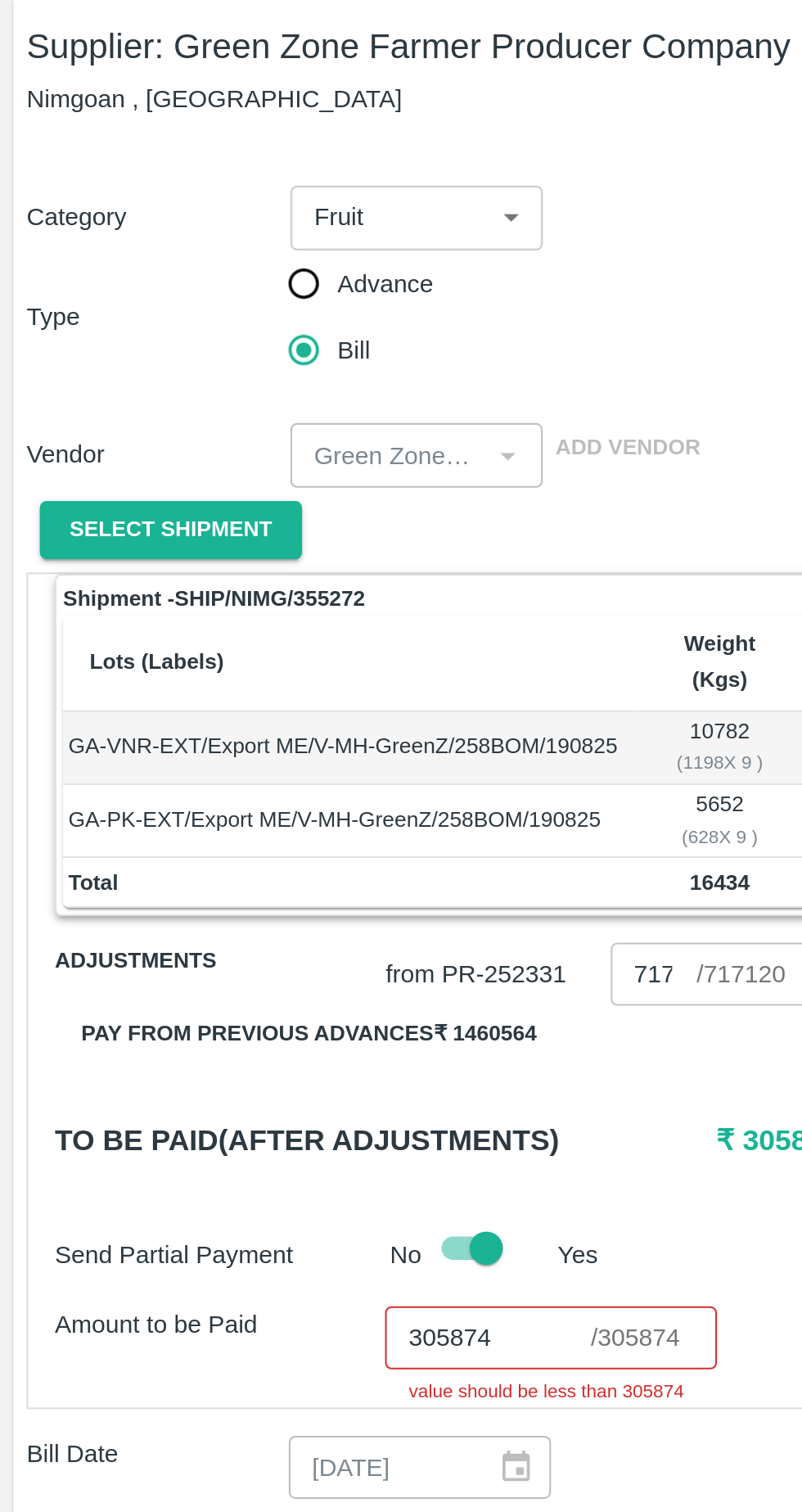
type textarea "Guava remaining 30 ℅ payment. Quality report OK Container no :- SEGU9799767"
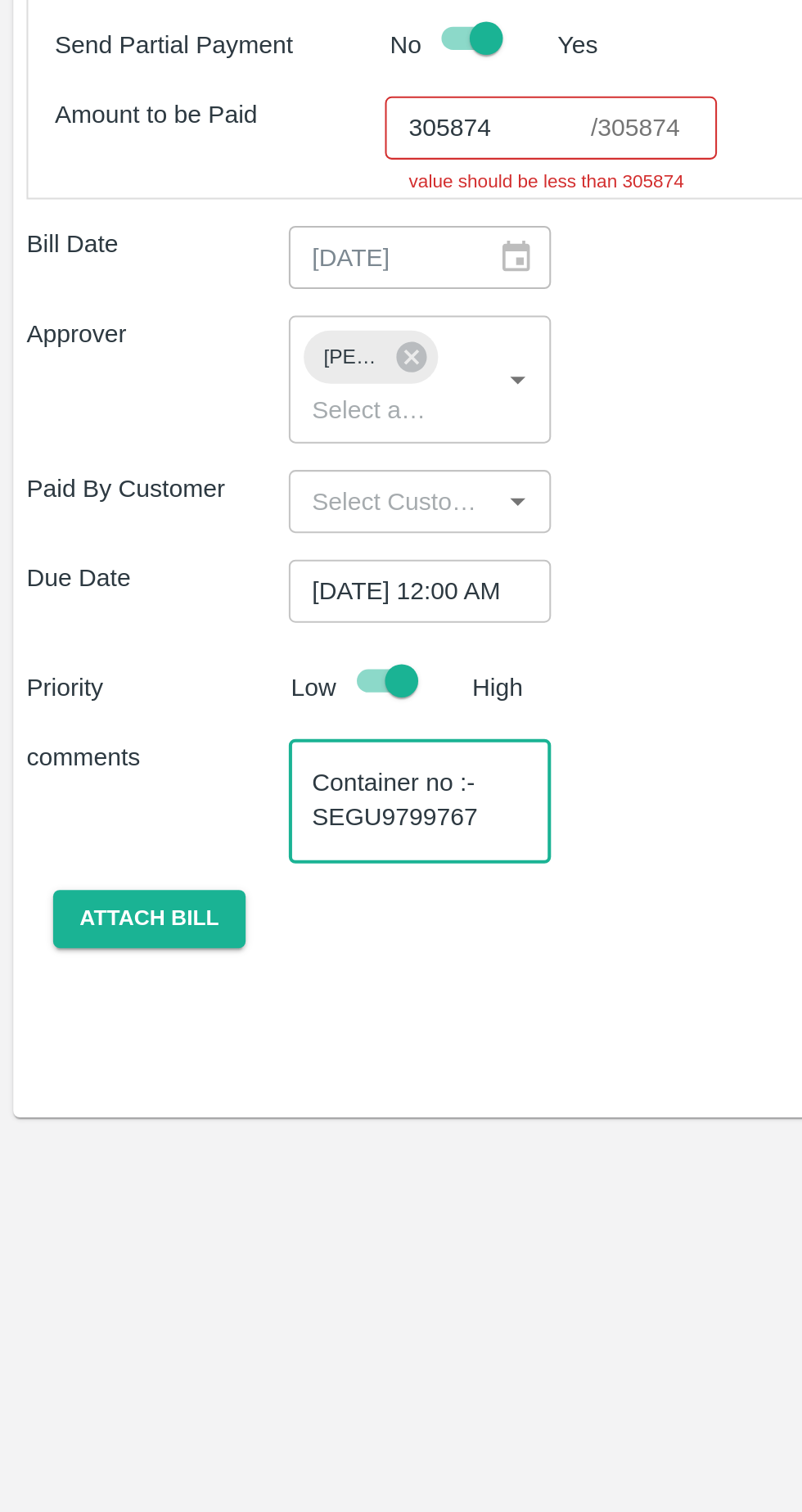
click at [101, 1126] on button "Attach bill" at bounding box center [73, 1140] width 95 height 28
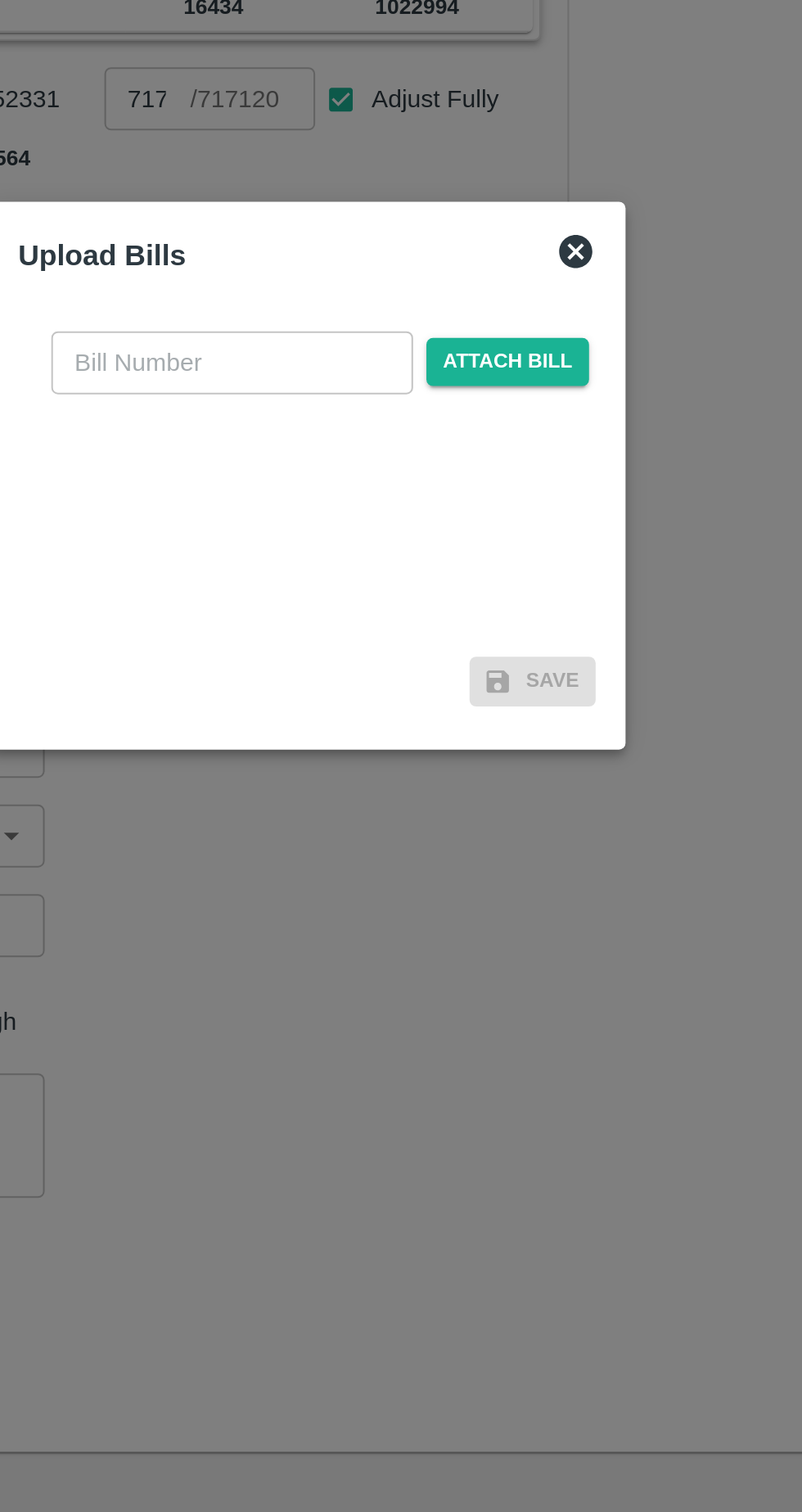
click at [514, 702] on span "Attach bill" at bounding box center [500, 700] width 80 height 23
click at [0, 0] on input "Attach bill" at bounding box center [0, 0] width 0 height 0
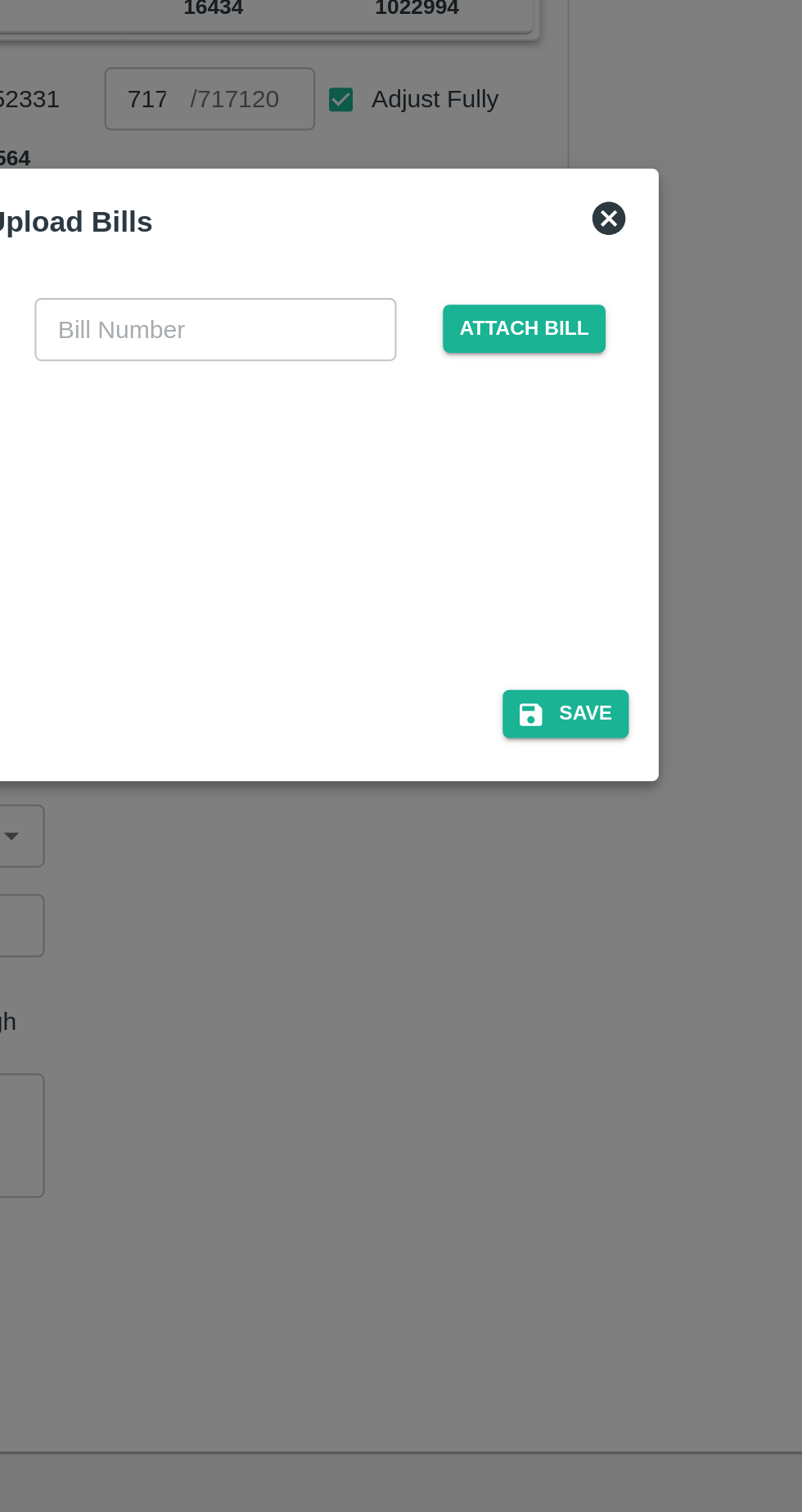
click at [430, 687] on input "text" at bounding box center [356, 683] width 179 height 31
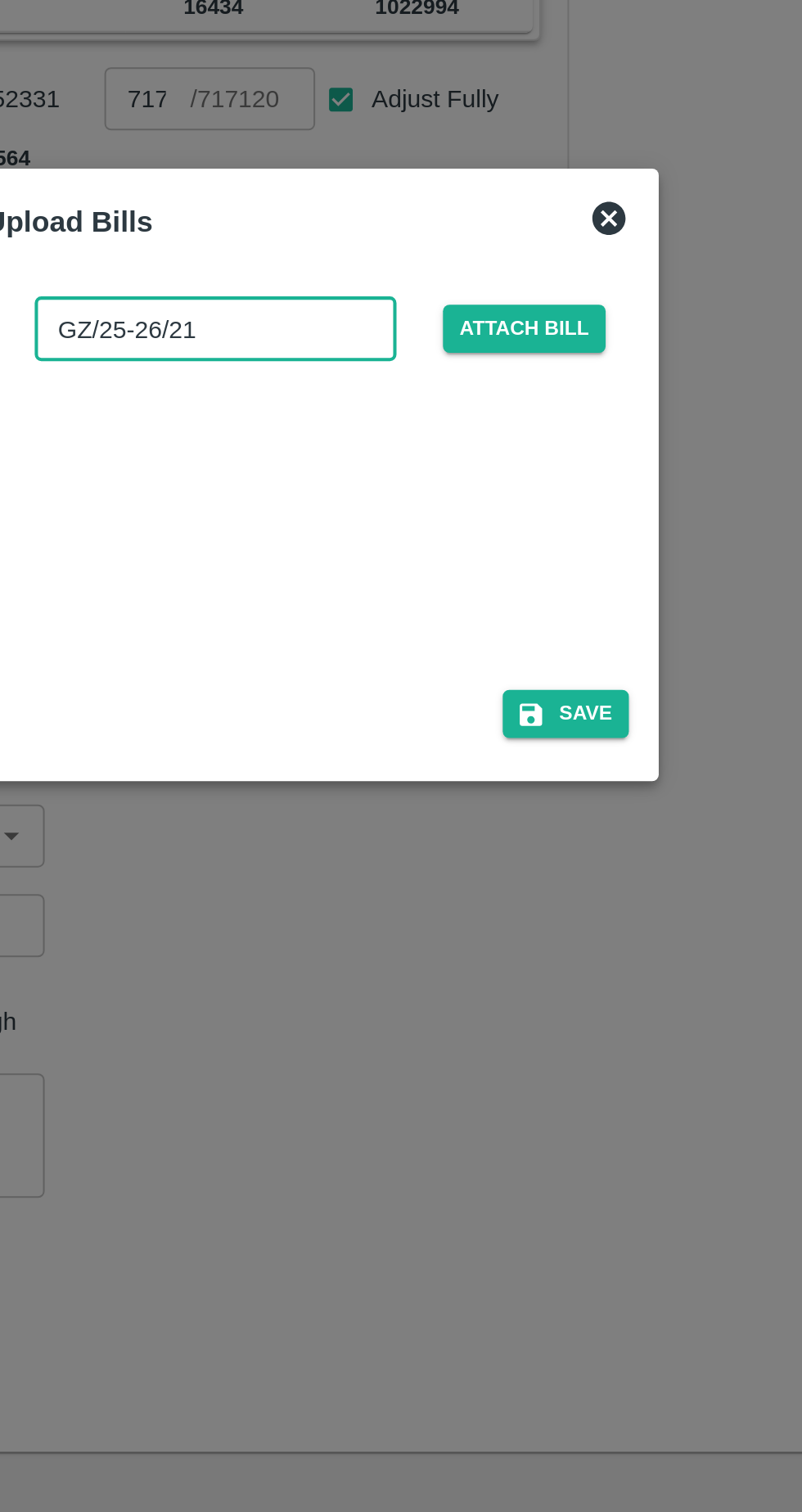
type input "GZ/25-26/218"
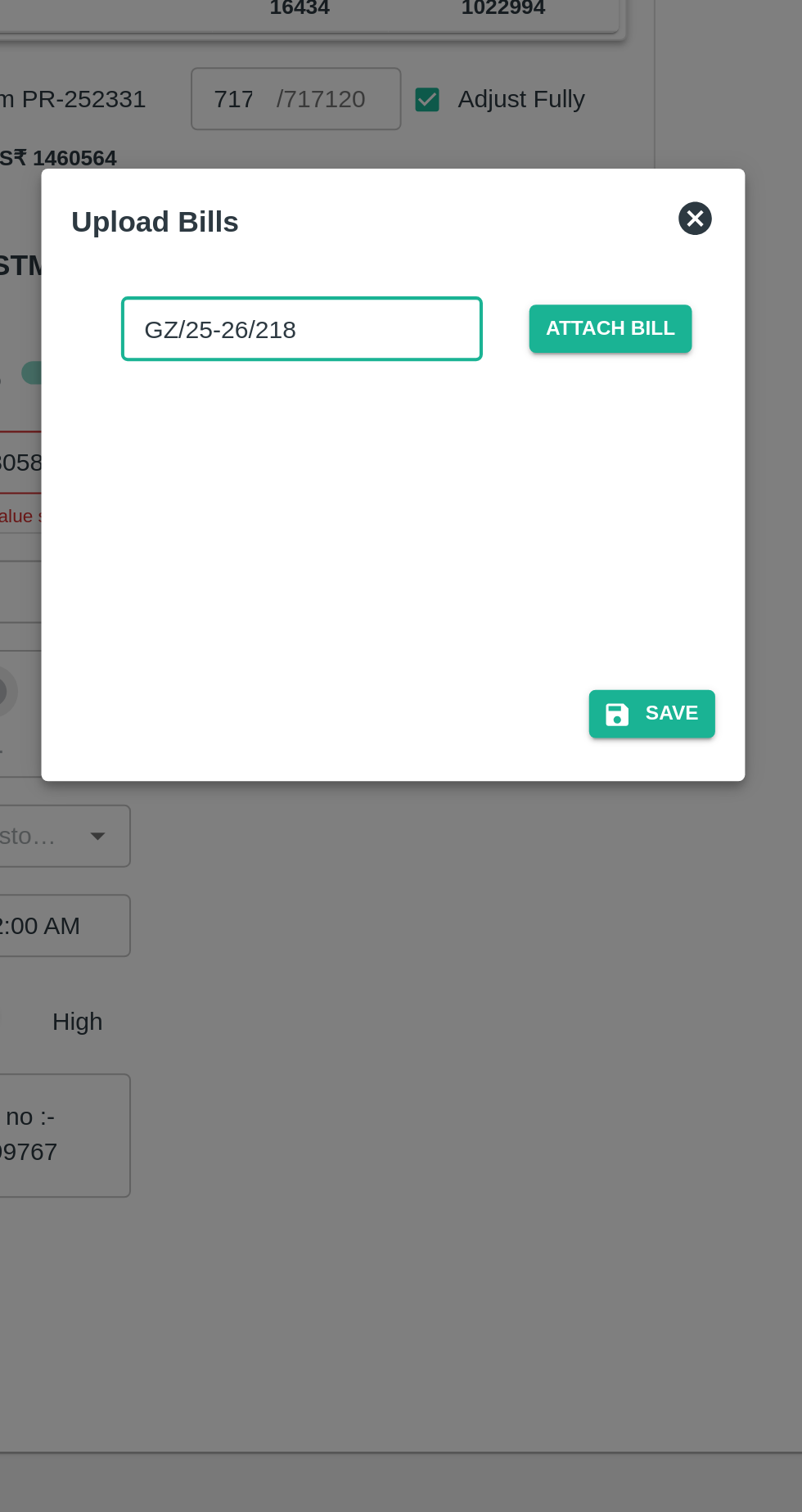
click at [542, 879] on button "Save" at bounding box center [528, 874] width 63 height 23
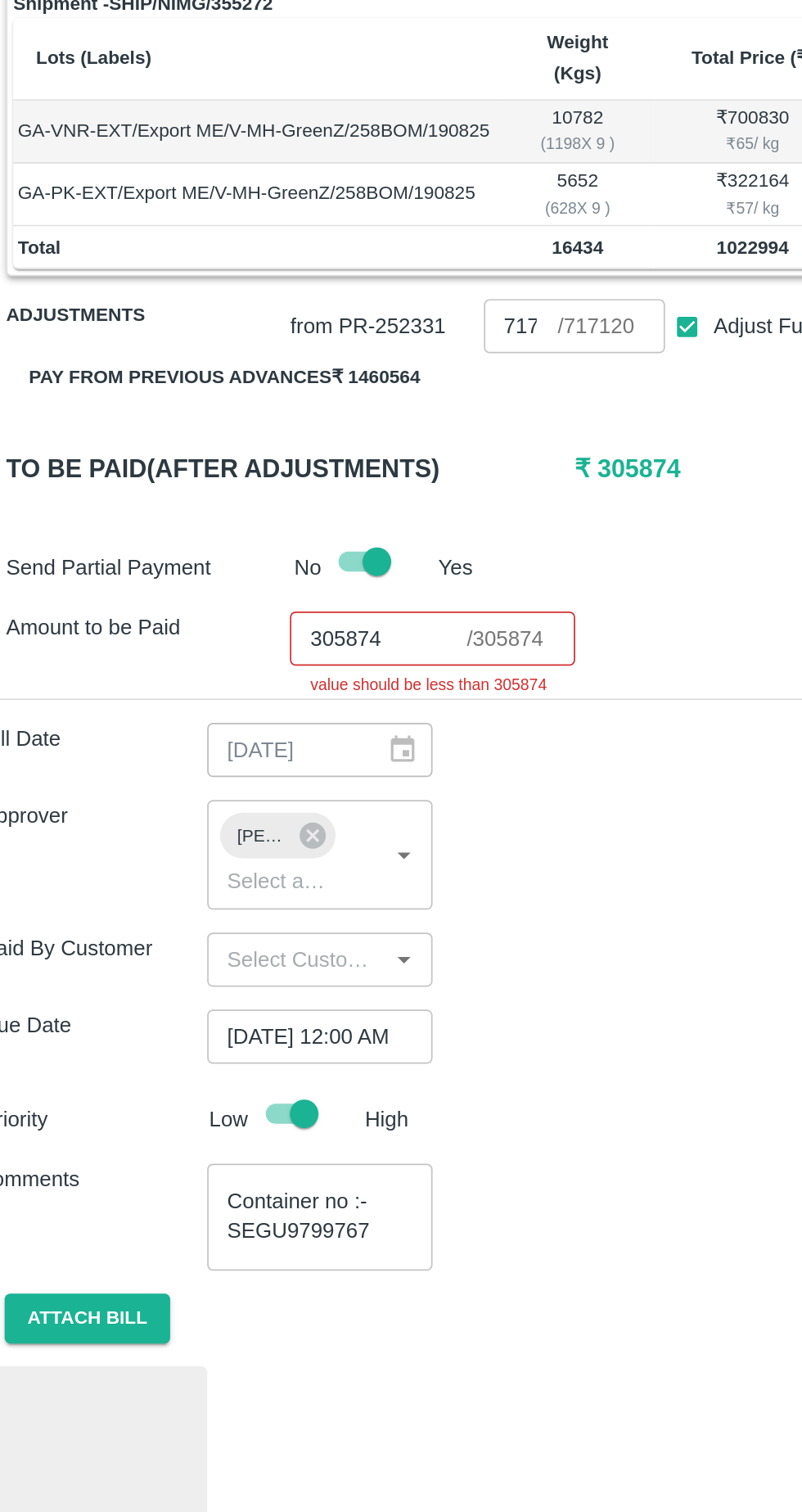
scroll to position [0, 0]
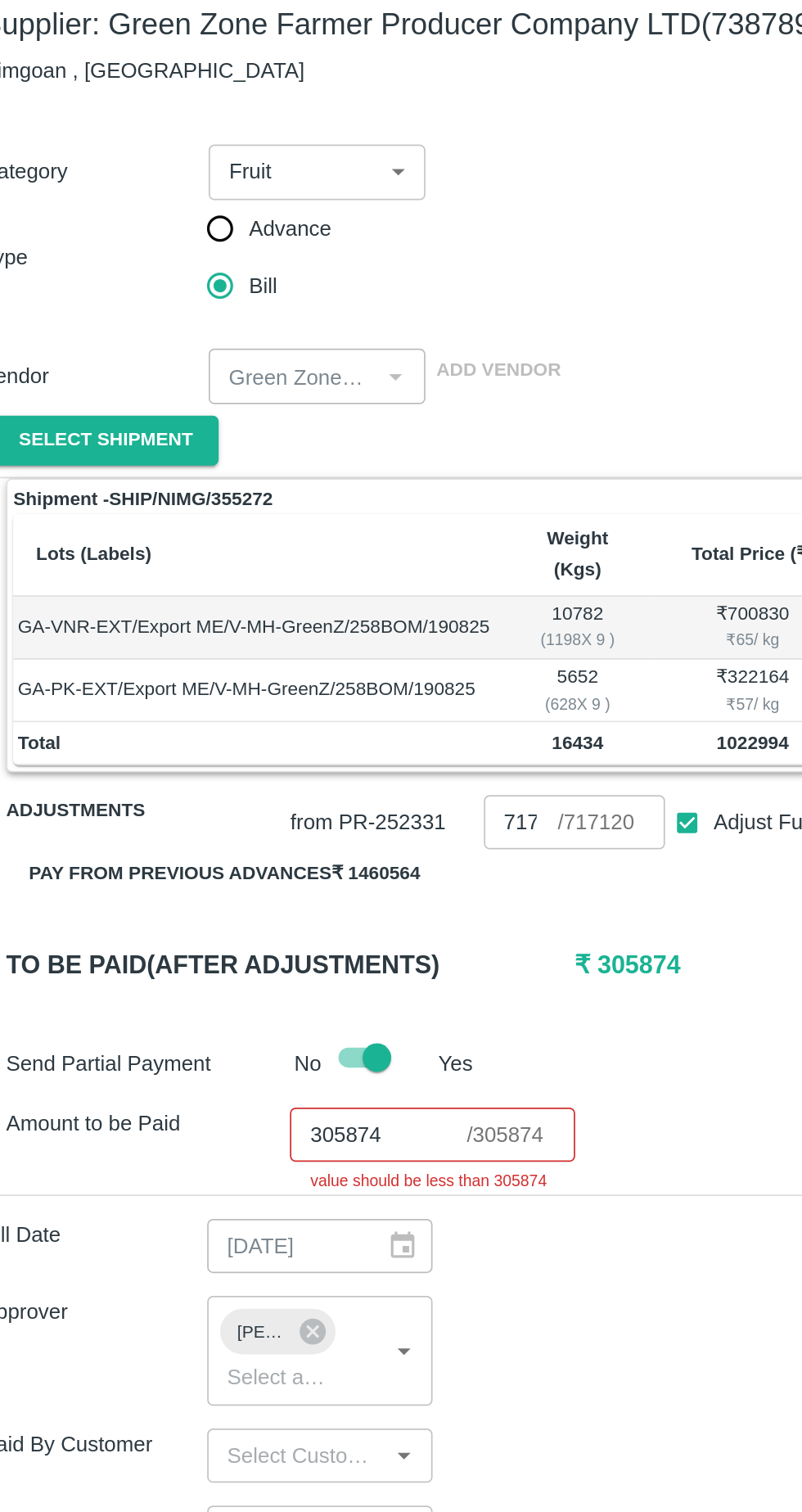
click at [250, 734] on input "305874" at bounding box center [241, 749] width 102 height 31
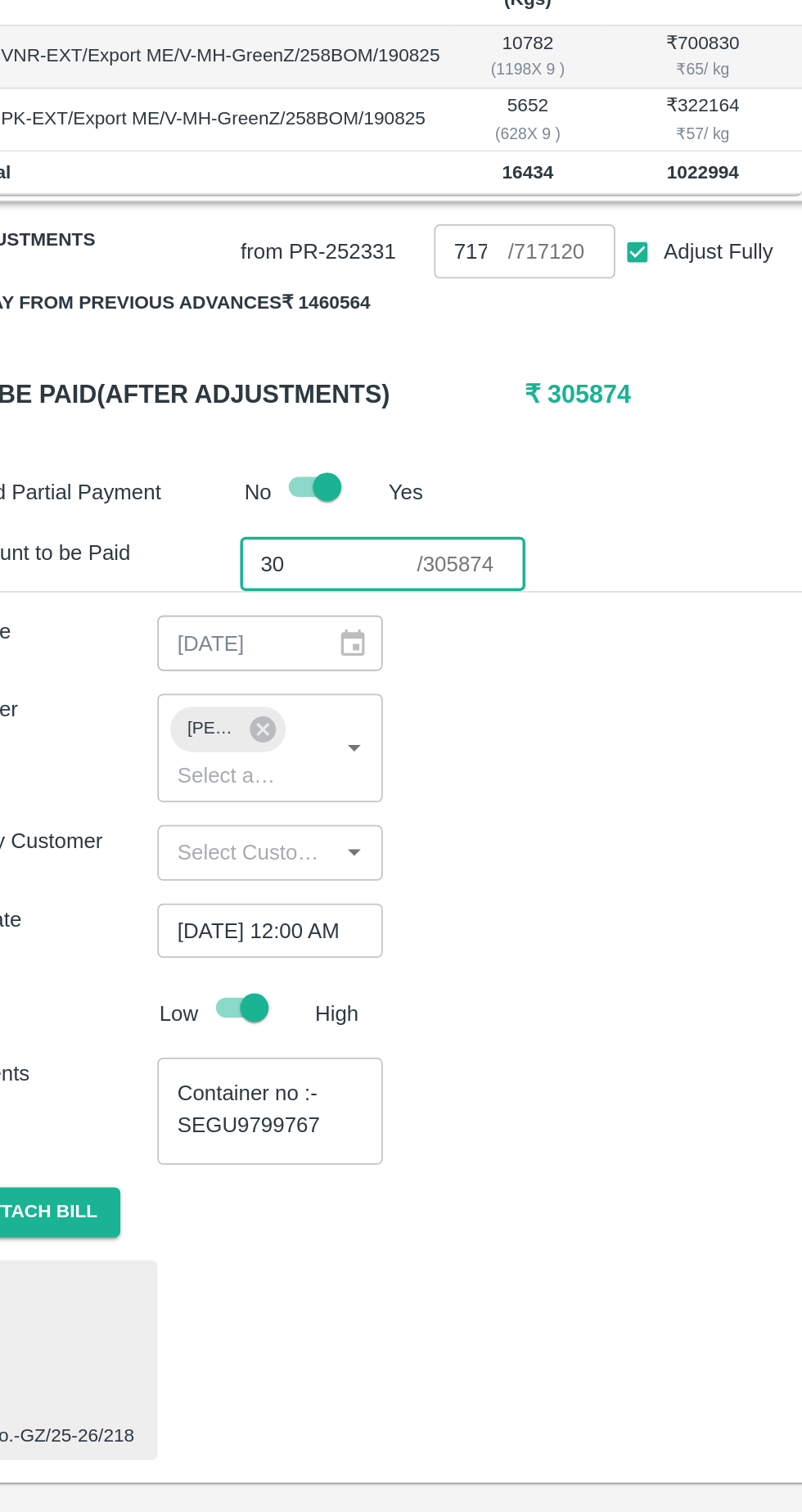
type input "3"
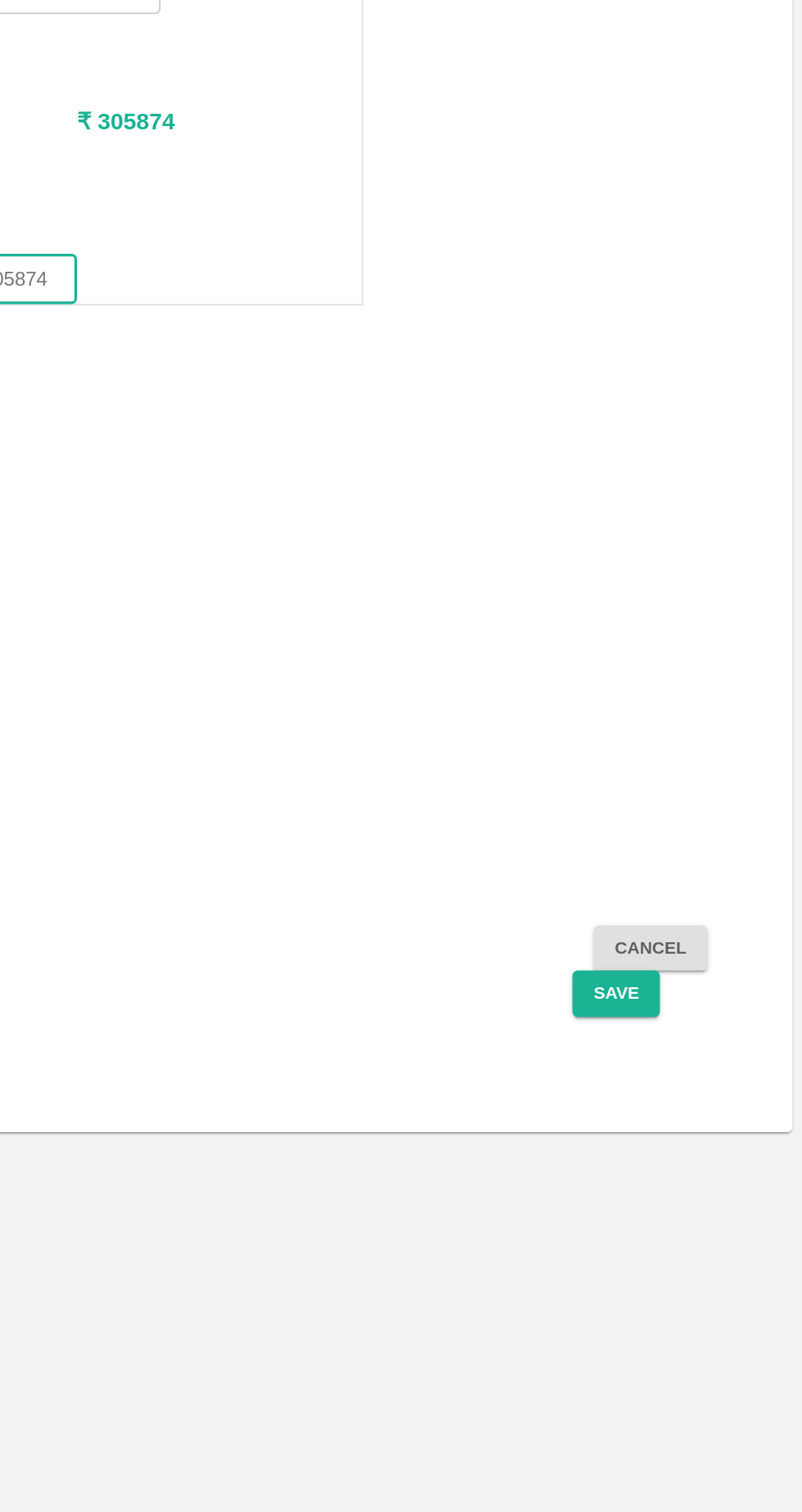
click at [688, 1177] on button "Save" at bounding box center [687, 1191] width 54 height 28
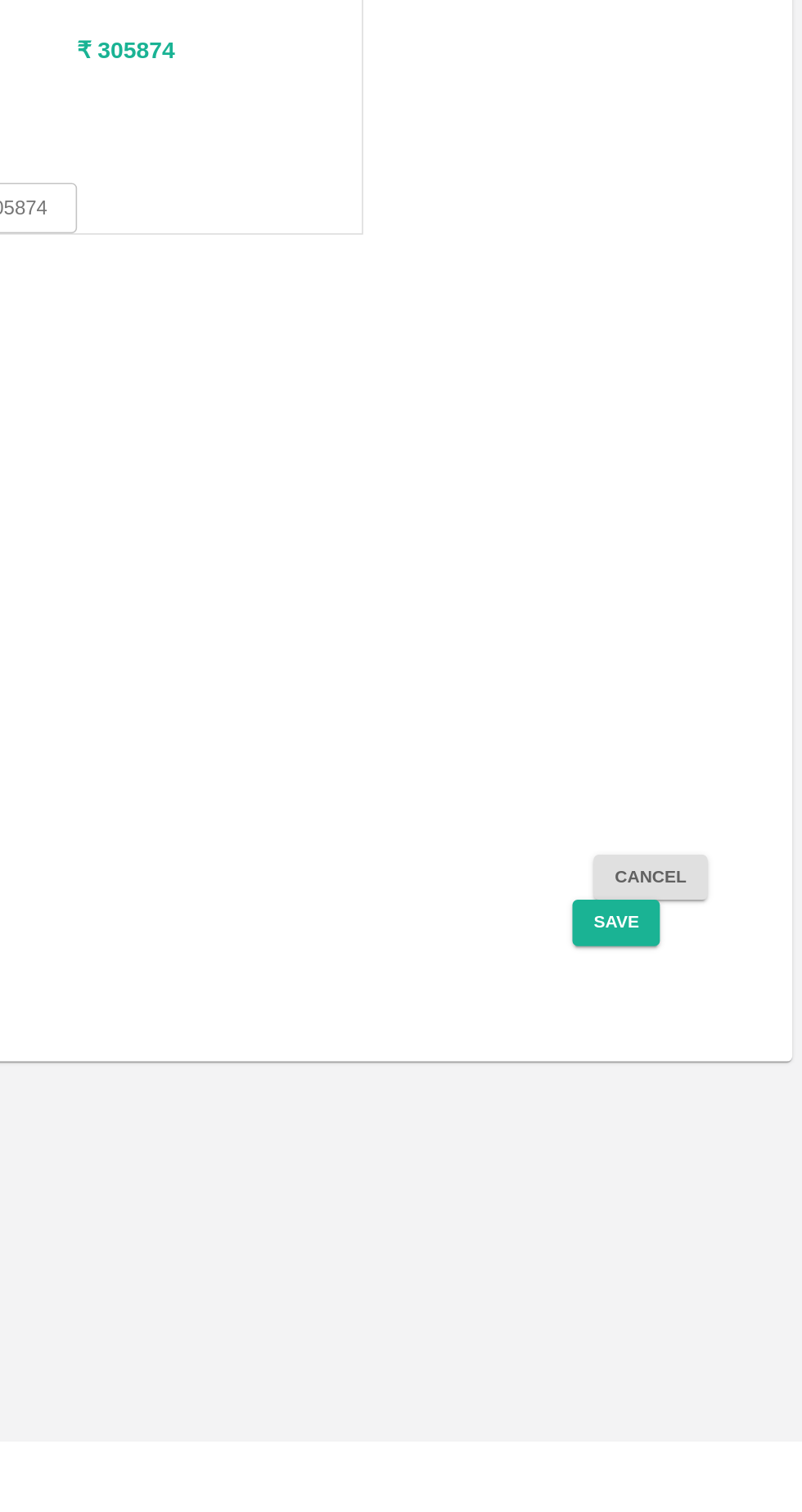
click at [693, 1177] on button "Save" at bounding box center [687, 1191] width 54 height 28
click at [689, 1177] on button "Save" at bounding box center [687, 1191] width 54 height 28
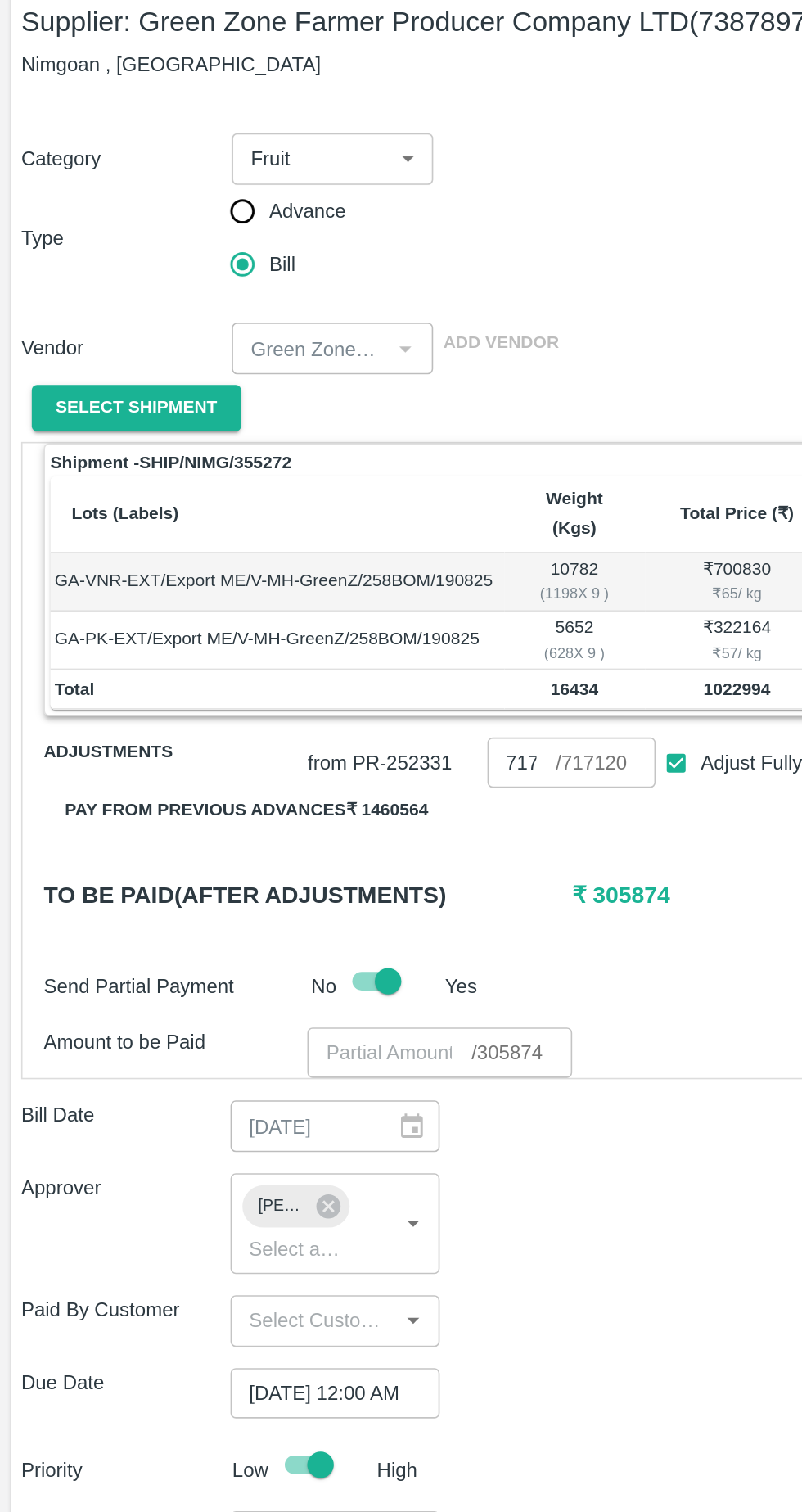
click at [255, 734] on input "number" at bounding box center [241, 749] width 102 height 31
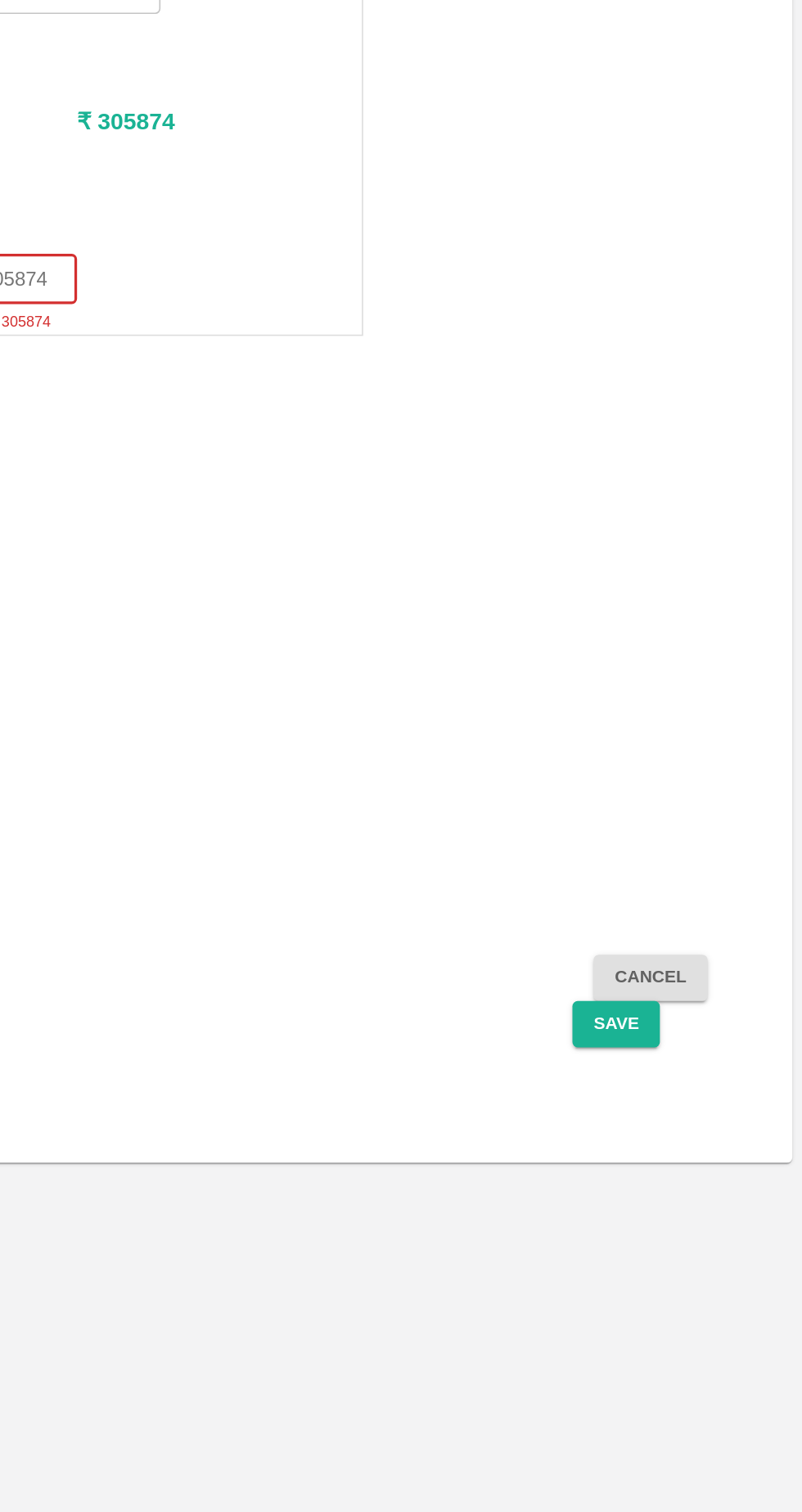
type input "305874"
click at [684, 1196] on button "Save" at bounding box center [687, 1210] width 54 height 28
click at [689, 1196] on button "Save" at bounding box center [687, 1210] width 54 height 28
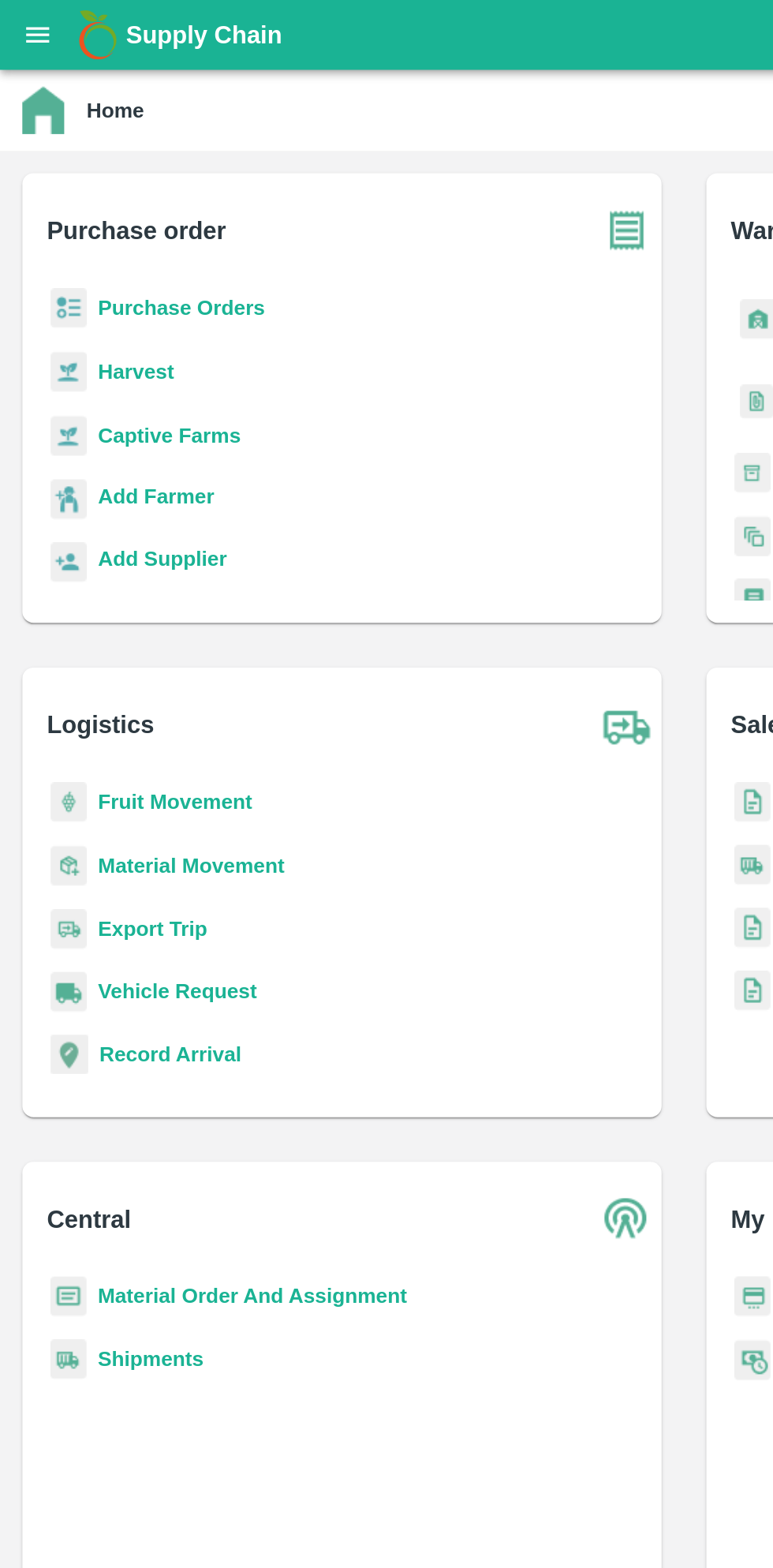
click at [64, 171] on b "Purchase Orders" at bounding box center [103, 174] width 95 height 13
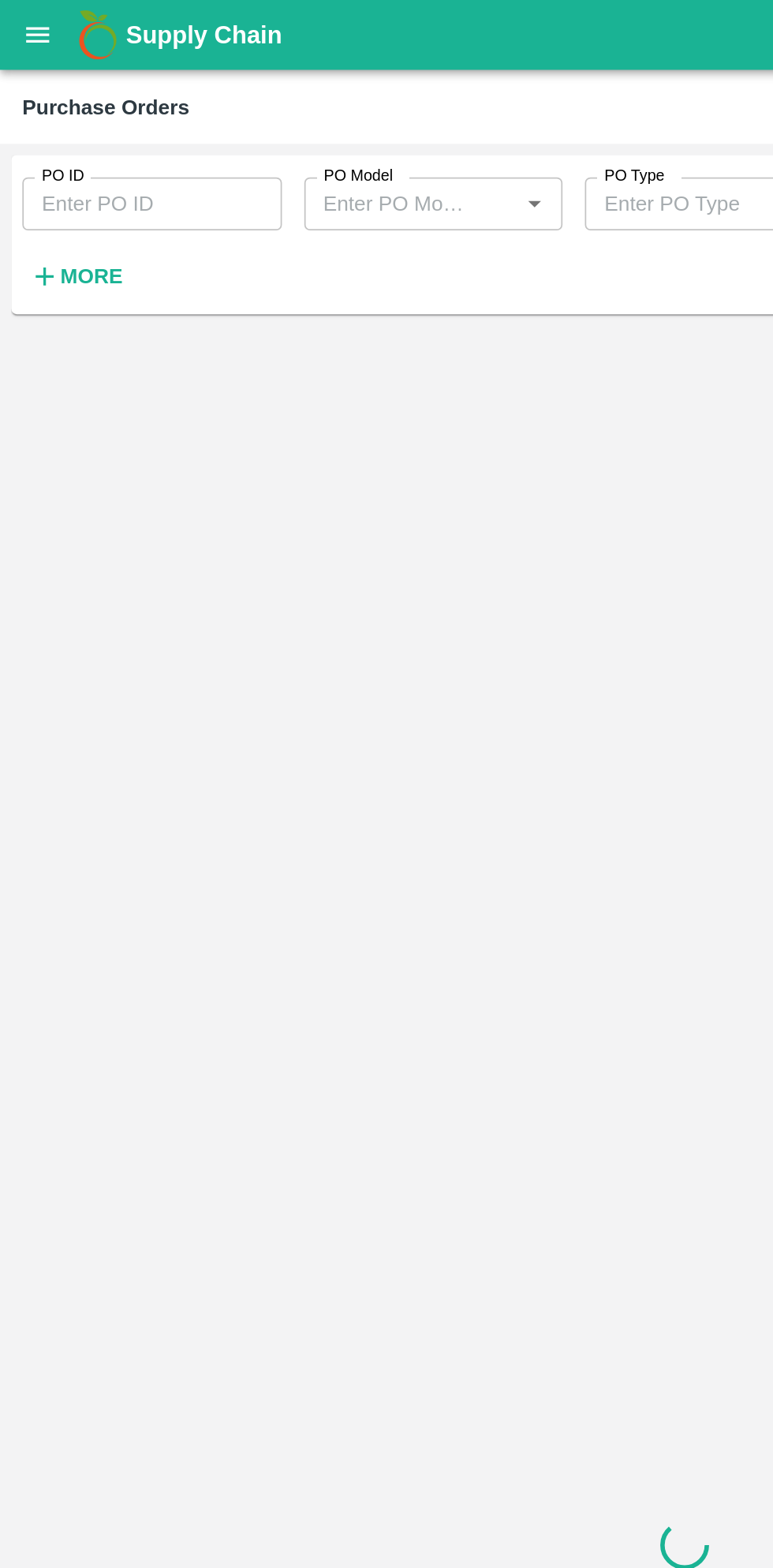
click at [98, 112] on input "PO ID" at bounding box center [86, 115] width 146 height 30
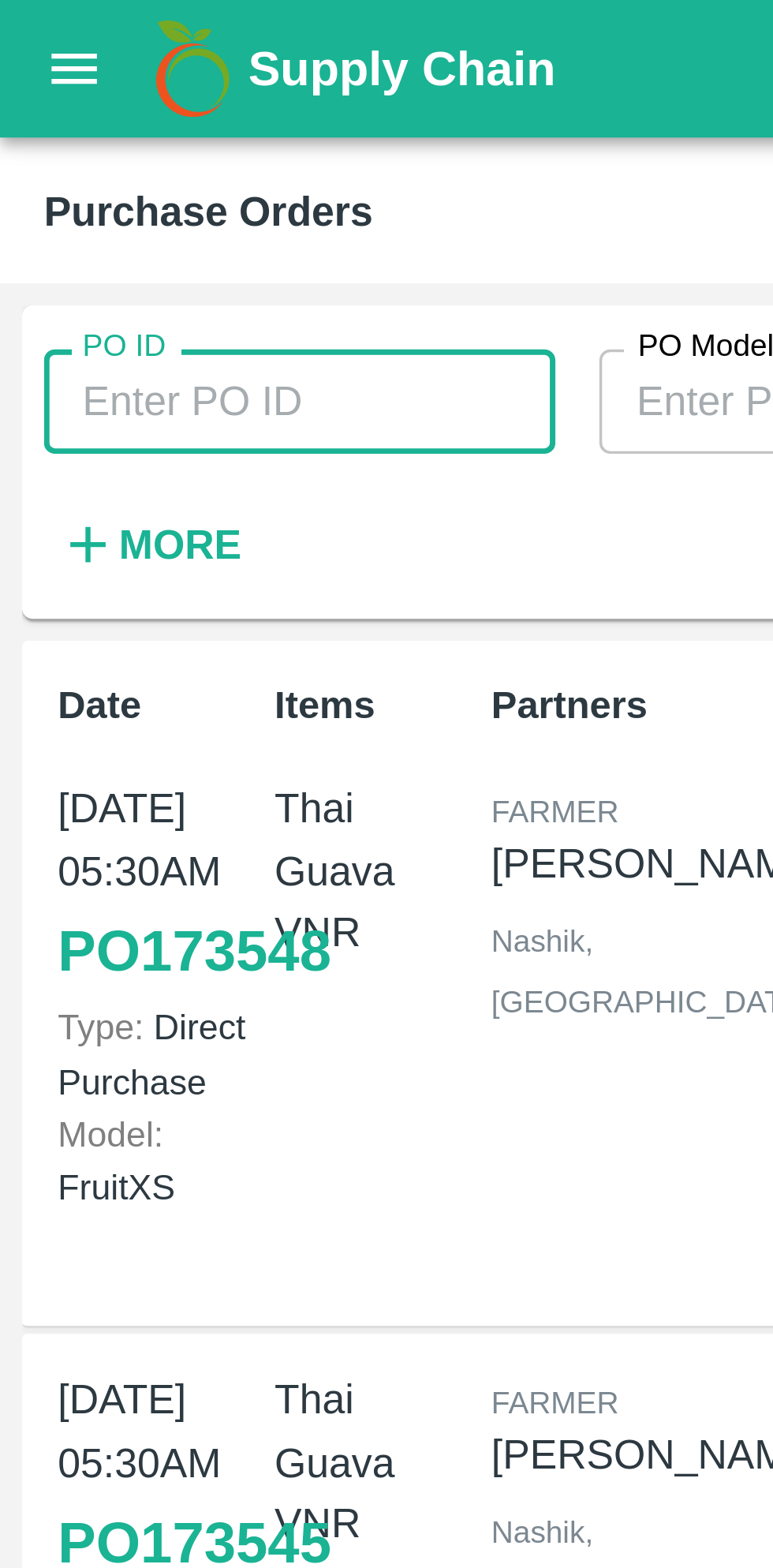
click at [95, 119] on input "PO ID" at bounding box center [86, 115] width 146 height 30
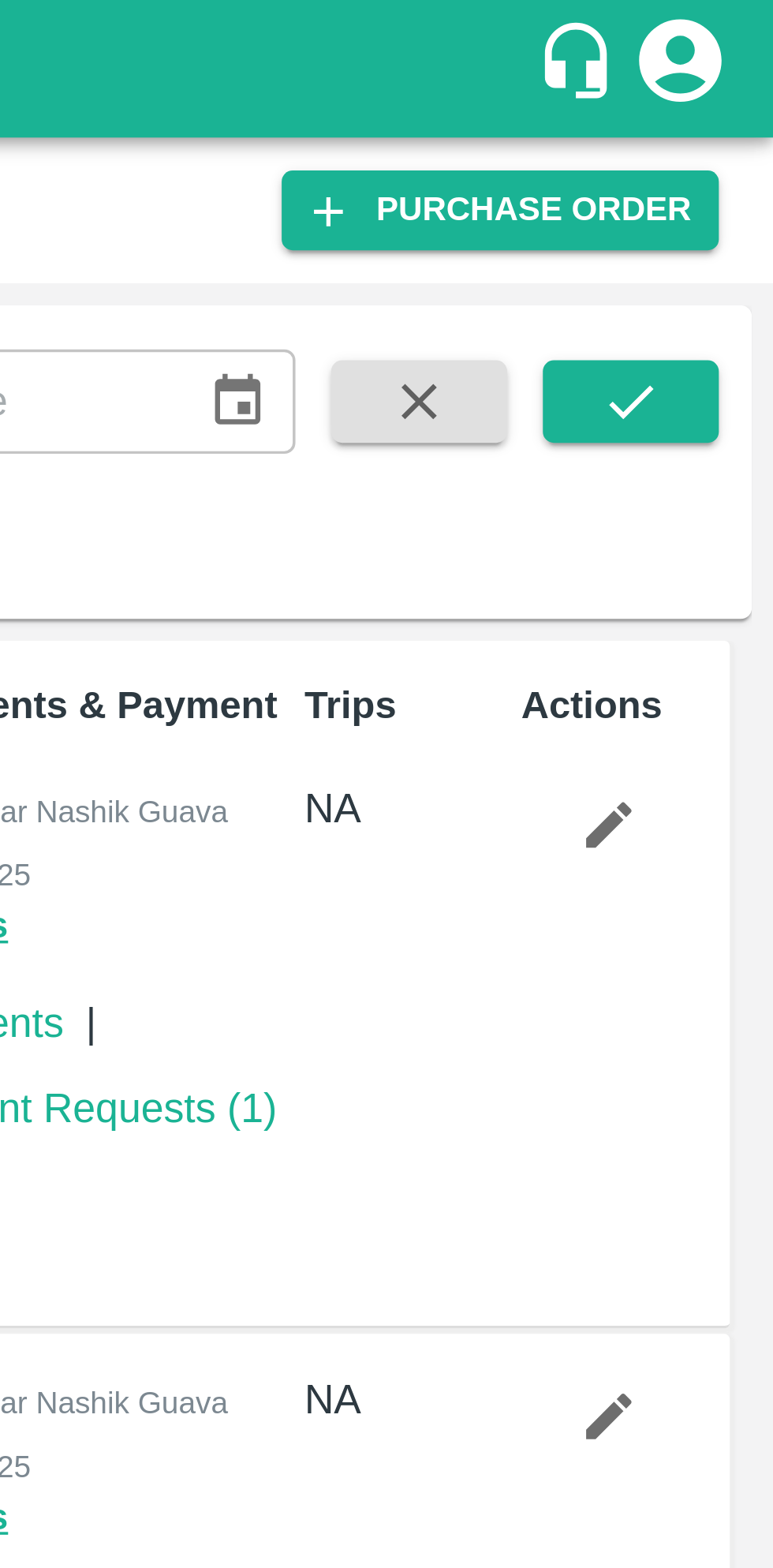
type input "170393"
click at [717, 112] on button "submit" at bounding box center [732, 114] width 51 height 23
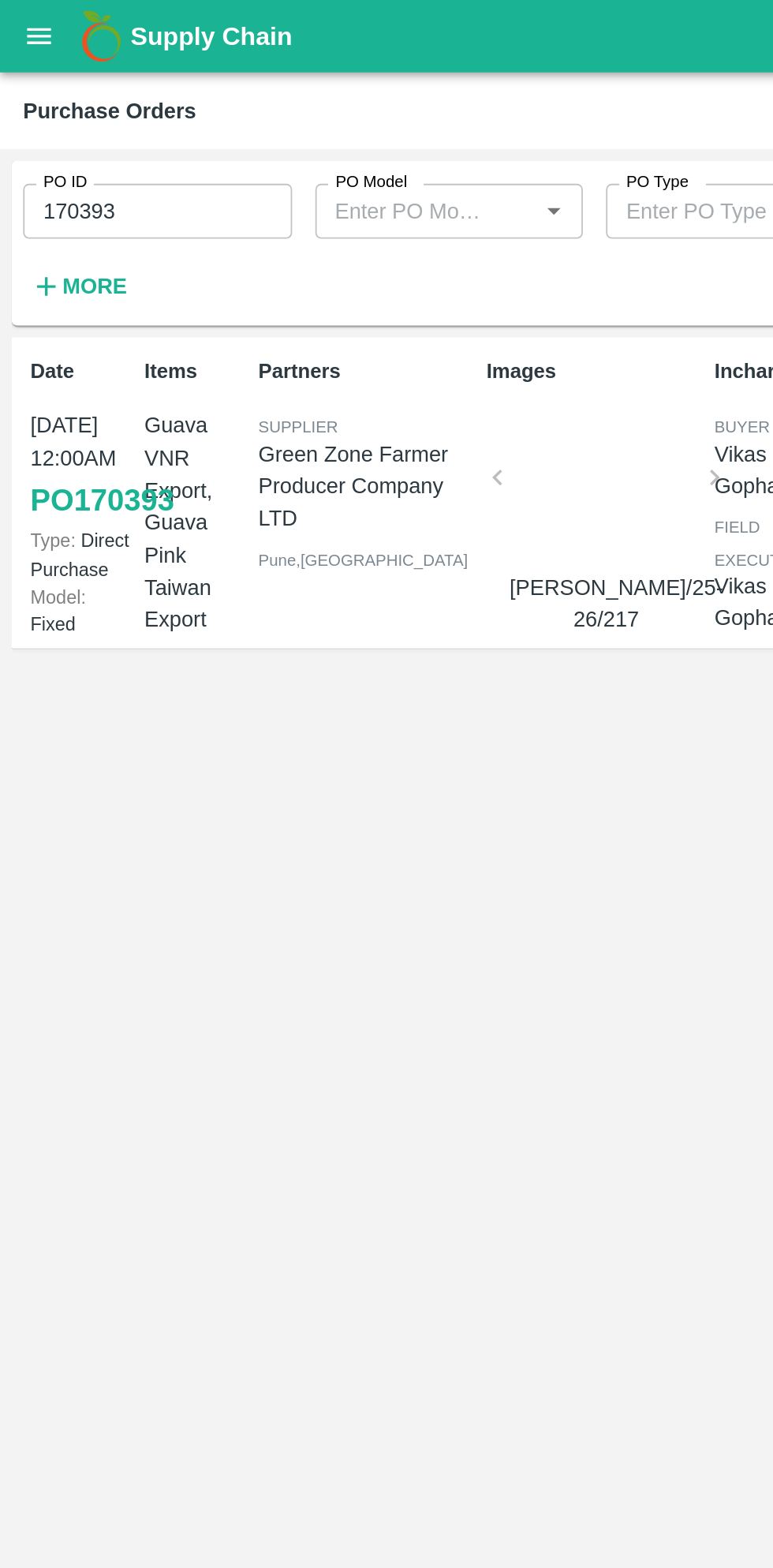
click at [46, 287] on link "PO 170393" at bounding box center [56, 273] width 78 height 28
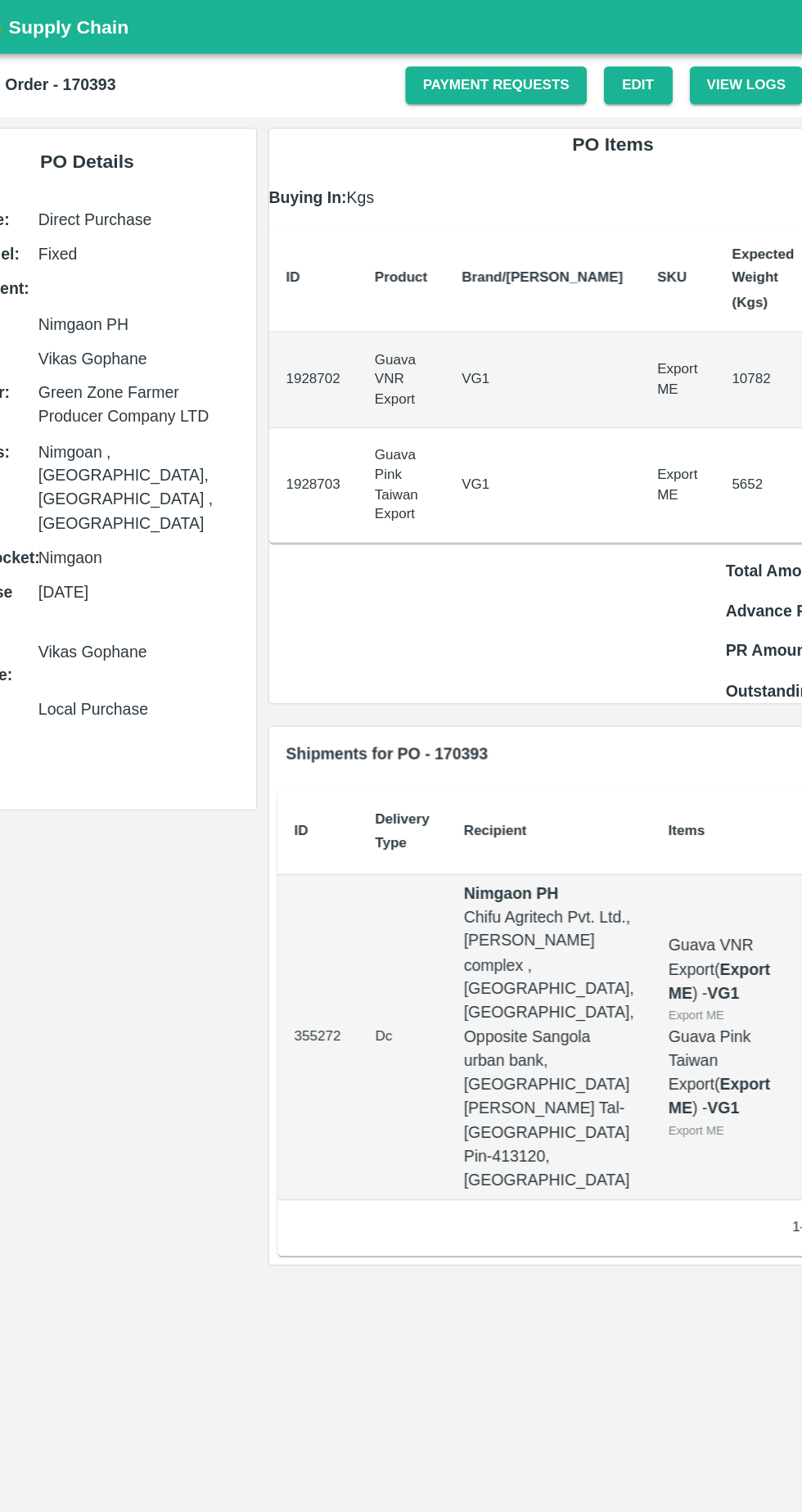
click at [457, 64] on link "Payment Requests" at bounding box center [446, 65] width 139 height 28
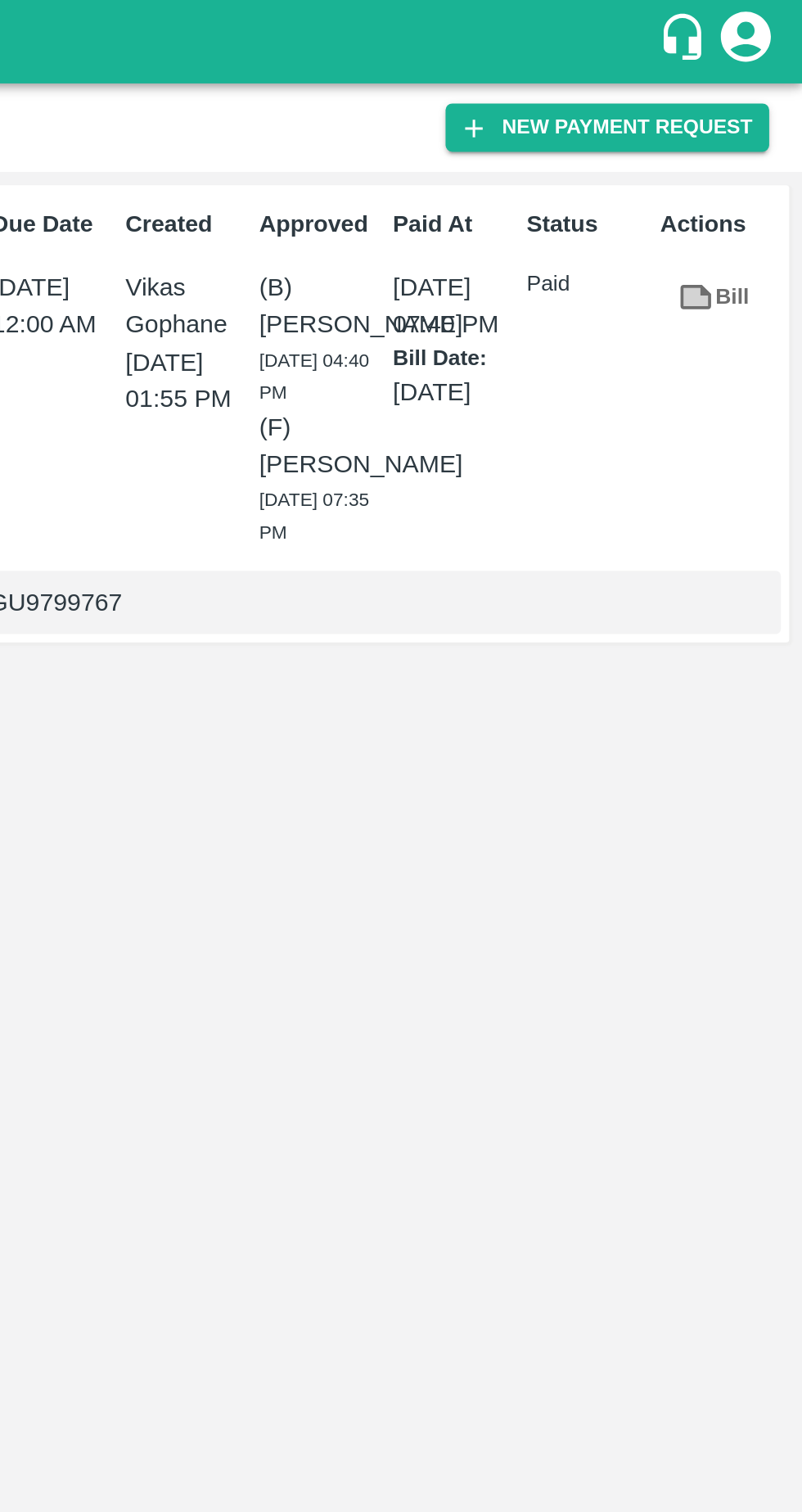
click at [720, 63] on button "New Payment Request" at bounding box center [706, 63] width 159 height 23
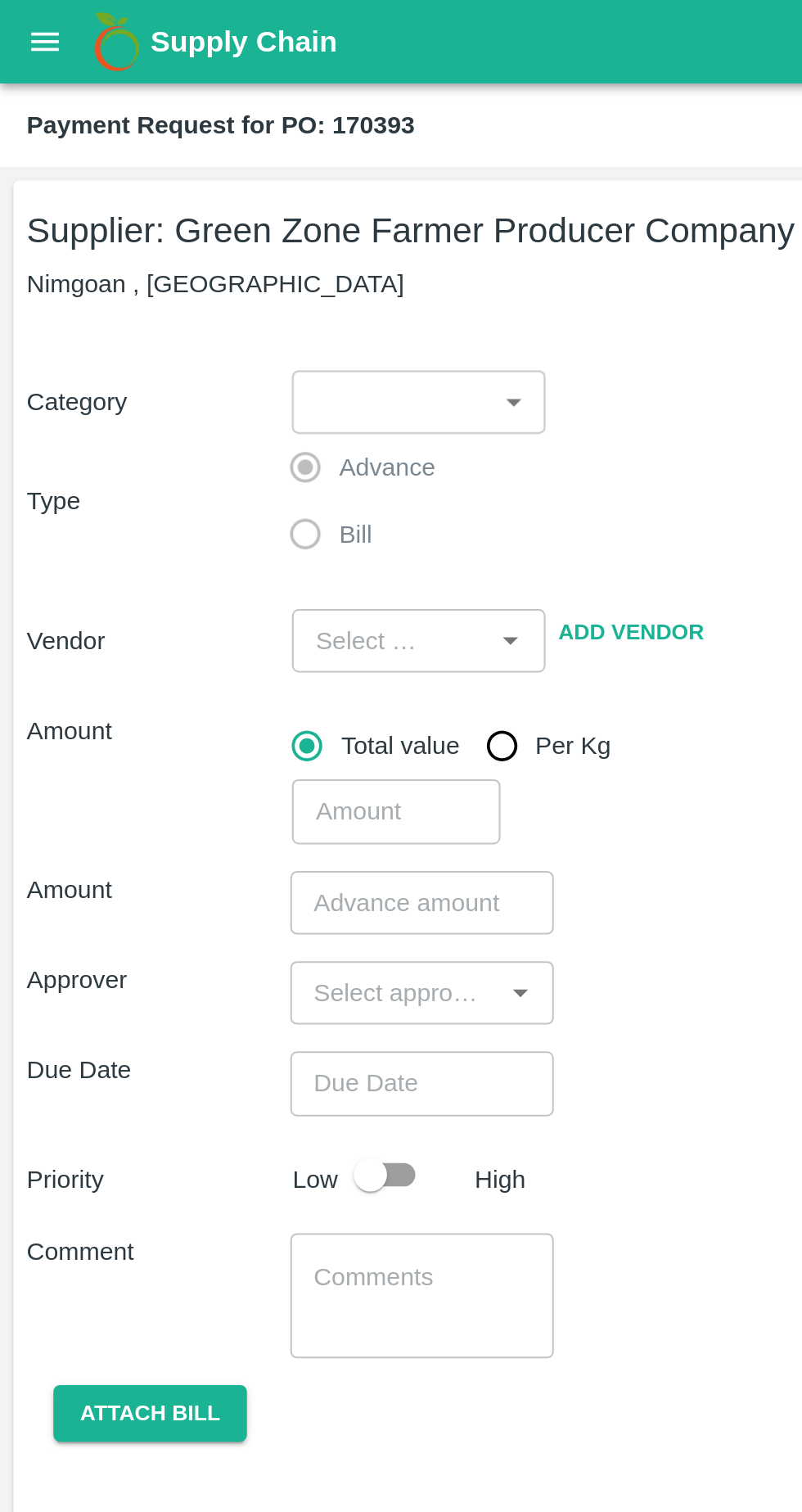
click at [260, 201] on body "Supply Chain Payment Request for PO: 170393 Supplier: Green Zone Farmer Produce…" at bounding box center [401, 756] width 802 height 1512
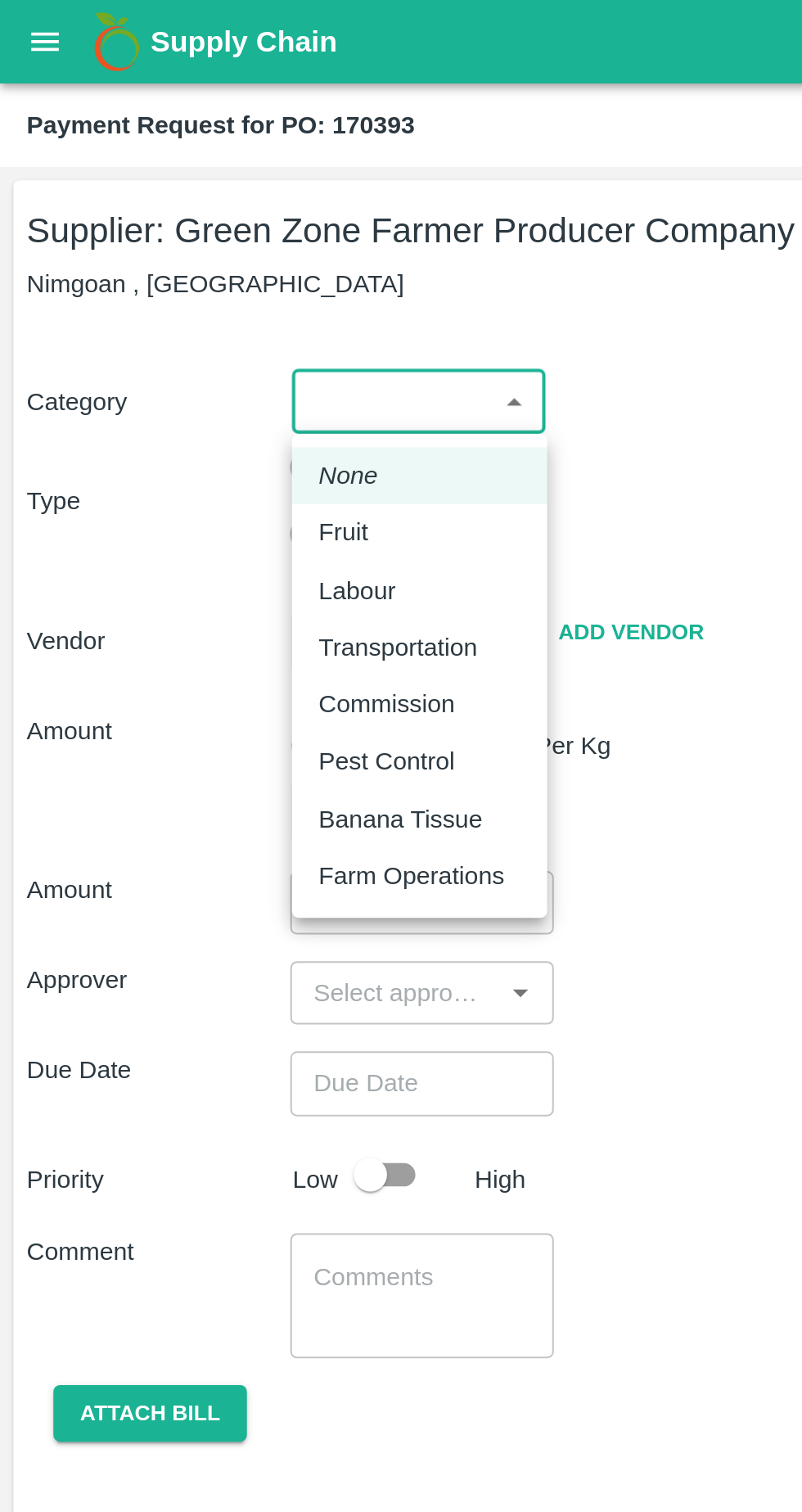
click at [193, 262] on div "Fruit" at bounding box center [205, 261] width 99 height 18
type input "1"
type input "Green Zone Farmer Producer Company LTD - 7387897006(Supplier)"
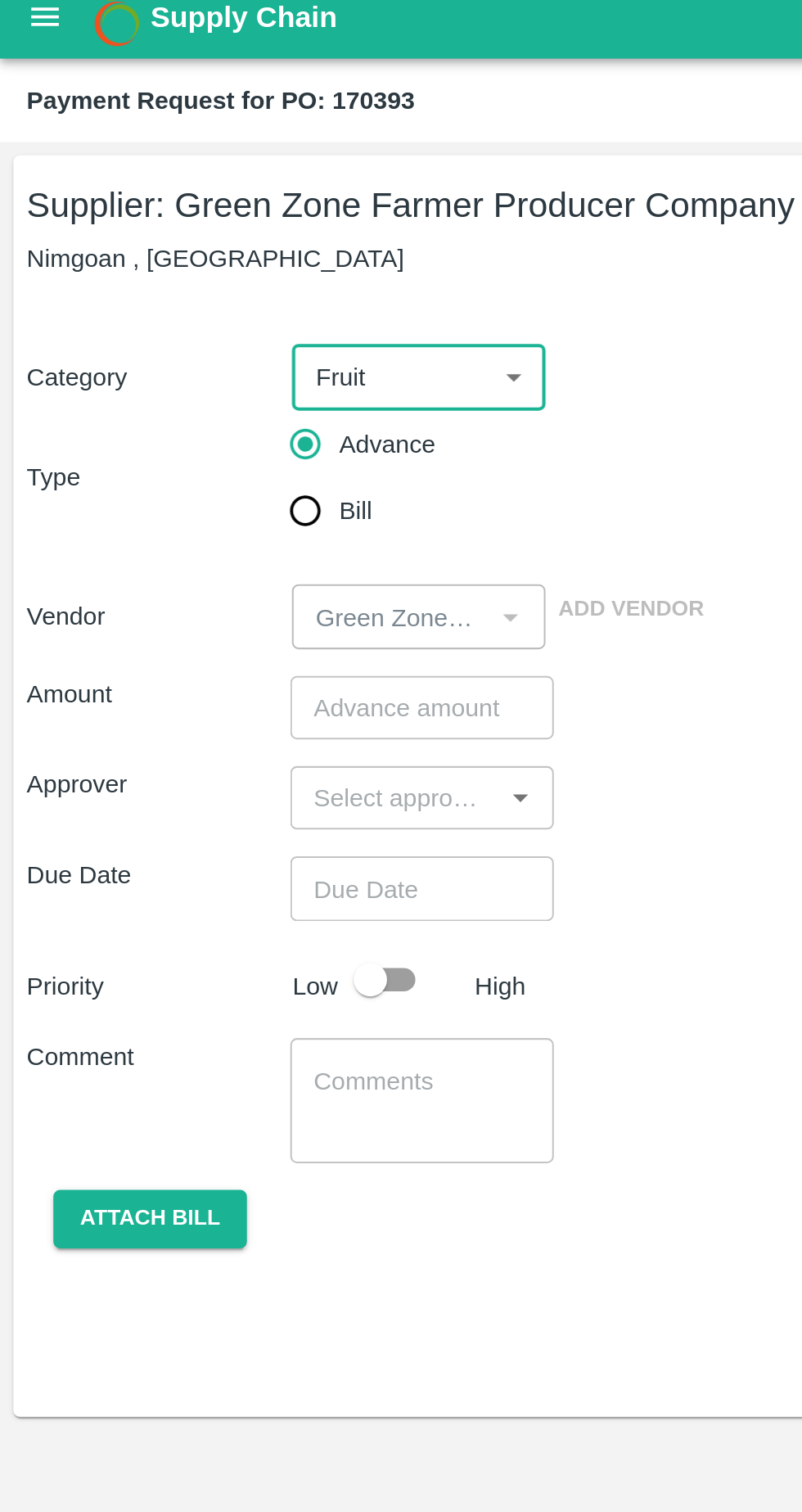
click at [154, 266] on input "Bill" at bounding box center [149, 262] width 33 height 33
radio input "true"
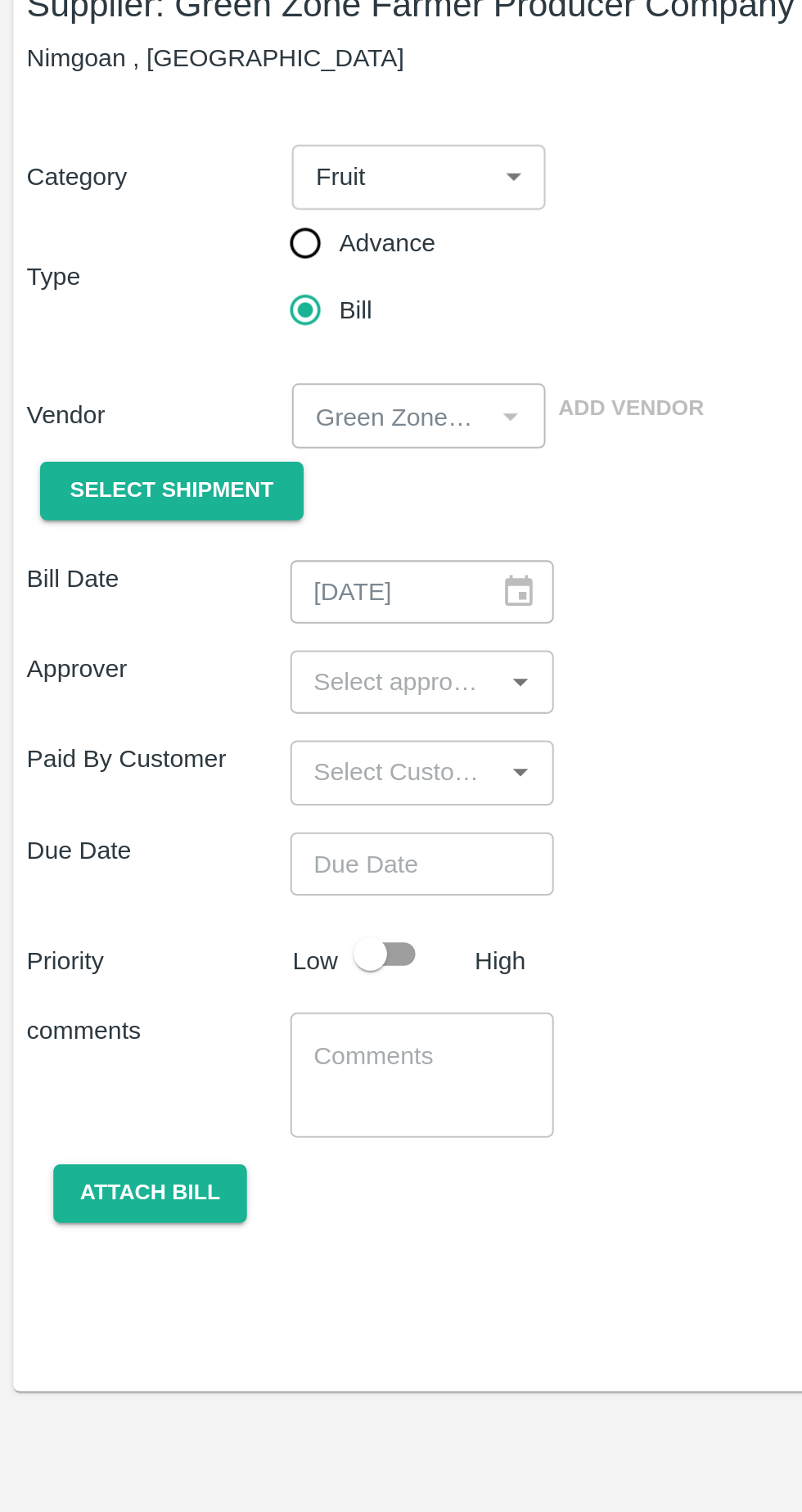
click at [94, 350] on span "Select Shipment" at bounding box center [84, 351] width 100 height 19
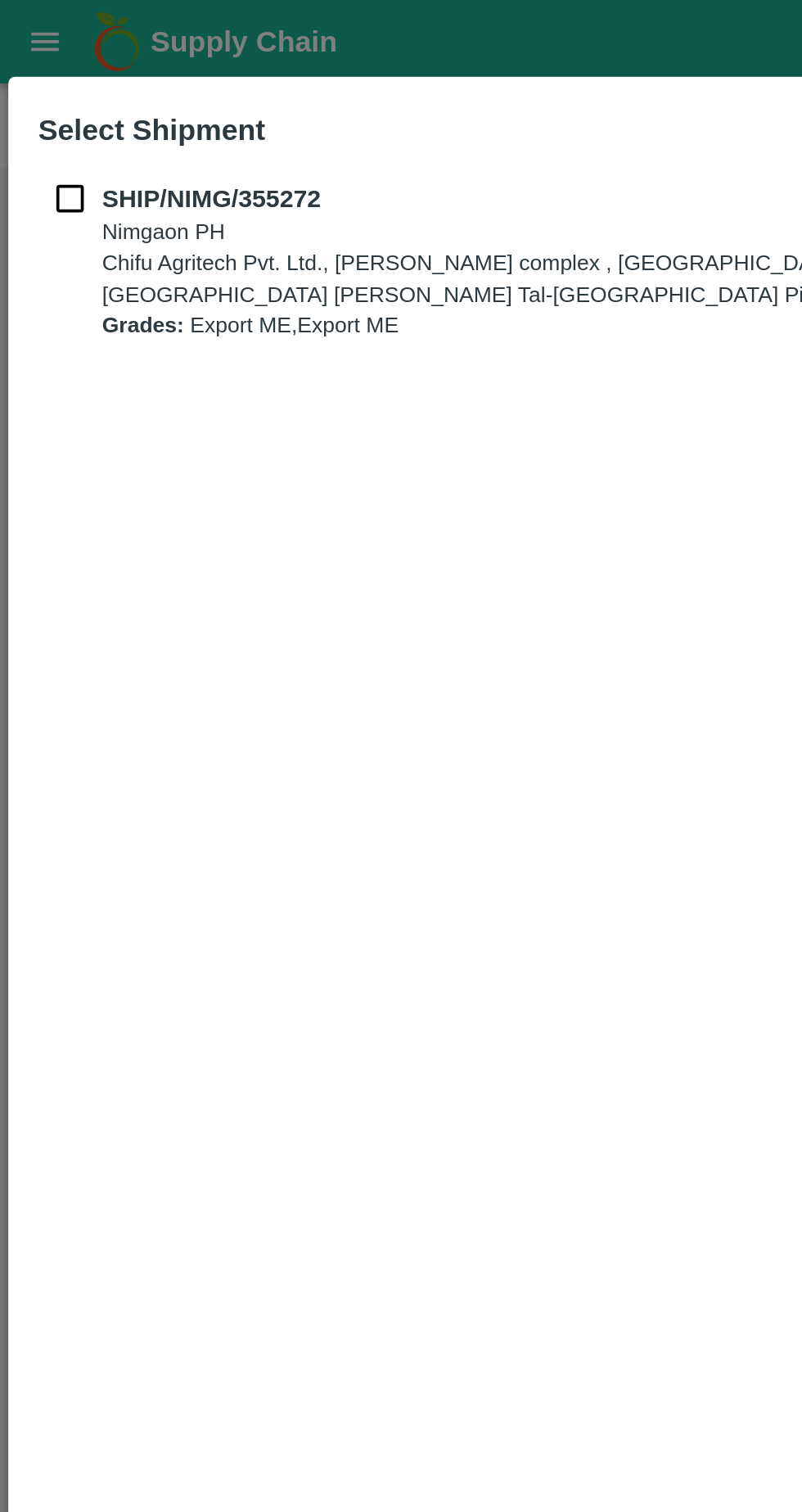
click at [28, 99] on input "checkbox" at bounding box center [34, 98] width 31 height 18
checkbox input "true"
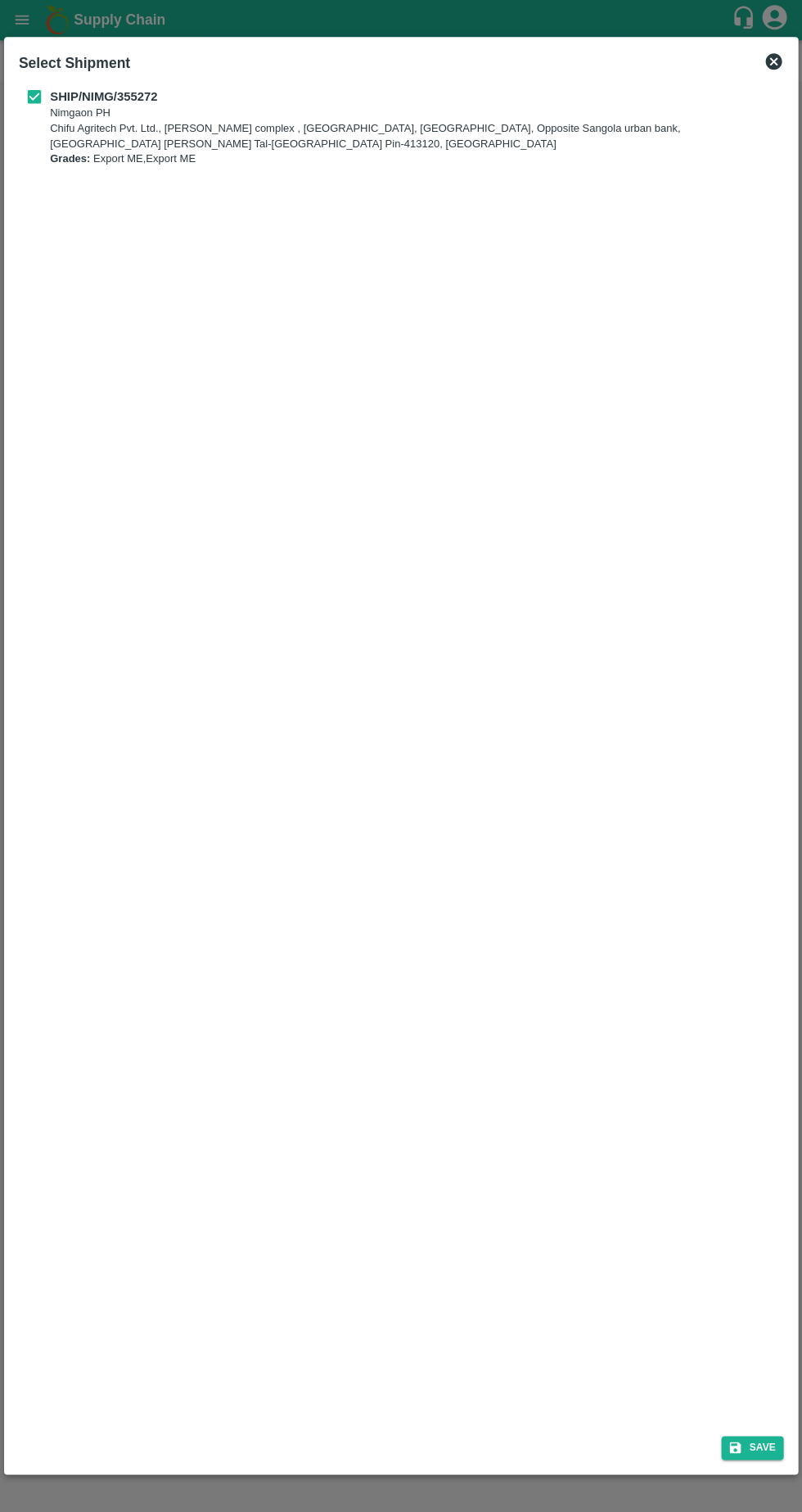
click at [771, 1459] on button "Save" at bounding box center [752, 1447] width 63 height 23
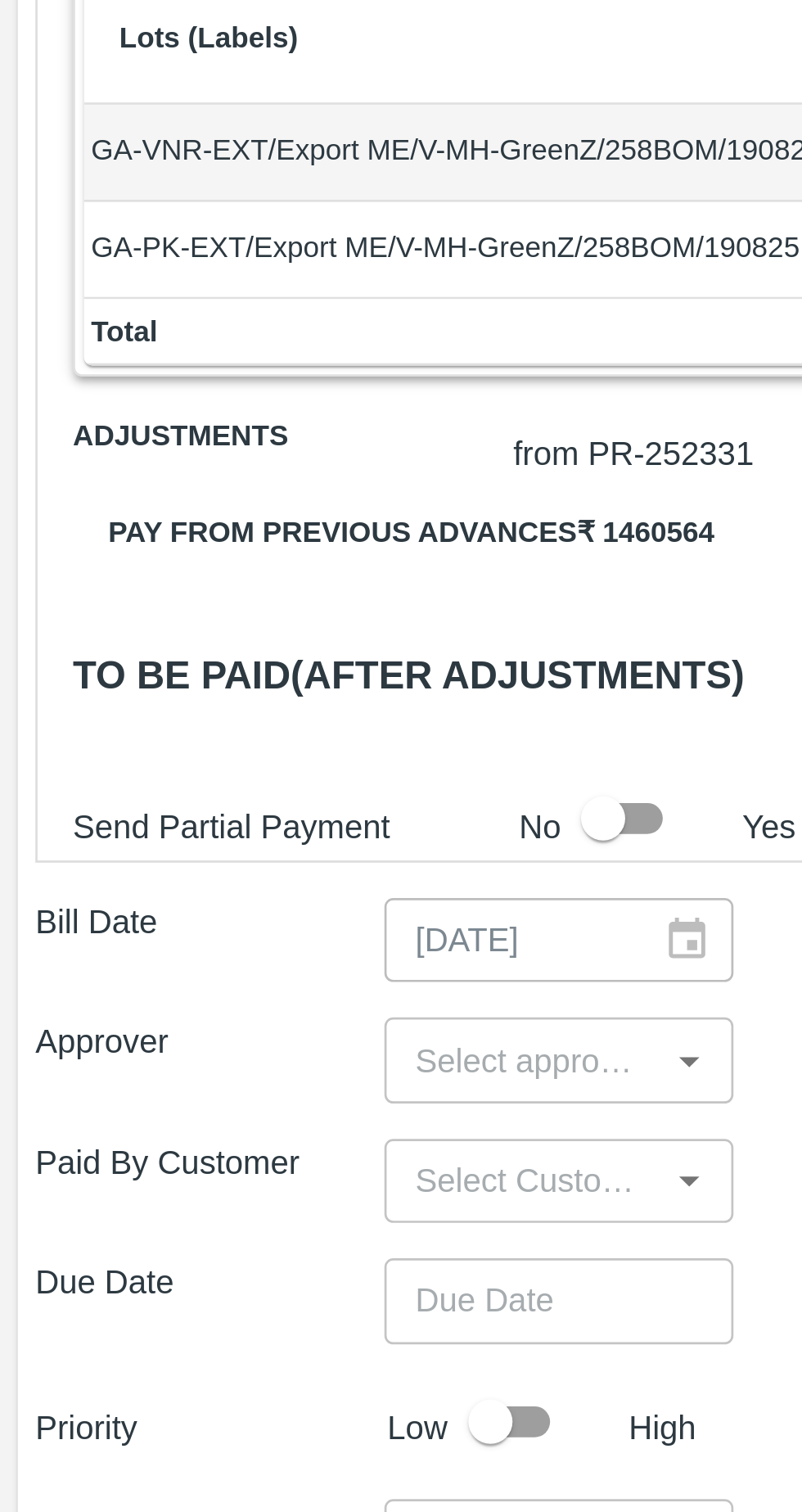
click at [260, 787] on icon "Open" at bounding box center [255, 796] width 18 height 18
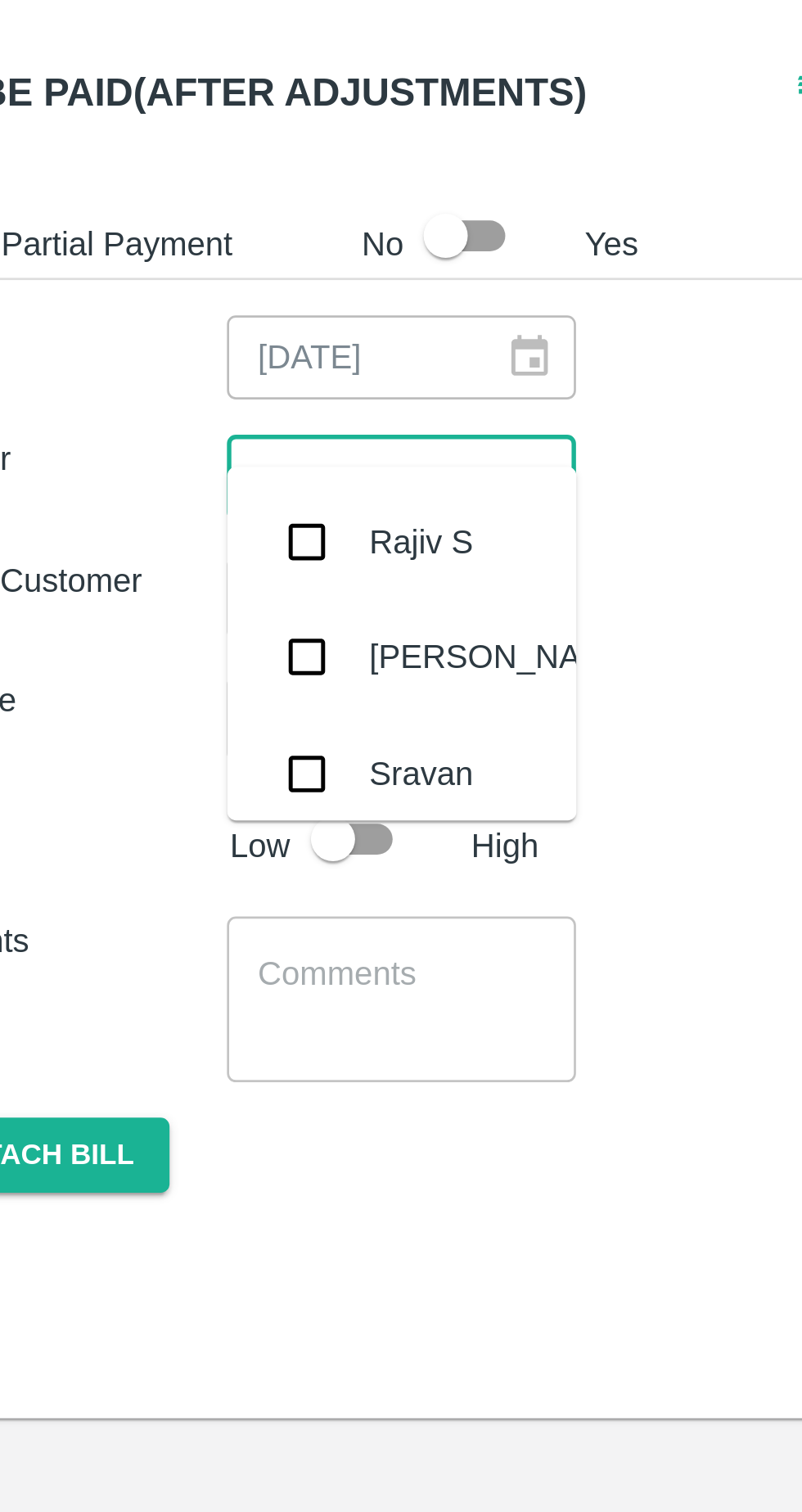
type input "ayu"
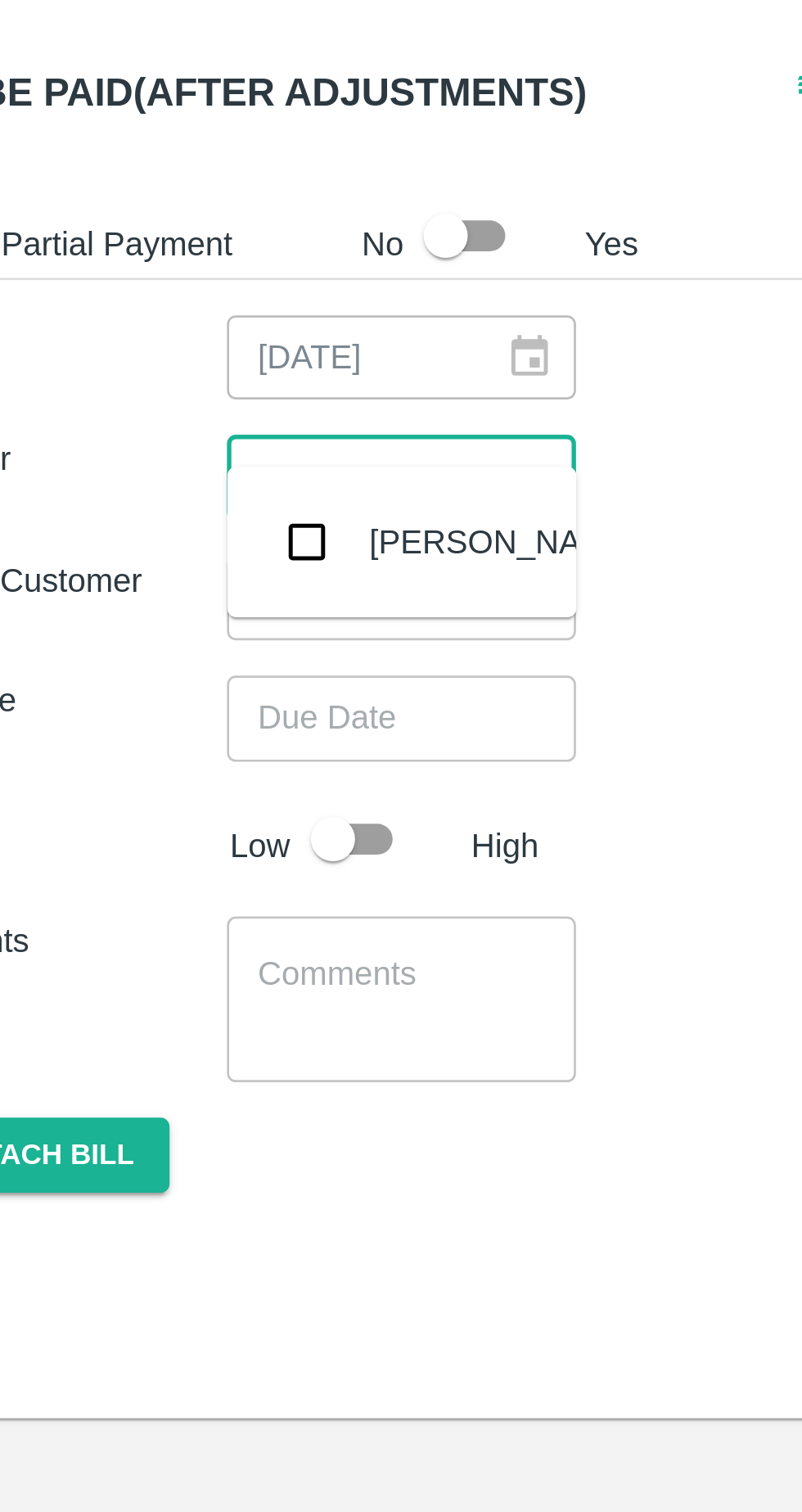
click at [172, 824] on input "checkbox" at bounding box center [171, 819] width 33 height 33
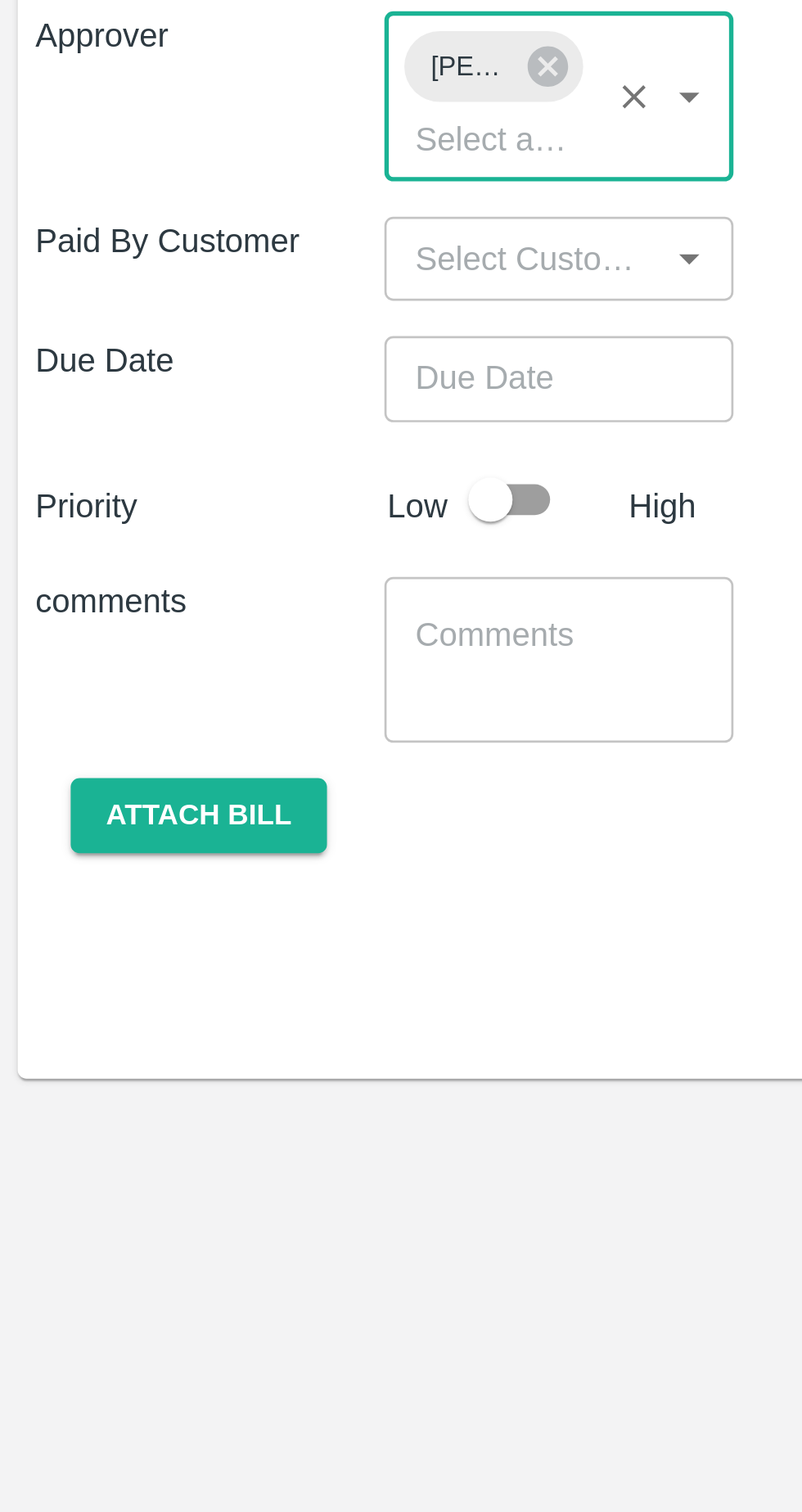
click at [190, 945] on input "checkbox" at bounding box center [182, 960] width 93 height 31
checkbox input "true"
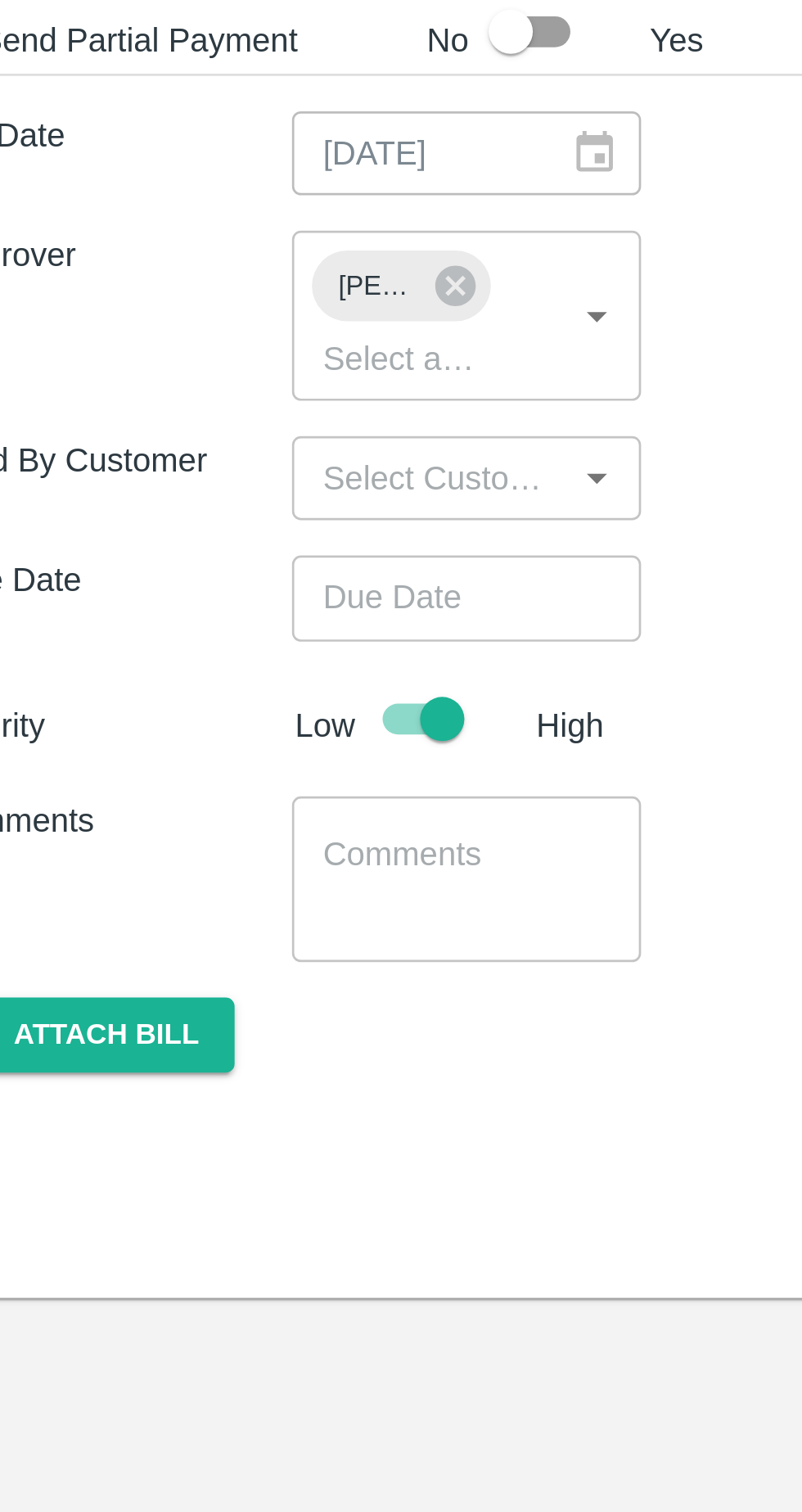
click at [209, 900] on input "Choose date" at bounding box center [201, 915] width 118 height 31
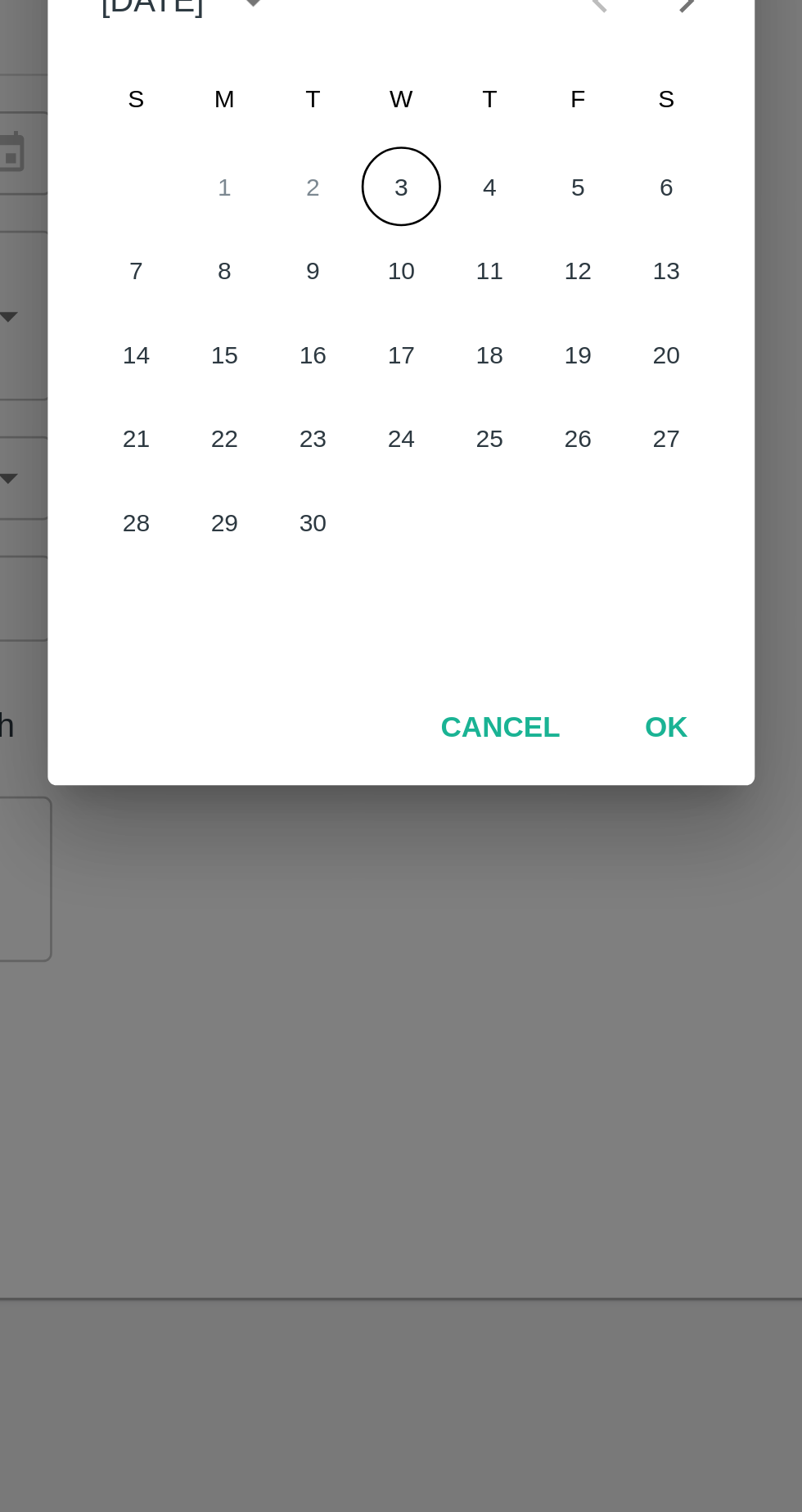
click at [401, 763] on button "3" at bounding box center [401, 762] width 29 height 29
type input "[DATE] 12:00 AM"
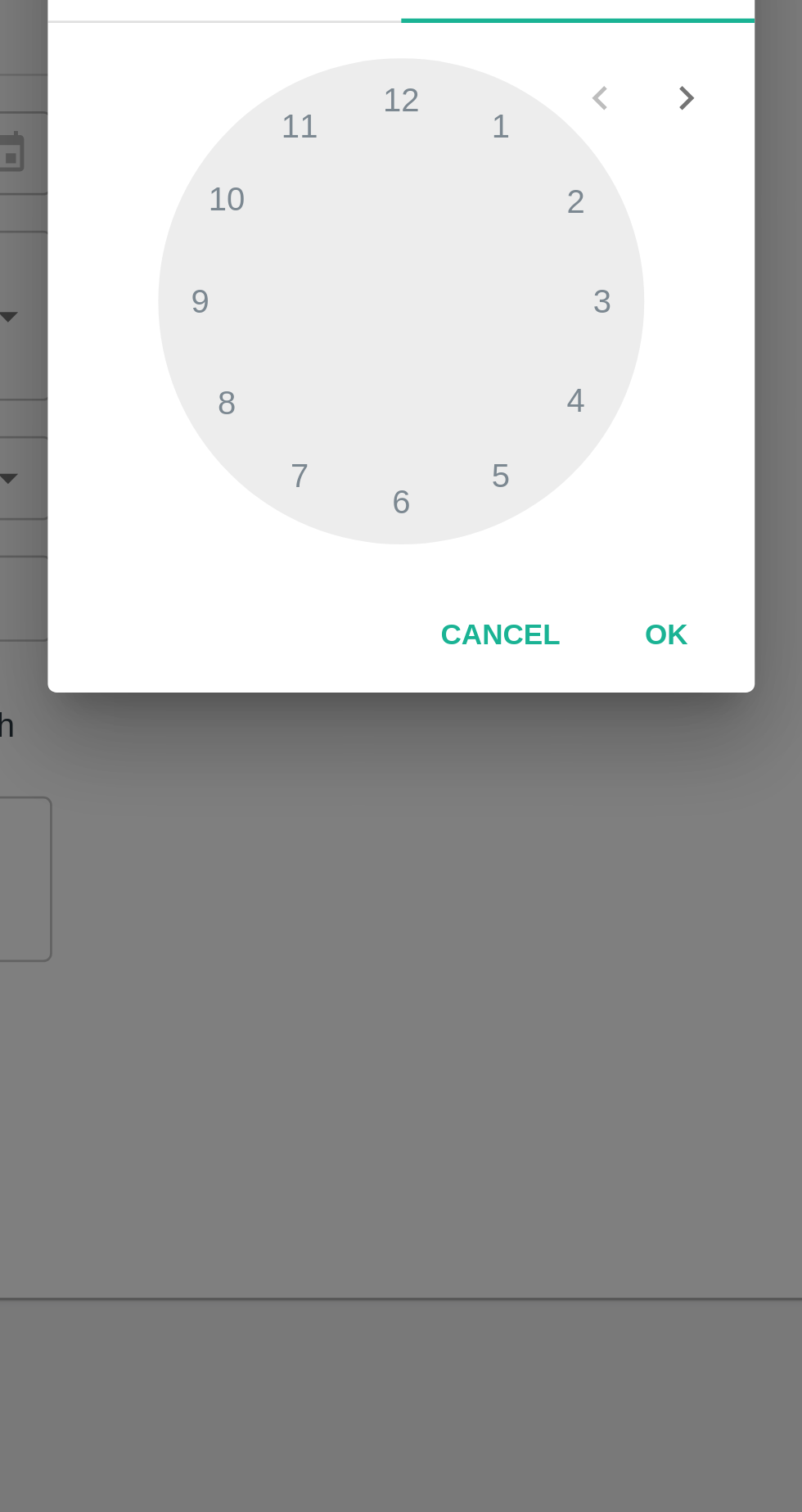
click at [496, 933] on button "OK" at bounding box center [499, 930] width 53 height 28
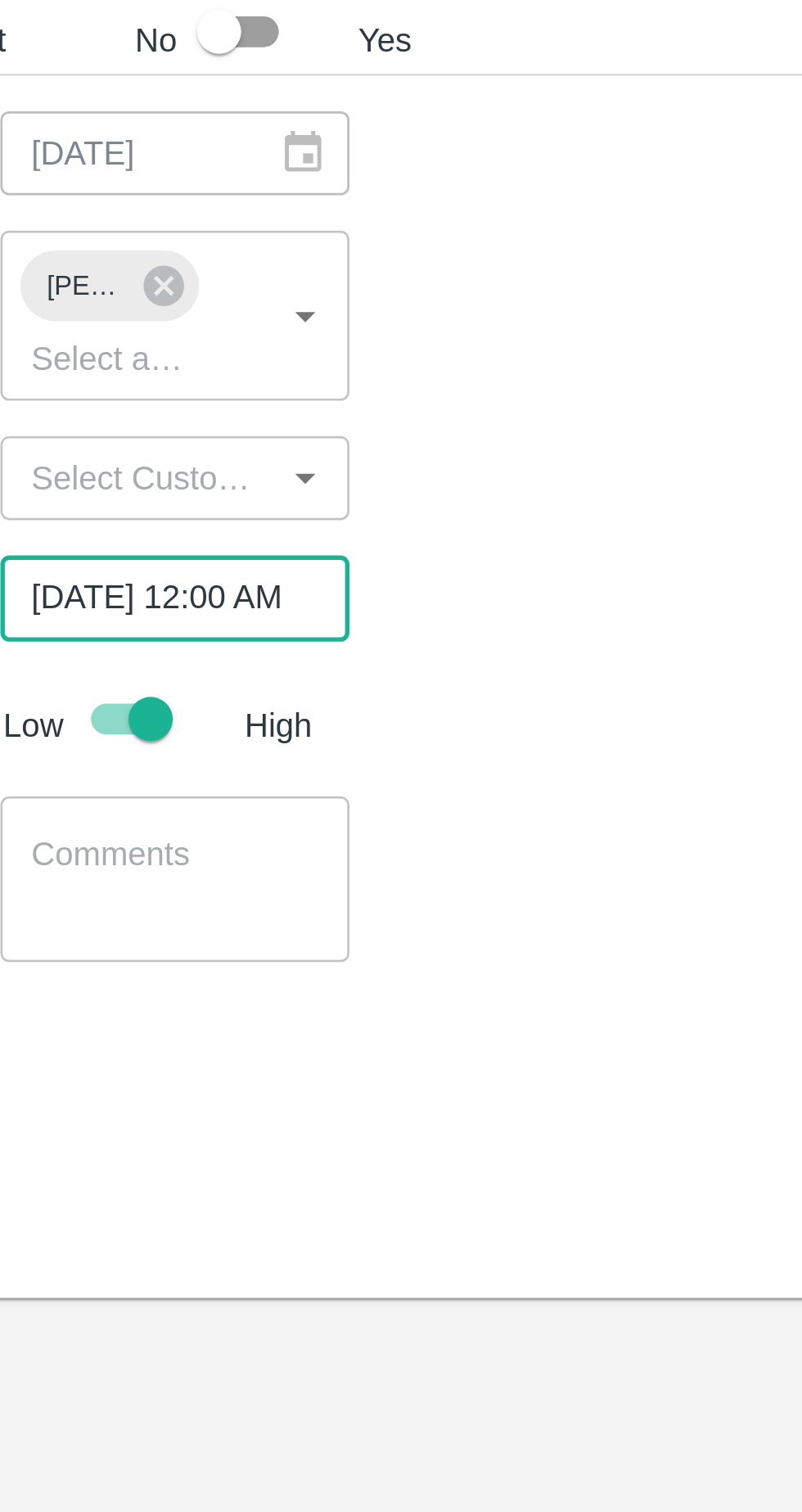
scroll to position [0, 11]
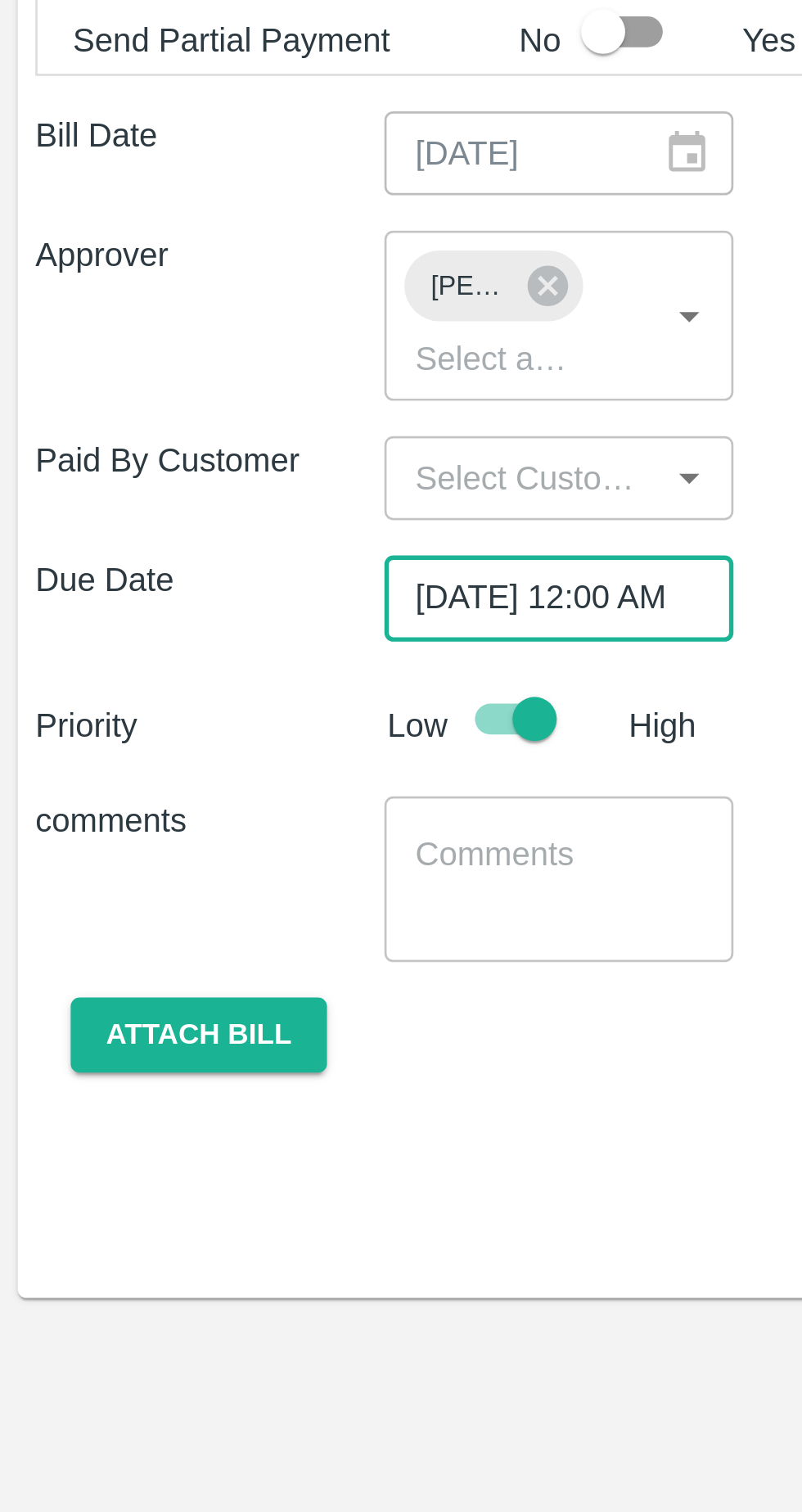
click at [198, 1002] on textarea at bounding box center [207, 1019] width 107 height 34
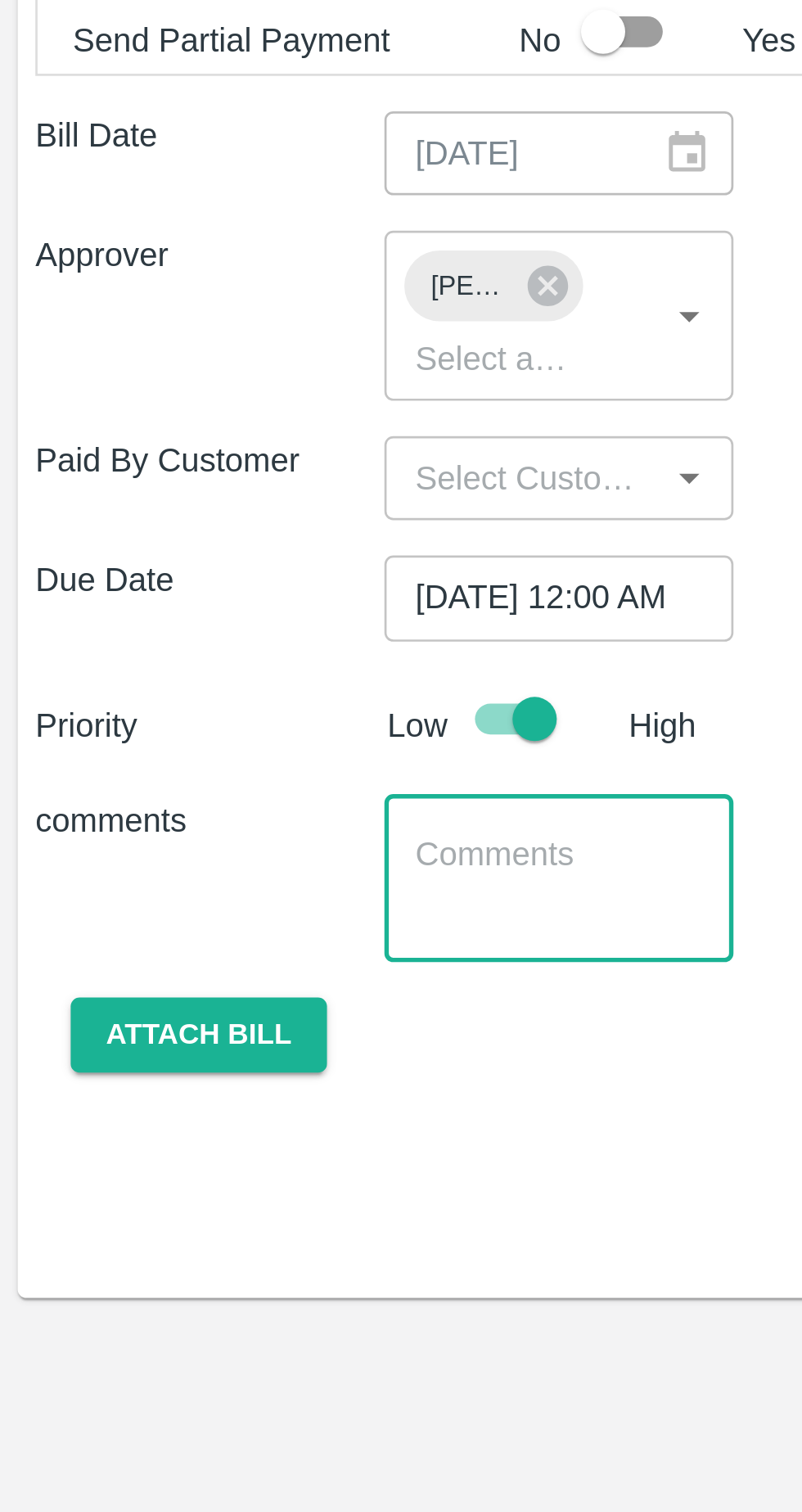
scroll to position [0, 0]
type textarea "Guava remaining"
